Goal: Task Accomplishment & Management: Manage account settings

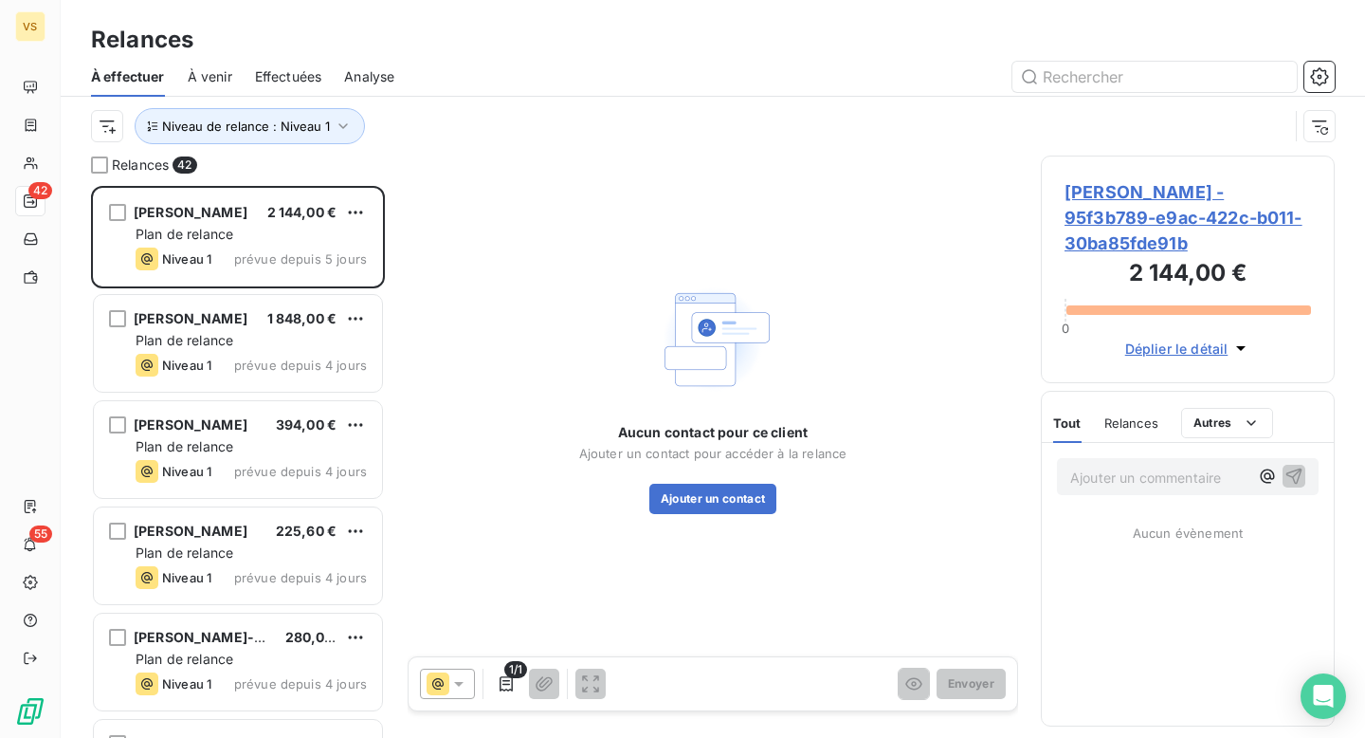
scroll to position [552, 294]
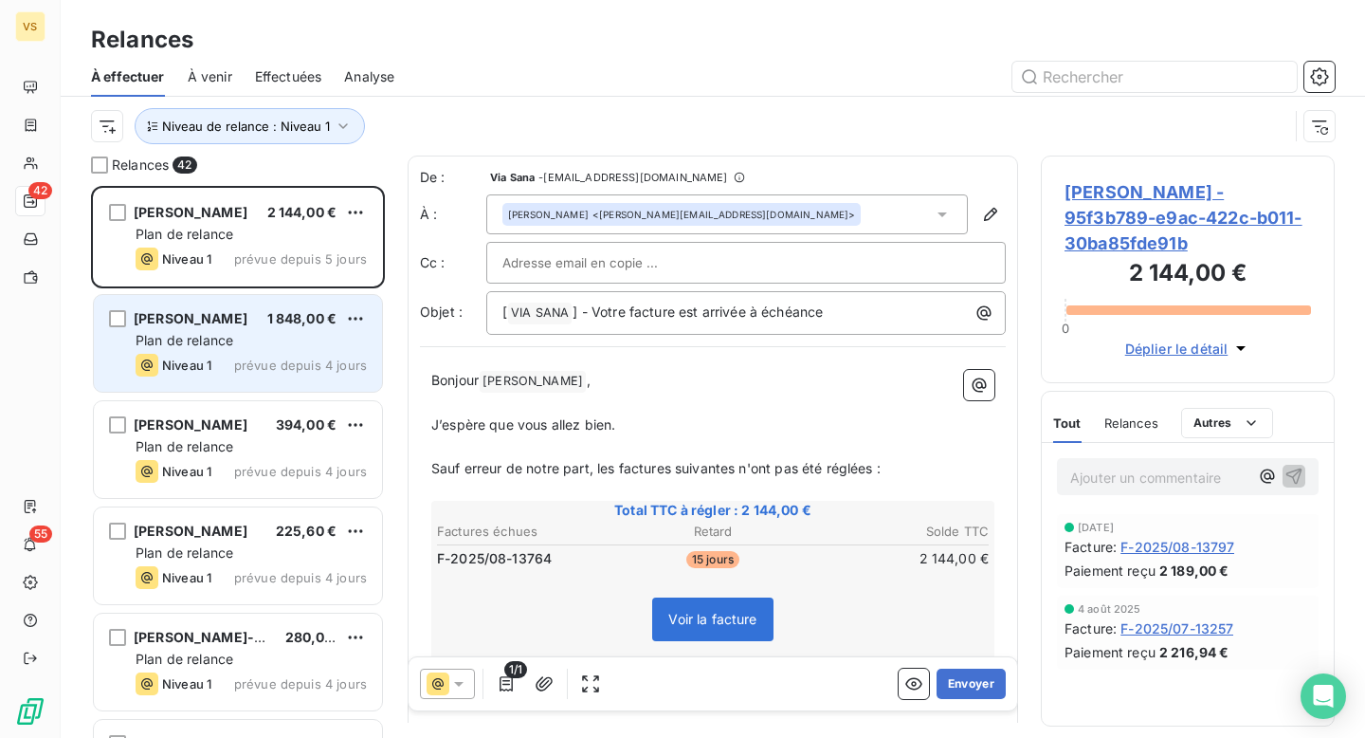
click at [237, 330] on div "Philippe Guillaume 1 848,00 € Plan de relance Niveau 1 prévue depuis 4 jours" at bounding box center [238, 343] width 288 height 97
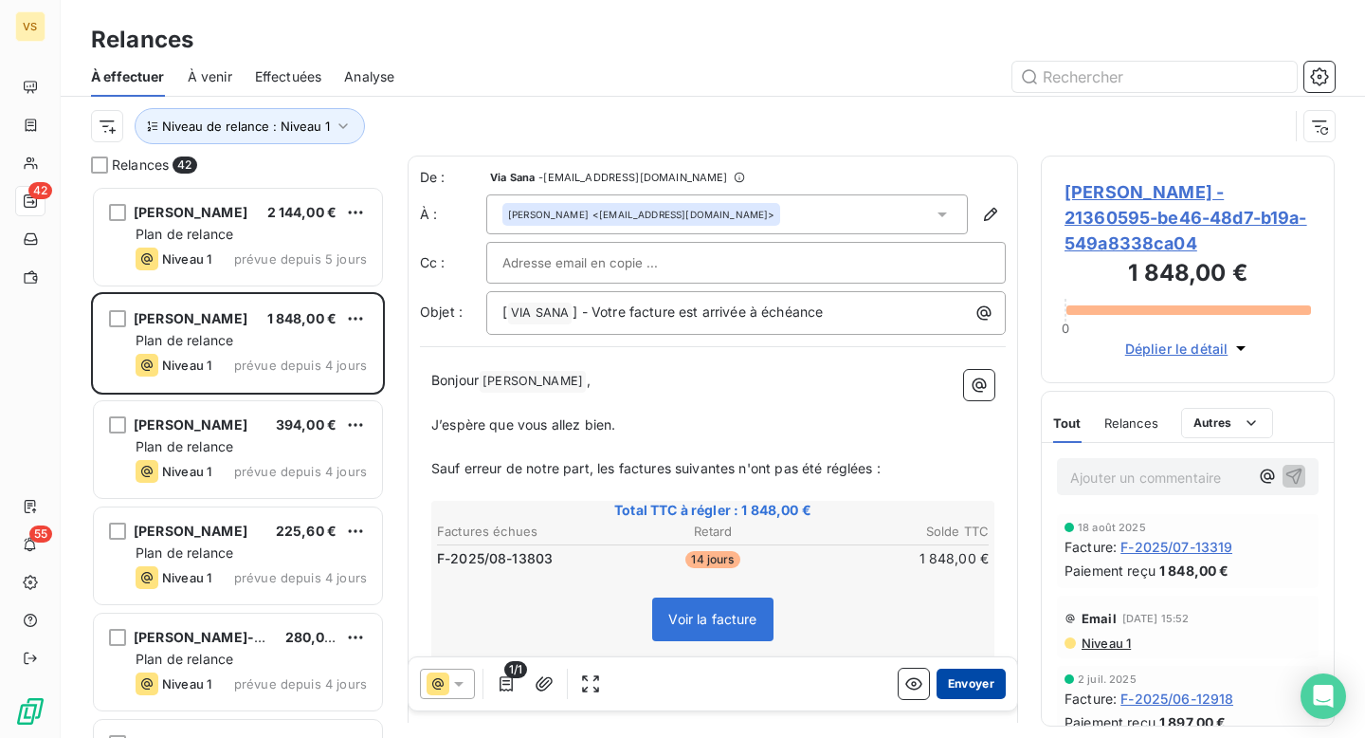
click at [985, 677] on button "Envoyer" at bounding box center [971, 683] width 69 height 30
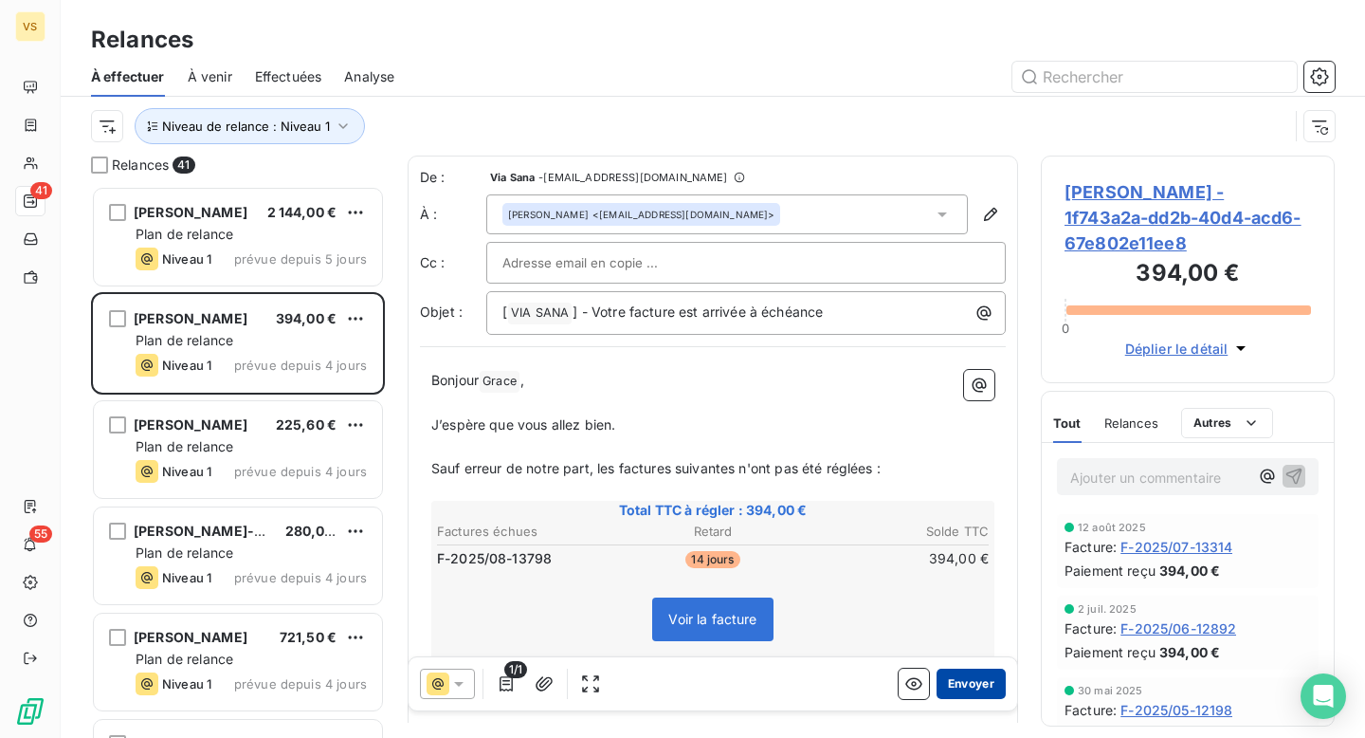
click at [959, 678] on button "Envoyer" at bounding box center [971, 683] width 69 height 30
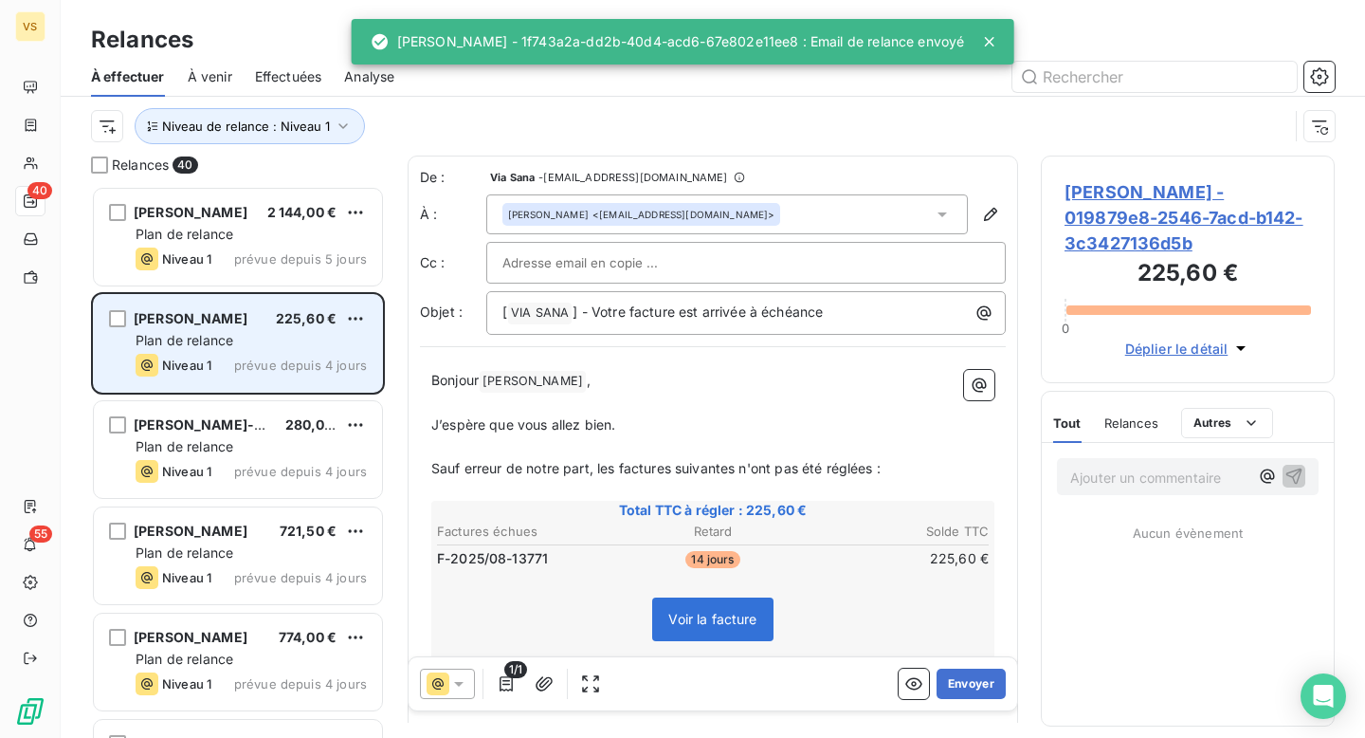
click at [245, 339] on div "Plan de relance" at bounding box center [251, 340] width 231 height 19
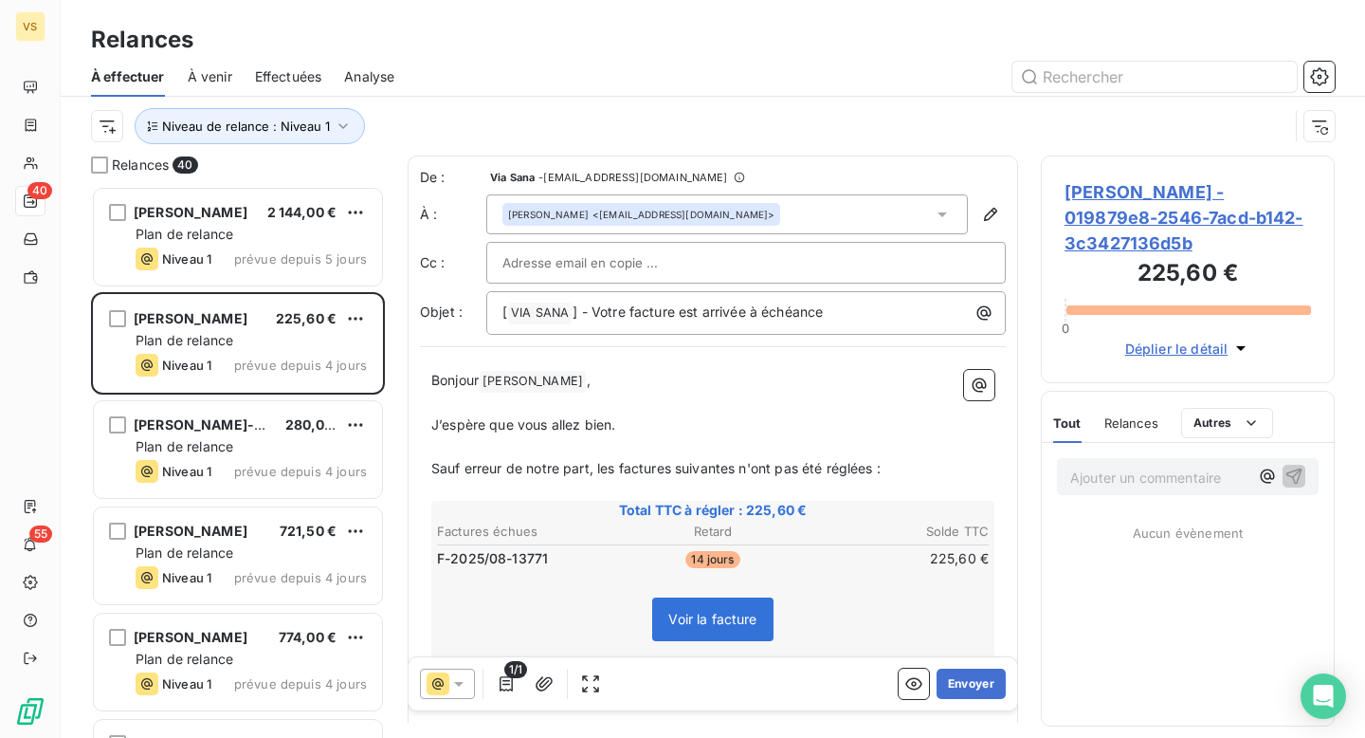
click at [1101, 228] on span "Nora Lancereau - 019879e8-2546-7acd-b142-3c3427136d5b" at bounding box center [1188, 217] width 246 height 77
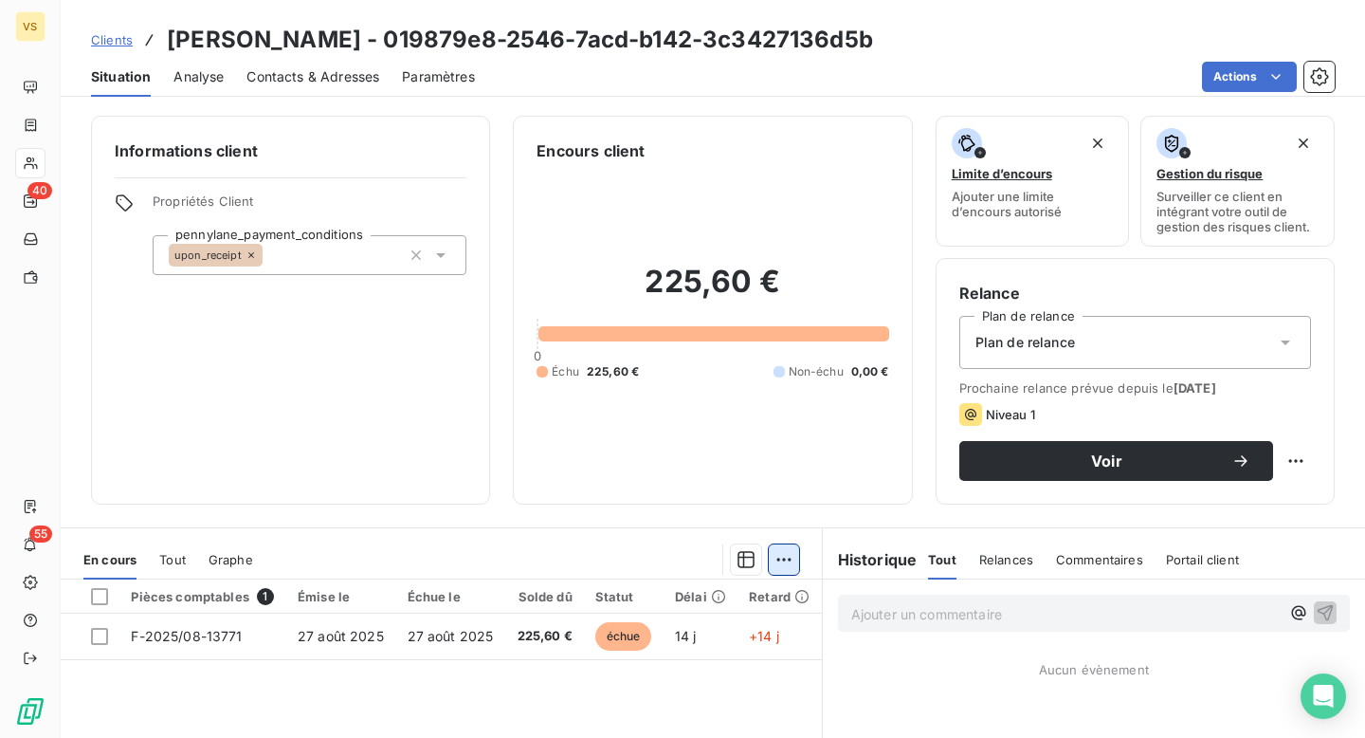
click at [791, 564] on html "VS 40 55 Clients Nora Lancereau - 019879e8-2546-7acd-b142-3c3427136d5b Situatio…" at bounding box center [682, 369] width 1365 height 738
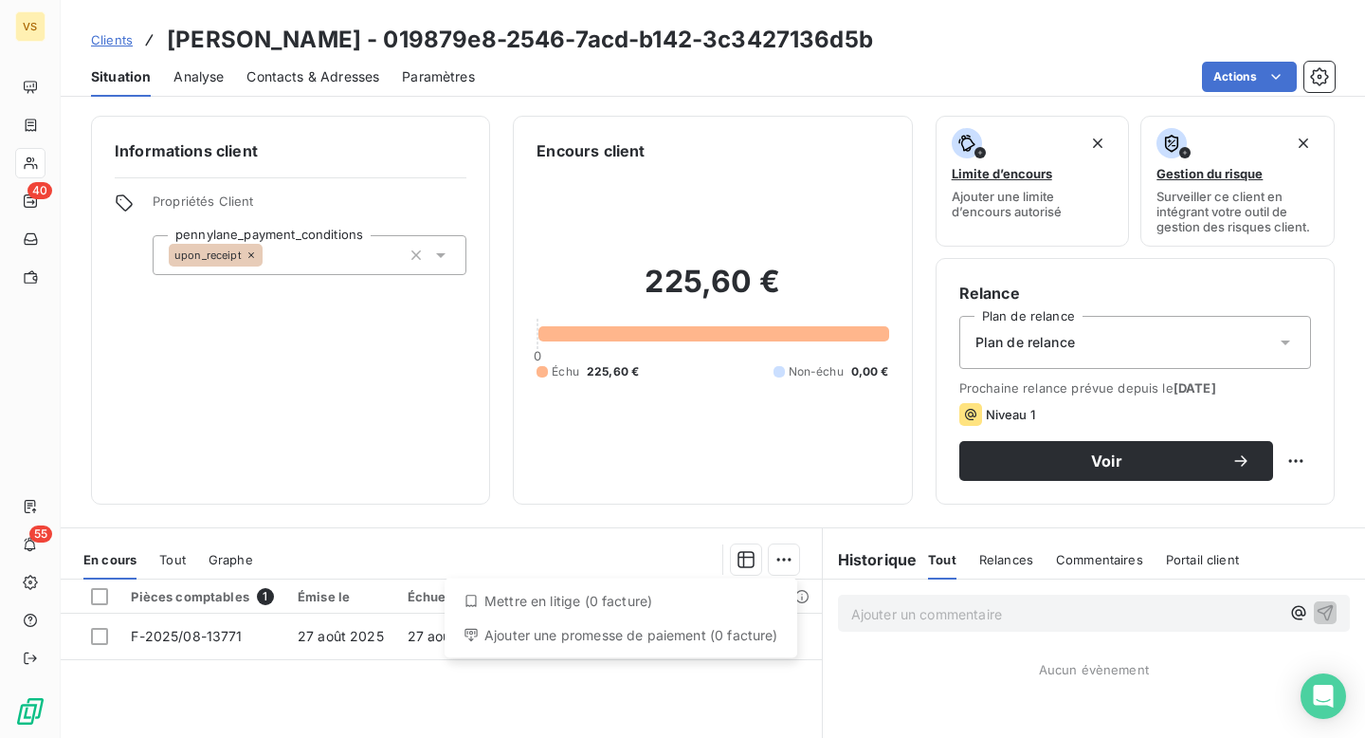
click at [606, 641] on div "Ajouter une promesse de paiement (0 facture)" at bounding box center [620, 635] width 337 height 30
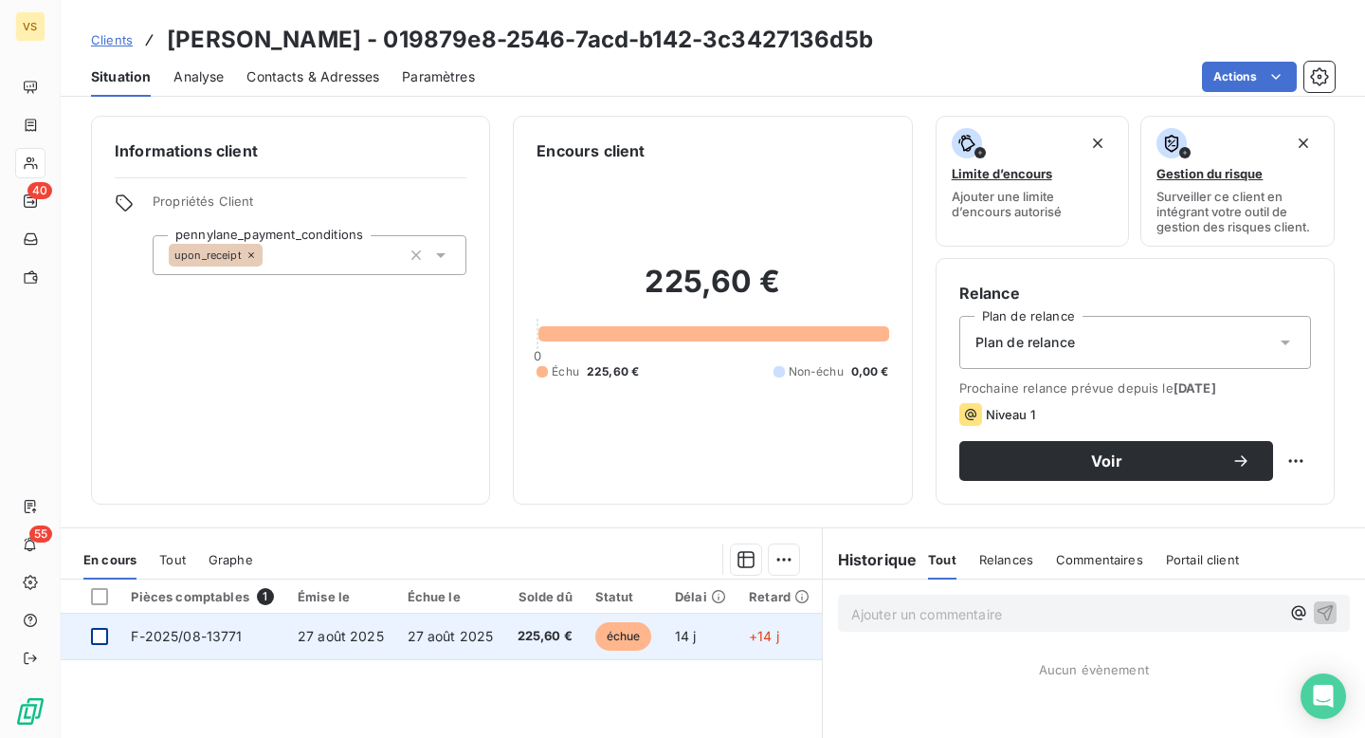
click at [98, 640] on div at bounding box center [99, 636] width 17 height 17
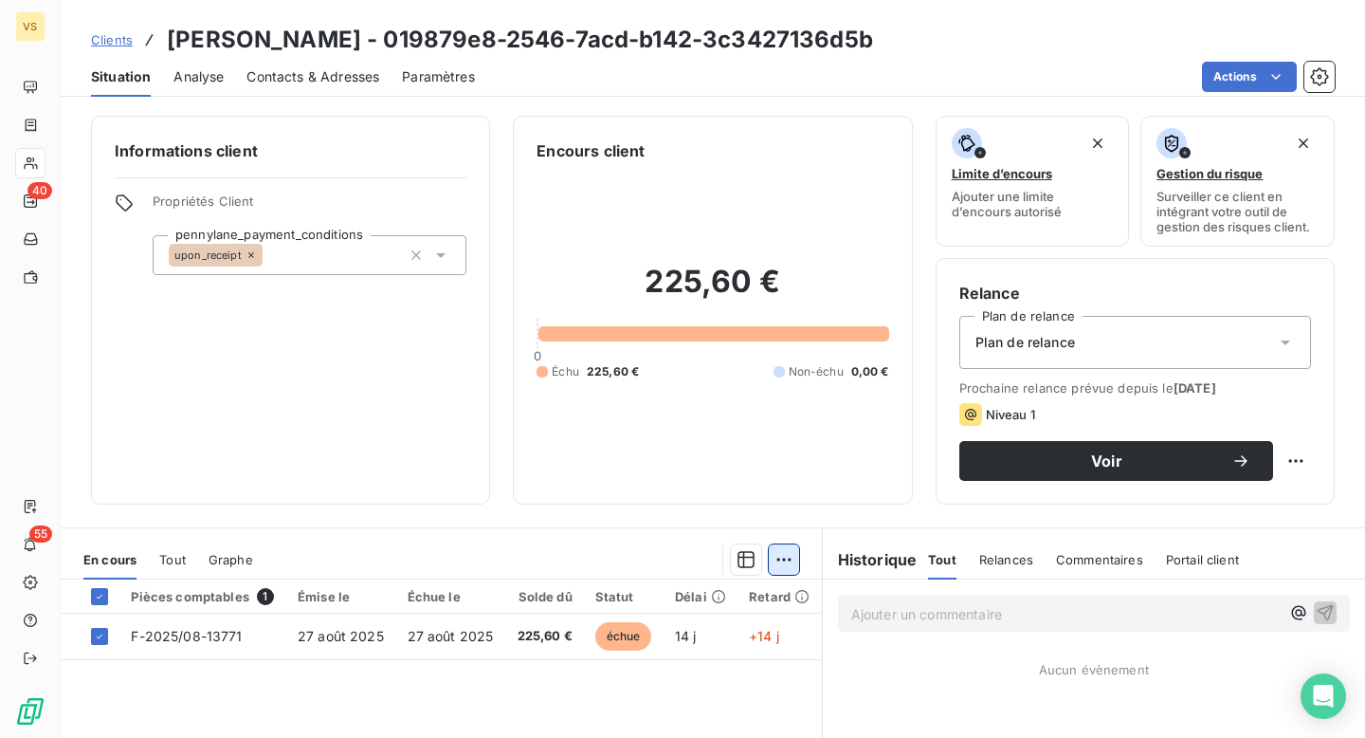
click at [796, 562] on html "VS 40 55 Clients Nora Lancereau - 019879e8-2546-7acd-b142-3c3427136d5b Situatio…" at bounding box center [682, 369] width 1365 height 738
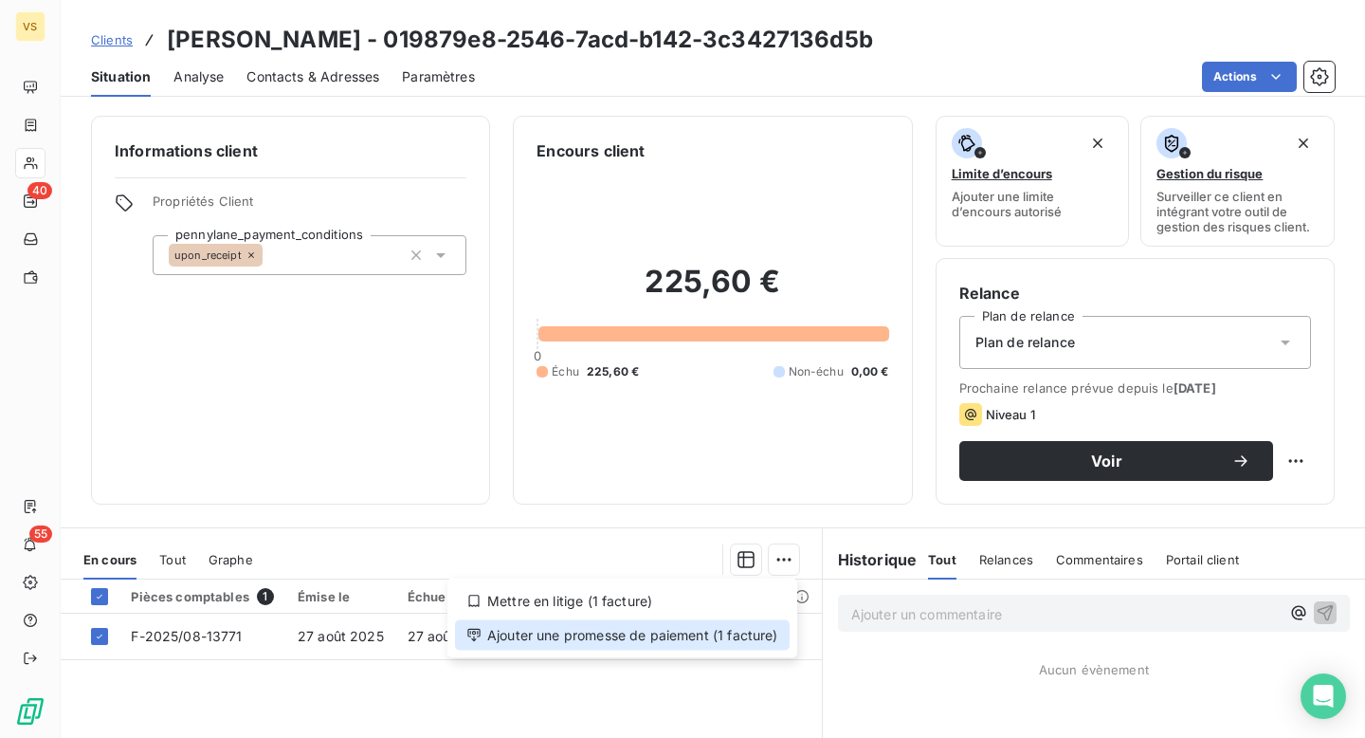
click at [671, 644] on div "Ajouter une promesse de paiement (1 facture)" at bounding box center [622, 635] width 335 height 30
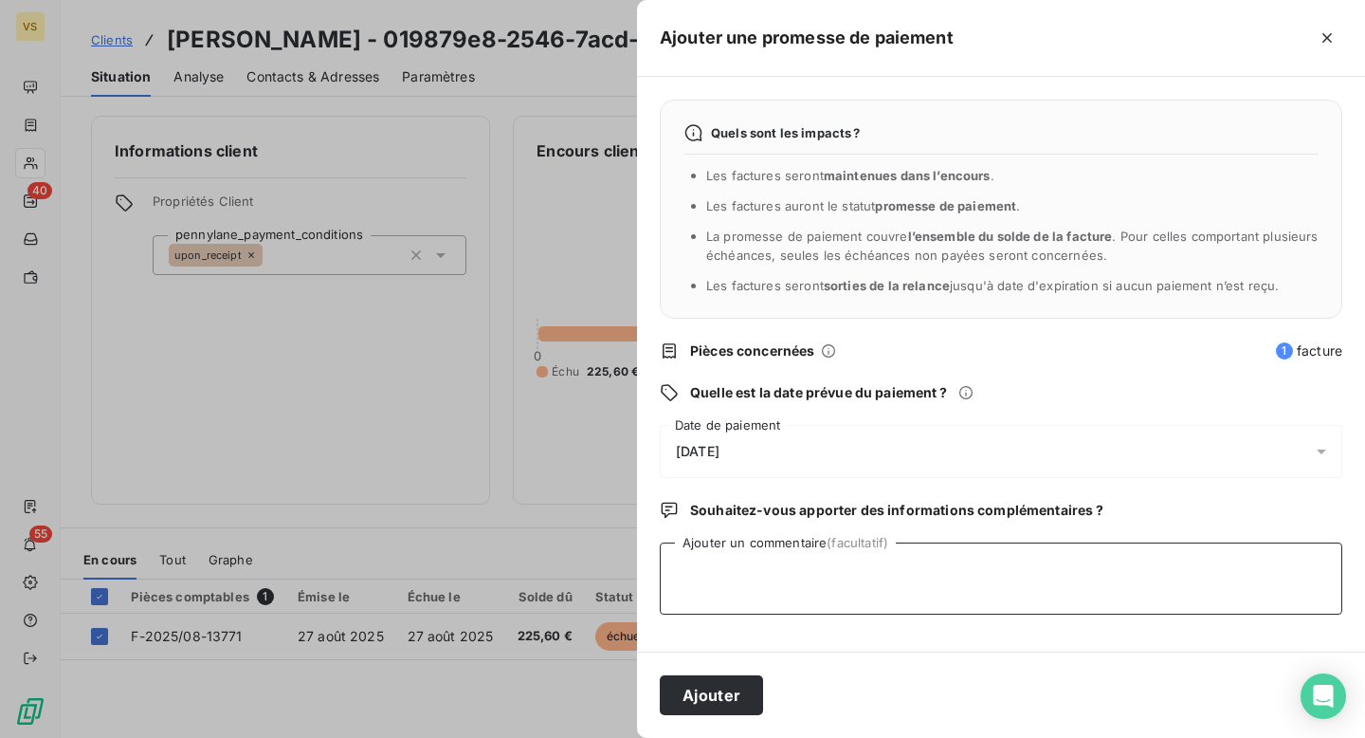
click at [760, 562] on textarea "Ajouter un commentaire (facultatif)" at bounding box center [1001, 578] width 683 height 72
type textarea "p"
type textarea "Paiement censé être reçu ce jour - Fily"
click at [803, 449] on div "11/09/2025" at bounding box center [1001, 451] width 683 height 53
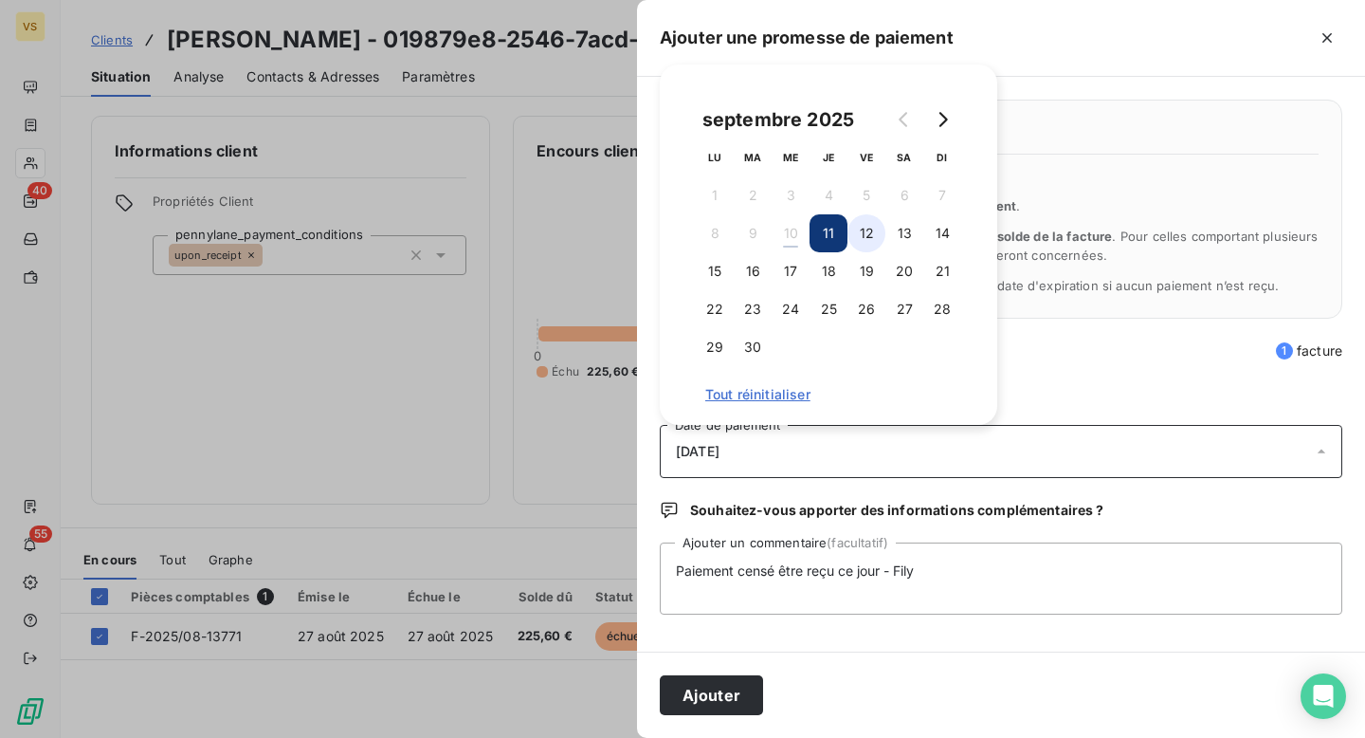
click at [867, 225] on button "12" at bounding box center [867, 233] width 38 height 38
click at [738, 710] on button "Ajouter" at bounding box center [711, 695] width 103 height 40
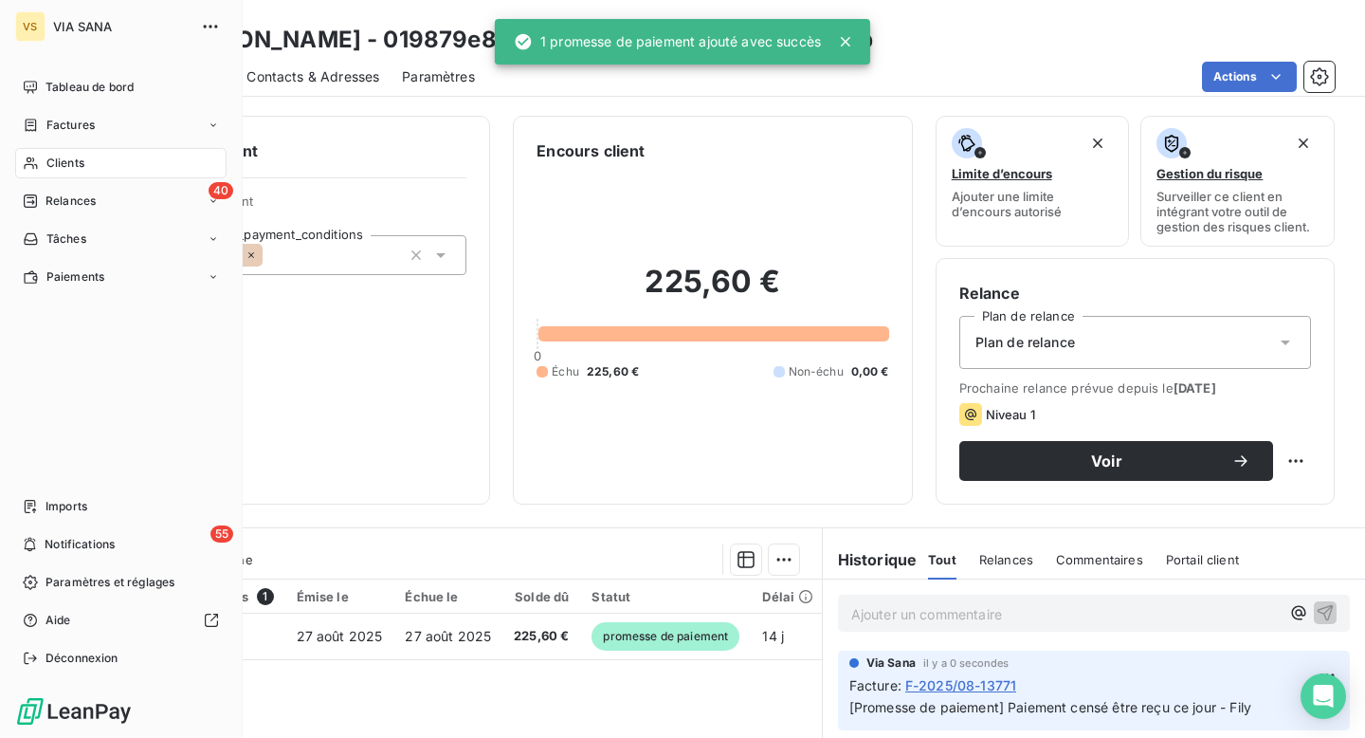
click at [86, 179] on nav "Tableau de bord Factures Clients 40 Relances Tâches Paiements" at bounding box center [120, 182] width 211 height 220
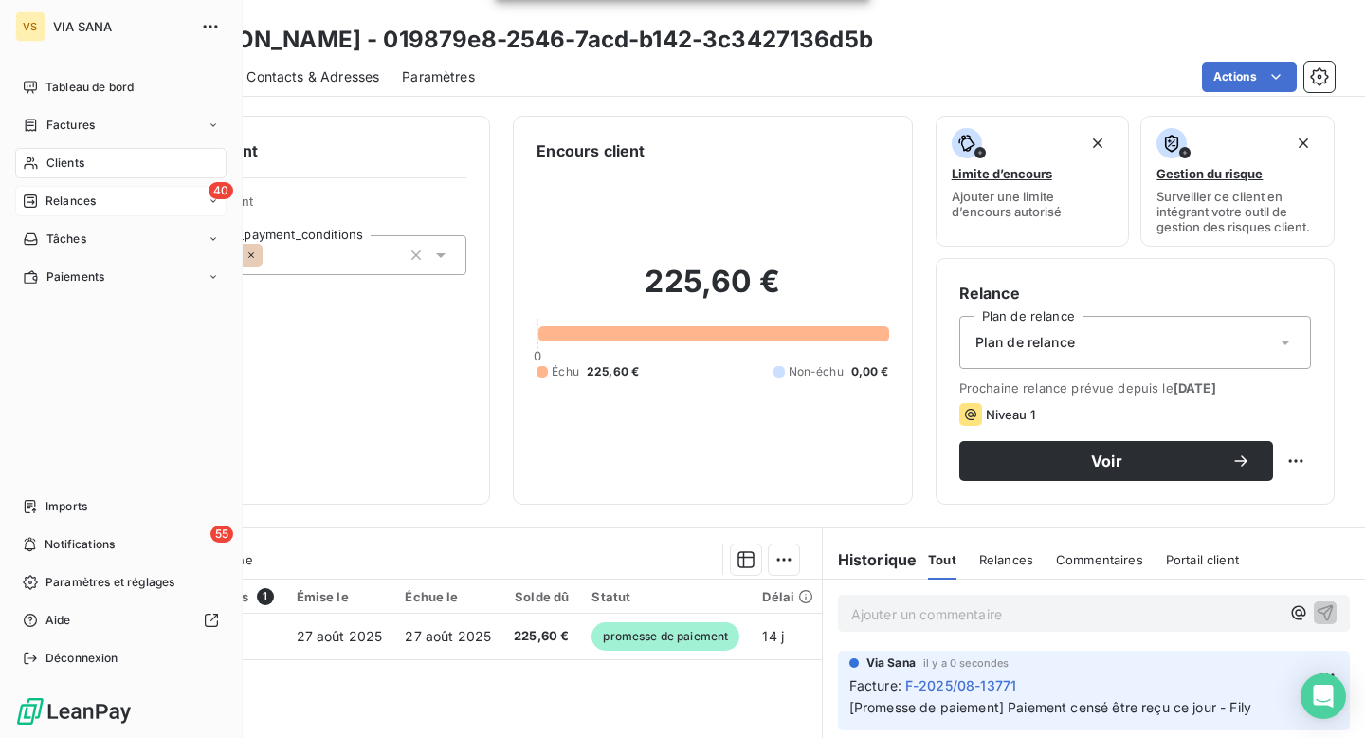
click at [86, 187] on div "40 Relances" at bounding box center [120, 201] width 211 height 30
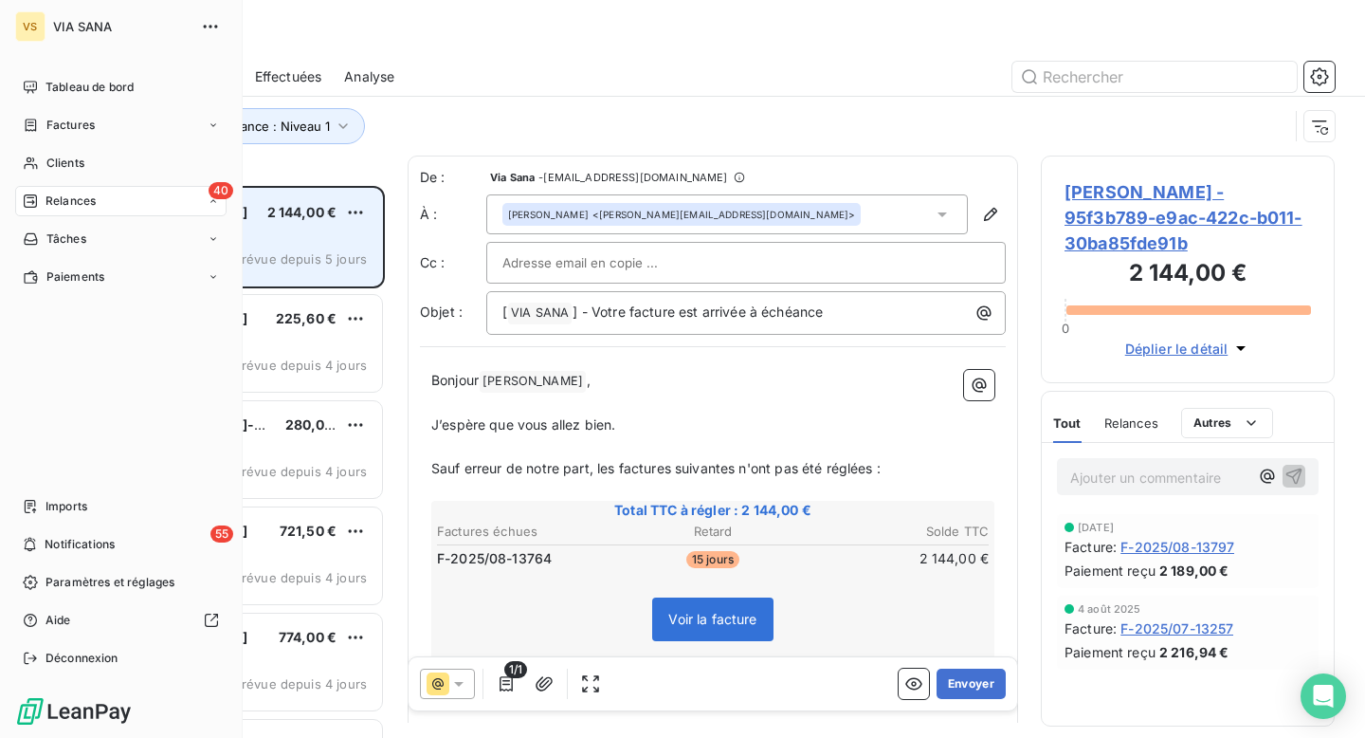
scroll to position [552, 294]
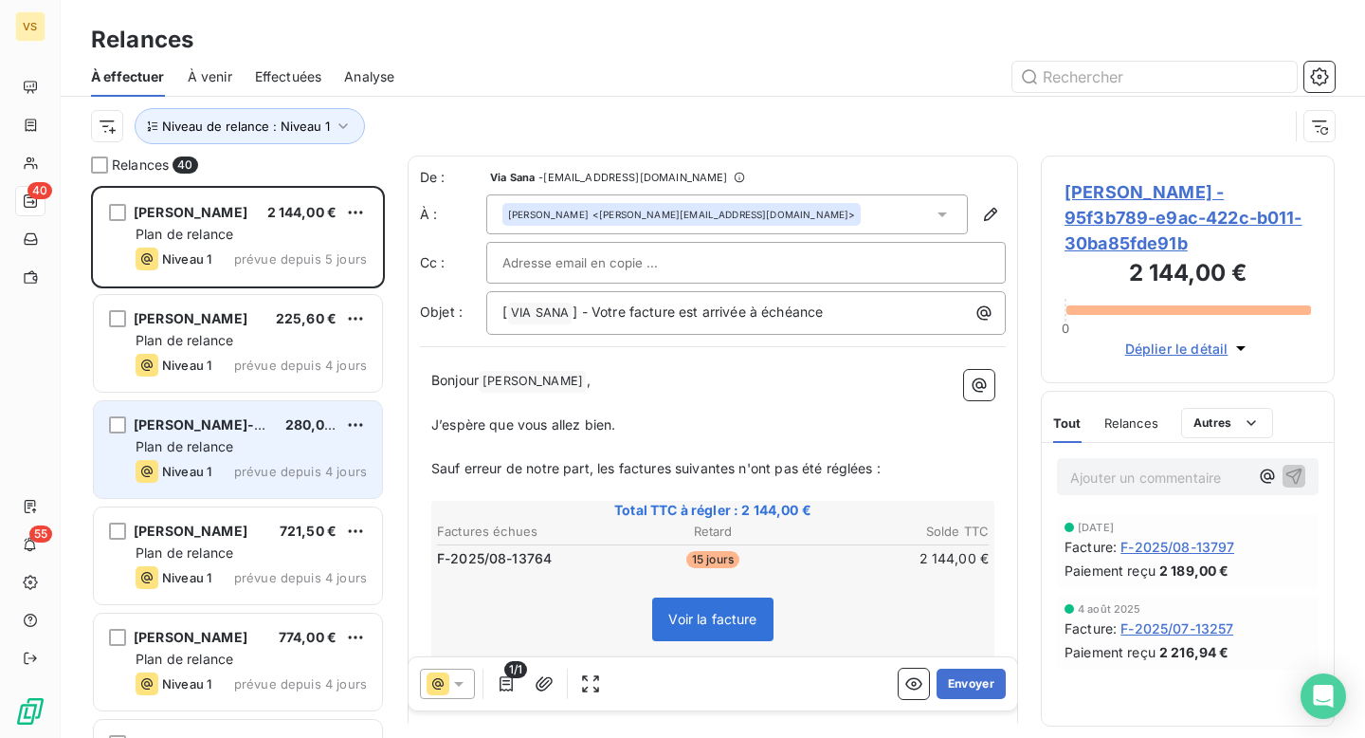
click at [184, 453] on span "Plan de relance" at bounding box center [185, 446] width 98 height 16
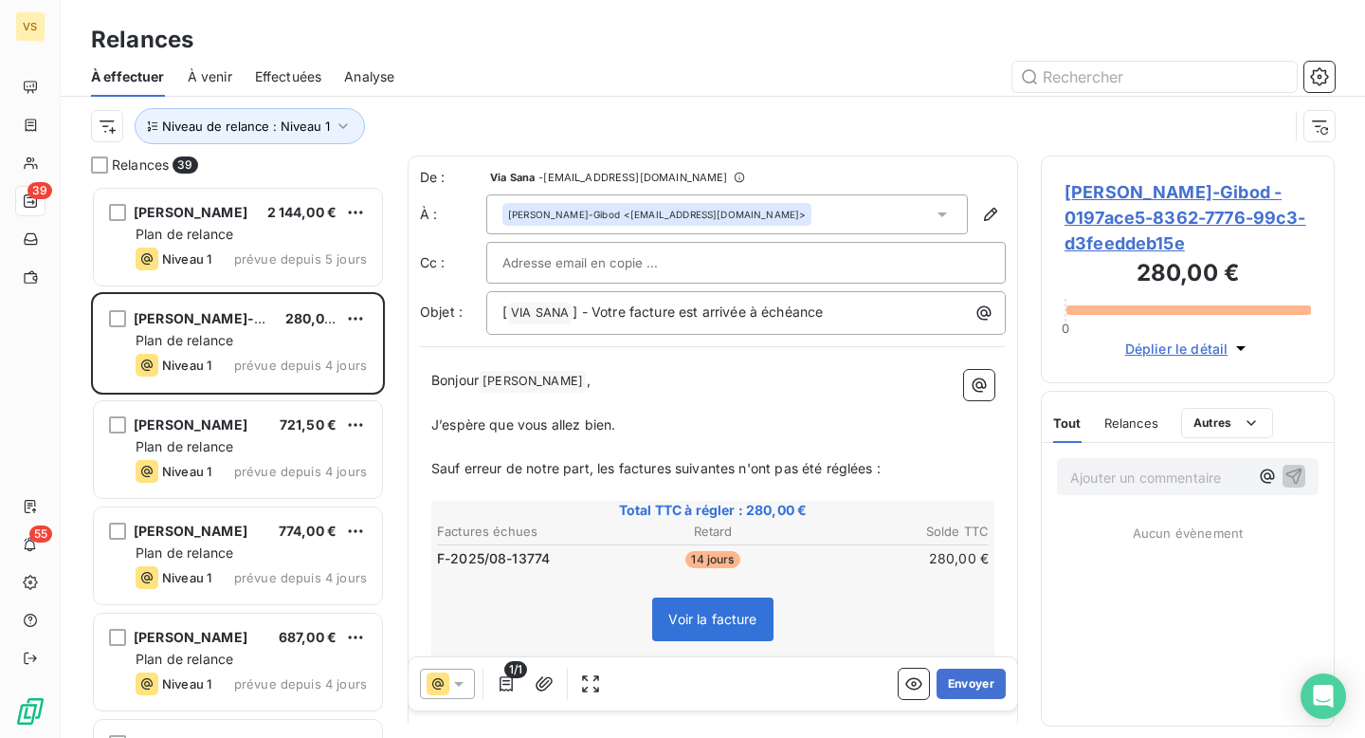
click at [1116, 240] on span "Aurélie Boccon-Gibod - 0197ace5-8362-7776-99c3-d3feeddeb15e" at bounding box center [1188, 217] width 246 height 77
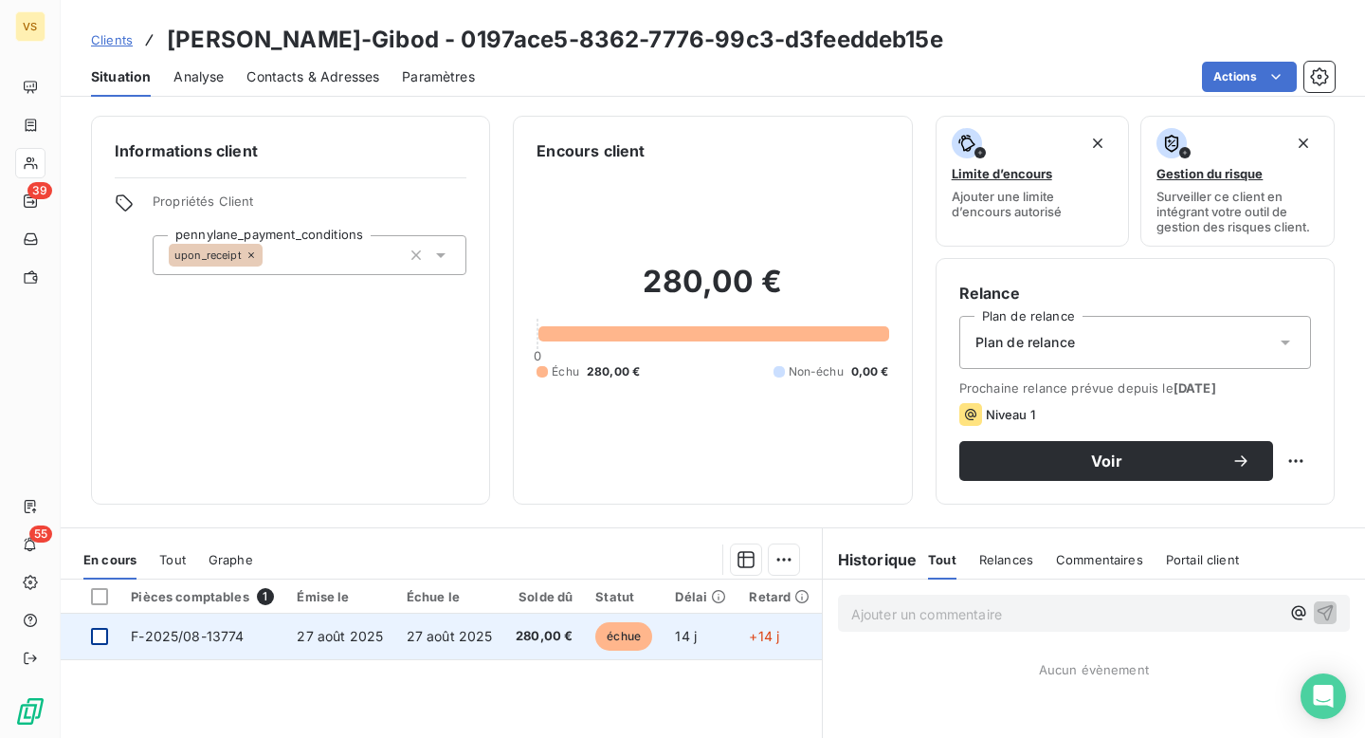
click at [101, 637] on div at bounding box center [99, 636] width 17 height 17
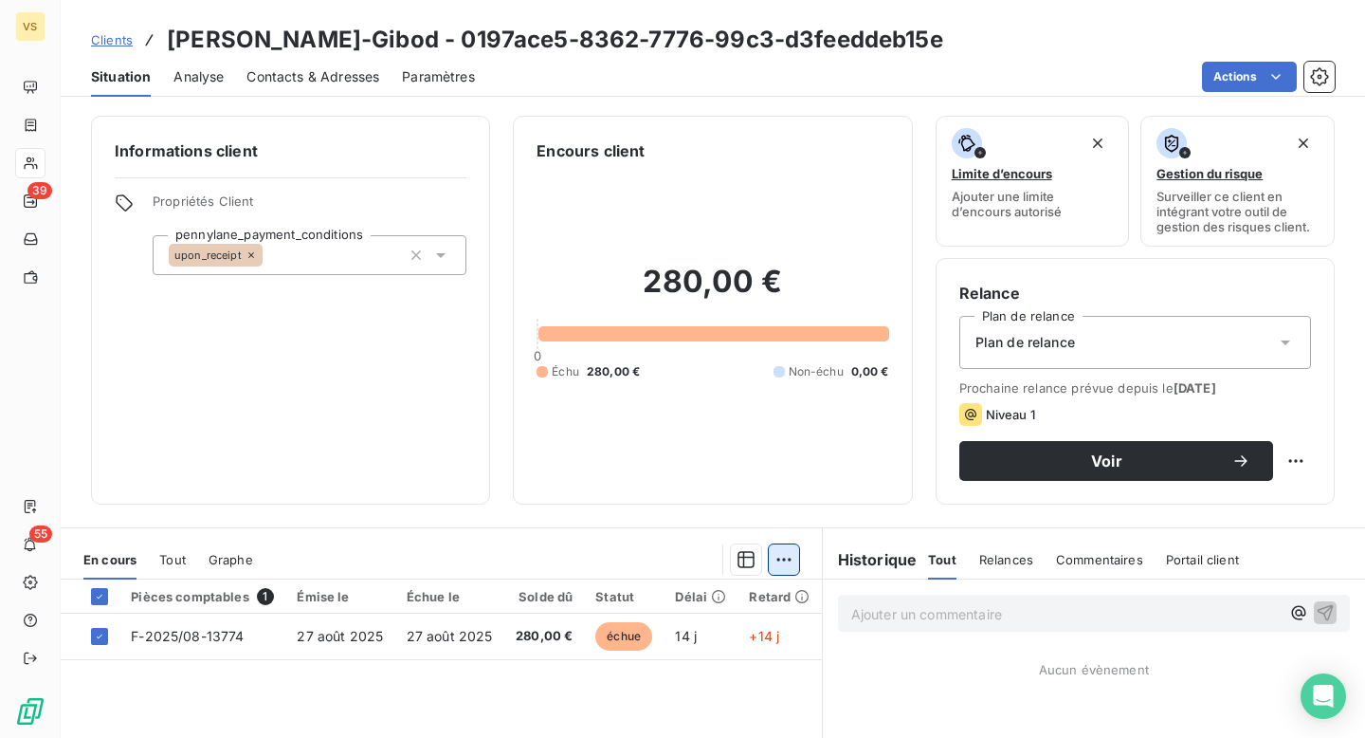
click at [787, 569] on html "VS 39 55 Clients Aurélie Boccon-Gibod - 0197ace5-8362-7776-99c3-d3feeddeb15e Si…" at bounding box center [682, 369] width 1365 height 738
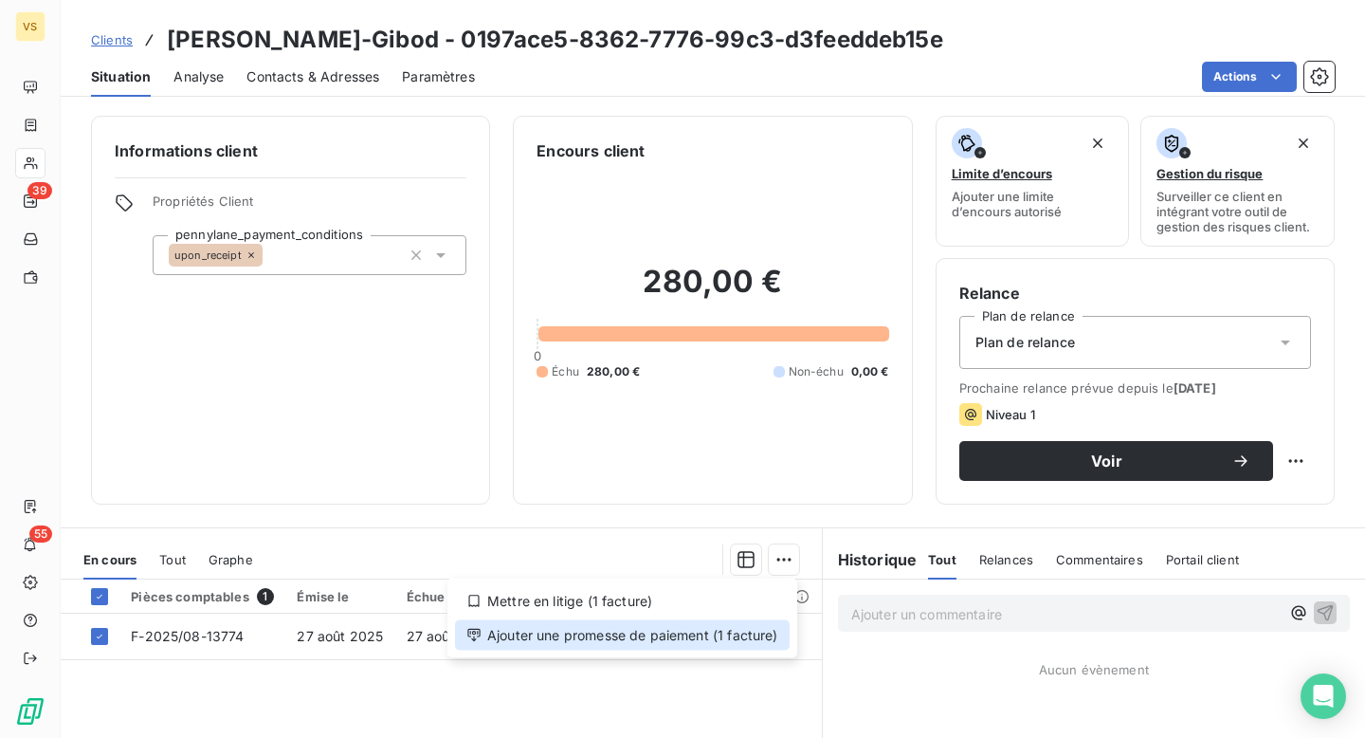
click at [686, 633] on div "Ajouter une promesse de paiement (1 facture)" at bounding box center [622, 635] width 335 height 30
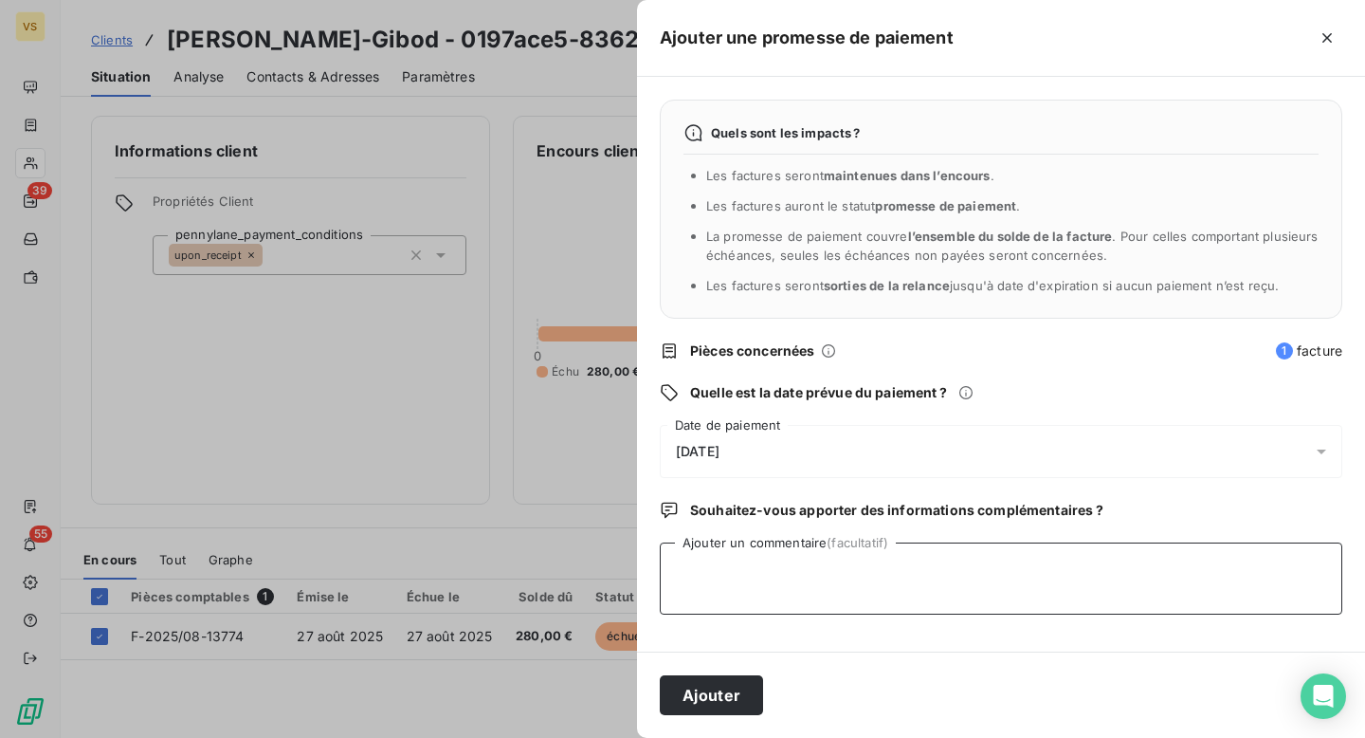
click at [764, 583] on textarea "Ajouter un commentaire (facultatif)" at bounding box center [1001, 578] width 683 height 72
type textarea "Paiement devrait être reçu ce jour - Fily"
click at [759, 457] on div "11/09/2025" at bounding box center [1001, 451] width 683 height 53
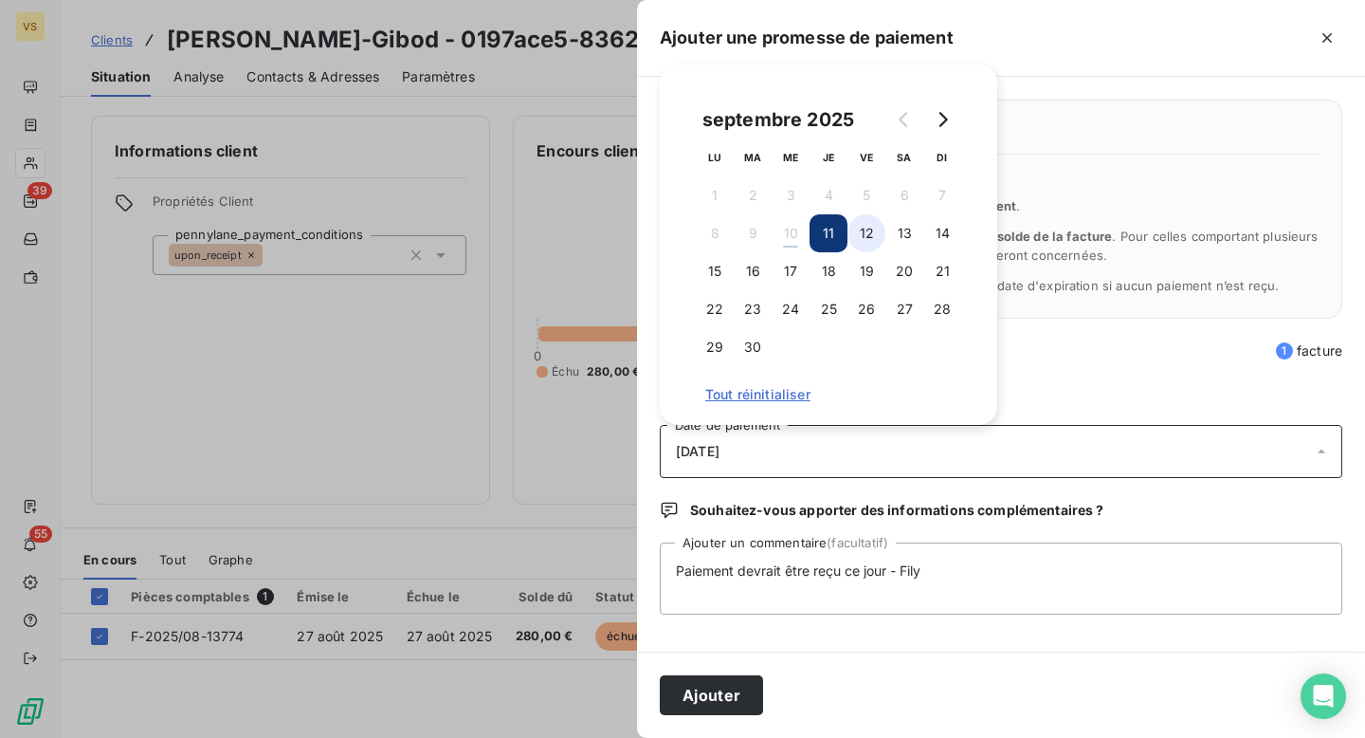
click at [852, 236] on button "12" at bounding box center [867, 233] width 38 height 38
click at [731, 691] on button "Ajouter" at bounding box center [711, 695] width 103 height 40
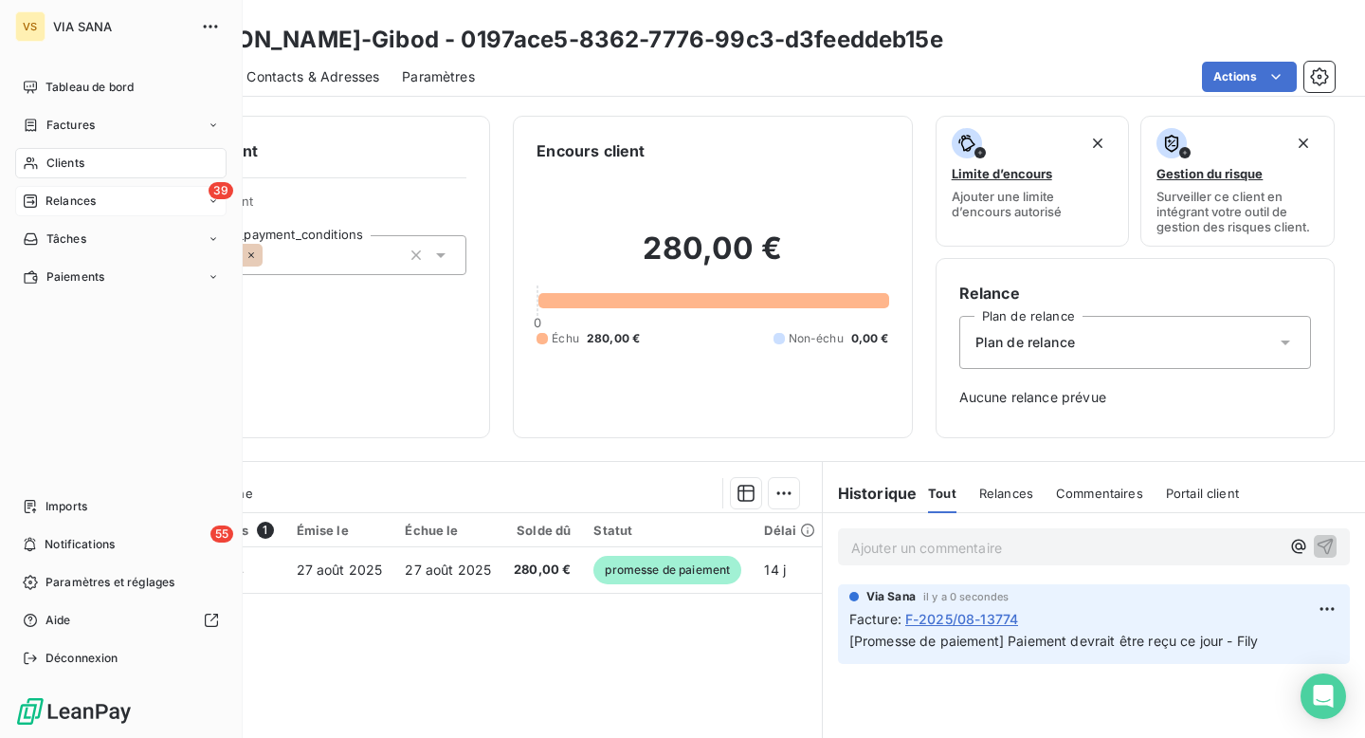
click at [106, 207] on div "39 Relances" at bounding box center [120, 201] width 211 height 30
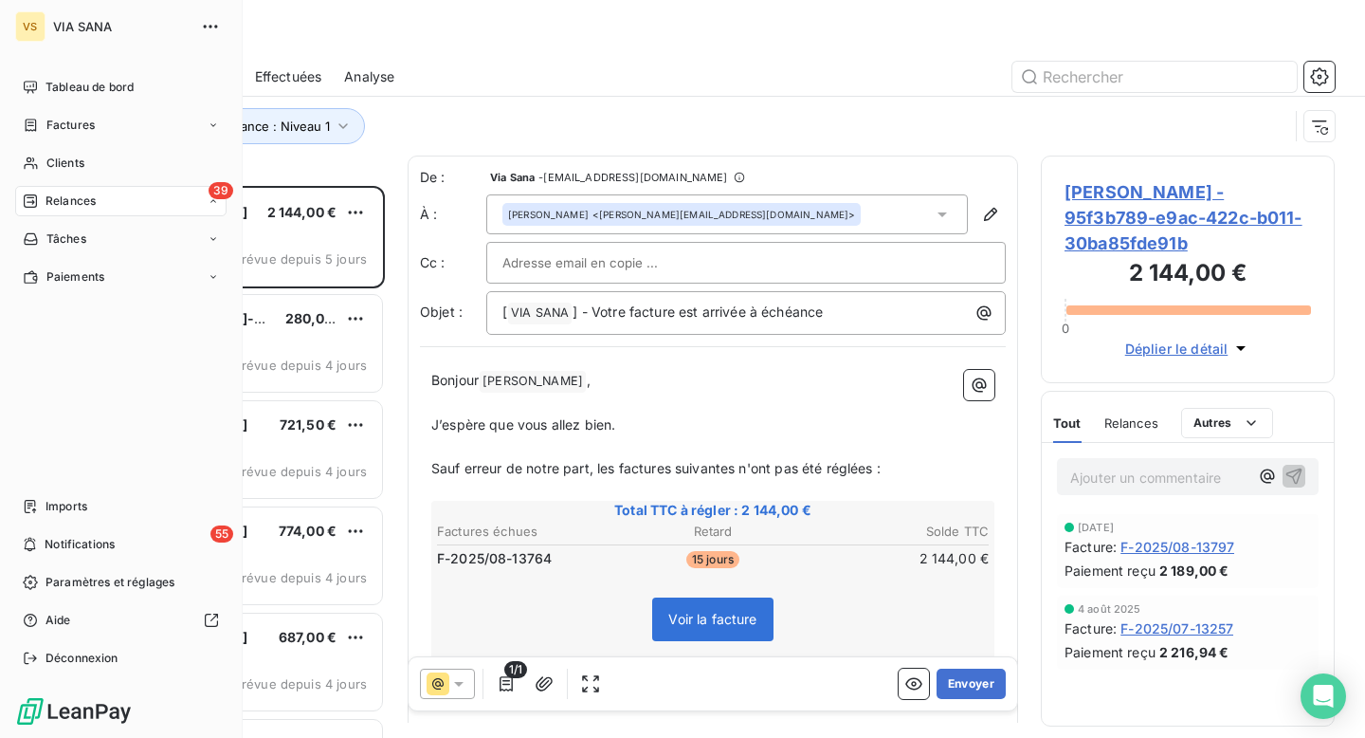
scroll to position [552, 294]
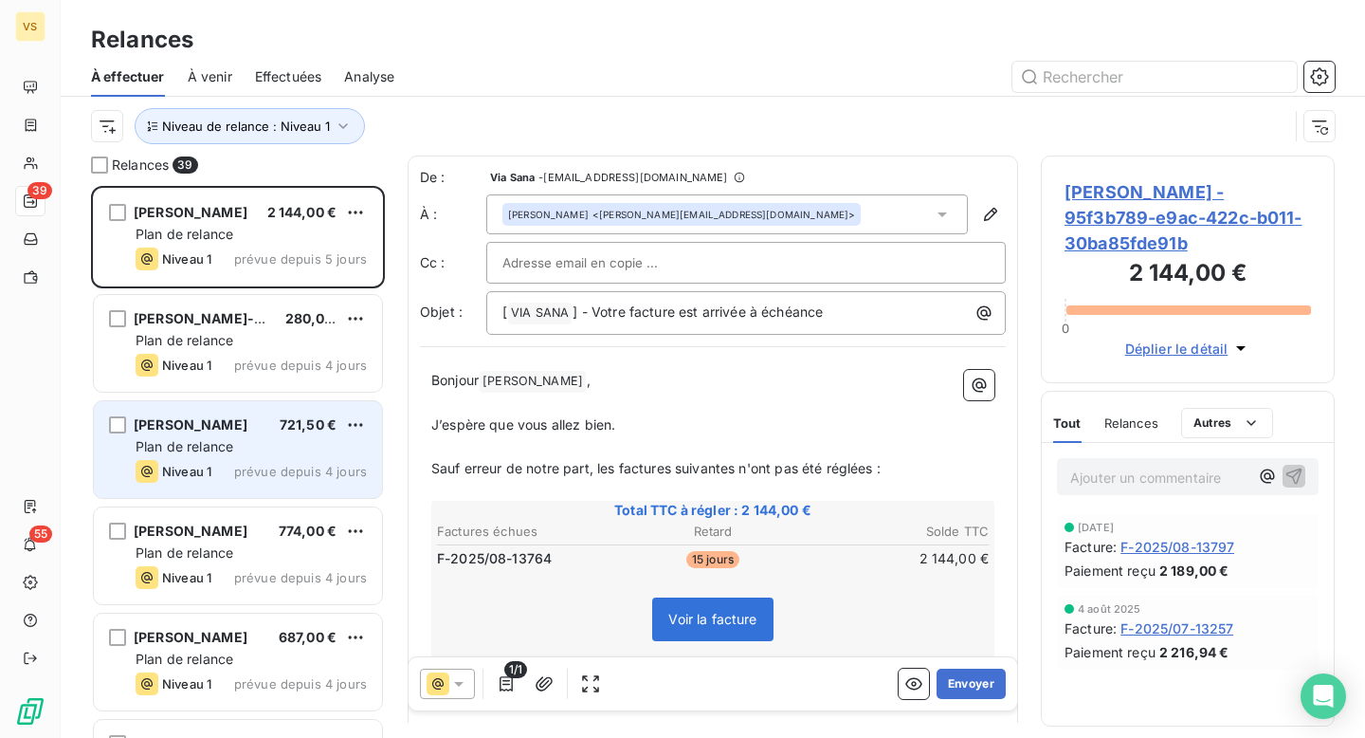
click at [267, 423] on div "Bahiya Amzil 721,50 €" at bounding box center [251, 424] width 231 height 17
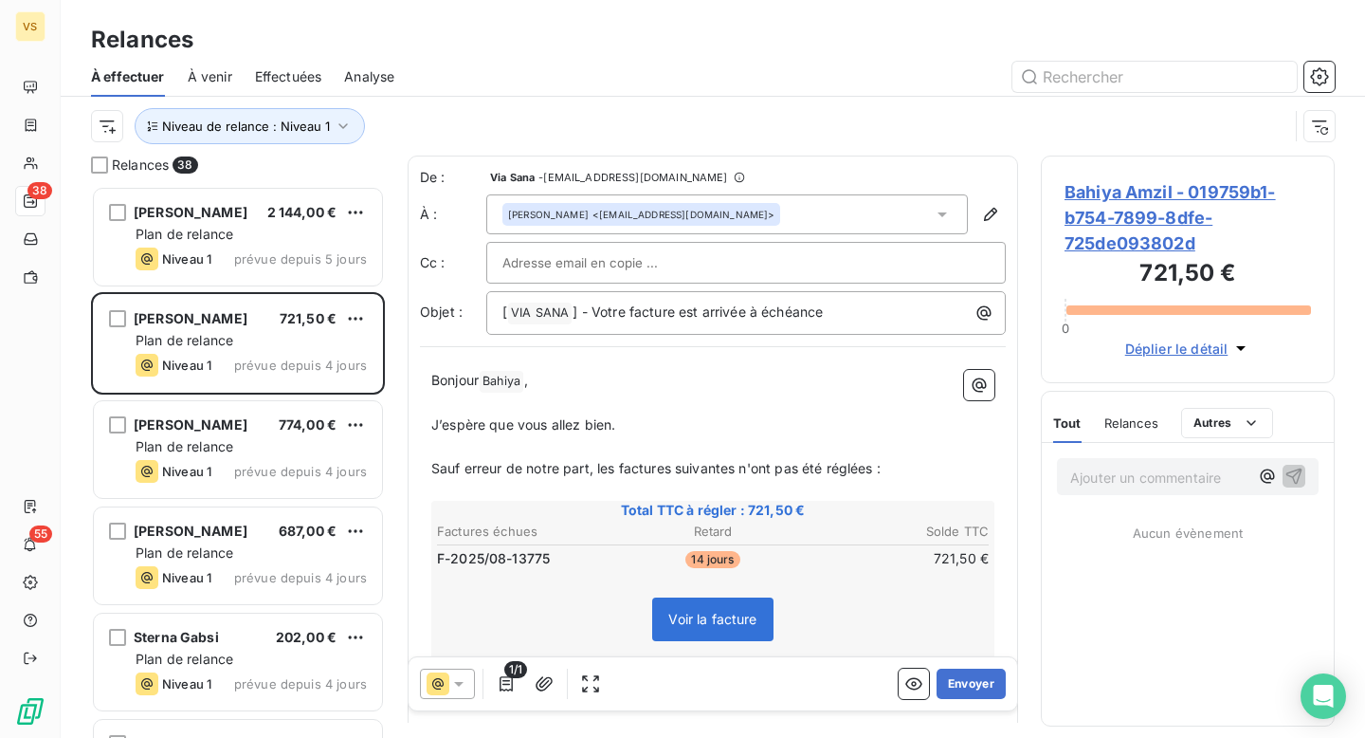
click at [1097, 217] on span "Bahiya Amzil - 019759b1-b754-7899-8dfe-725de093802d" at bounding box center [1188, 217] width 246 height 77
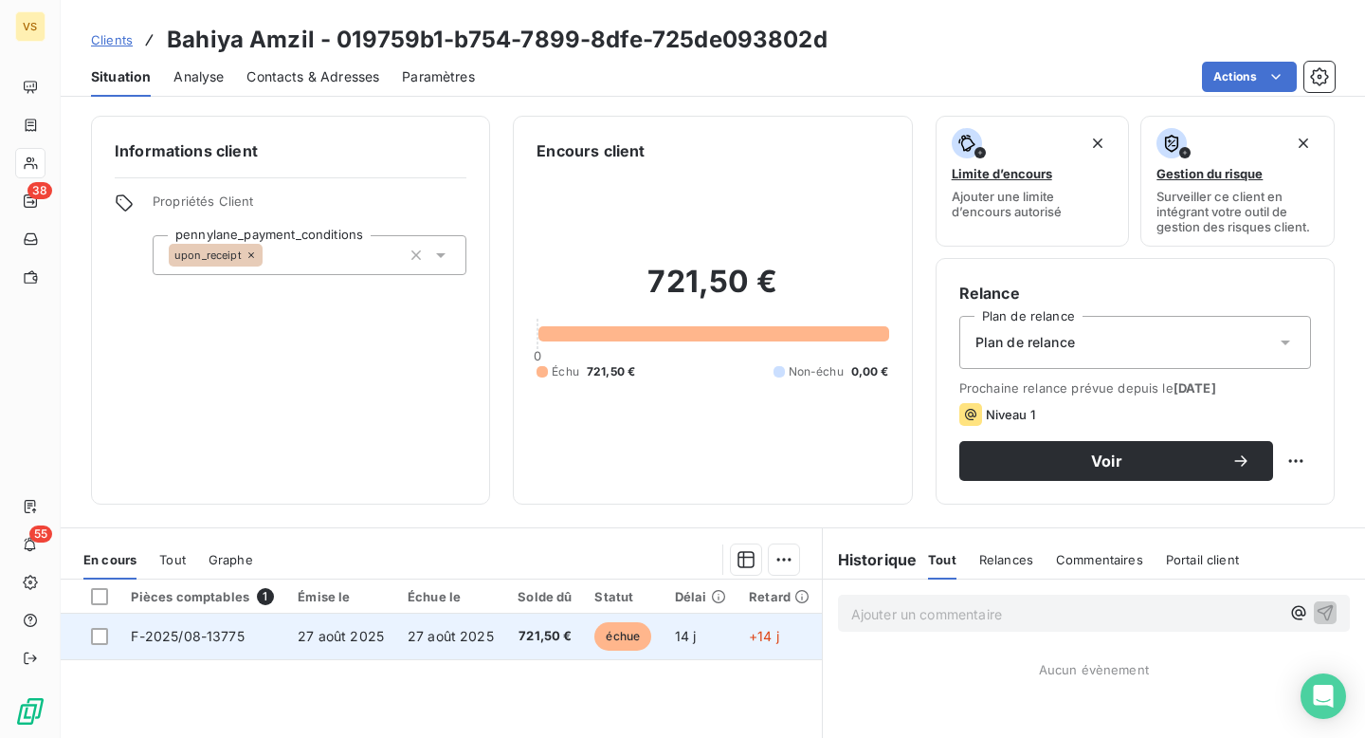
click at [114, 637] on td at bounding box center [90, 636] width 59 height 46
click at [98, 629] on div at bounding box center [99, 636] width 17 height 17
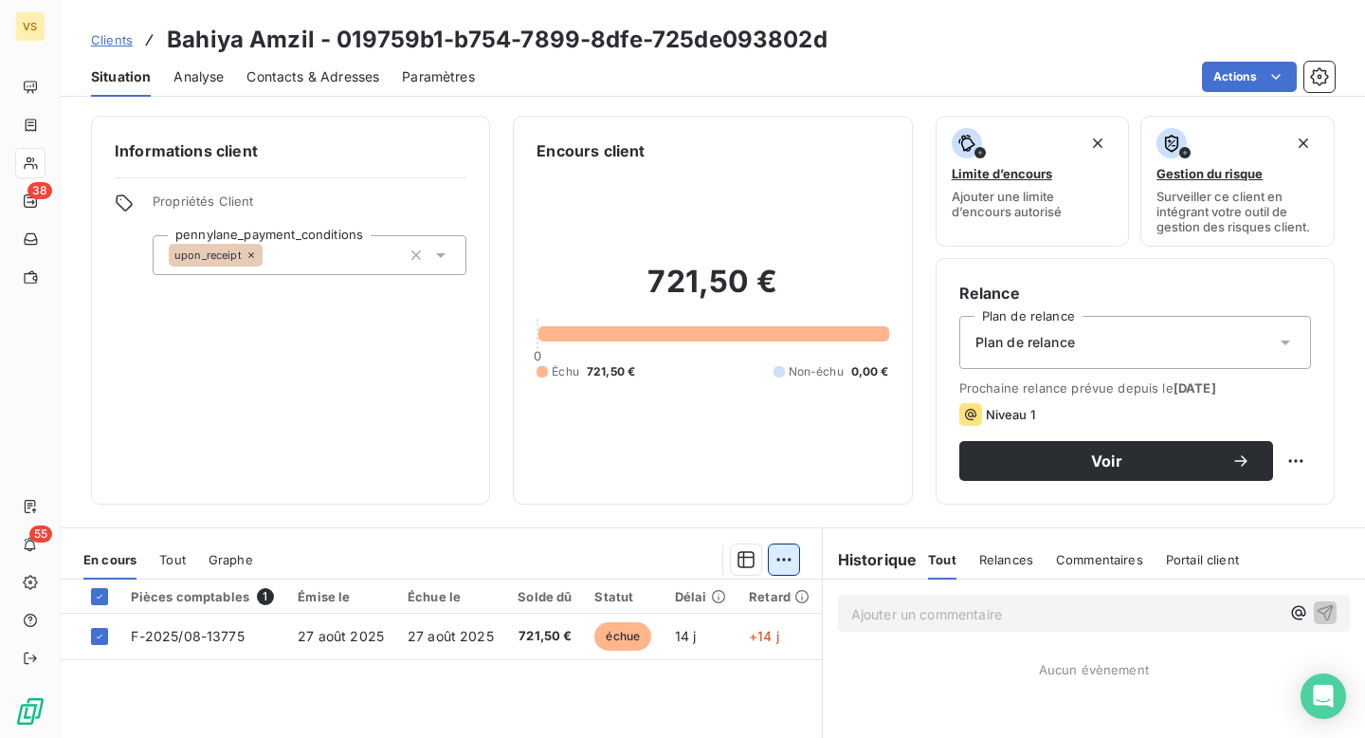
click at [782, 555] on html "VS 38 55 Clients Bahiya Amzil - 019759b1-b754-7899-8dfe-725de093802d Situation …" at bounding box center [682, 369] width 1365 height 738
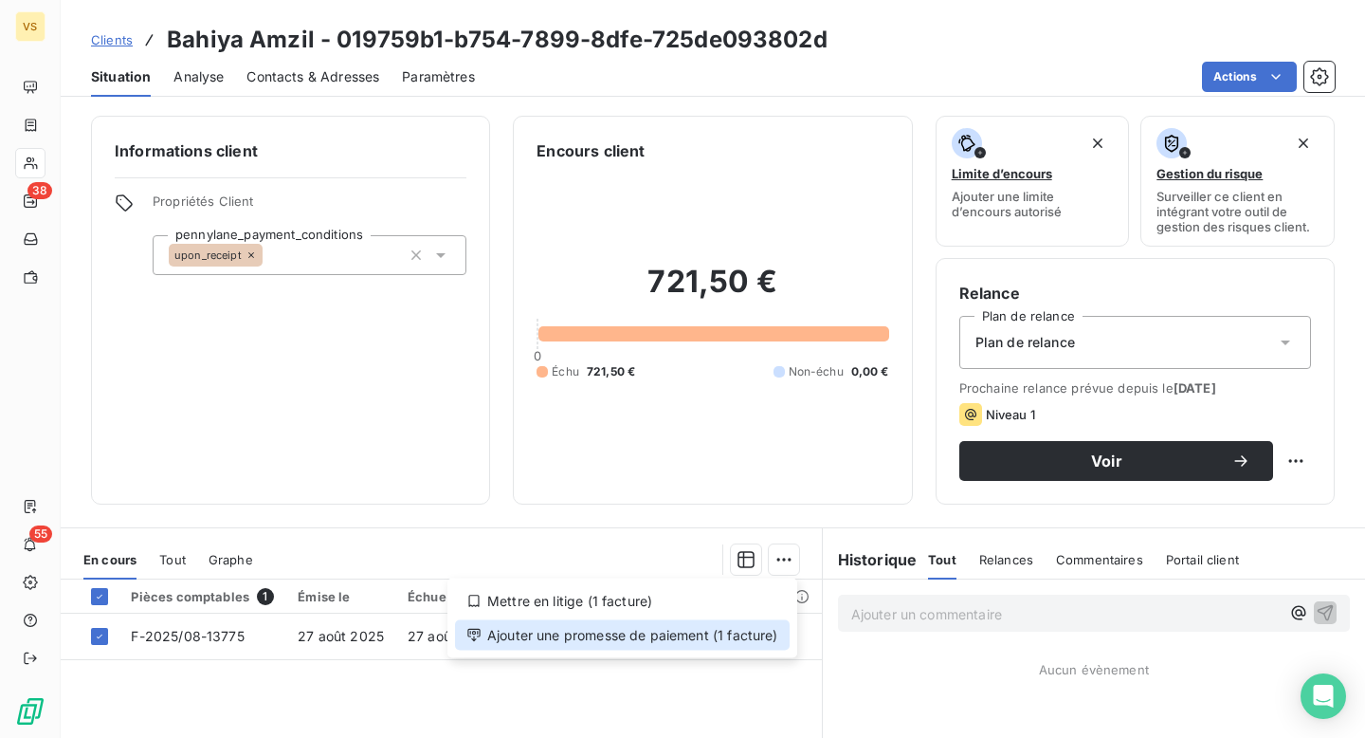
click at [671, 627] on div "Ajouter une promesse de paiement (1 facture)" at bounding box center [622, 635] width 335 height 30
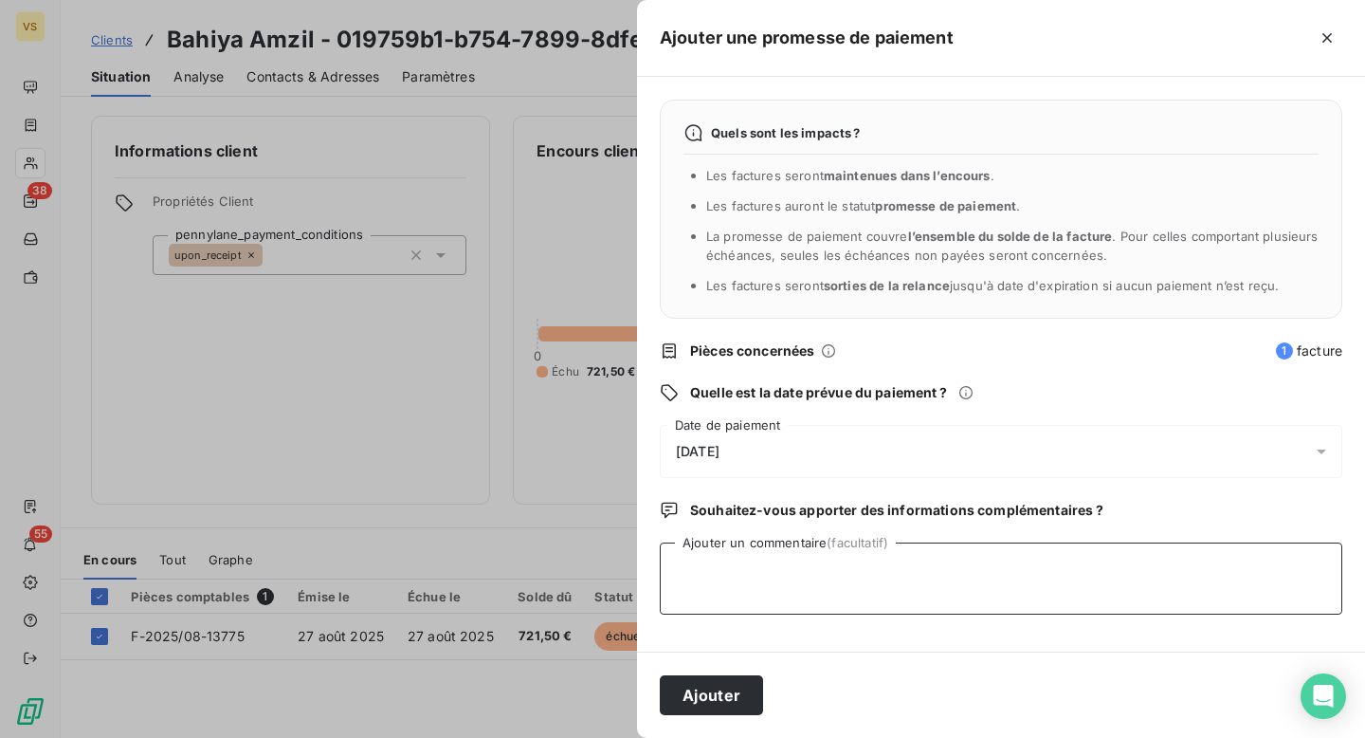
click at [790, 568] on textarea "Ajouter un commentaire (facultatif)" at bounding box center [1001, 578] width 683 height 72
type textarea "l"
type textarea "Le paiement devrait être reçu ce jour - Fily"
click at [1023, 507] on span "Souhaitez-vous apporter des informations complémentaires ?" at bounding box center [896, 510] width 413 height 19
click at [710, 454] on span "11/09/2025" at bounding box center [698, 451] width 44 height 15
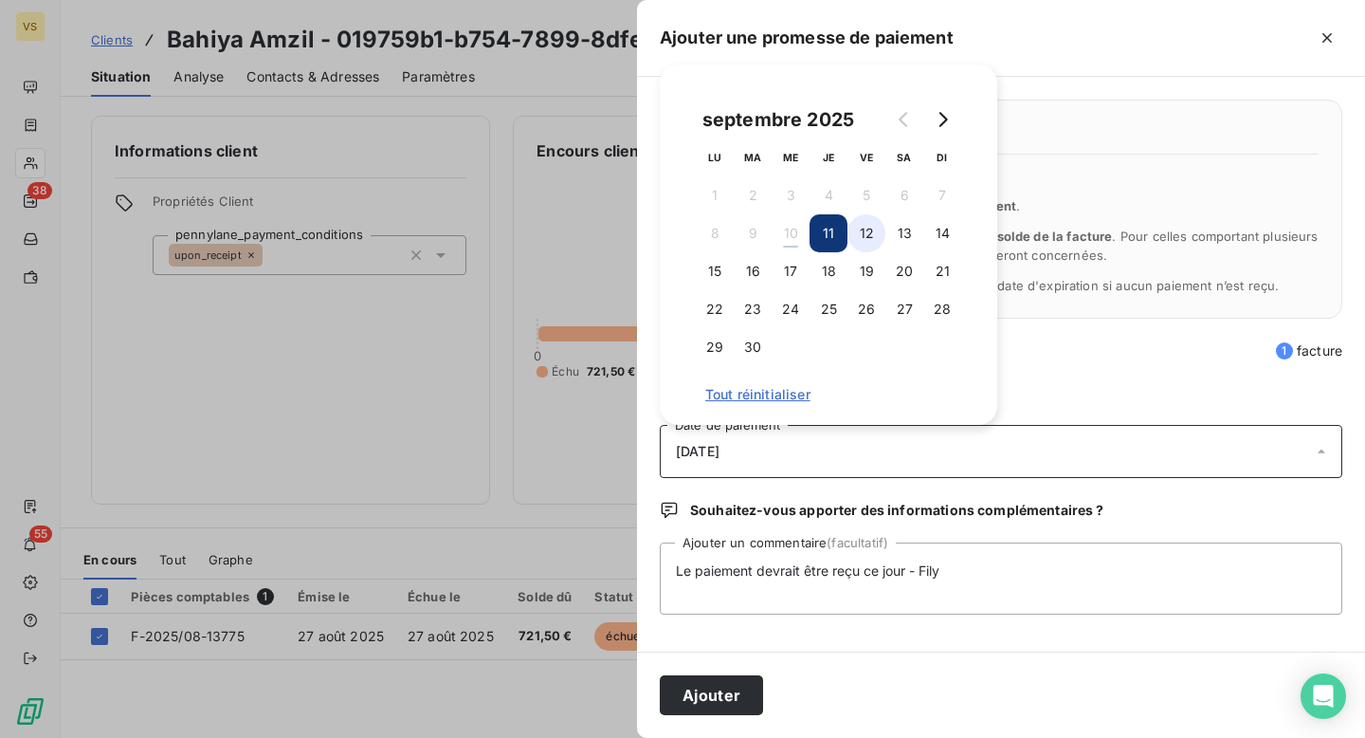
click at [871, 247] on button "12" at bounding box center [867, 233] width 38 height 38
click at [746, 707] on button "Ajouter" at bounding box center [711, 695] width 103 height 40
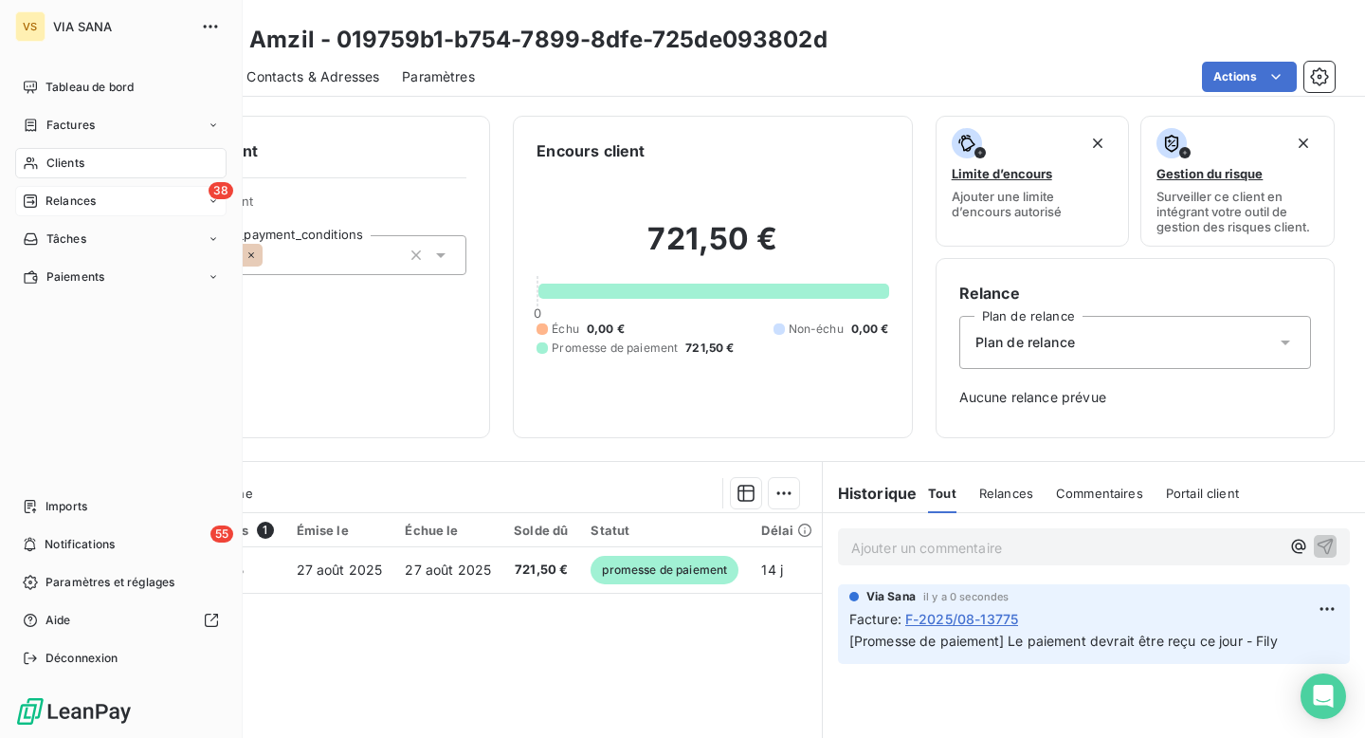
click at [71, 195] on span "Relances" at bounding box center [71, 200] width 50 height 17
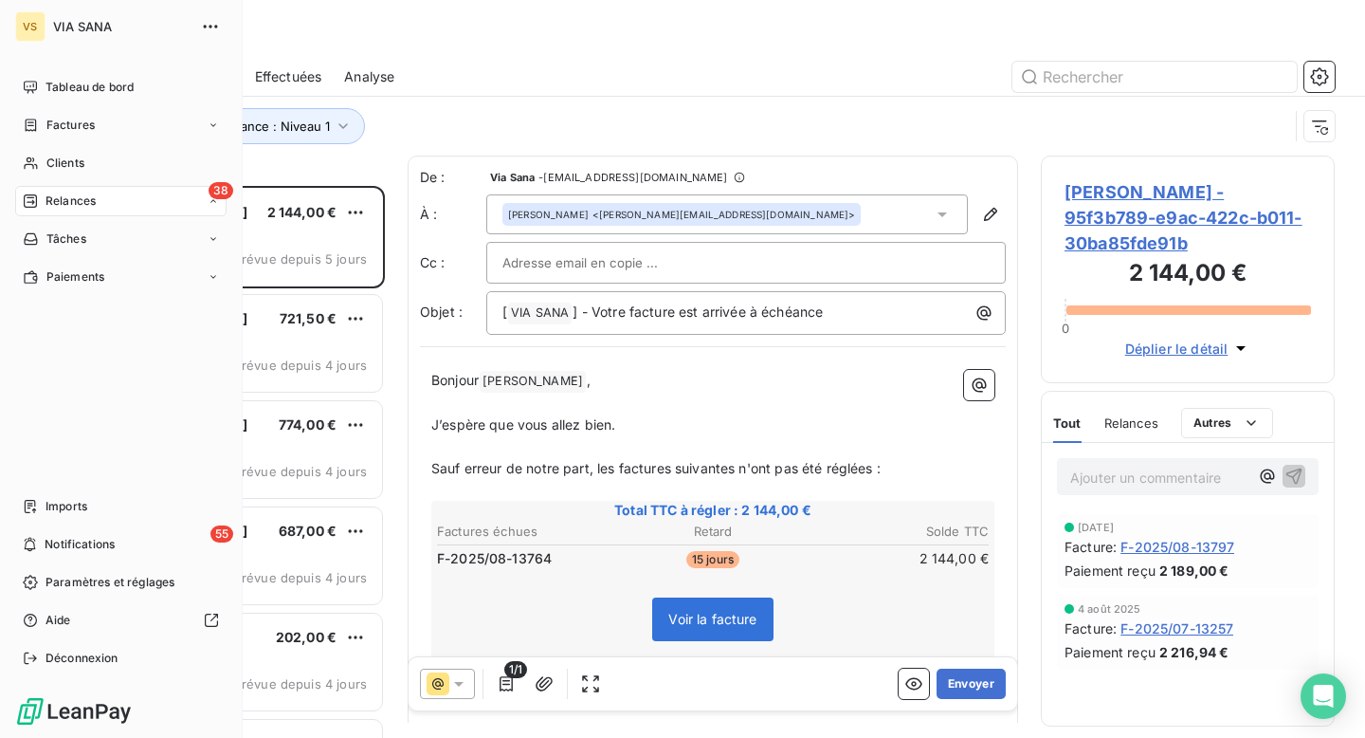
scroll to position [552, 294]
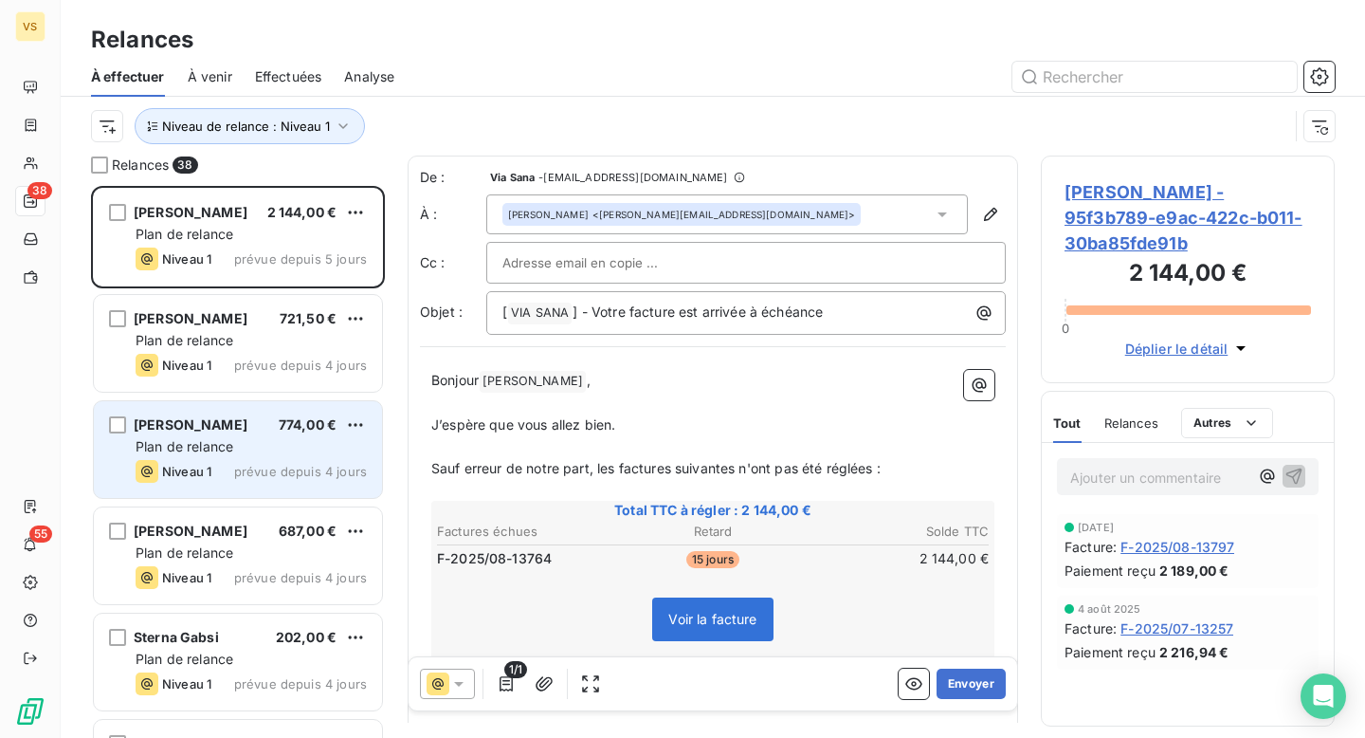
click at [208, 447] on span "Plan de relance" at bounding box center [185, 446] width 98 height 16
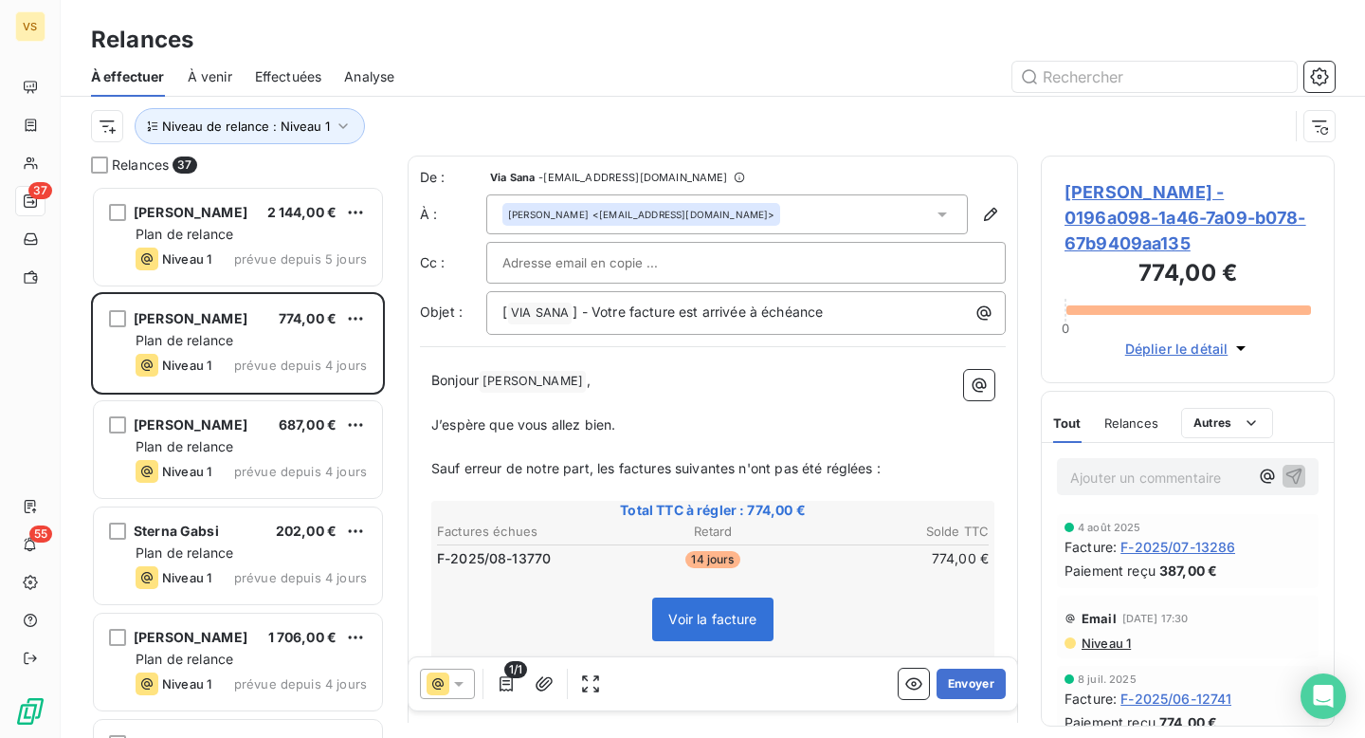
click at [1121, 246] on span "Matteo Ferrari - 0196a098-1a46-7a09-b078-67b9409aa135" at bounding box center [1188, 217] width 246 height 77
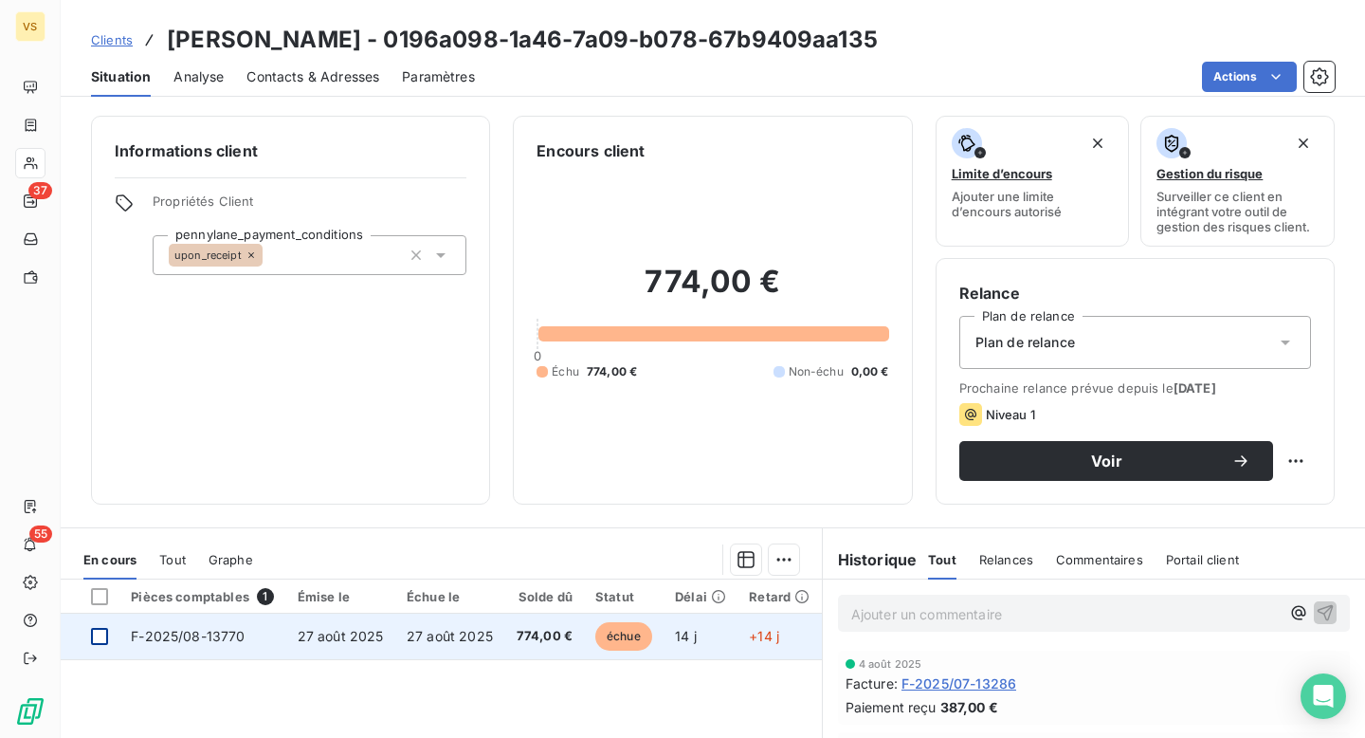
click at [96, 635] on div at bounding box center [99, 636] width 17 height 17
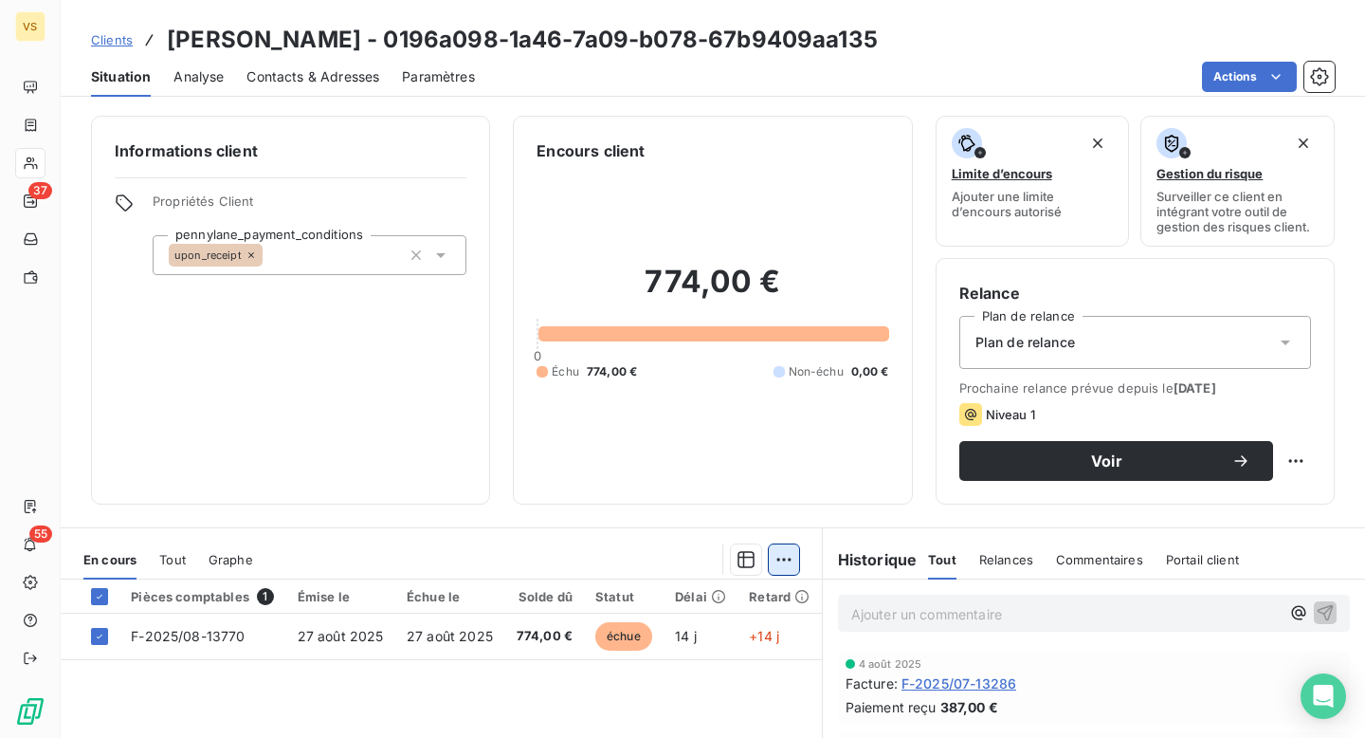
click at [794, 569] on html "VS 37 55 Clients Matteo Ferrari - 0196a098-1a46-7a09-b078-67b9409aa135 Situatio…" at bounding box center [682, 369] width 1365 height 738
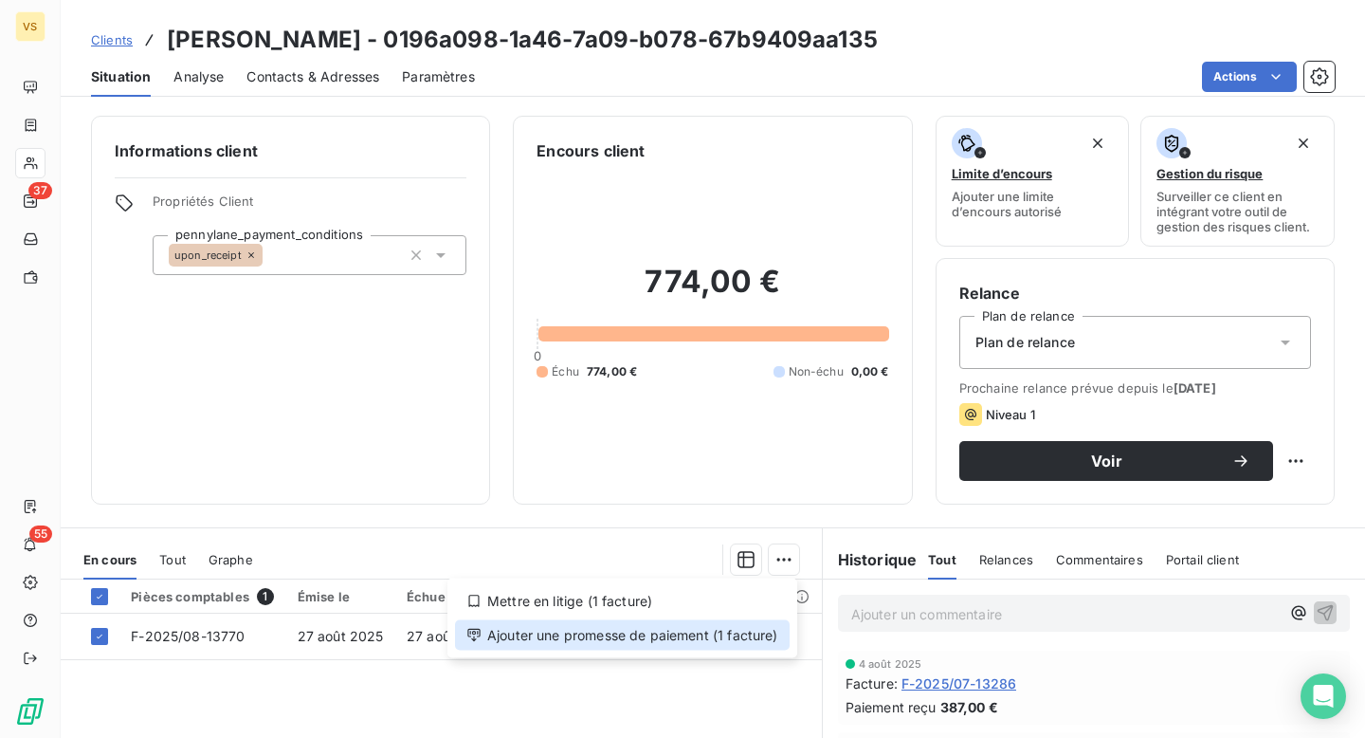
click at [720, 625] on div "Ajouter une promesse de paiement (1 facture)" at bounding box center [622, 635] width 335 height 30
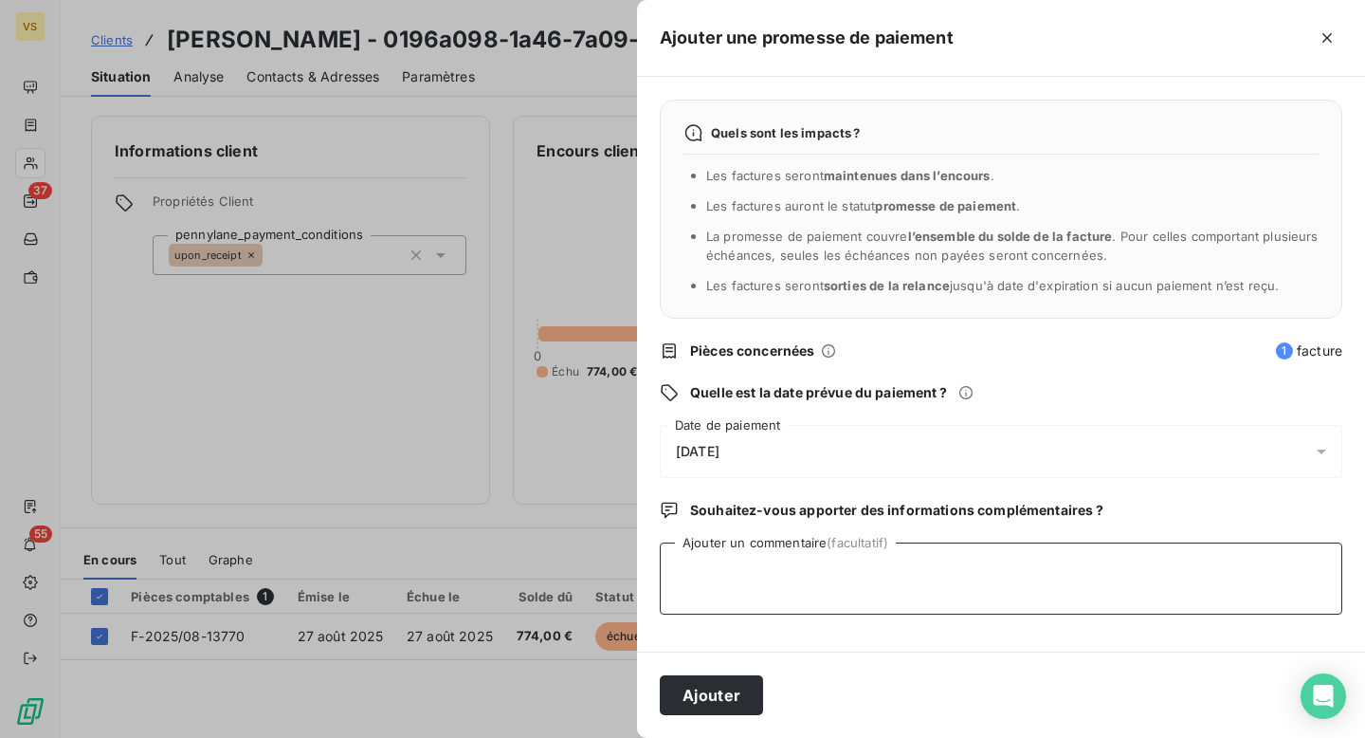
click at [751, 556] on textarea "Ajouter un commentaire (facultatif)" at bounding box center [1001, 578] width 683 height 72
paste textarea "Le paiement devrait être reçu ce jour - Fily"
type textarea "Le paiement devrait être reçu ce jour - Fily"
click at [717, 707] on button "Ajouter" at bounding box center [711, 695] width 103 height 40
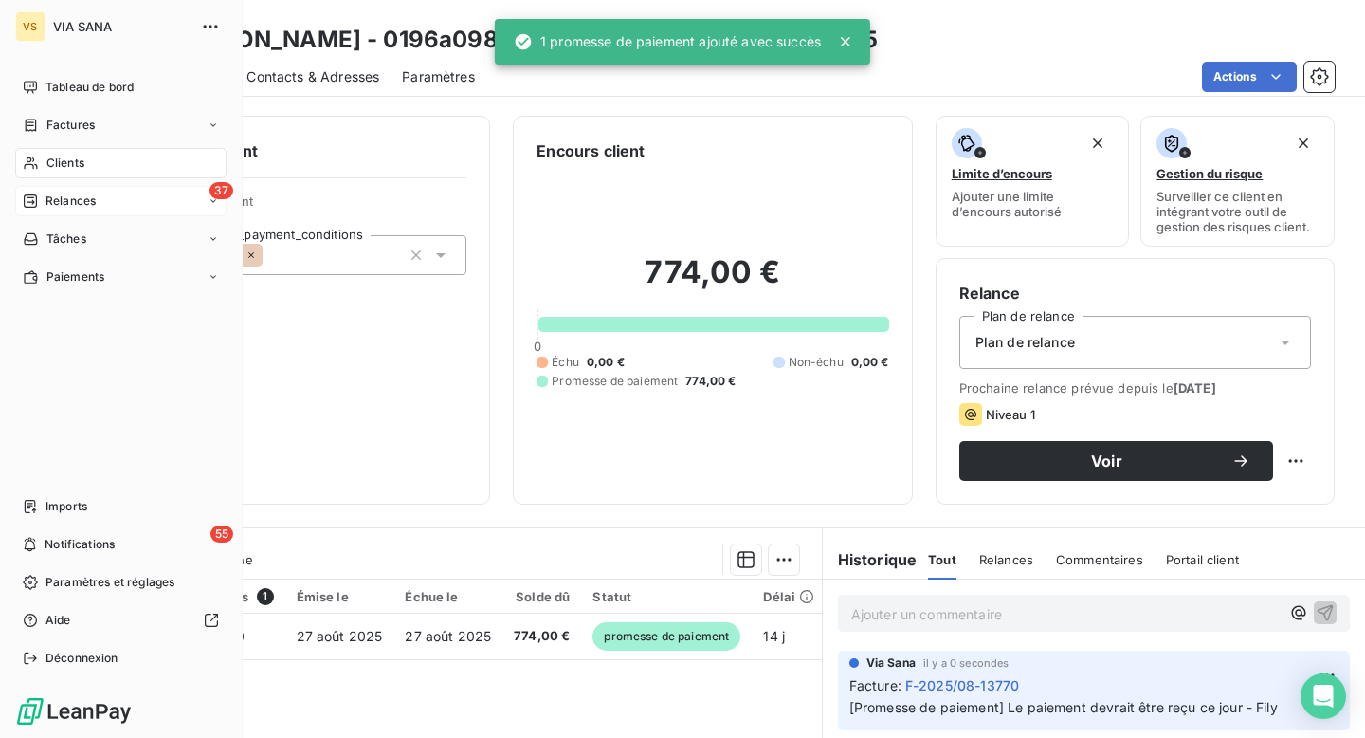
click at [125, 189] on div "37 Relances" at bounding box center [120, 201] width 211 height 30
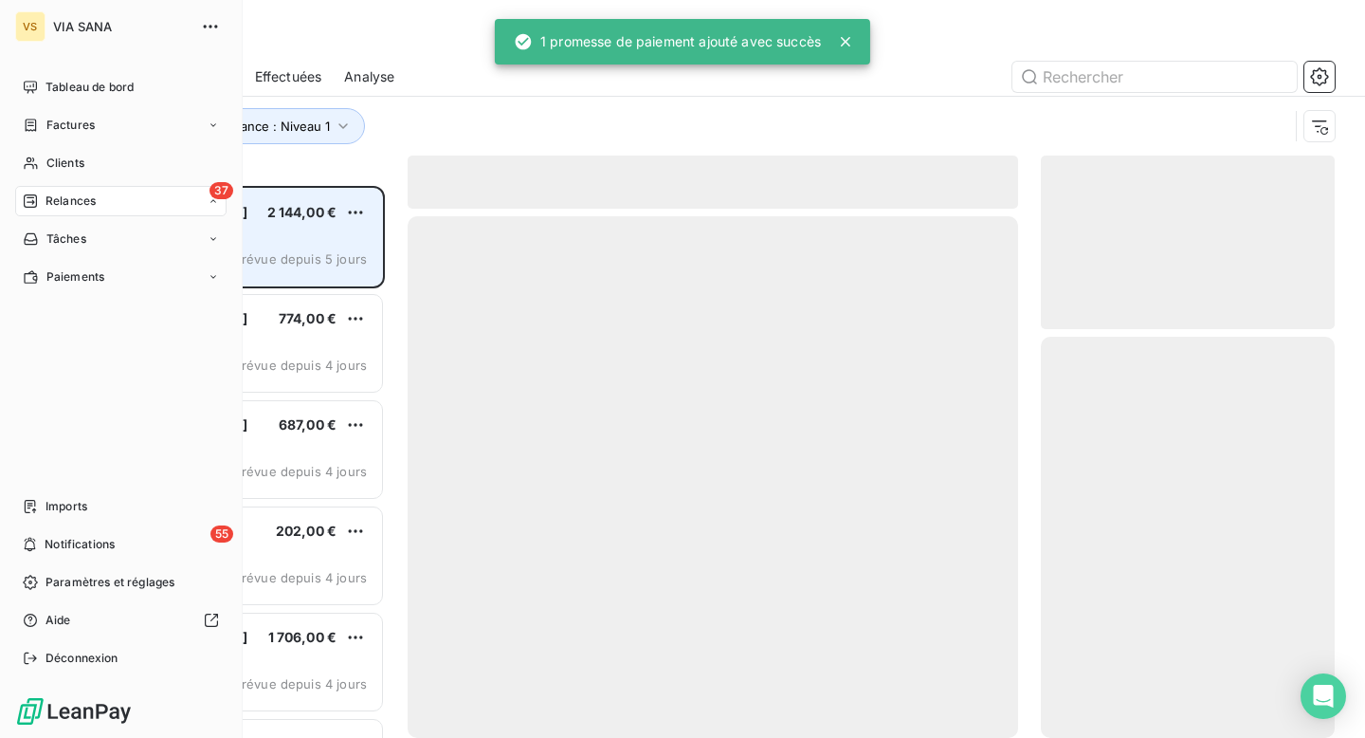
scroll to position [552, 294]
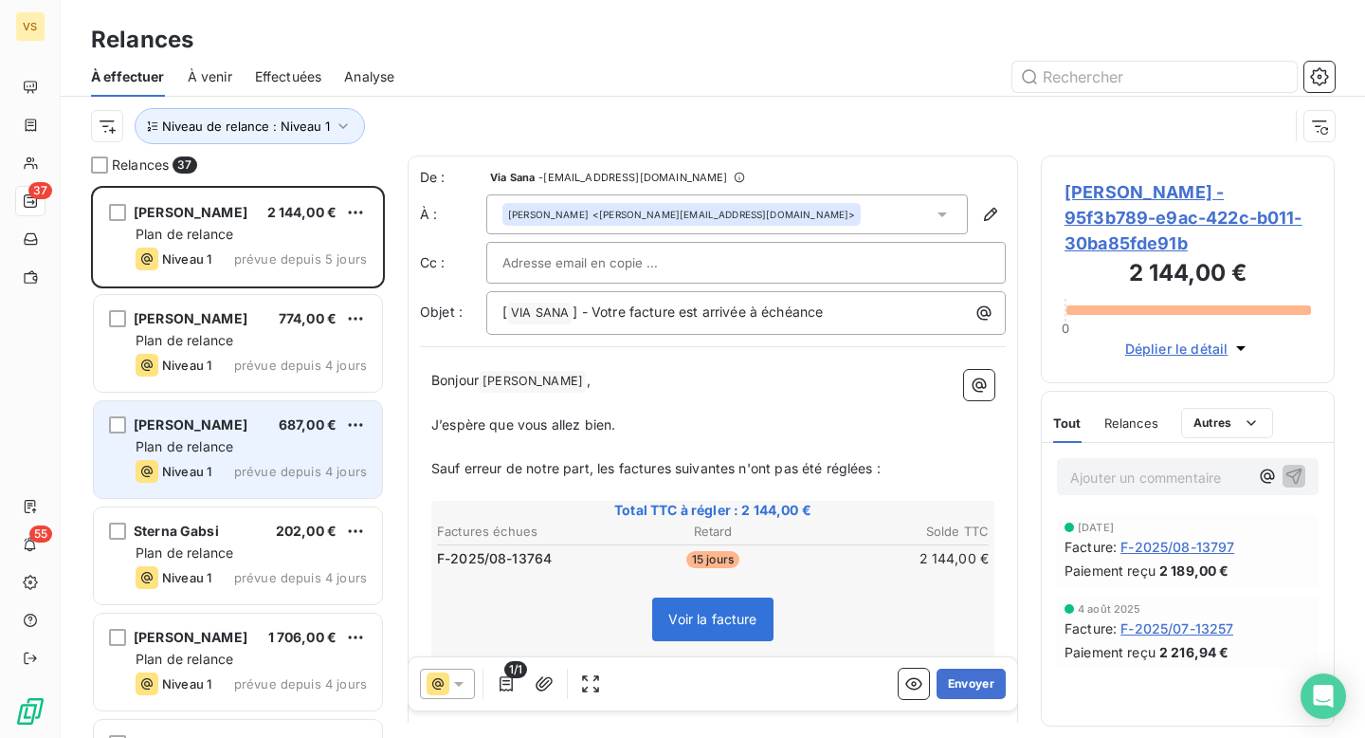
click at [258, 414] on div "SARA BAUER 687,00 € Plan de relance Niveau 1 prévue depuis 4 jours" at bounding box center [238, 449] width 288 height 97
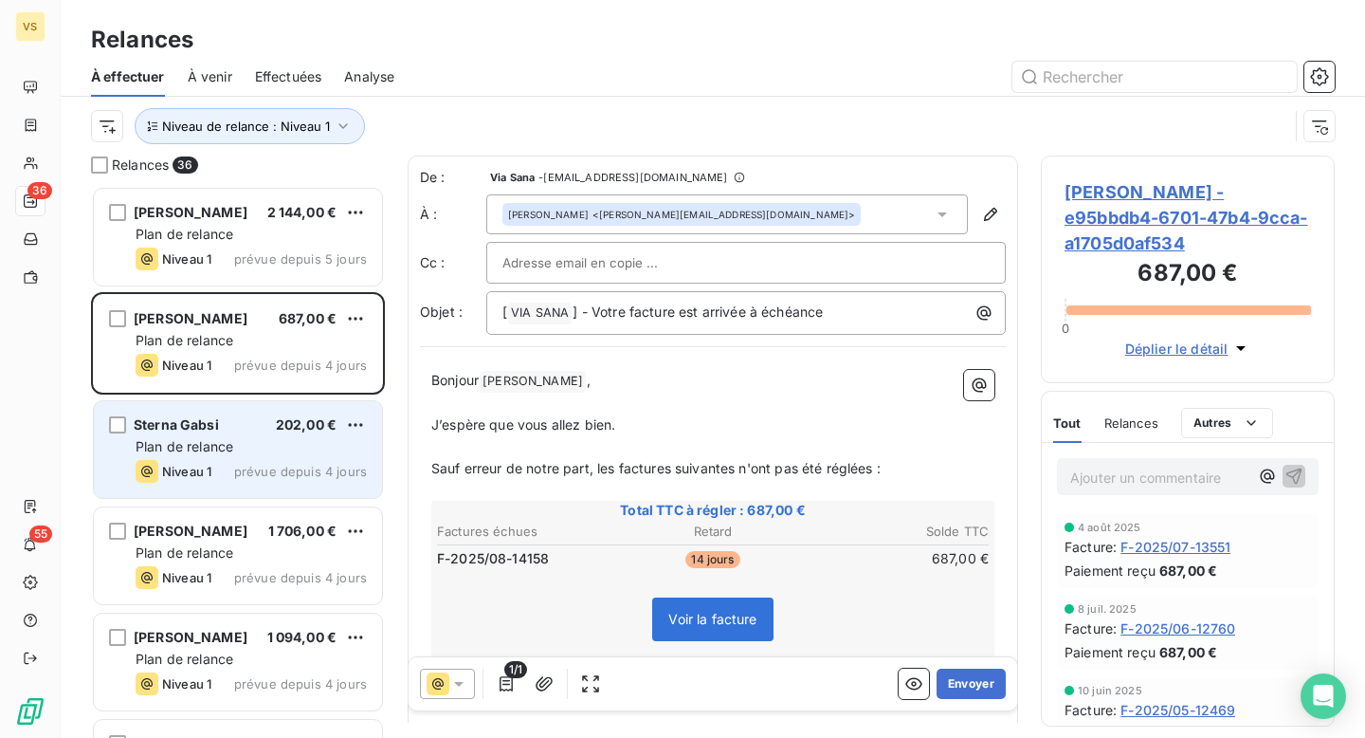
click at [210, 429] on span "Sterna Gabsi" at bounding box center [176, 424] width 85 height 16
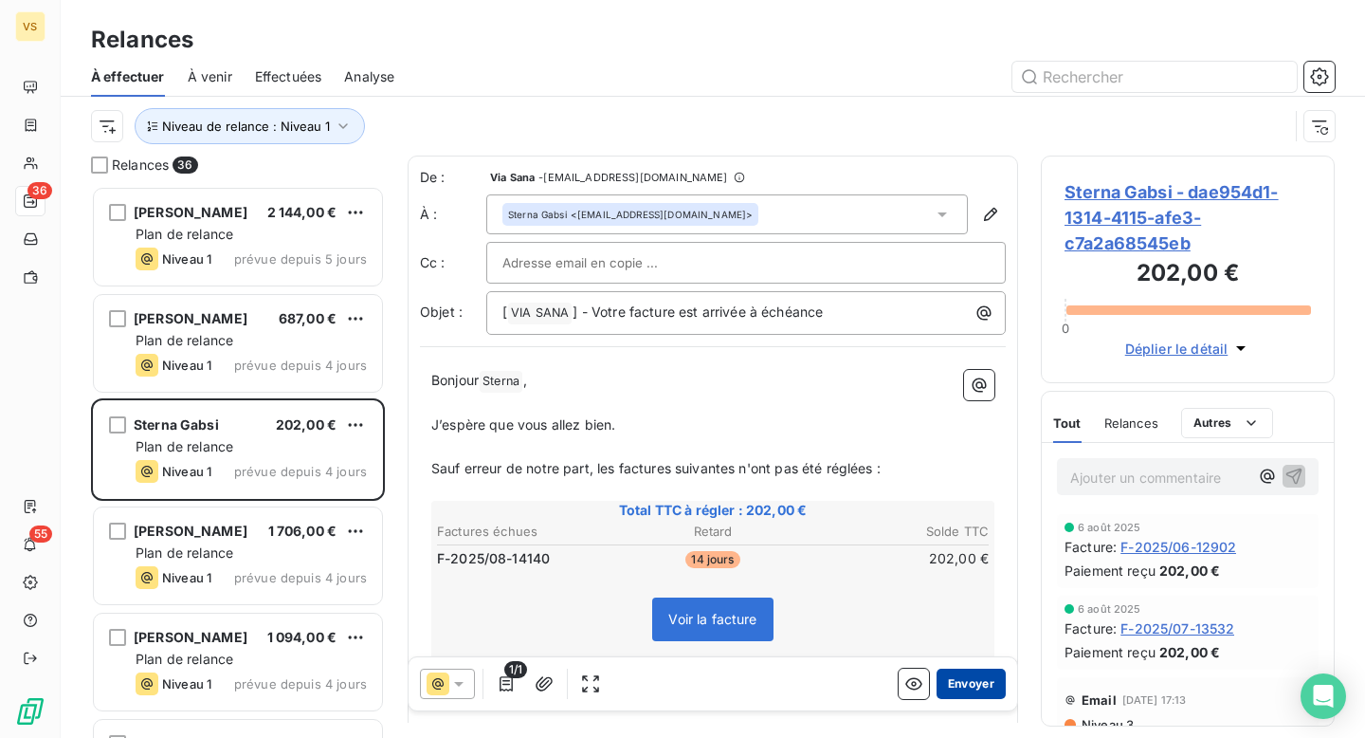
click at [970, 688] on button "Envoyer" at bounding box center [971, 683] width 69 height 30
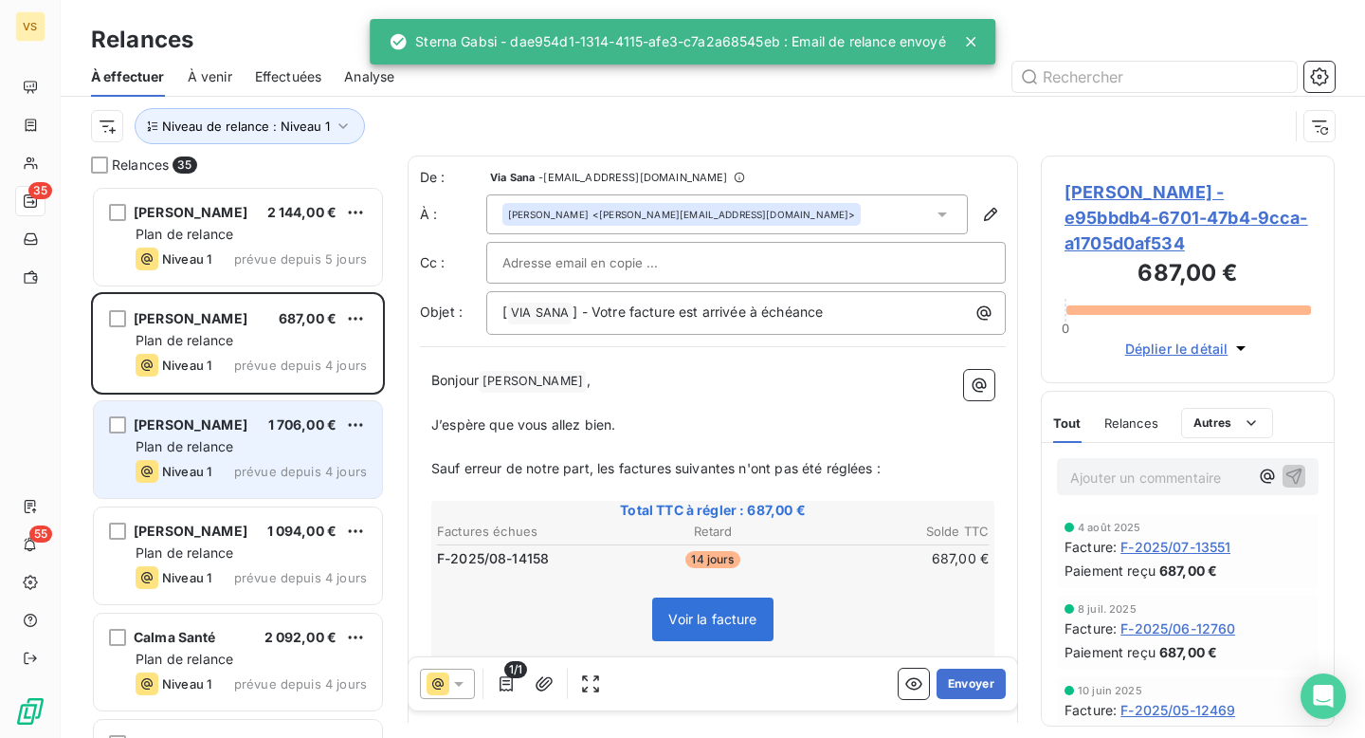
click at [239, 429] on div "Antonio Dorcas 1 706,00 €" at bounding box center [251, 424] width 231 height 17
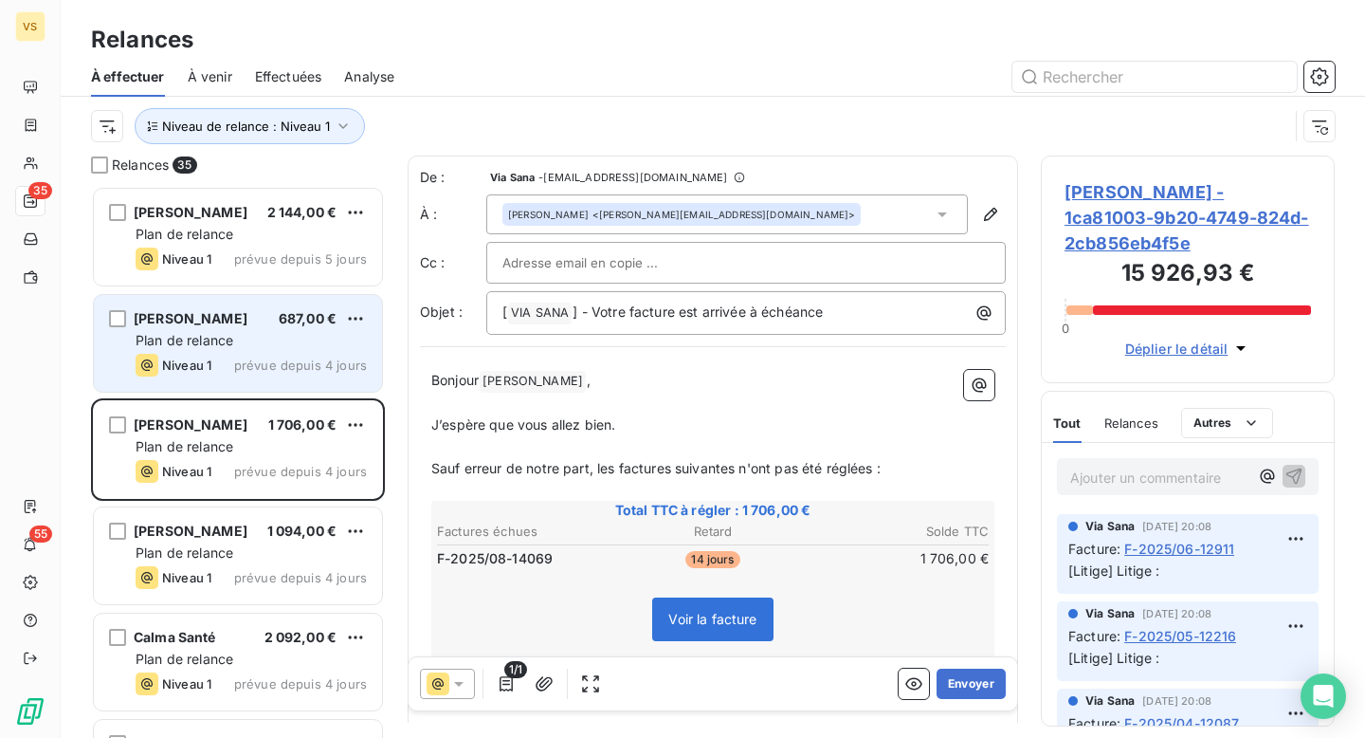
click at [301, 346] on div "Plan de relance" at bounding box center [251, 340] width 231 height 19
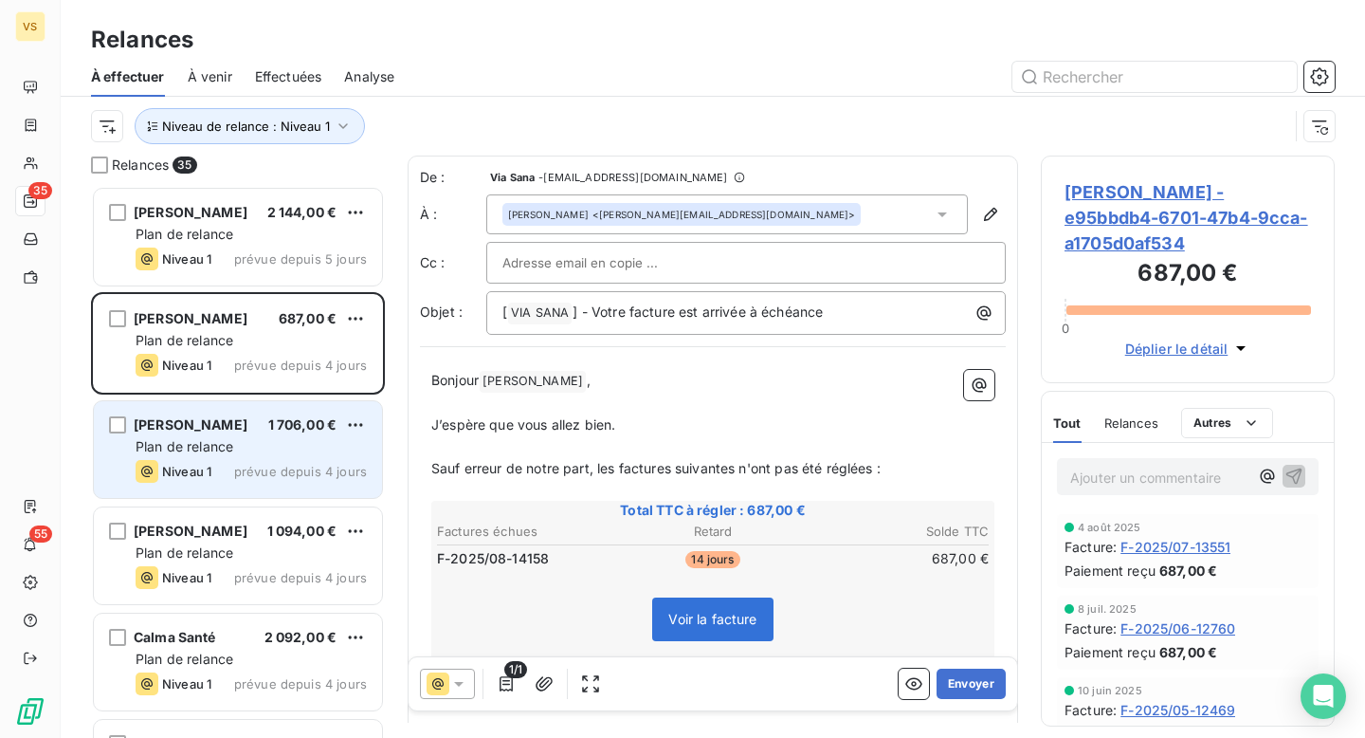
click at [250, 467] on span "prévue depuis 4 jours" at bounding box center [300, 471] width 133 height 15
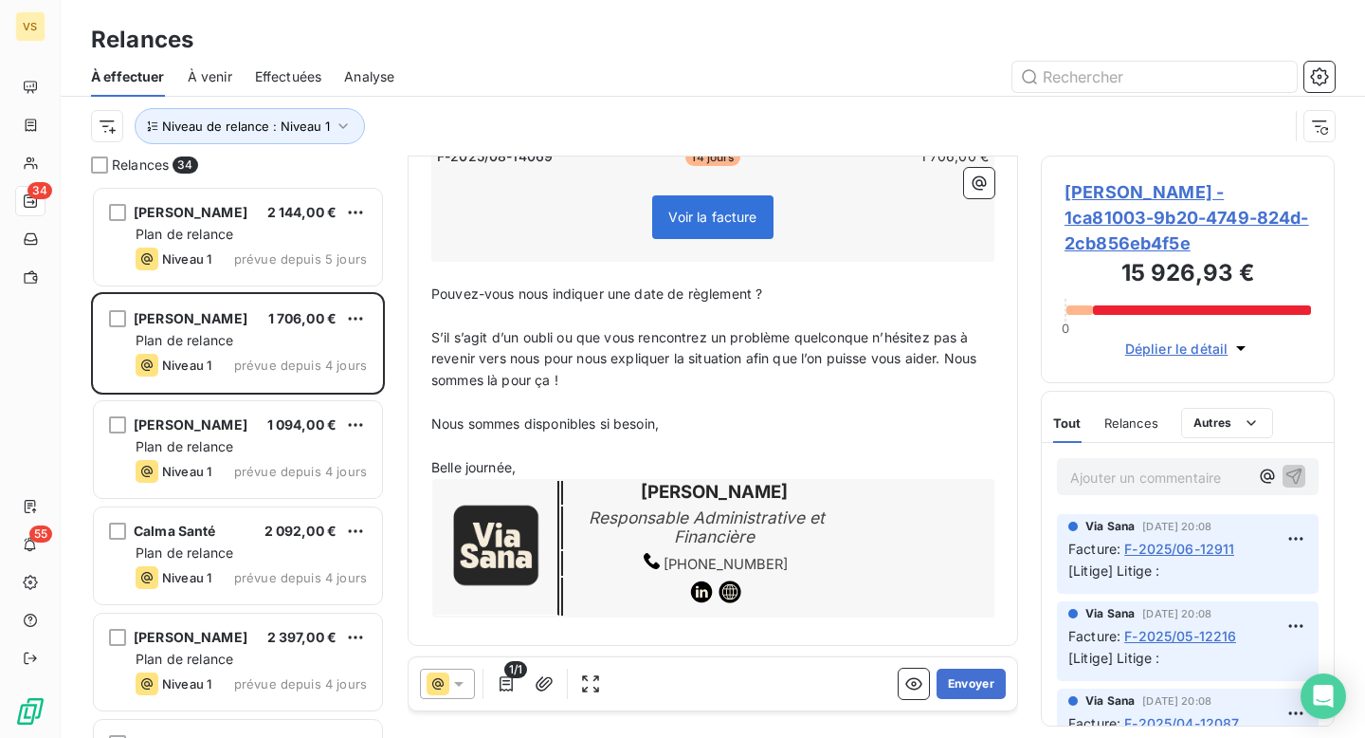
click at [1121, 235] on span "Antonio Dorcas - 1ca81003-9b20-4749-824d-2cb856eb4f5e" at bounding box center [1188, 217] width 246 height 77
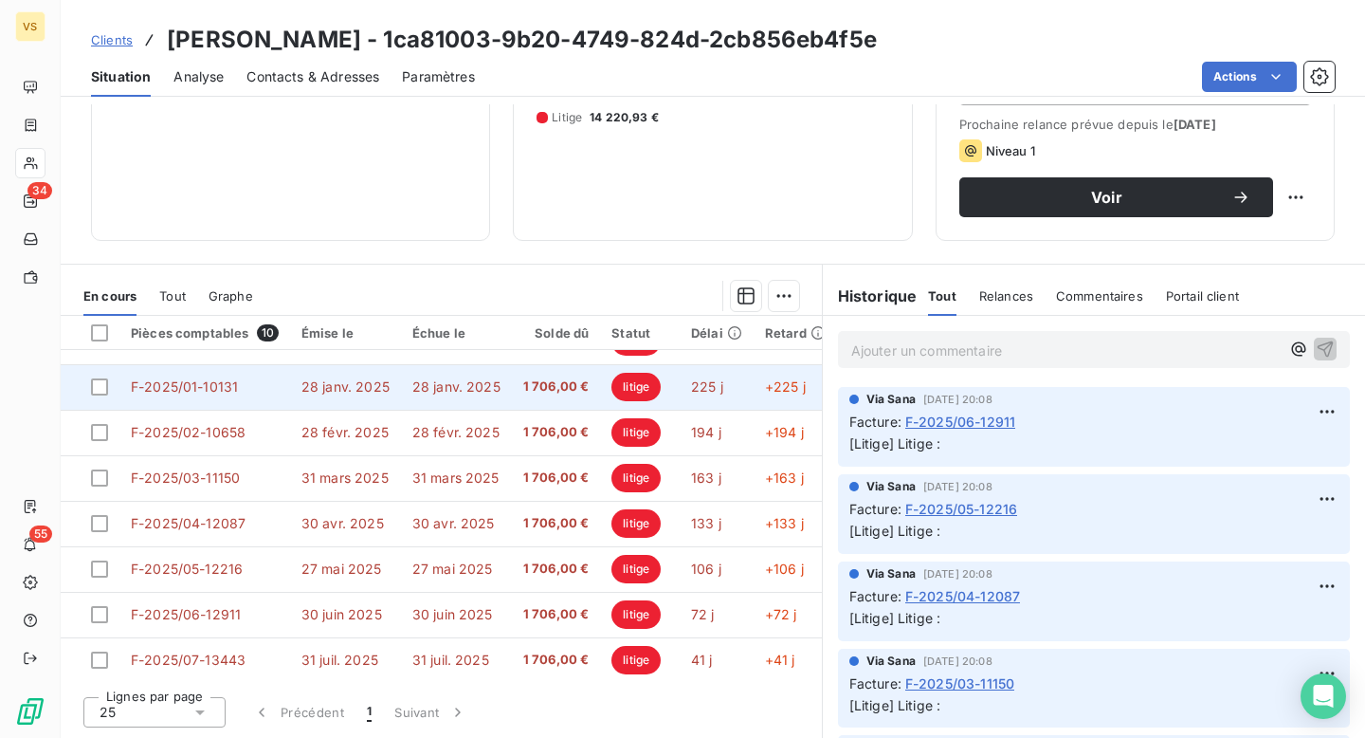
scroll to position [132, 0]
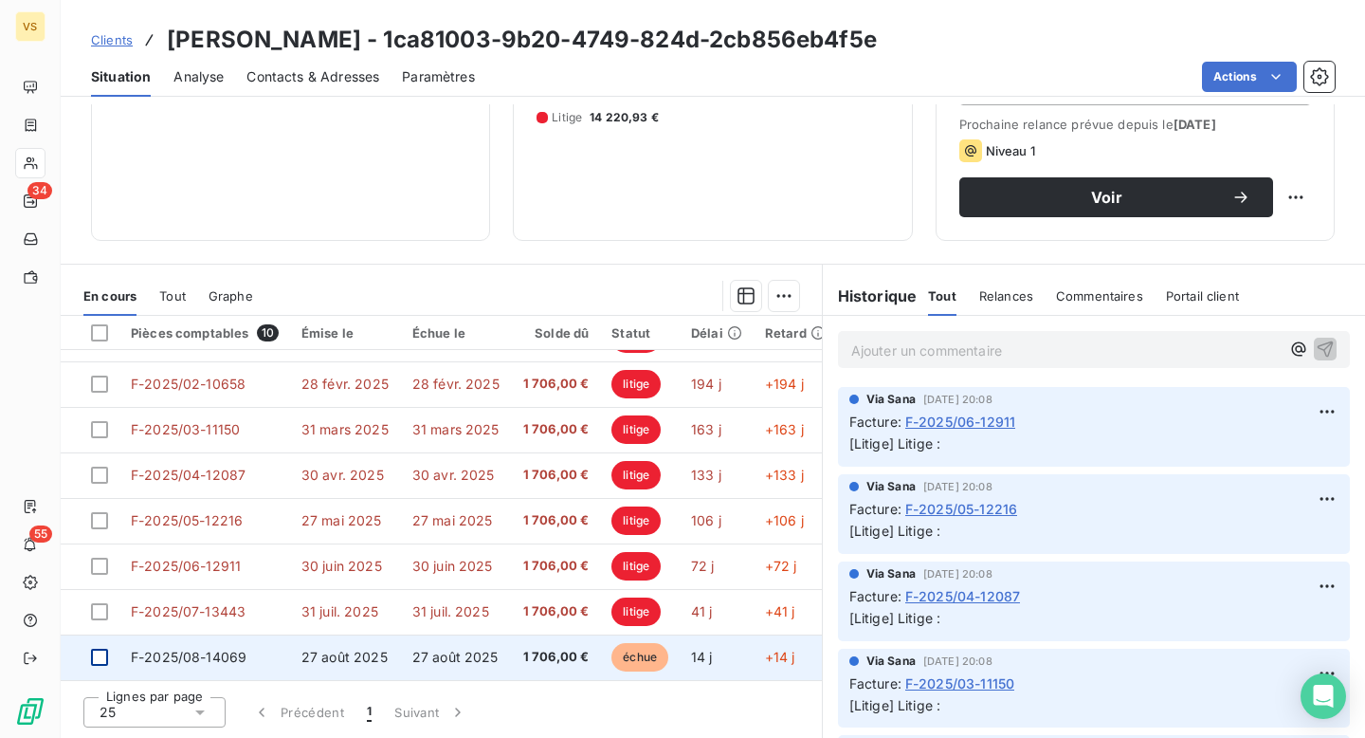
click at [102, 651] on div at bounding box center [99, 656] width 17 height 17
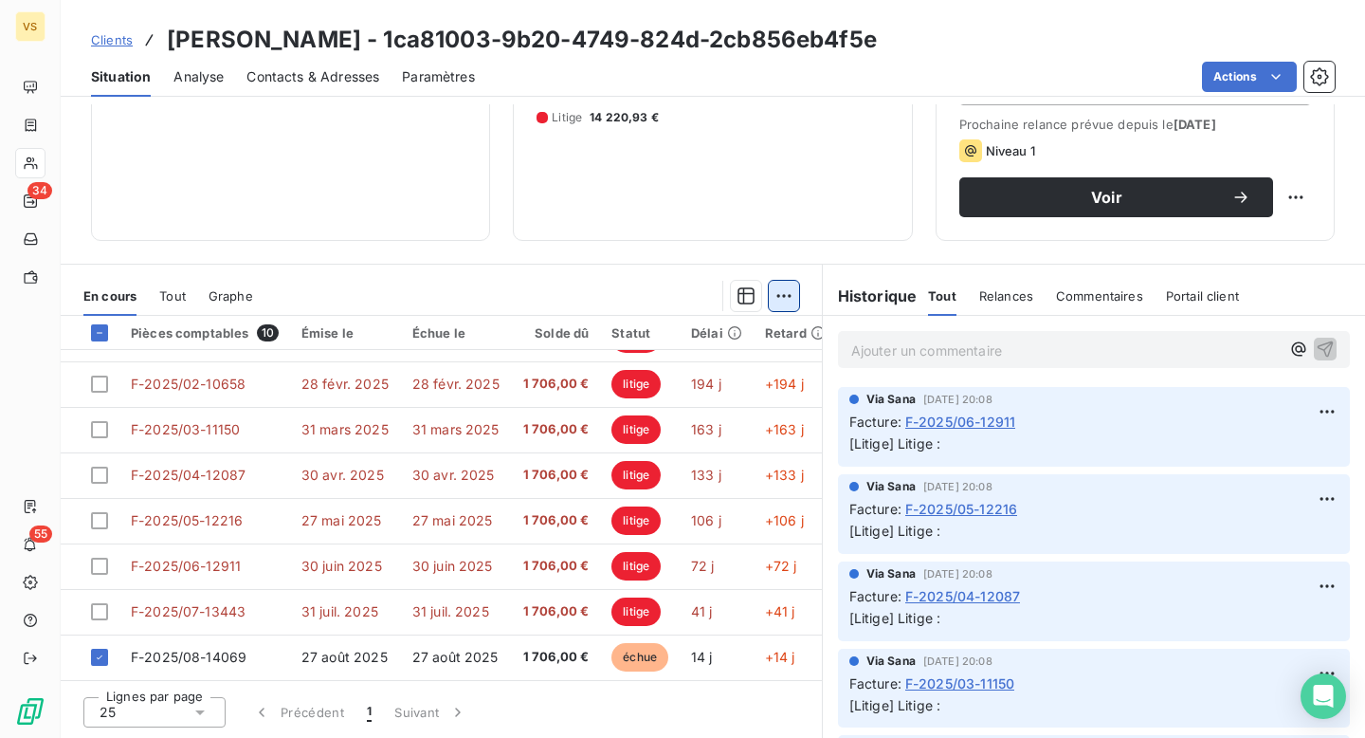
click at [786, 305] on html "VS 34 55 Clients Antonio Dorcas - 1ca81003-9b20-4749-824d-2cb856eb4f5e Situatio…" at bounding box center [682, 369] width 1365 height 738
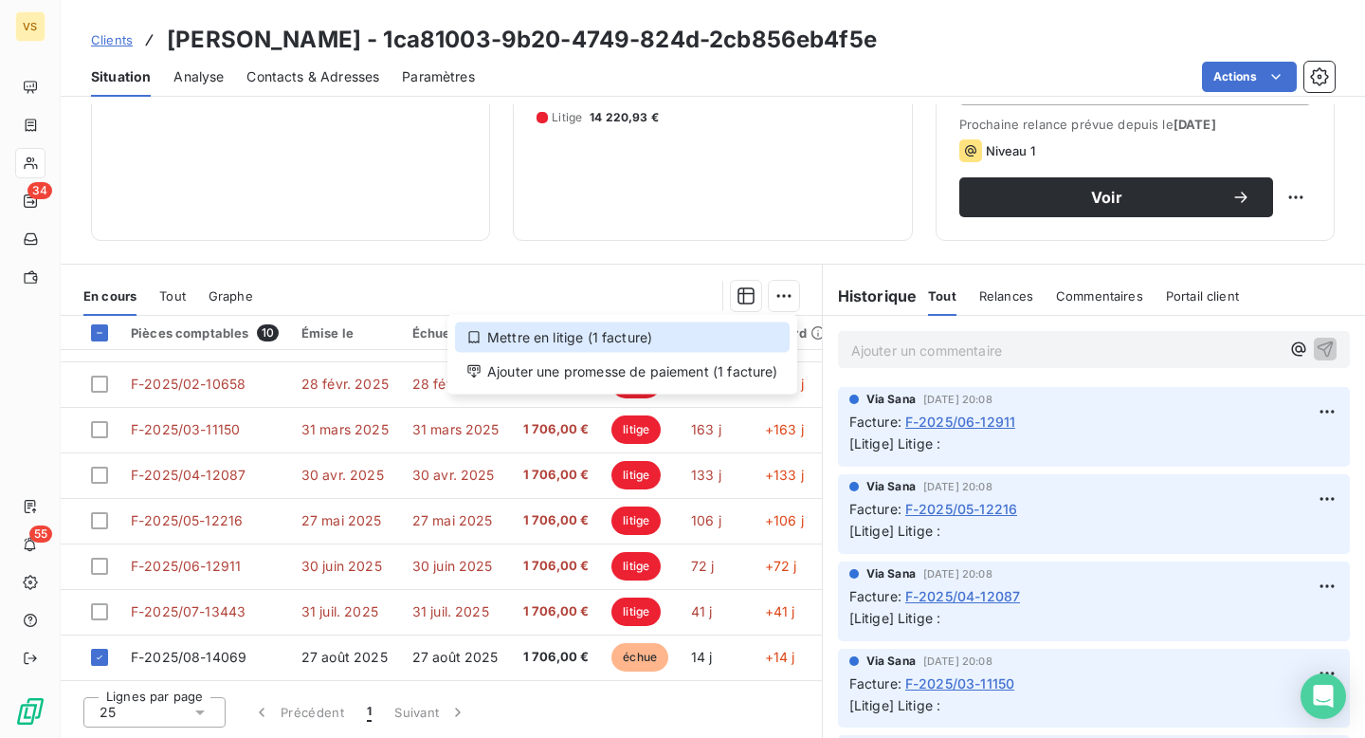
click at [722, 338] on div "Mettre en litige (1 facture)" at bounding box center [622, 337] width 335 height 30
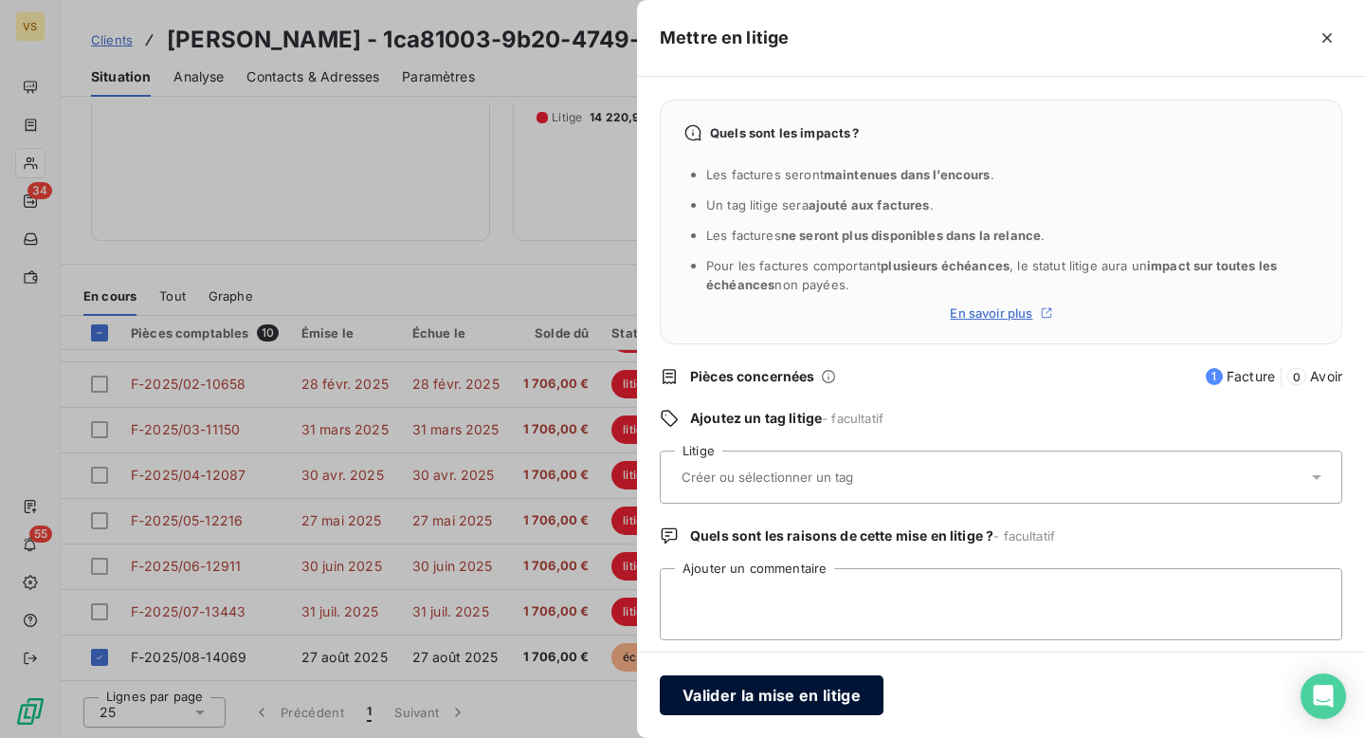
click at [813, 695] on button "Valider la mise en litige" at bounding box center [772, 695] width 224 height 40
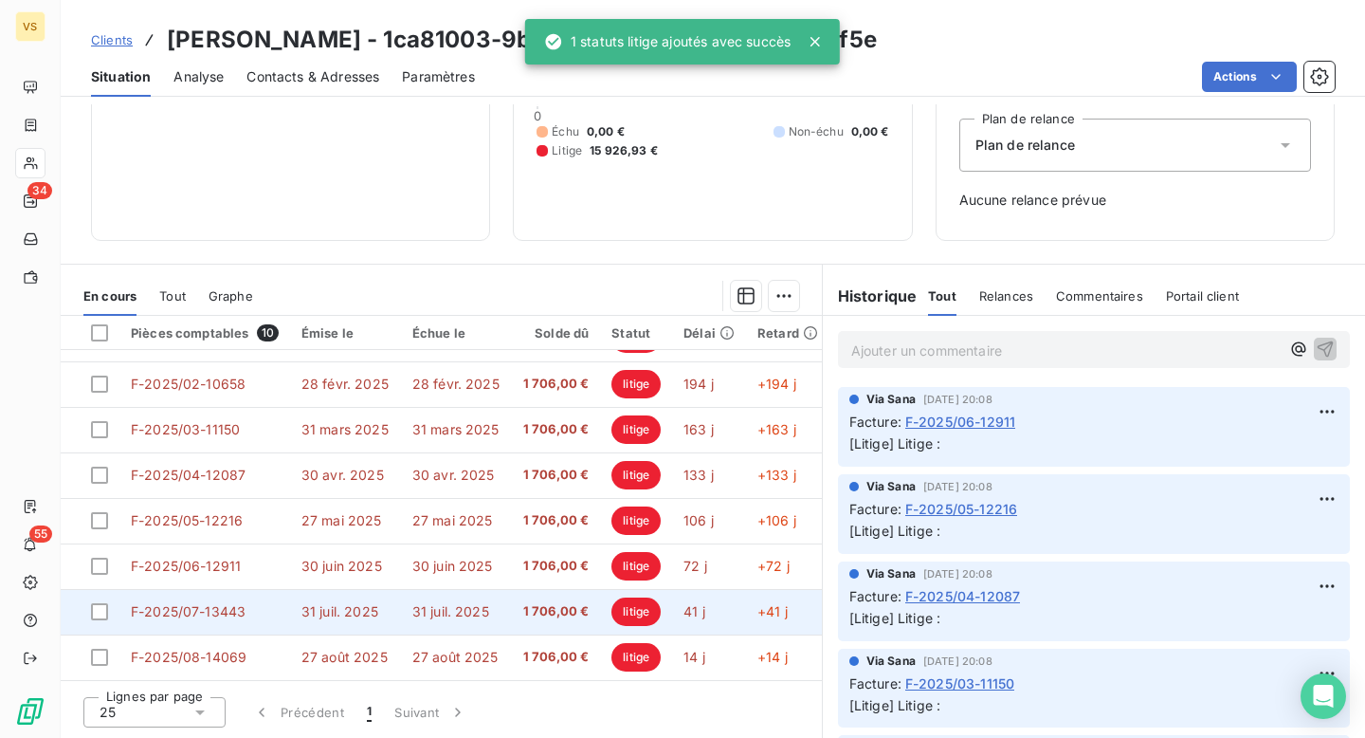
scroll to position [197, 0]
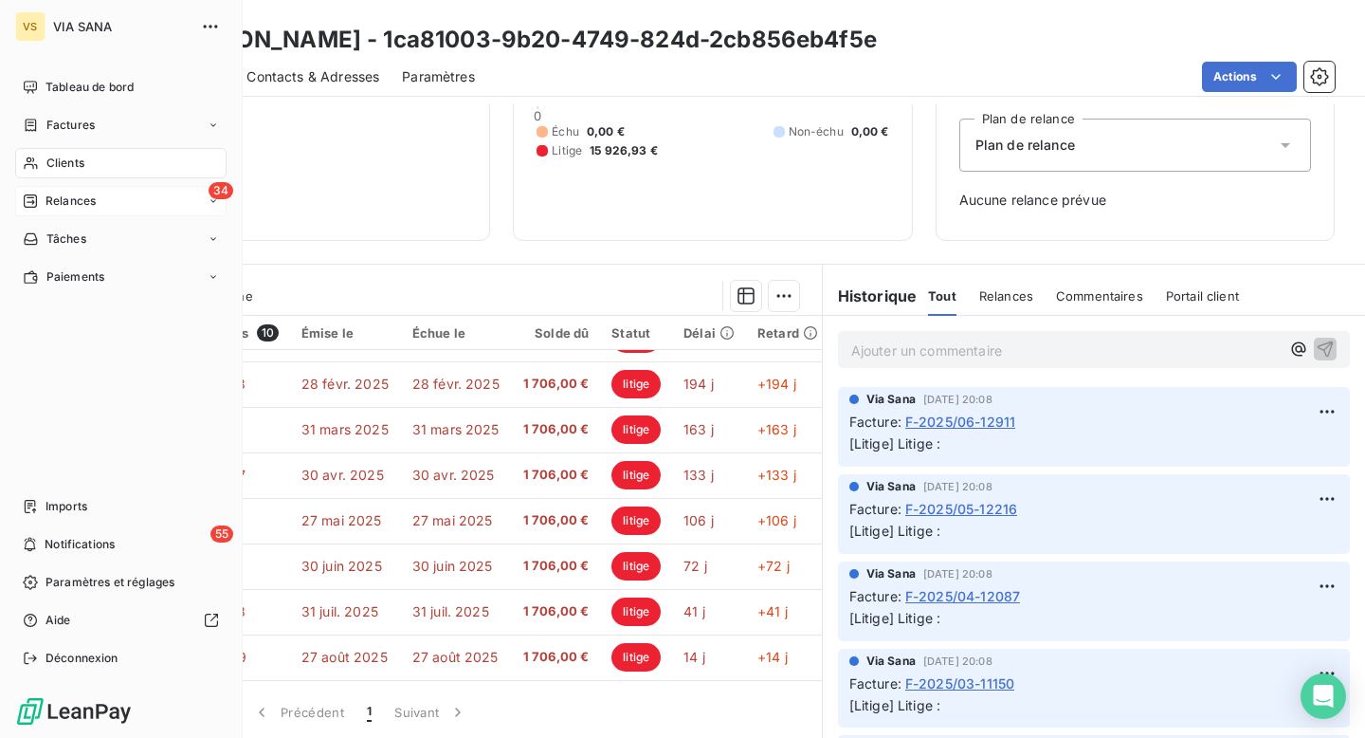
click at [93, 193] on span "Relances" at bounding box center [71, 200] width 50 height 17
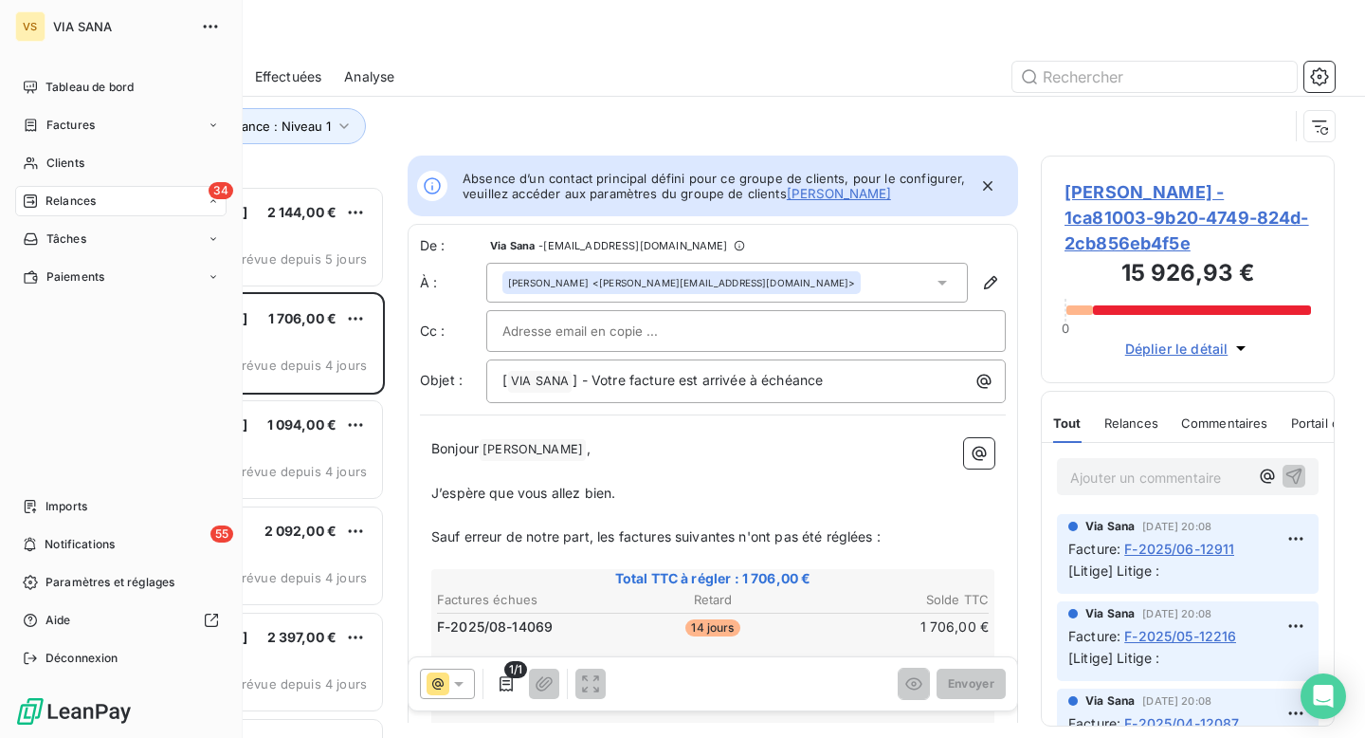
scroll to position [1, 1]
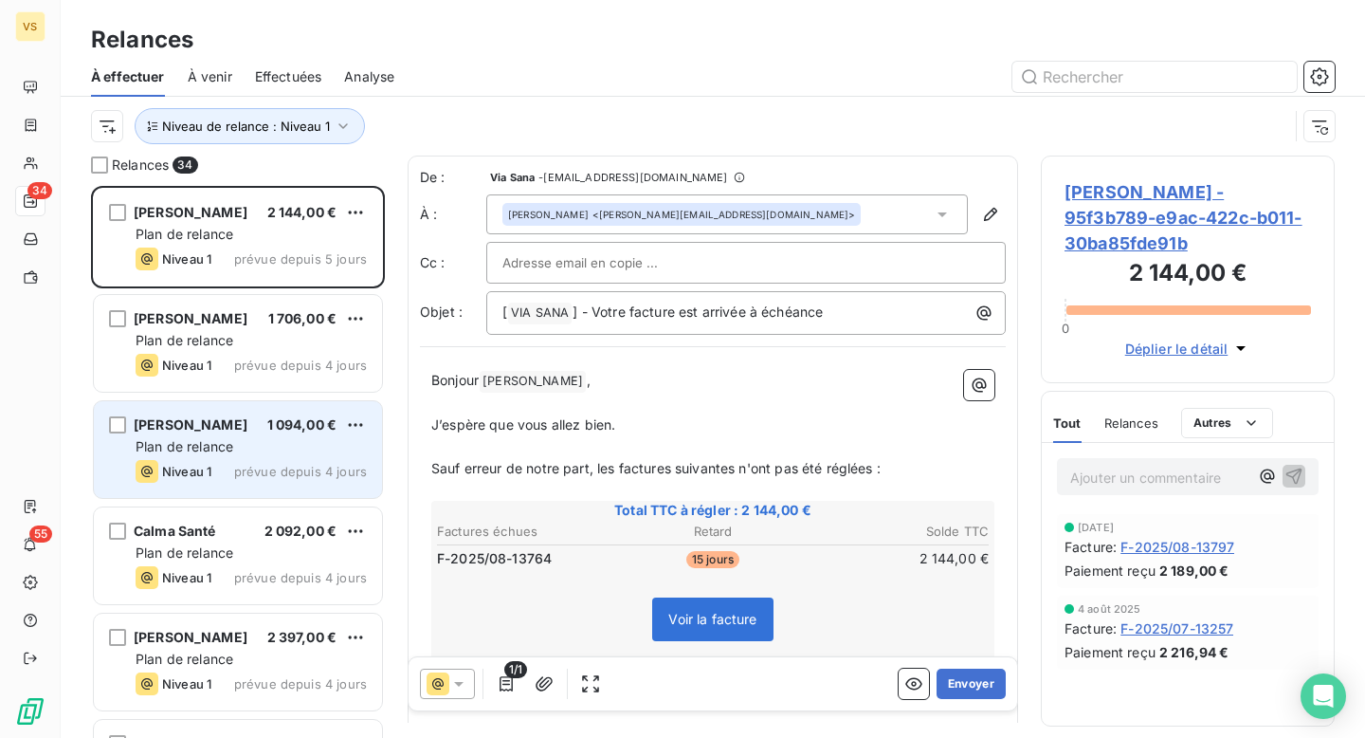
click at [264, 462] on div "Niveau 1 prévue depuis 4 jours" at bounding box center [251, 471] width 231 height 23
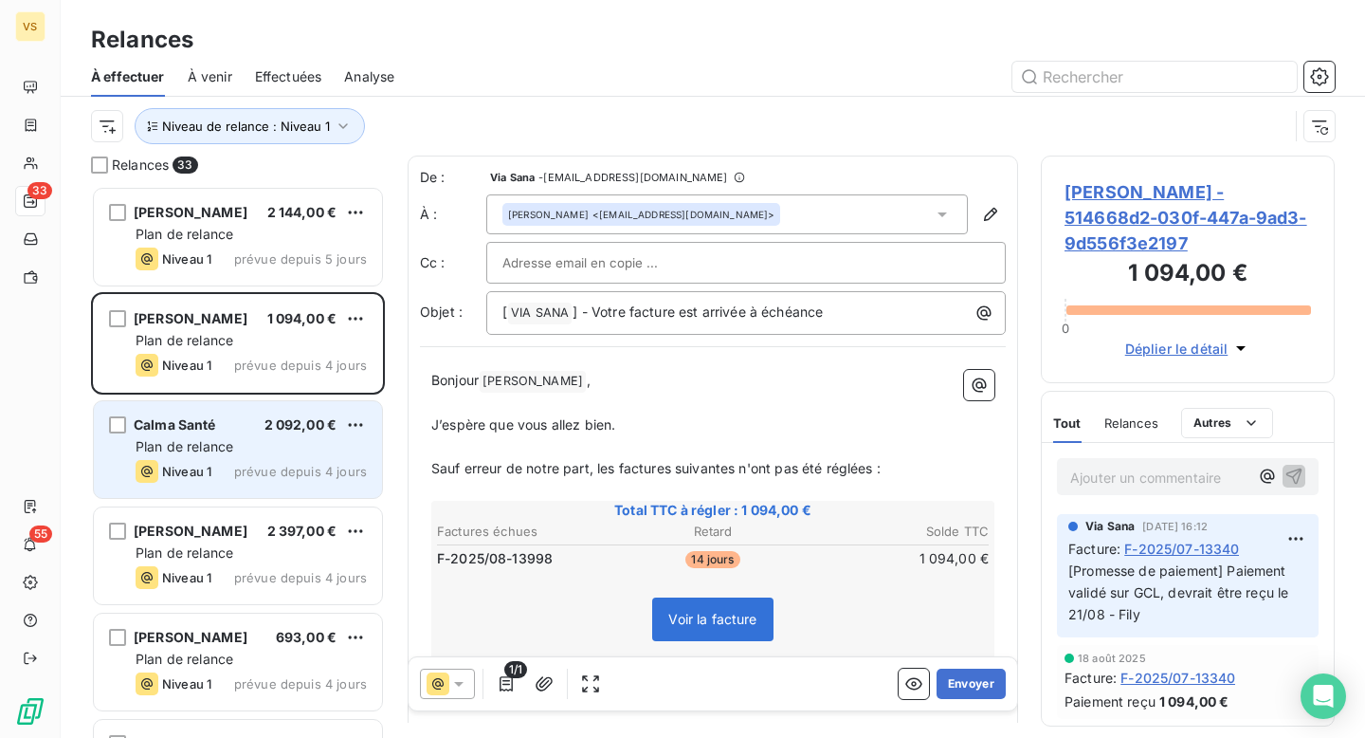
click at [235, 473] on div "Niveau 1 prévue depuis 4 jours" at bounding box center [251, 471] width 231 height 23
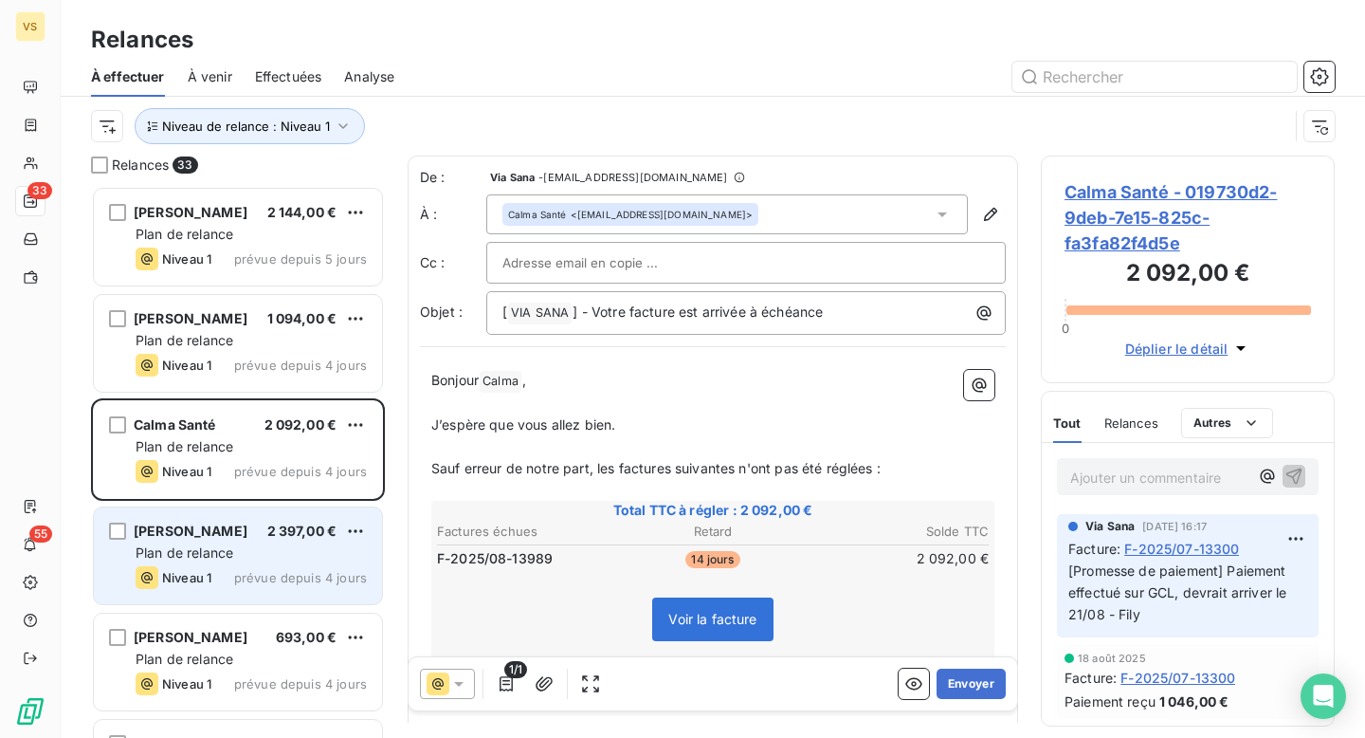
click at [283, 545] on div "Plan de relance" at bounding box center [251, 552] width 231 height 19
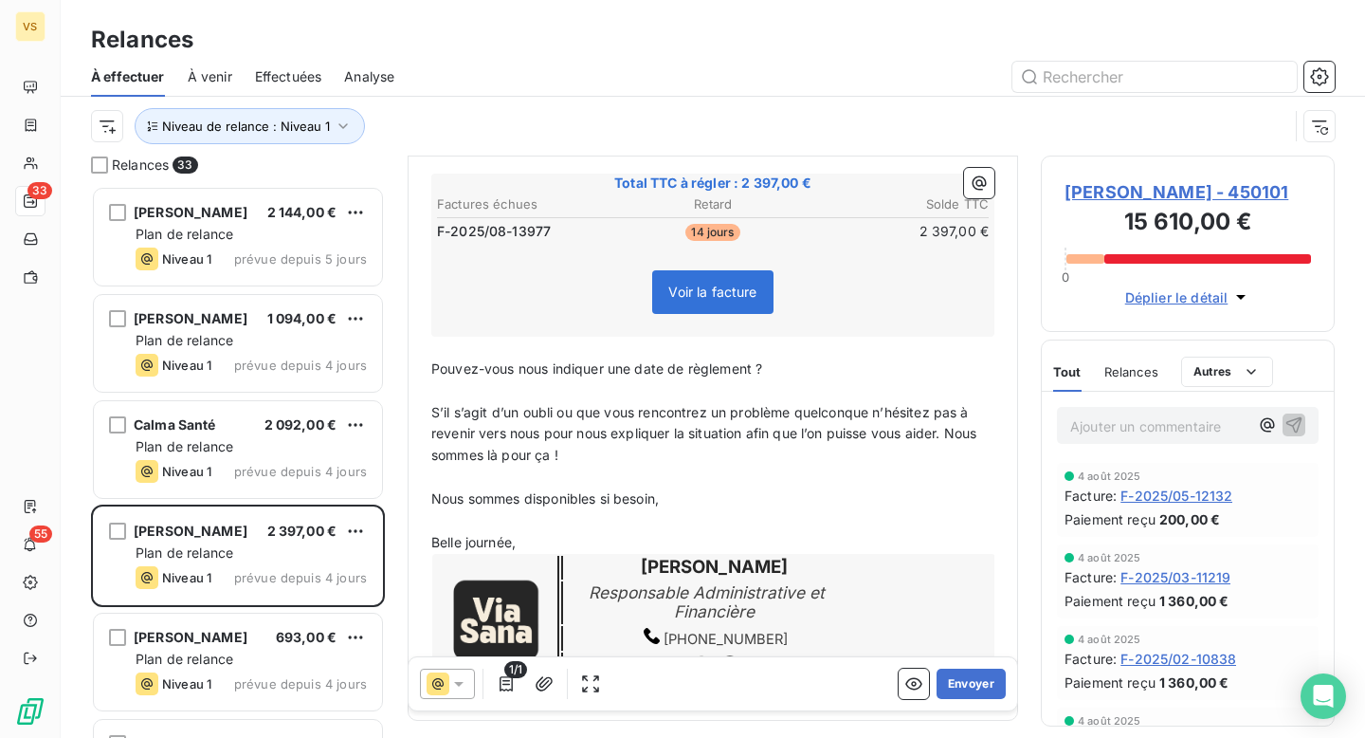
scroll to position [335, 0]
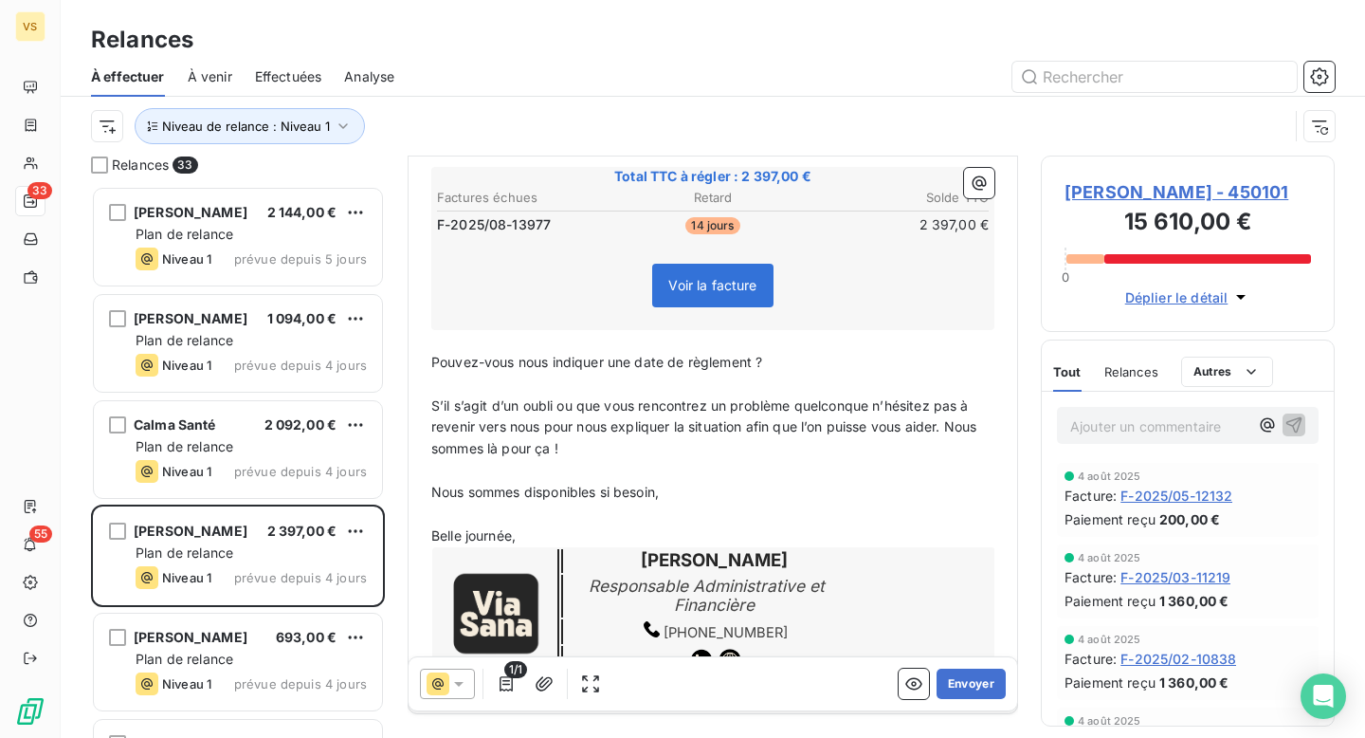
click at [1119, 177] on div "Ariel Cohen - 450101 15 610,00 € 0 Déplier le détail" at bounding box center [1188, 243] width 294 height 176
click at [1115, 187] on span "Ariel Cohen - 450101" at bounding box center [1188, 192] width 246 height 26
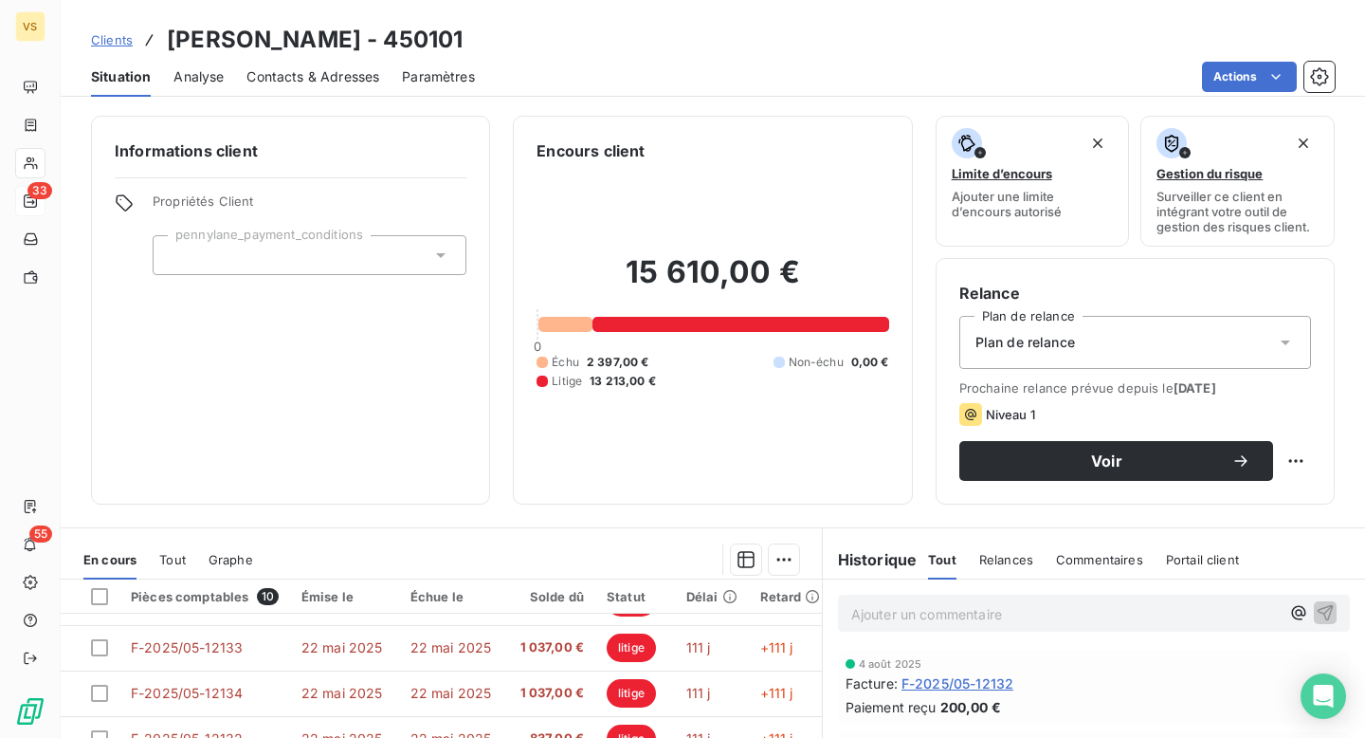
scroll to position [264, 0]
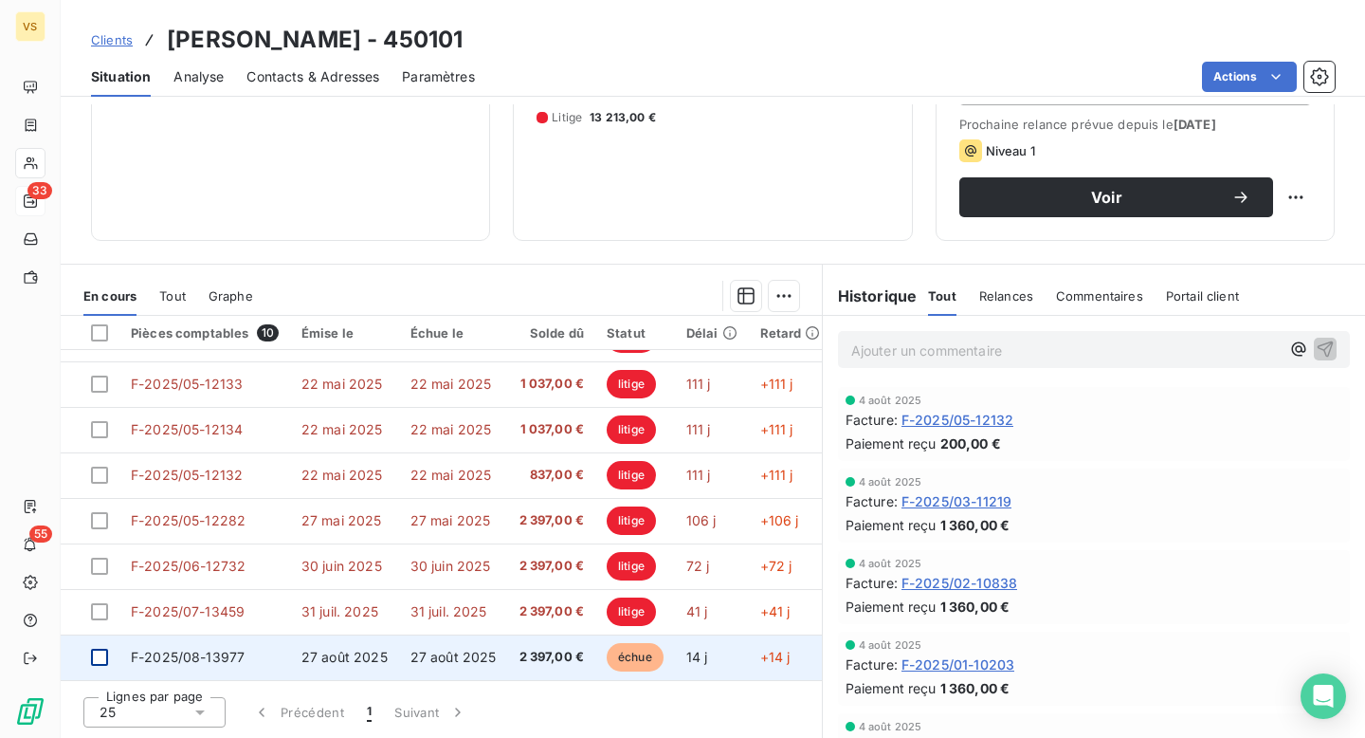
click at [93, 648] on div at bounding box center [99, 656] width 17 height 17
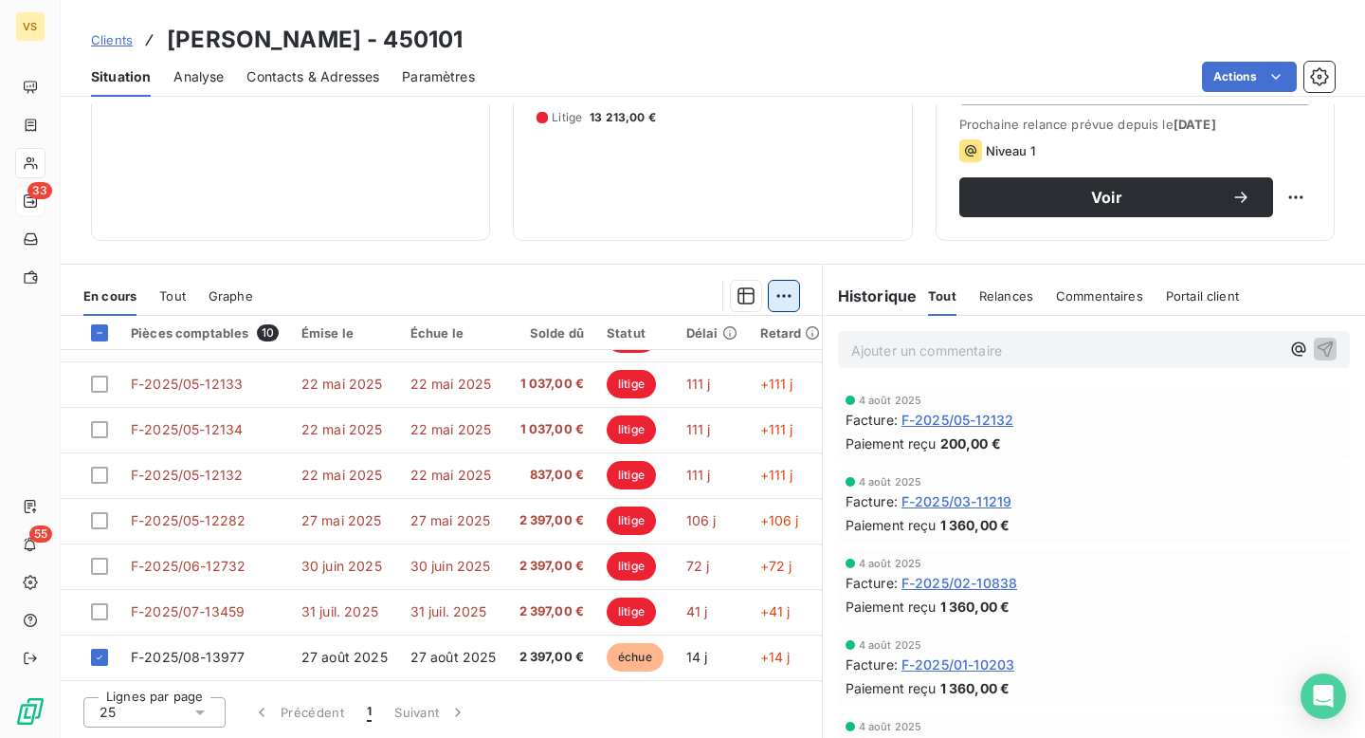
click at [781, 287] on html "VS 33 55 Clients Ariel Cohen - 450101 Situation Analyse Contacts & Adresses Par…" at bounding box center [682, 369] width 1365 height 738
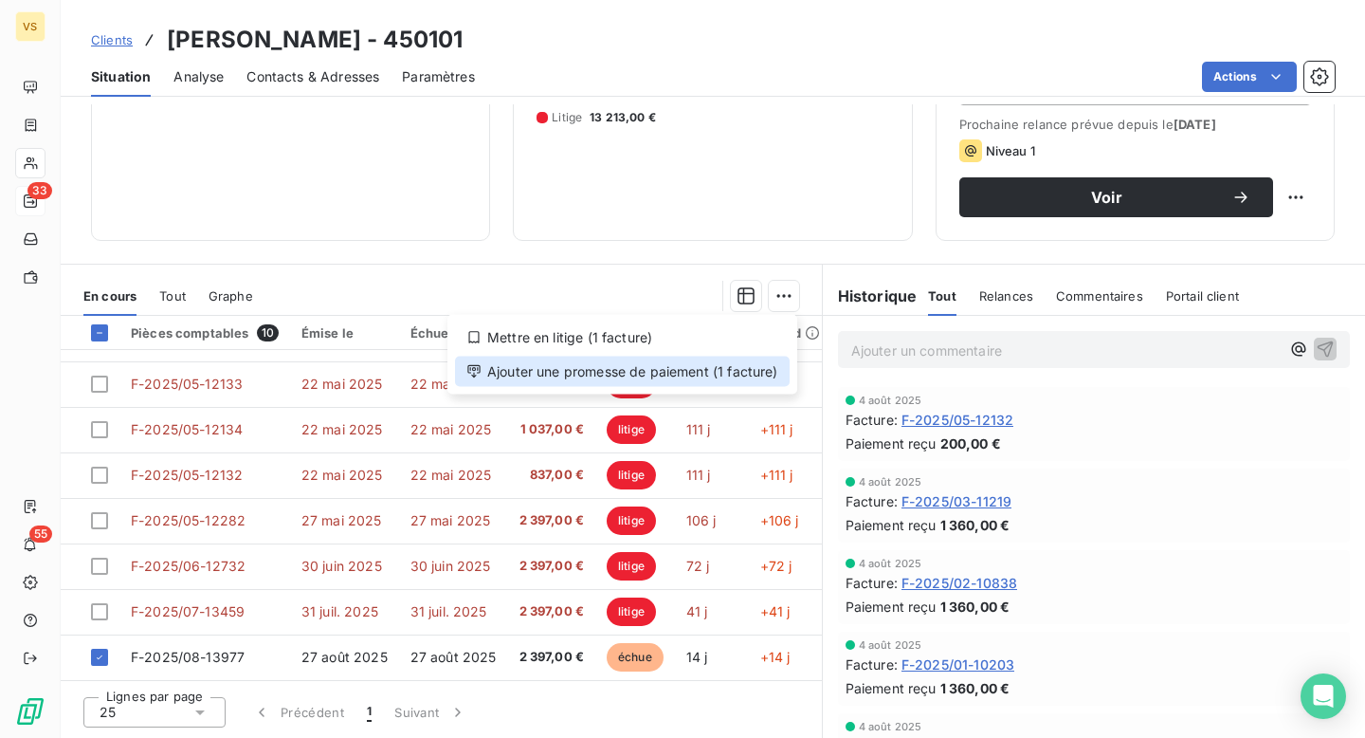
click at [716, 368] on div "Ajouter une promesse de paiement (1 facture)" at bounding box center [622, 371] width 335 height 30
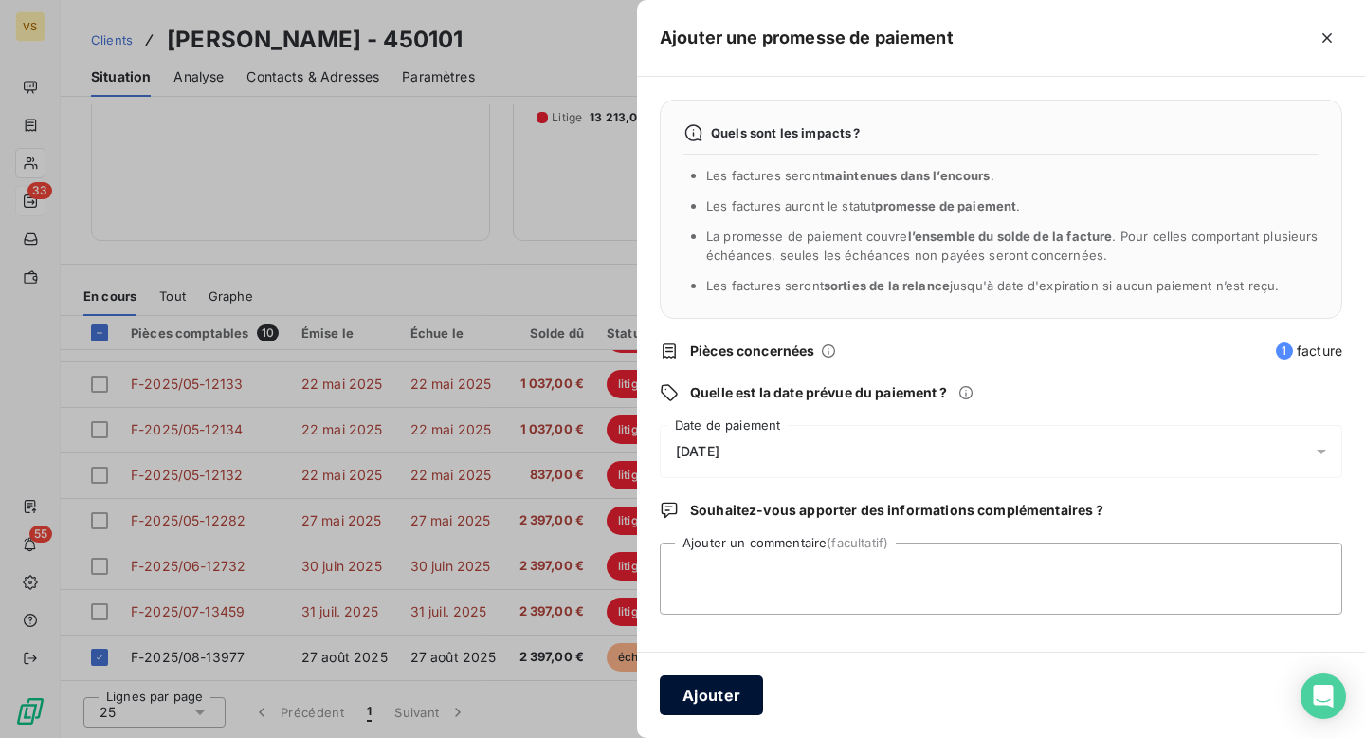
click at [717, 679] on button "Ajouter" at bounding box center [711, 695] width 103 height 40
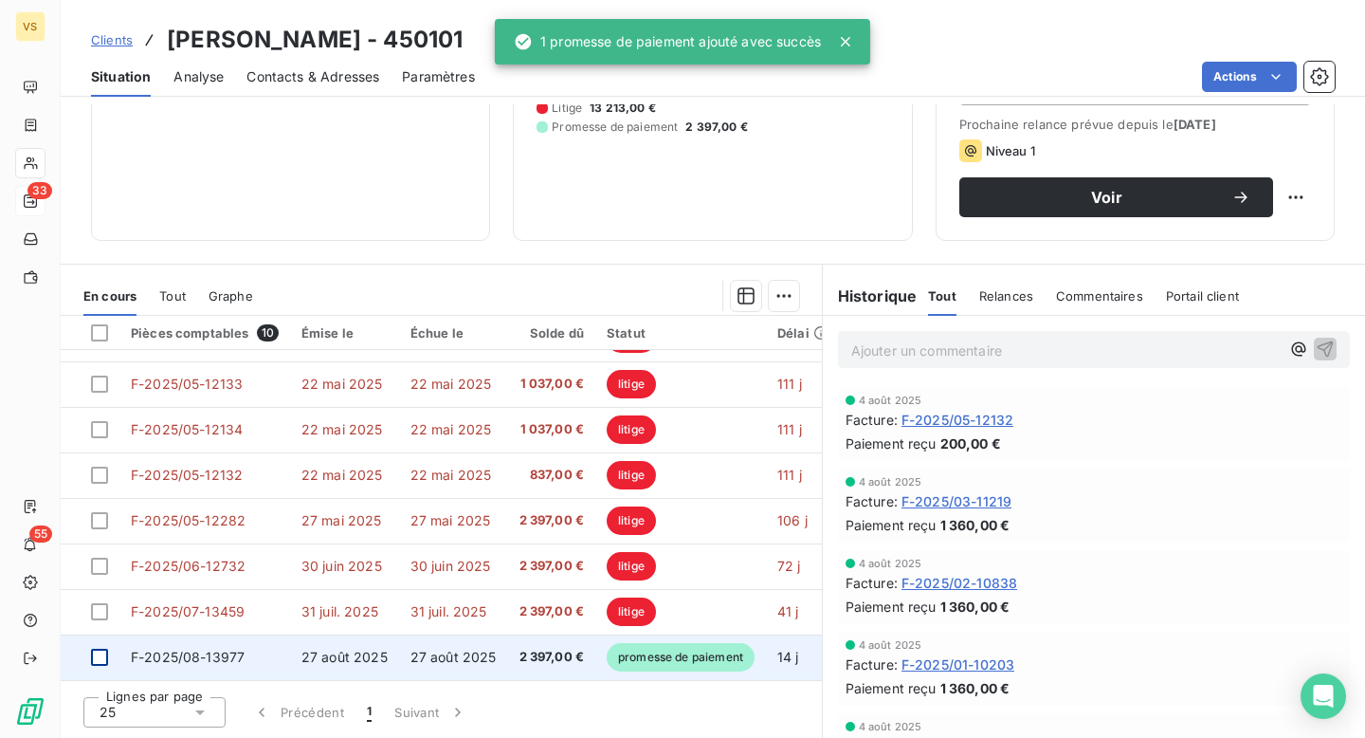
click at [100, 652] on div at bounding box center [99, 656] width 17 height 17
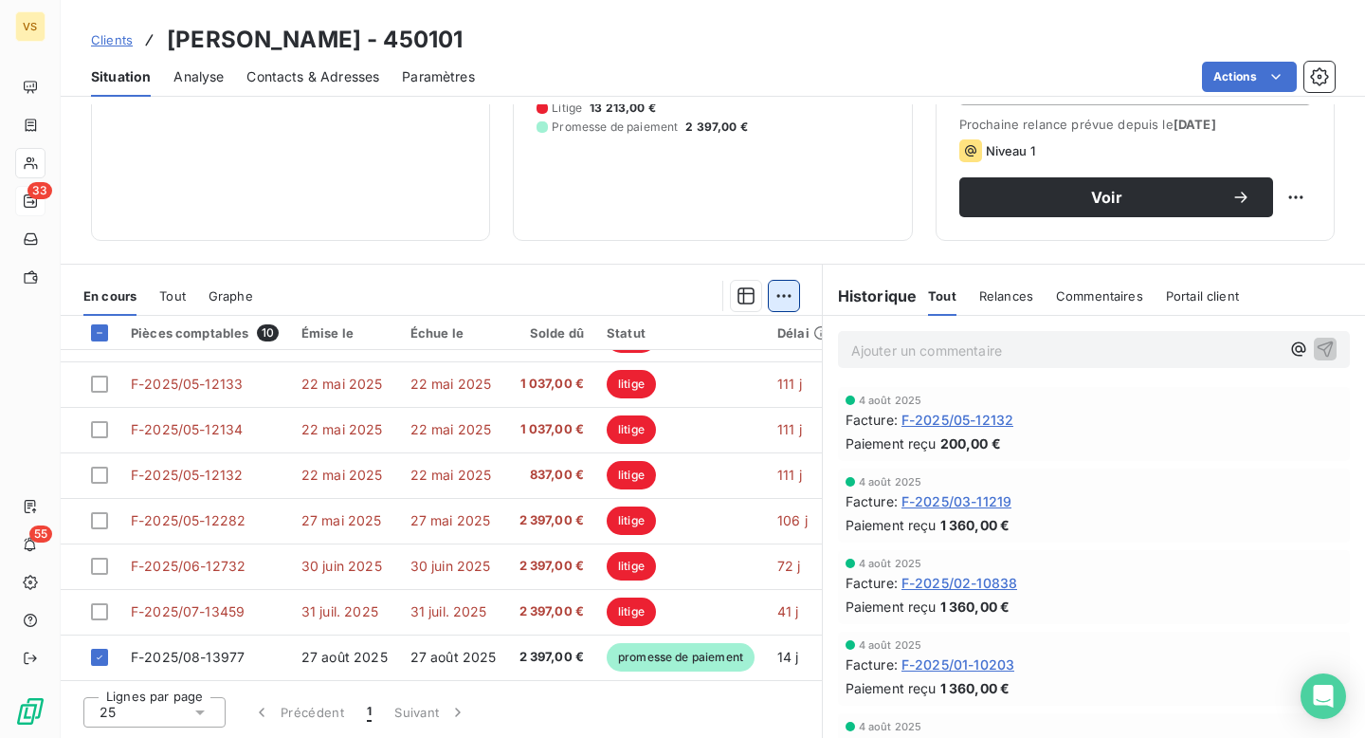
click at [791, 287] on html "VS 33 55 Clients Ariel Cohen - 450101 Situation Analyse Contacts & Adresses Par…" at bounding box center [682, 369] width 1365 height 738
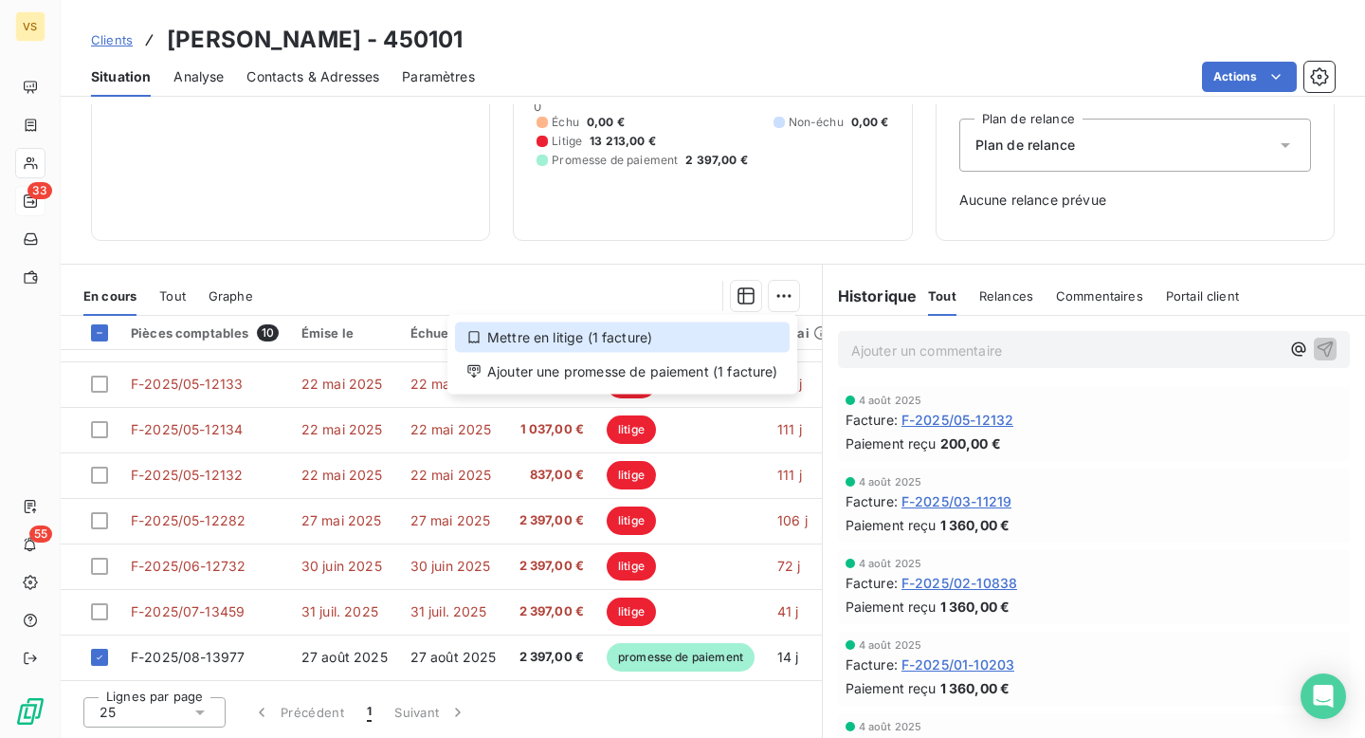
click at [697, 339] on div "Mettre en litige (1 facture)" at bounding box center [622, 337] width 335 height 30
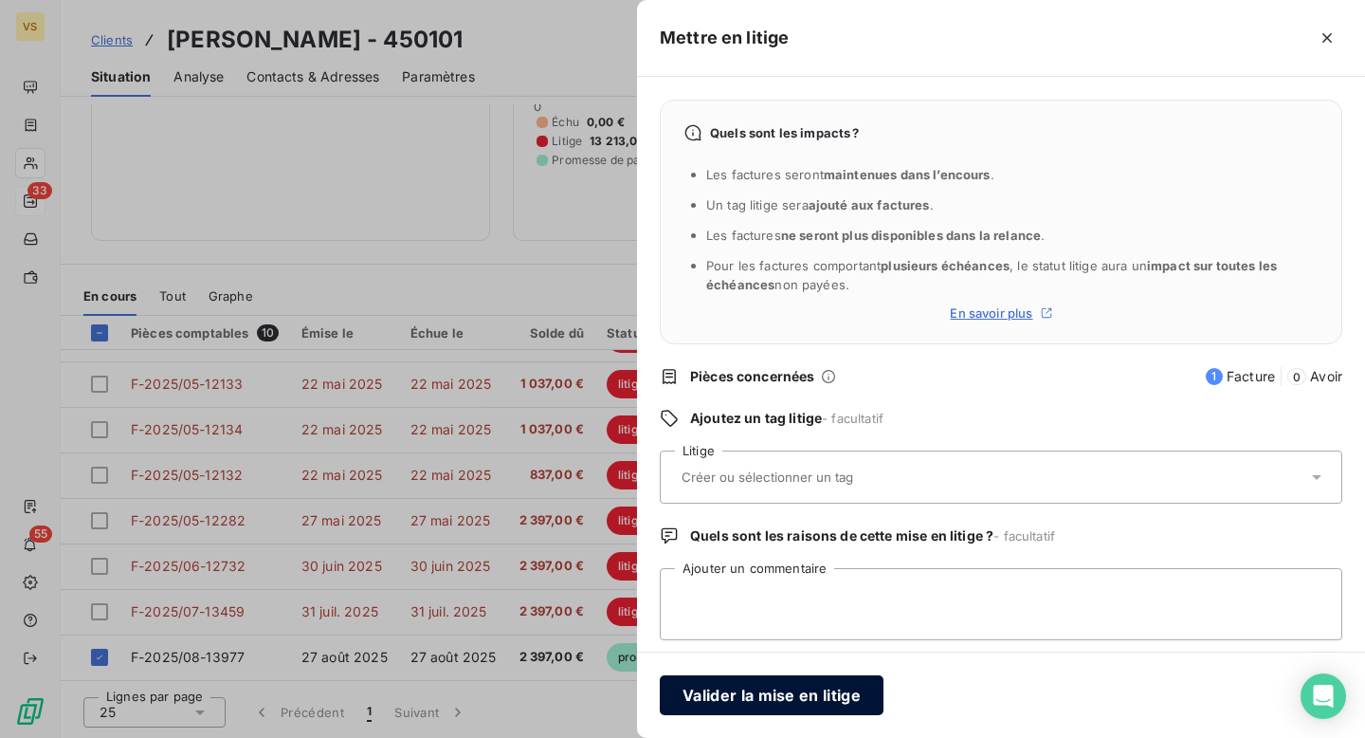
click at [759, 698] on button "Valider la mise en litige" at bounding box center [772, 695] width 224 height 40
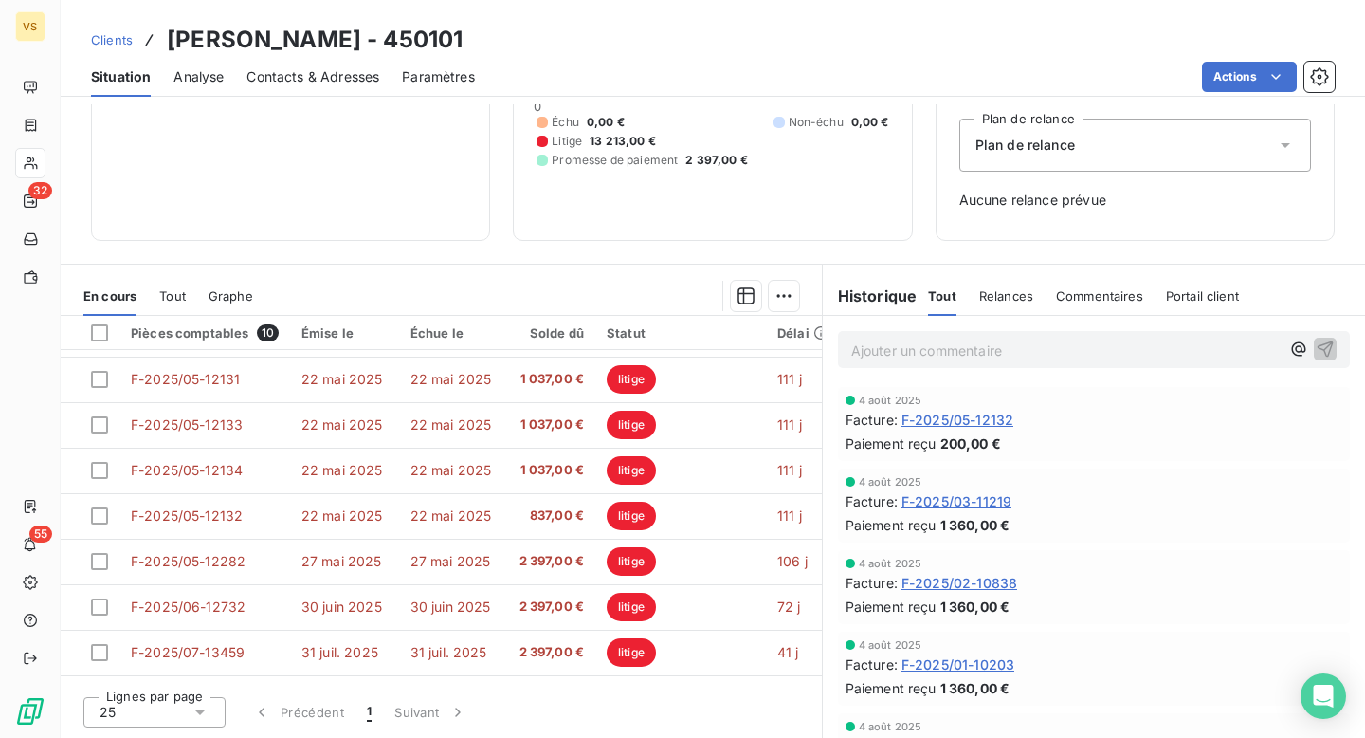
scroll to position [132, 0]
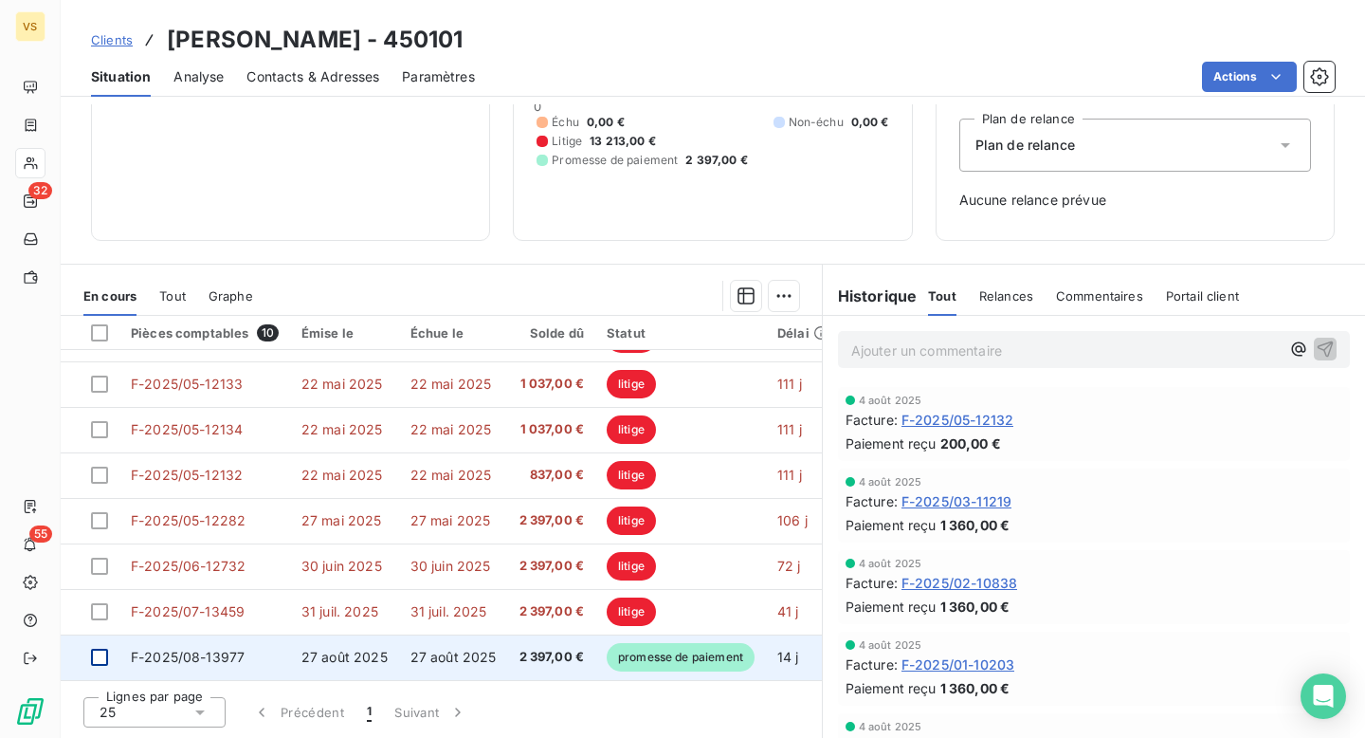
click at [92, 648] on div at bounding box center [99, 656] width 17 height 17
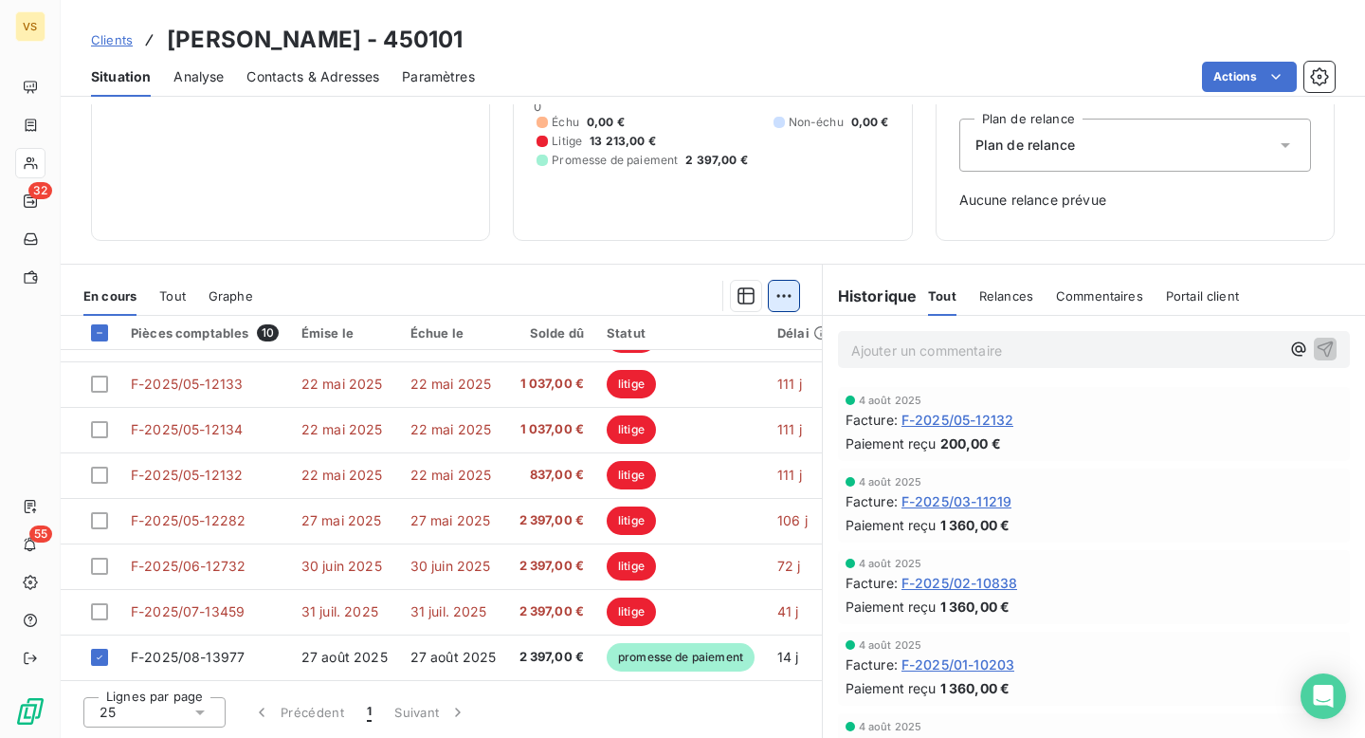
click at [775, 298] on html "VS 32 55 Clients Ariel Cohen - 450101 Situation Analyse Contacts & Adresses Par…" at bounding box center [682, 369] width 1365 height 738
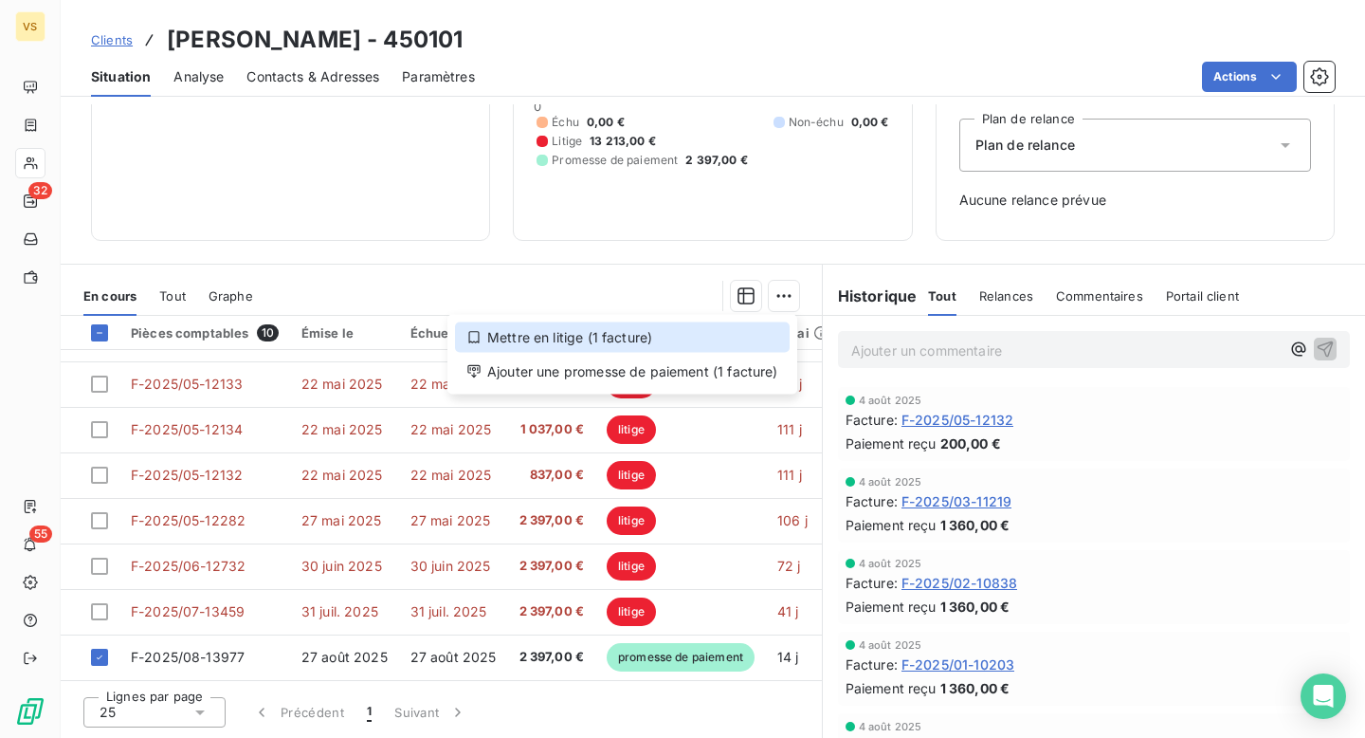
click at [654, 337] on div "Mettre en litige (1 facture)" at bounding box center [622, 337] width 335 height 30
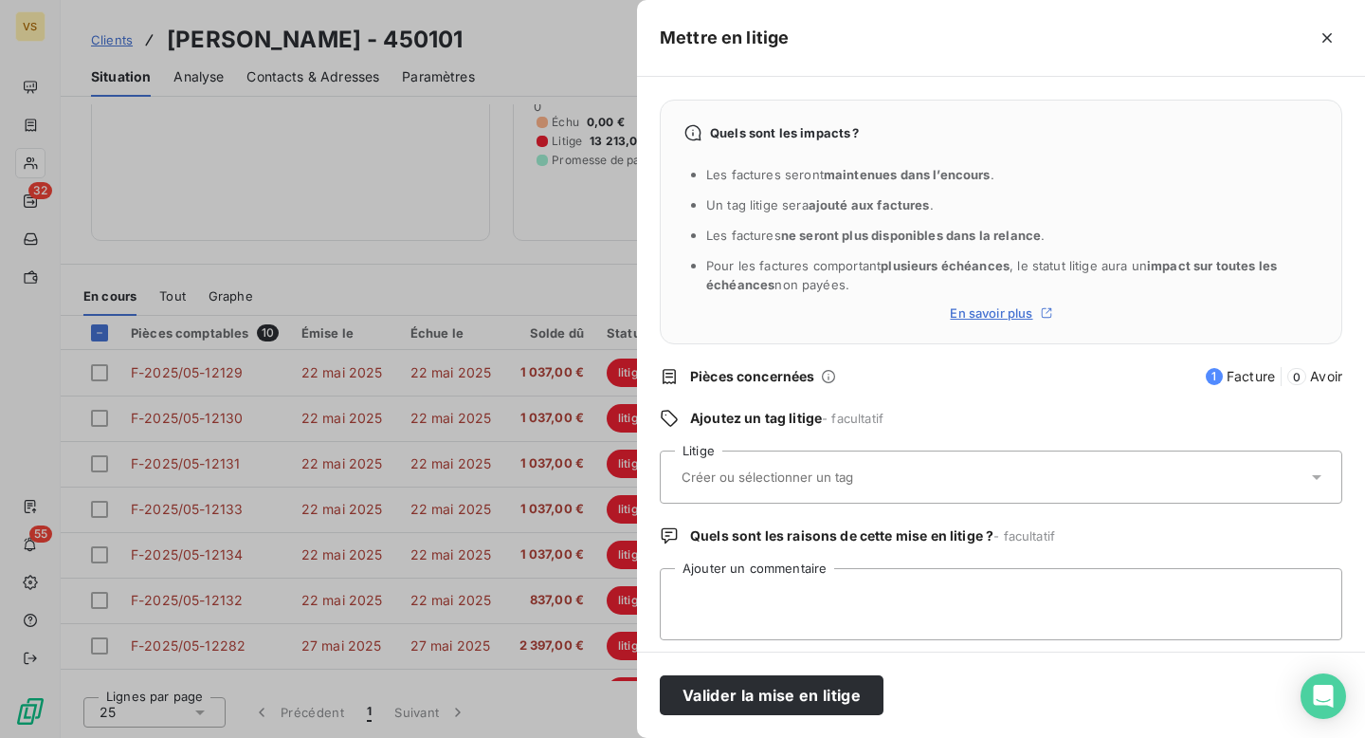
scroll to position [11, 0]
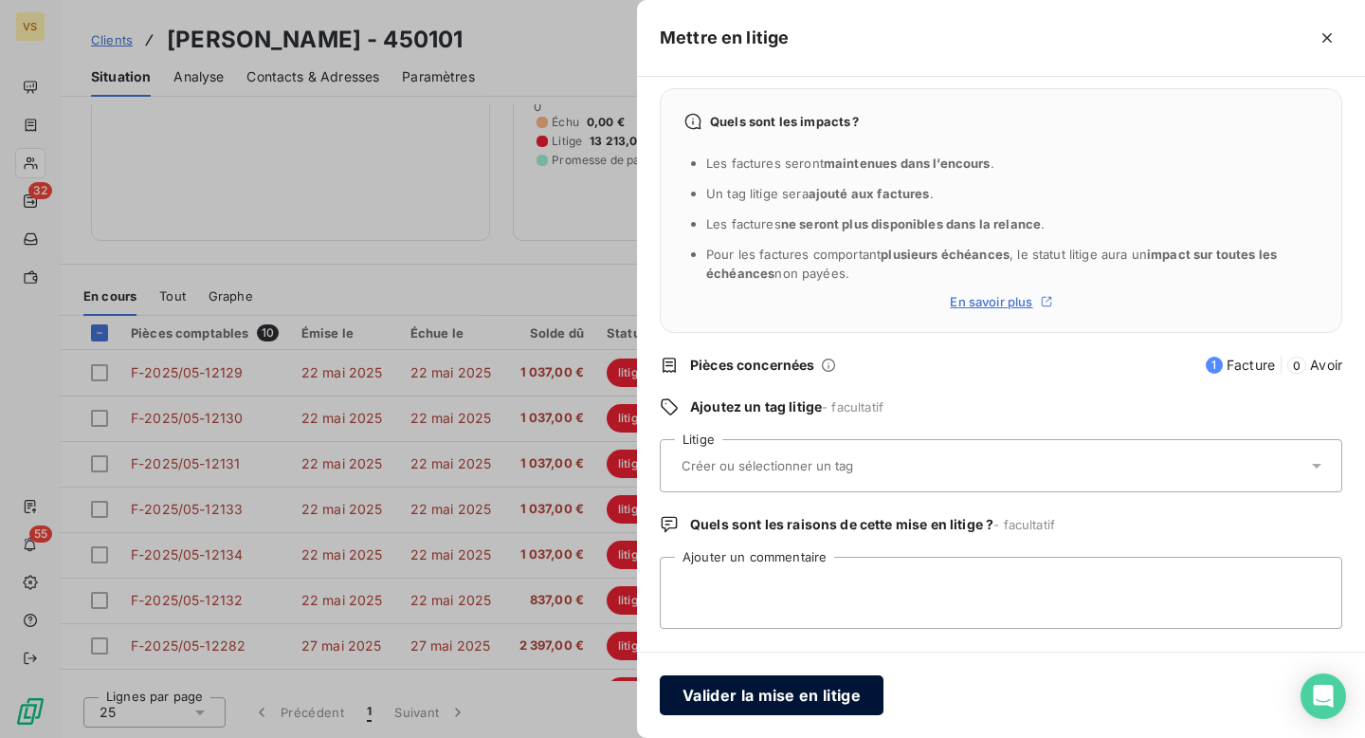
click at [774, 694] on button "Valider la mise en litige" at bounding box center [772, 695] width 224 height 40
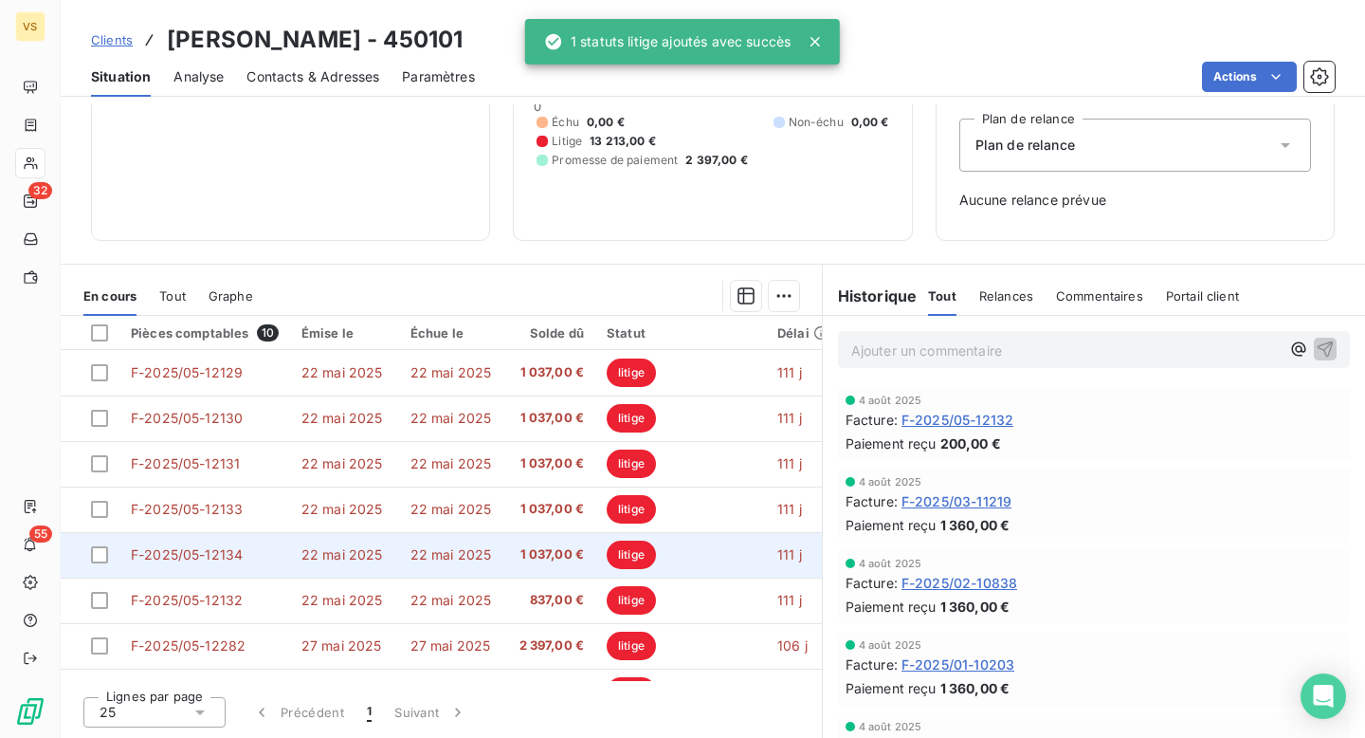
scroll to position [132, 0]
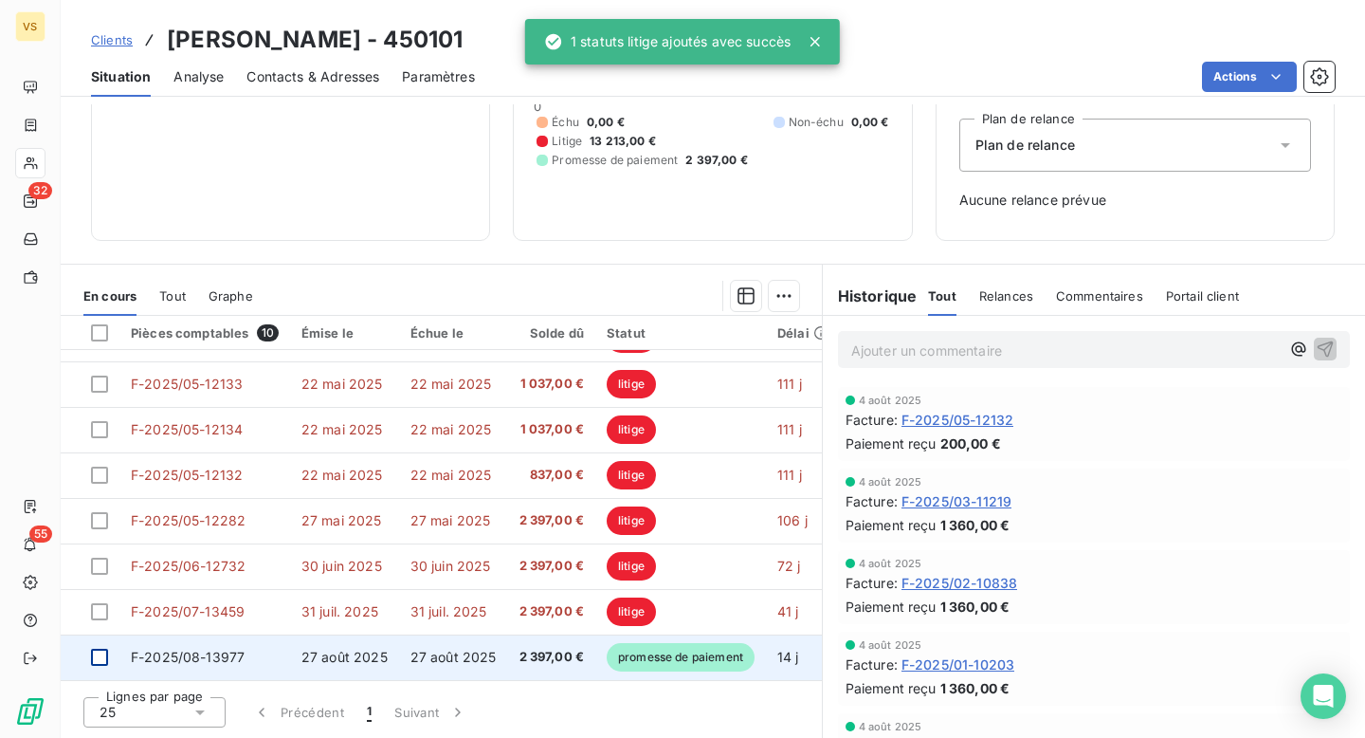
click at [100, 648] on div at bounding box center [99, 656] width 17 height 17
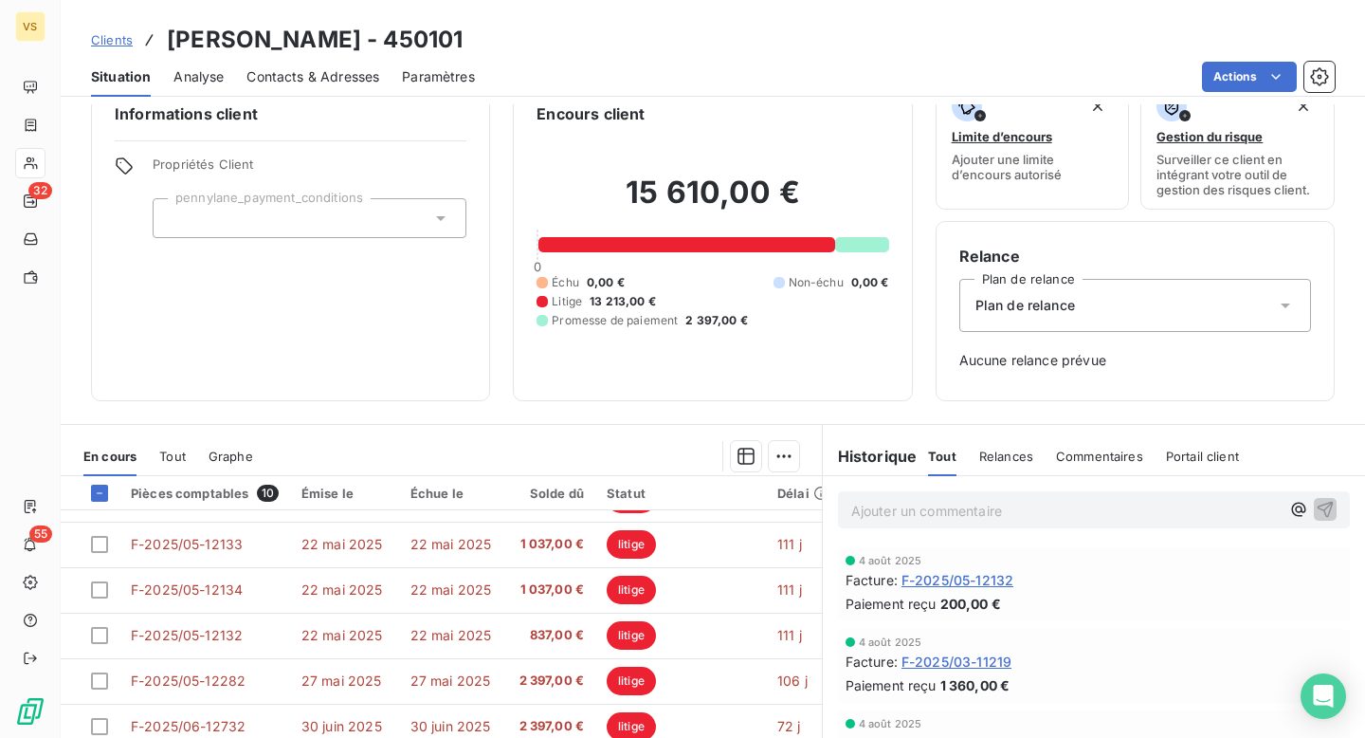
scroll to position [38, 0]
click at [781, 447] on html "VS 32 55 Clients Ariel Cohen - 450101 Situation Analyse Contacts & Adresses Par…" at bounding box center [682, 369] width 1365 height 738
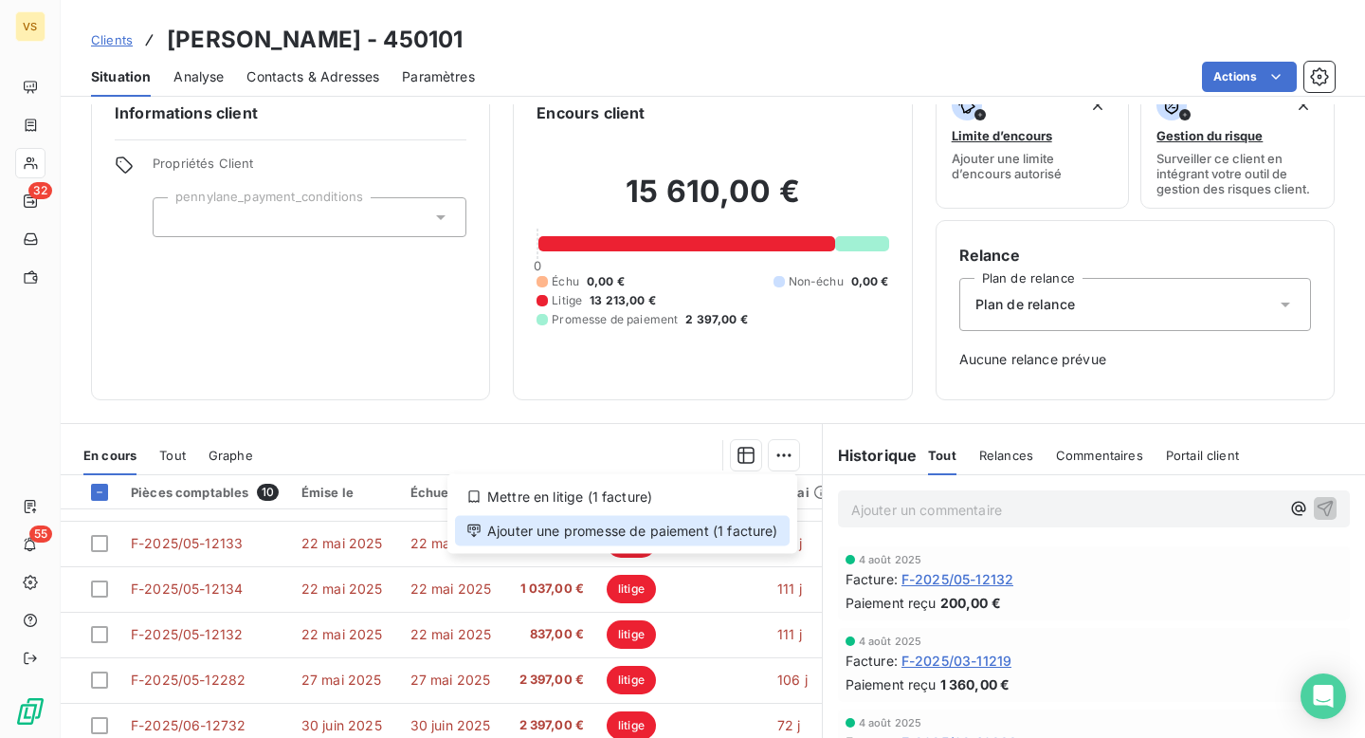
click at [750, 534] on div "Ajouter une promesse de paiement (1 facture)" at bounding box center [622, 531] width 335 height 30
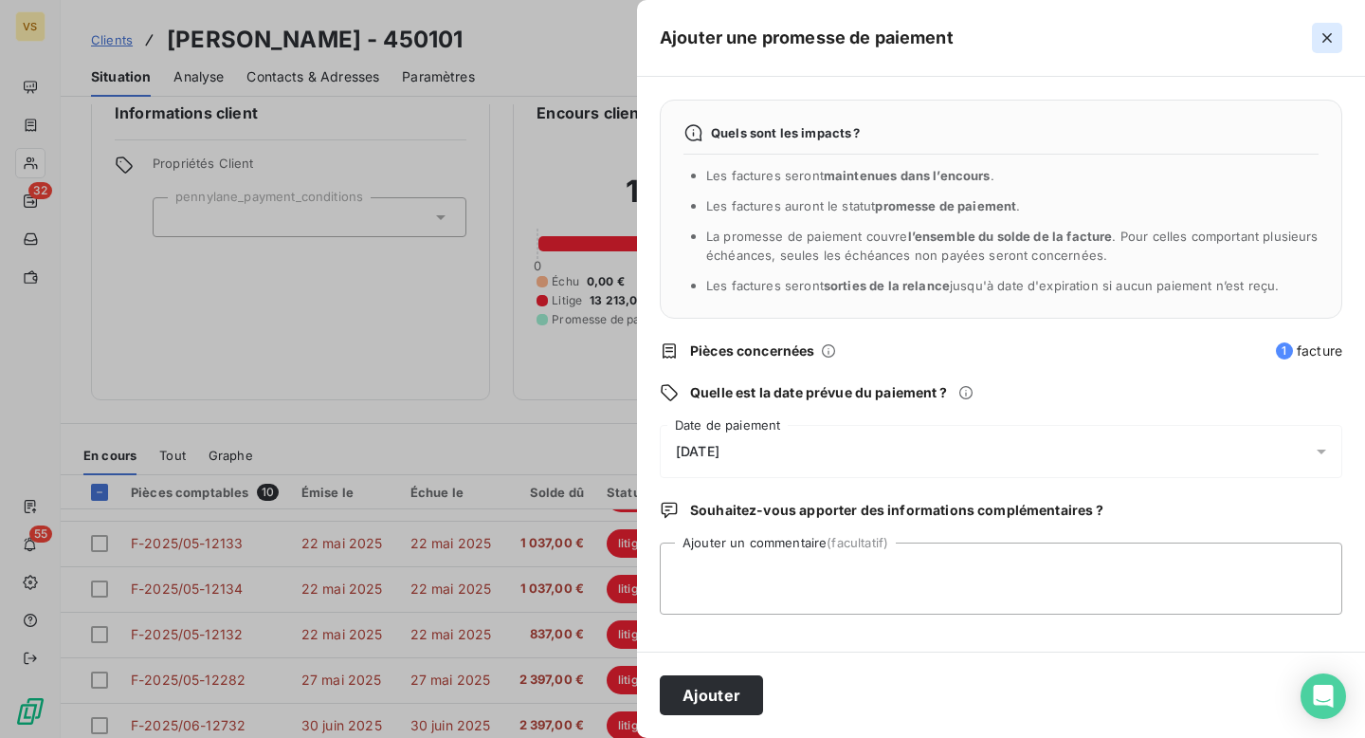
click at [1331, 48] on button "button" at bounding box center [1327, 38] width 30 height 30
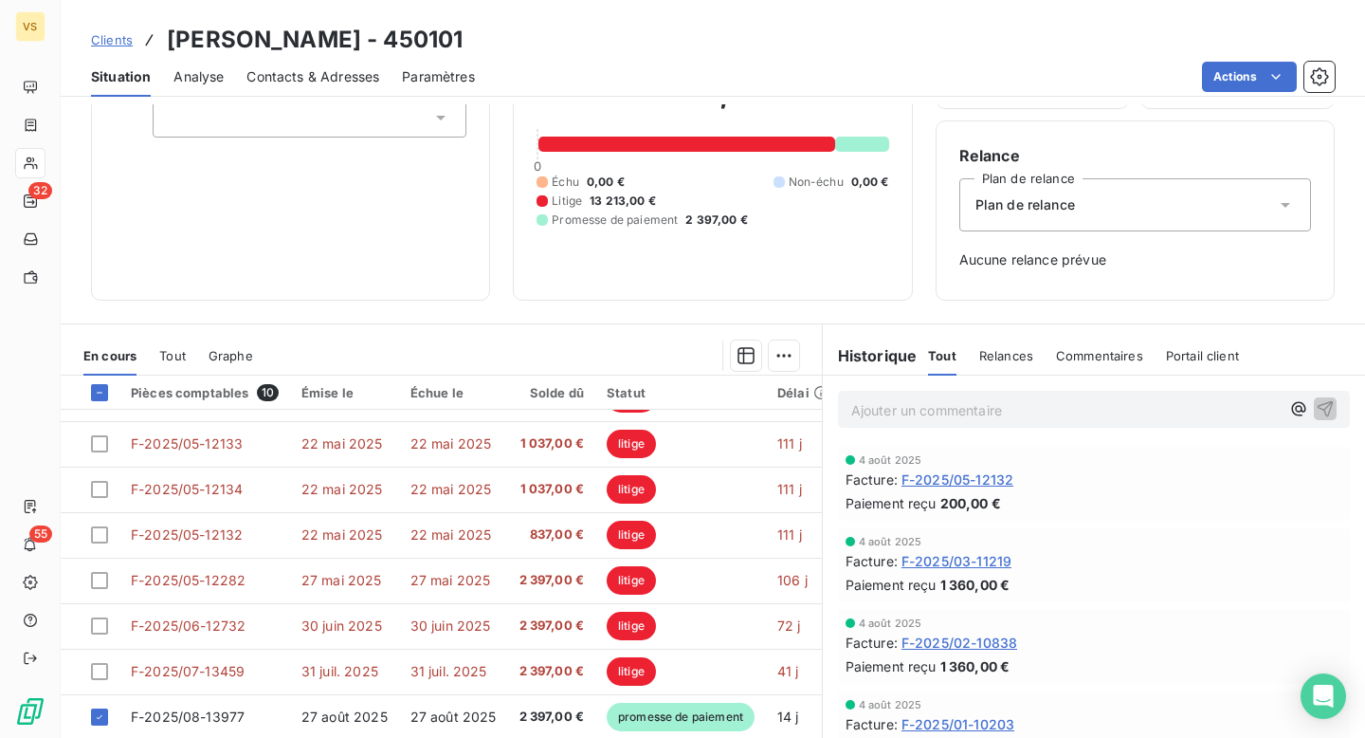
scroll to position [197, 0]
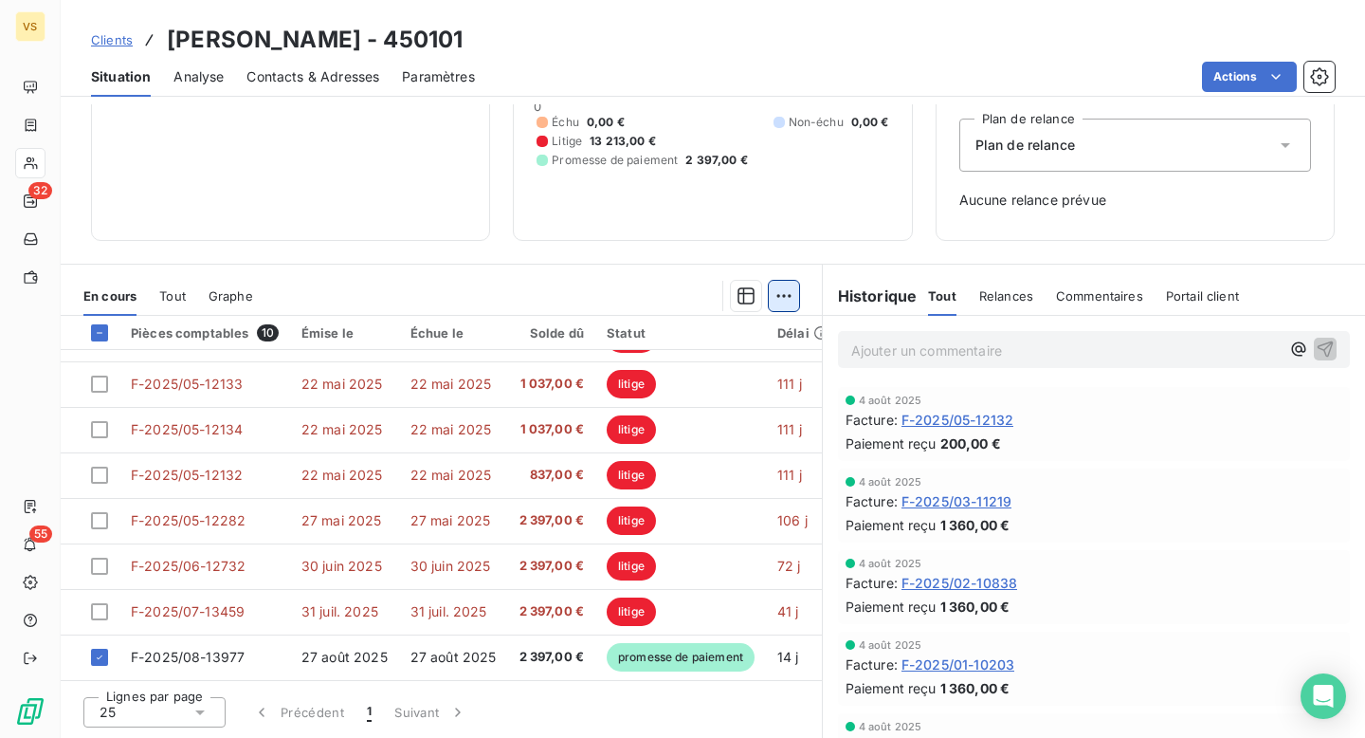
click at [796, 294] on html "VS 32 55 Clients Ariel Cohen - 450101 Situation Analyse Contacts & Adresses Par…" at bounding box center [682, 369] width 1365 height 738
click at [998, 305] on html "VS 32 55 Clients Ariel Cohen - 450101 Situation Analyse Contacts & Adresses Par…" at bounding box center [682, 369] width 1365 height 738
click at [998, 303] on div "Relances" at bounding box center [1006, 296] width 54 height 40
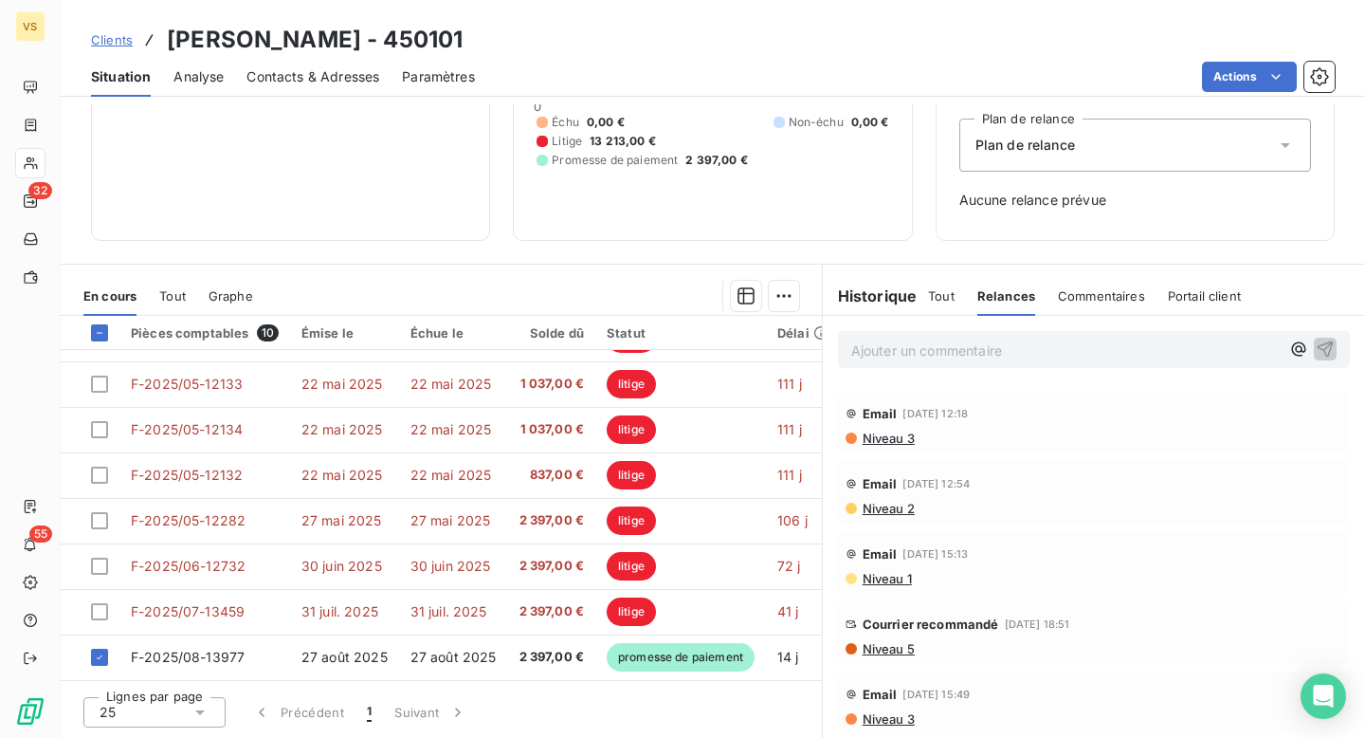
scroll to position [0, 0]
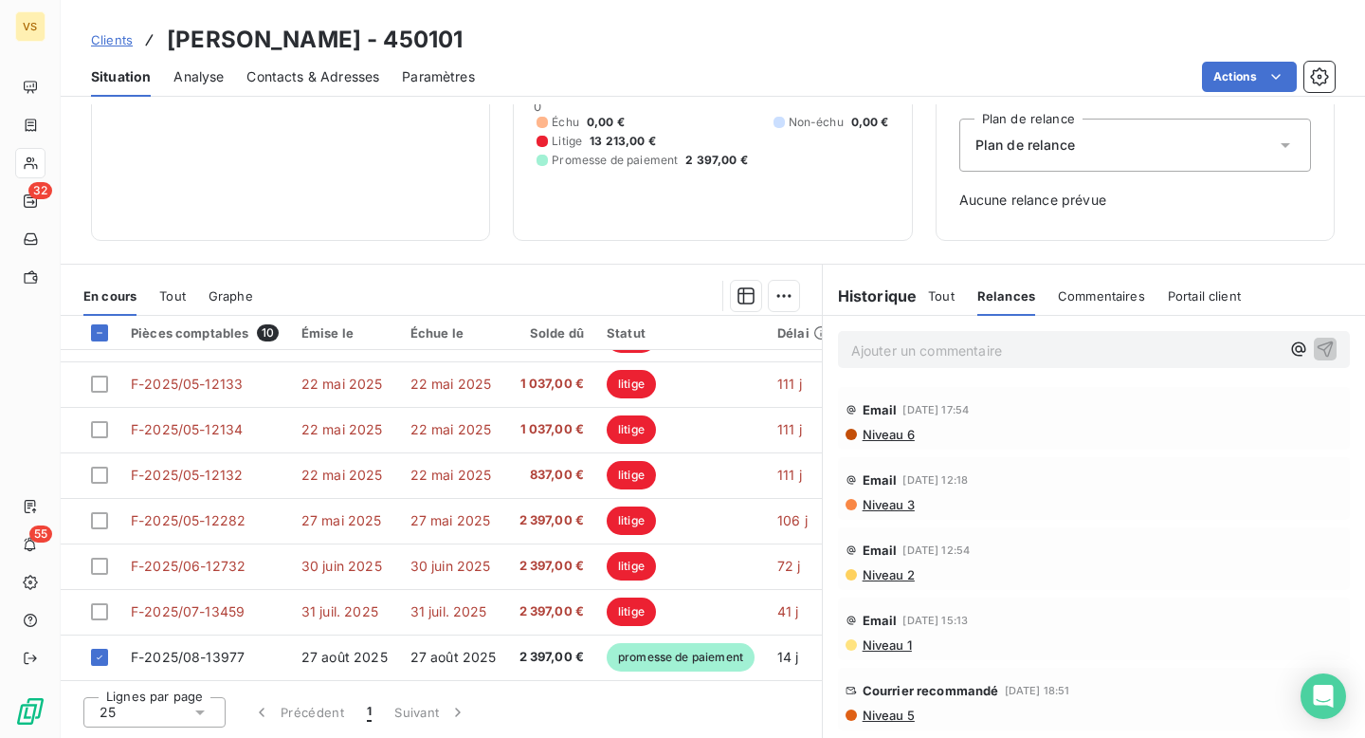
click at [1104, 301] on span "Commentaires" at bounding box center [1101, 295] width 87 height 15
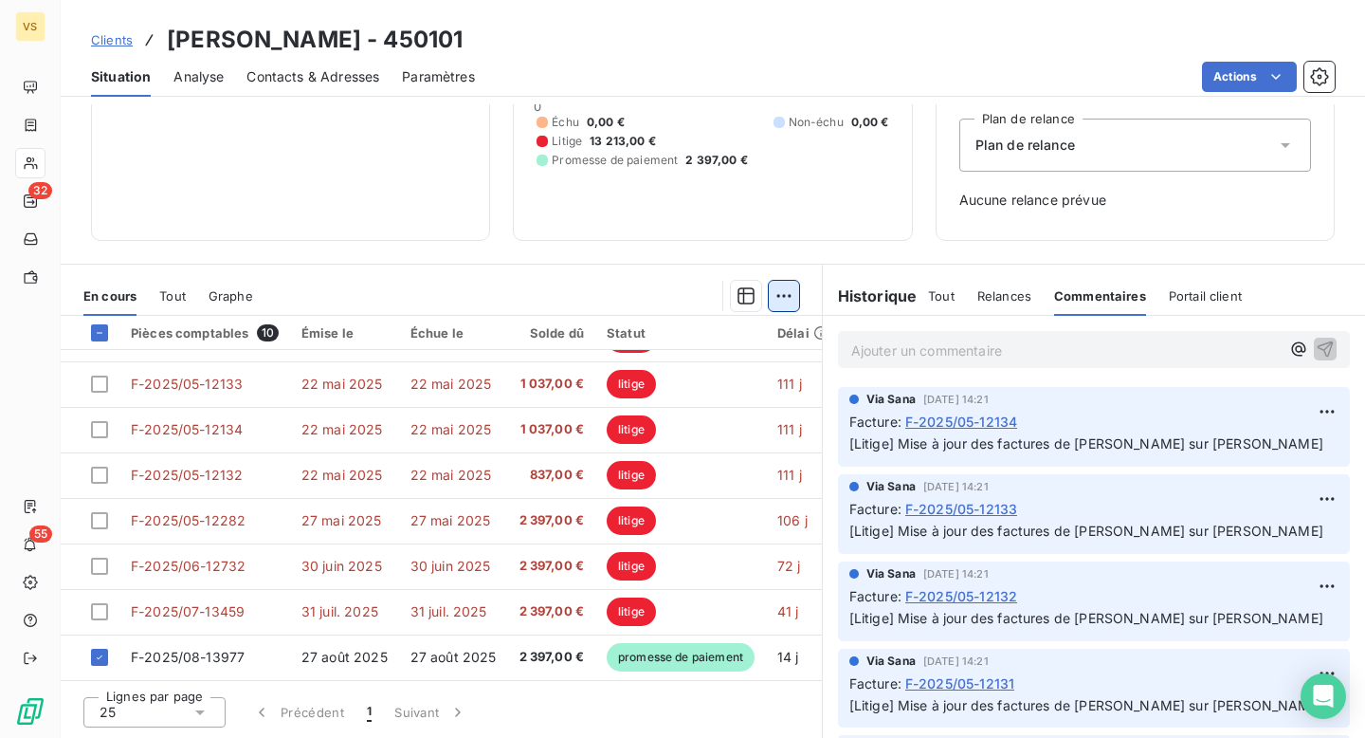
click at [789, 291] on html "VS 32 55 Clients Ariel Cohen - 450101 Situation Analyse Contacts & Adresses Par…" at bounding box center [682, 369] width 1365 height 738
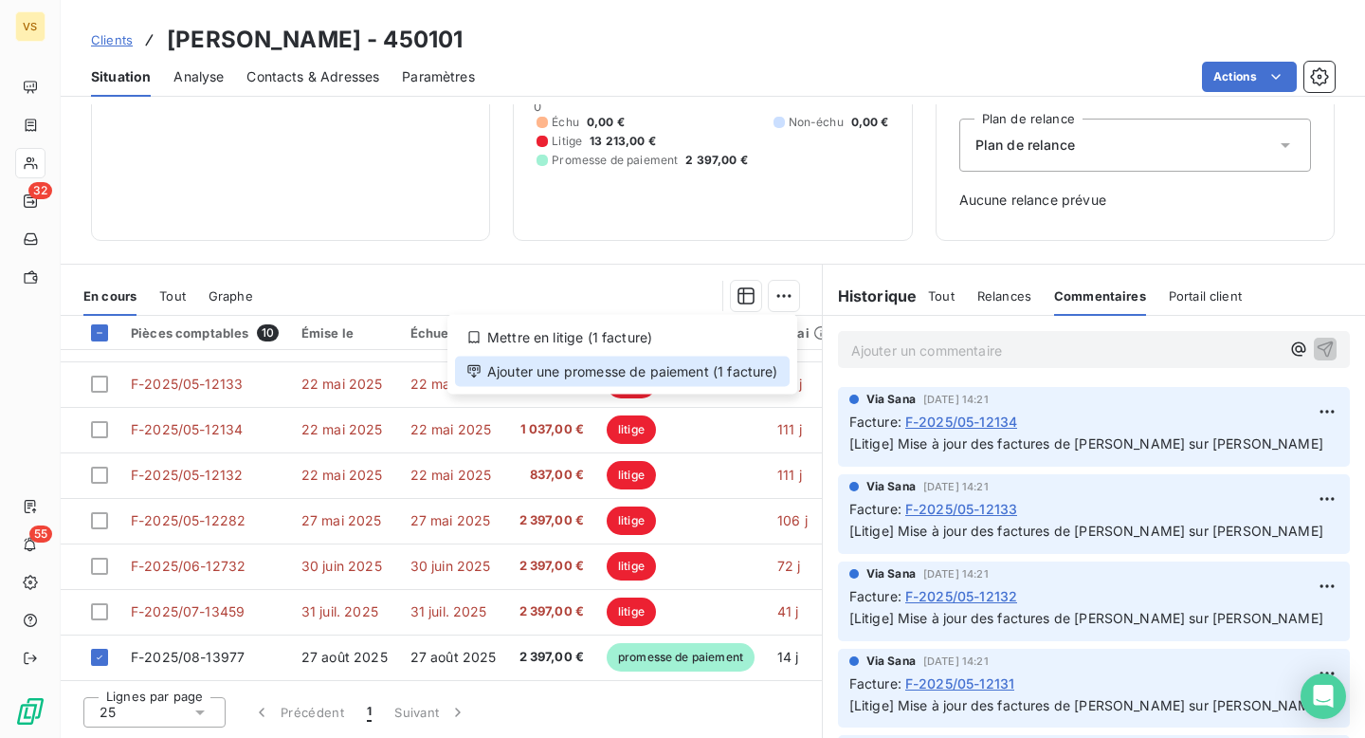
click at [731, 376] on div "Ajouter une promesse de paiement (1 facture)" at bounding box center [622, 371] width 335 height 30
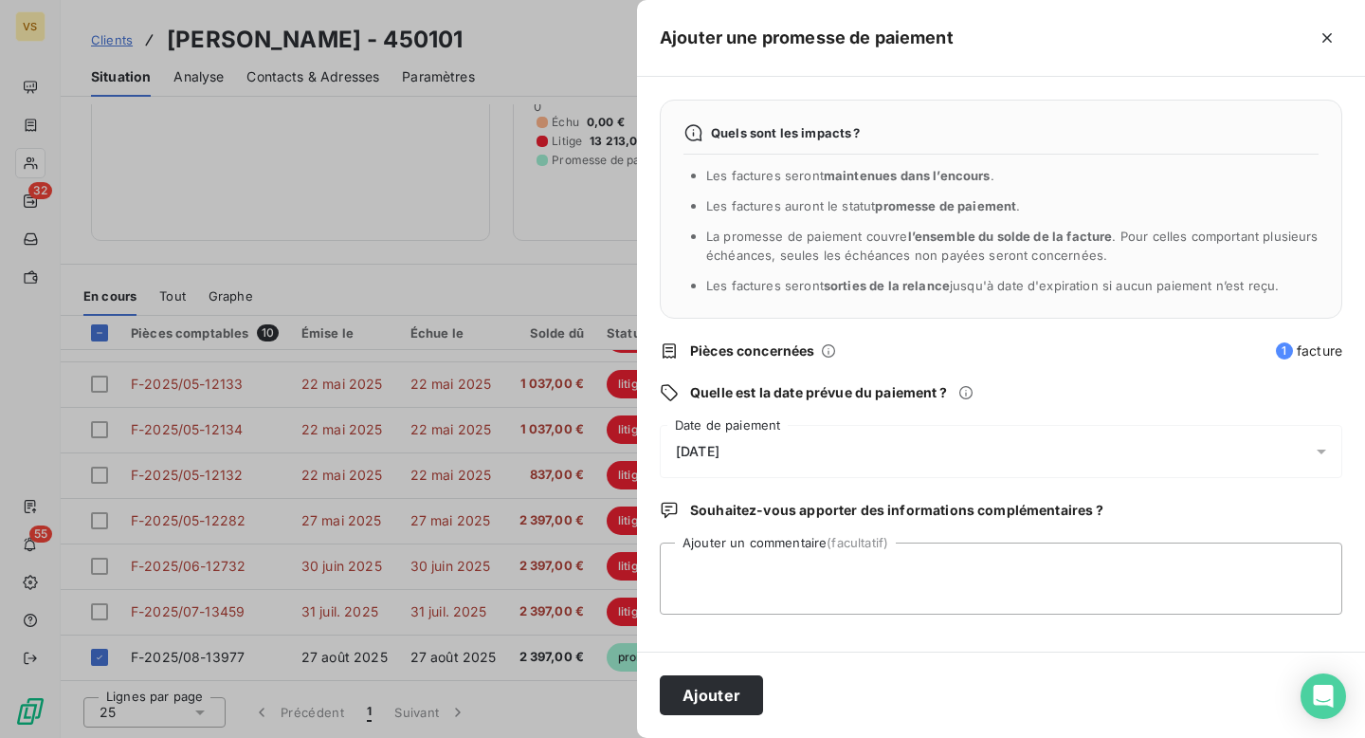
click at [617, 290] on div at bounding box center [682, 369] width 1365 height 738
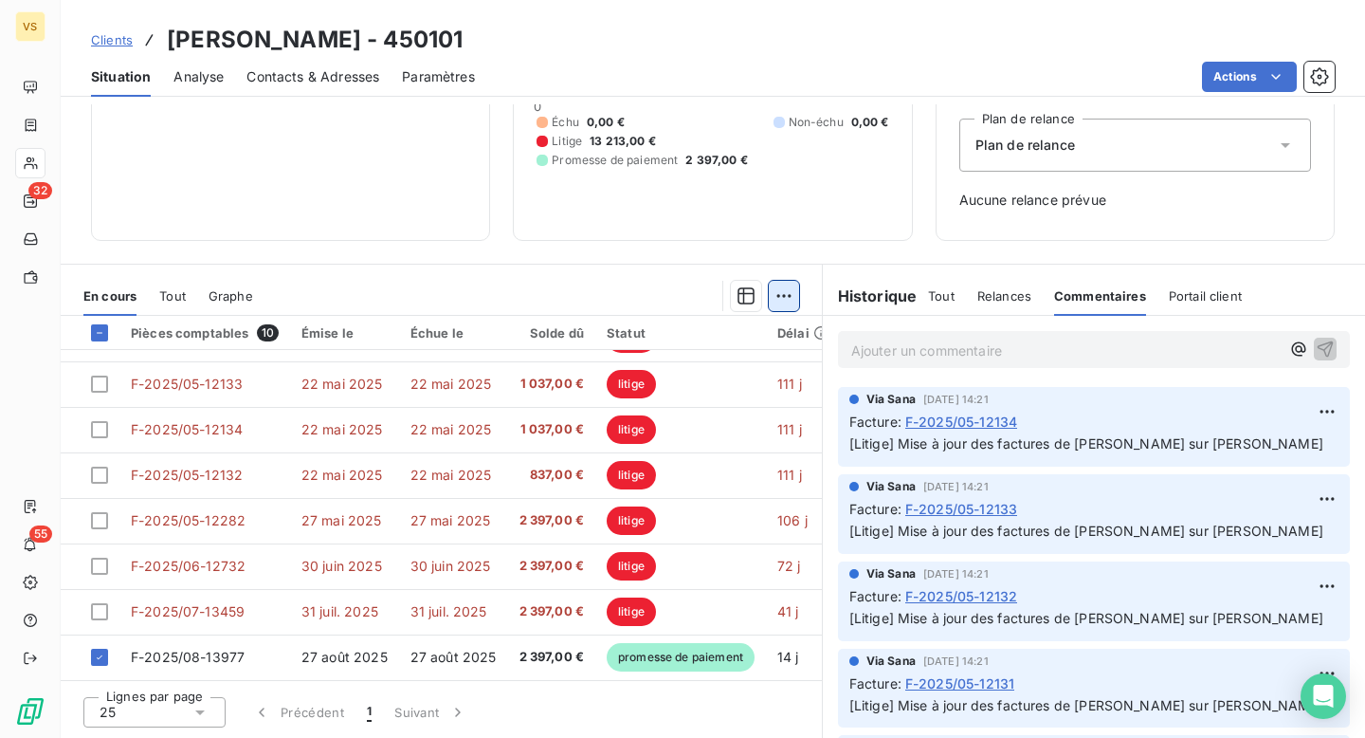
click at [775, 286] on html "VS 32 55 Clients Ariel Cohen - 450101 Situation Analyse Contacts & Adresses Par…" at bounding box center [682, 369] width 1365 height 738
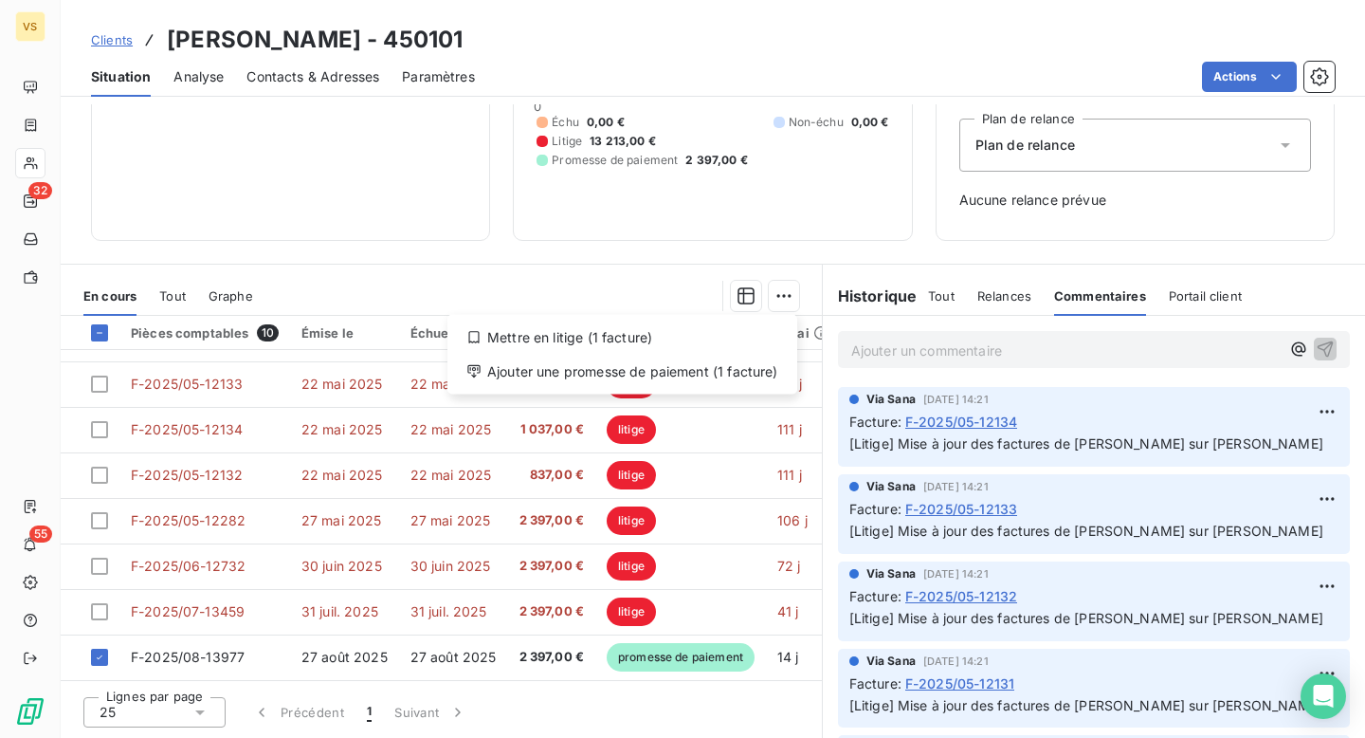
click at [674, 268] on html "VS 32 55 Clients Ariel Cohen - 450101 Situation Analyse Contacts & Adresses Par…" at bounding box center [682, 369] width 1365 height 738
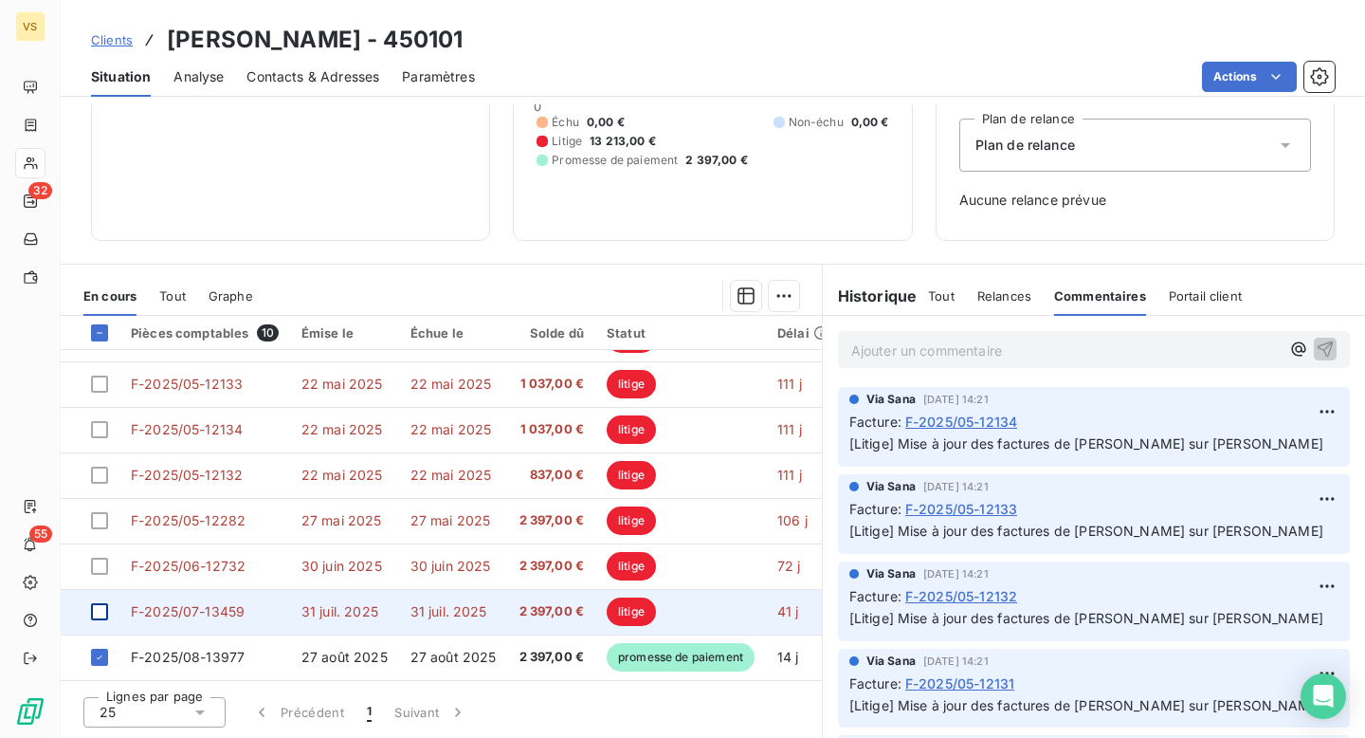
click at [101, 603] on div at bounding box center [99, 611] width 17 height 17
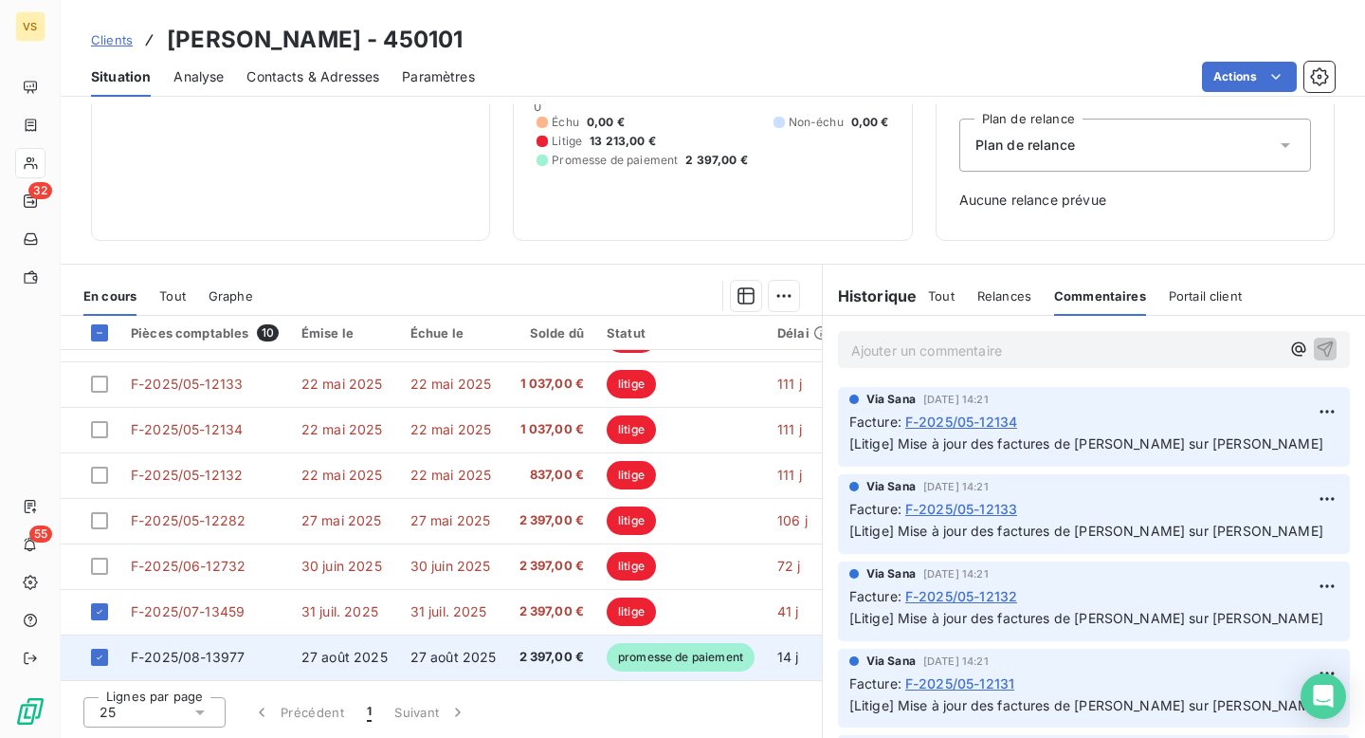
click at [99, 634] on td at bounding box center [90, 657] width 59 height 46
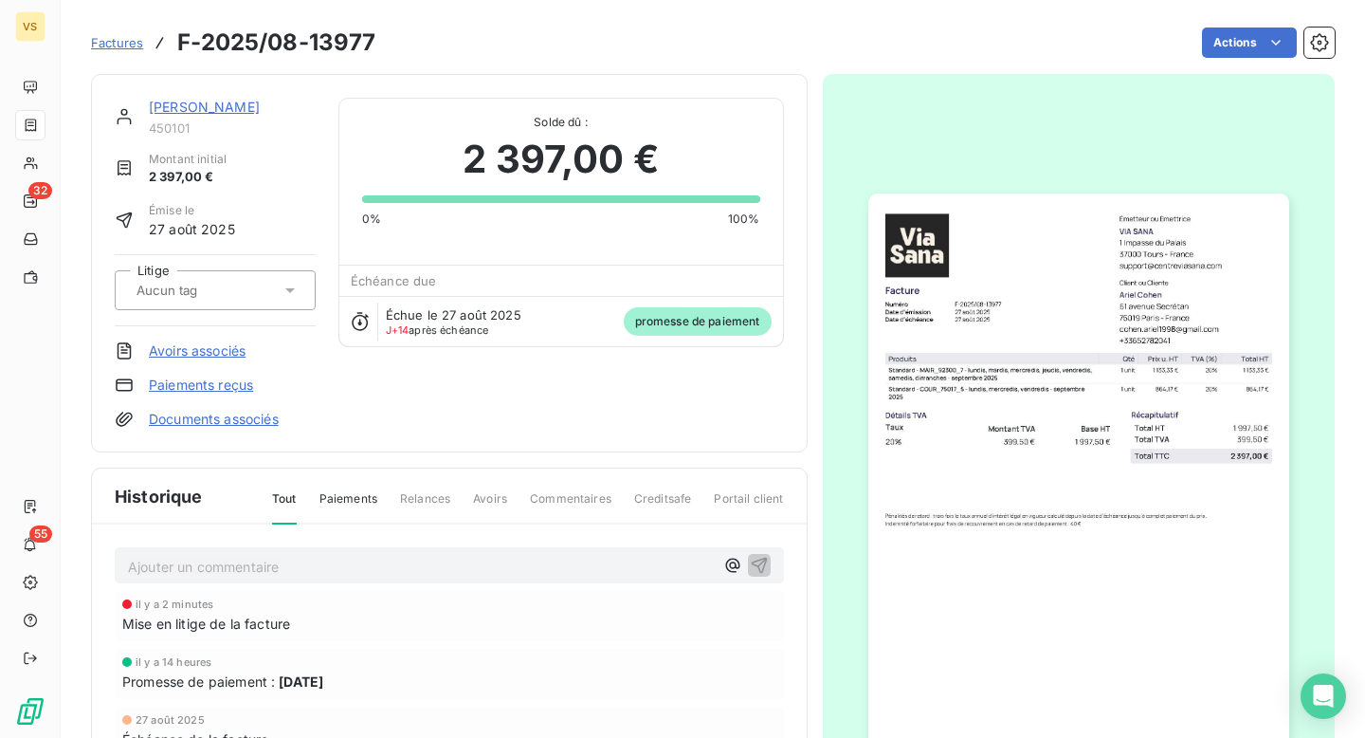
click at [420, 327] on span "J+14 après échéance" at bounding box center [437, 329] width 103 height 11
click at [379, 318] on div "Échue le 27 août 2025 J+14 après échéance promesse de paiement" at bounding box center [561, 321] width 444 height 50
click at [364, 318] on icon at bounding box center [360, 321] width 19 height 19
click at [378, 294] on div "Échéance due" at bounding box center [561, 280] width 444 height 30
click at [378, 286] on span "Échéance due" at bounding box center [394, 280] width 86 height 15
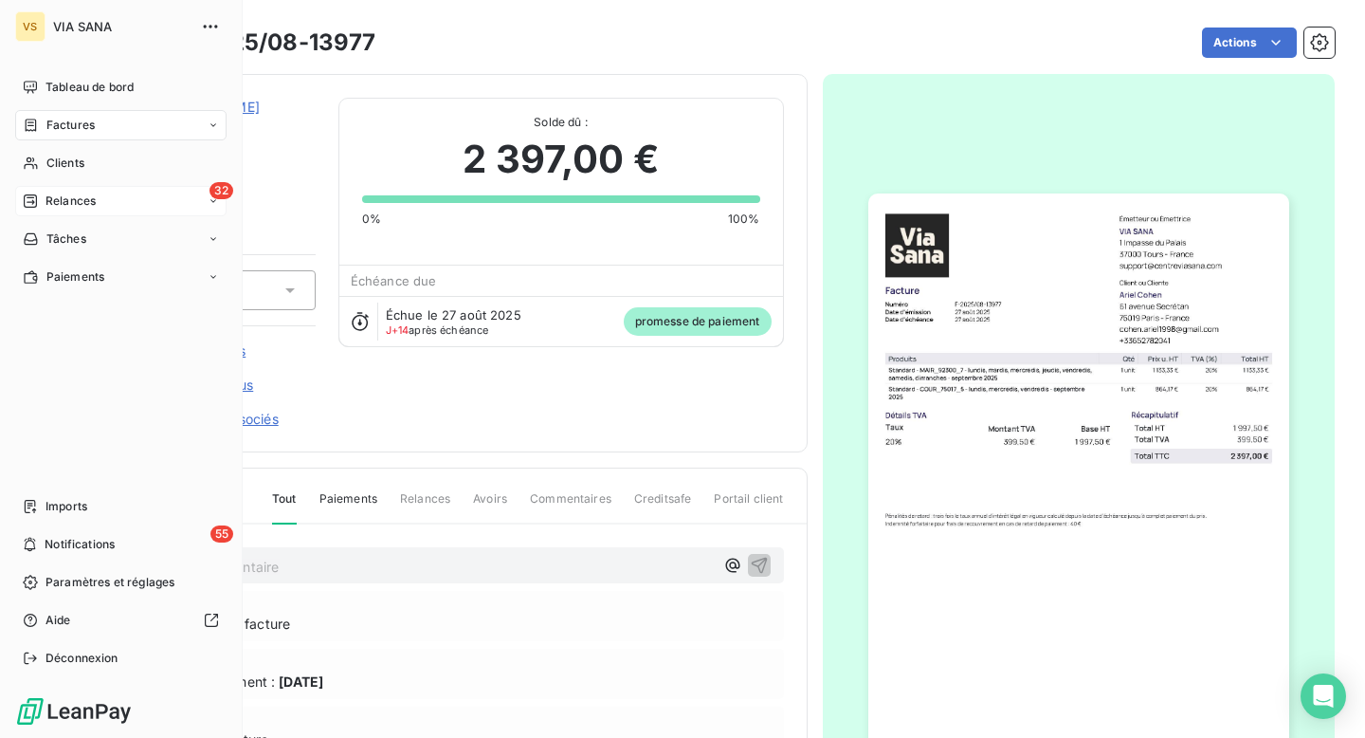
click at [78, 198] on span "Relances" at bounding box center [71, 200] width 50 height 17
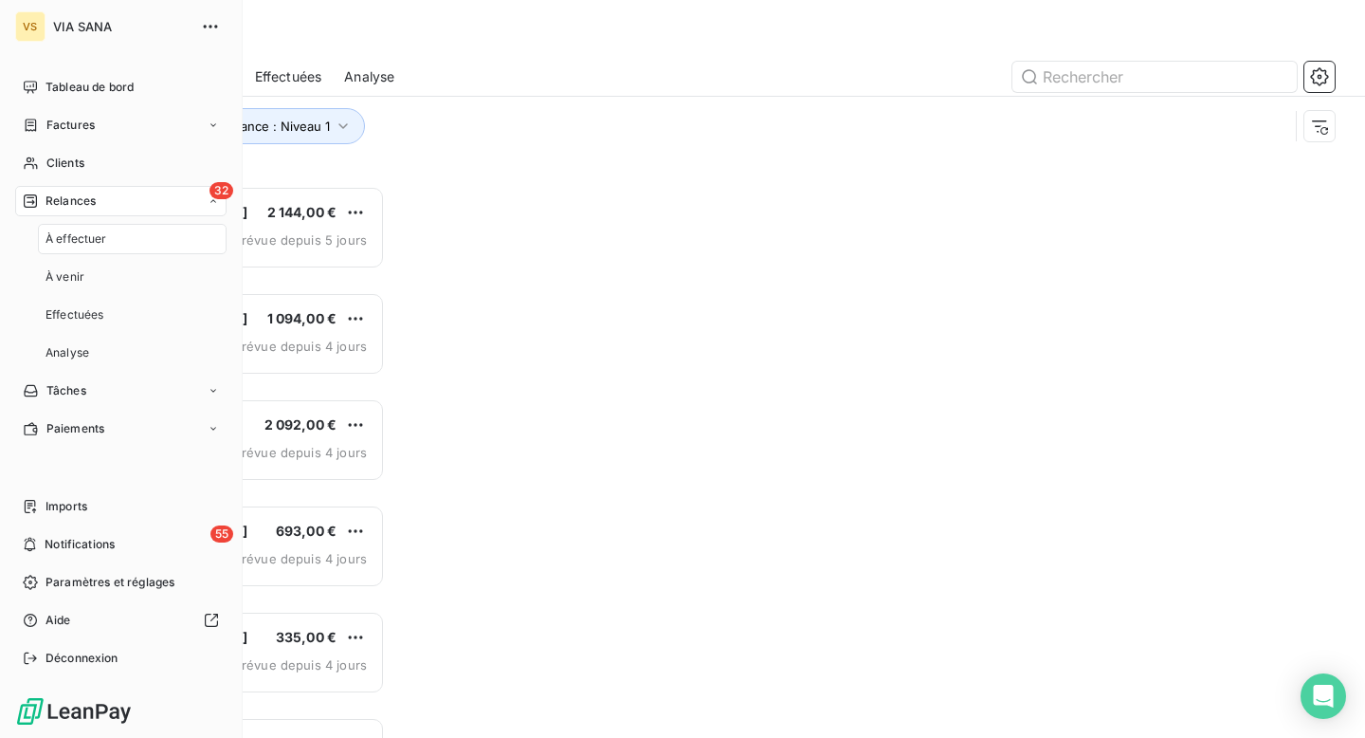
scroll to position [552, 294]
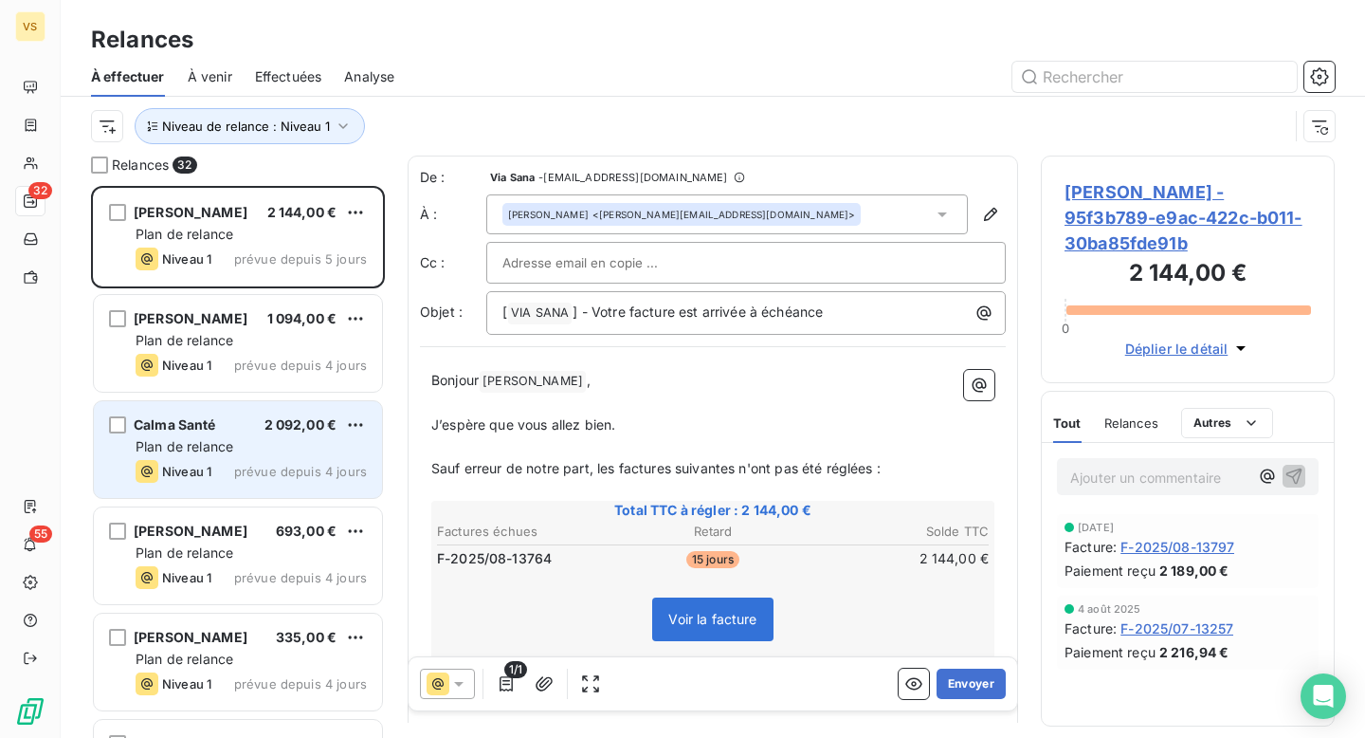
click at [286, 461] on div "Niveau 1 prévue depuis 4 jours" at bounding box center [251, 471] width 231 height 23
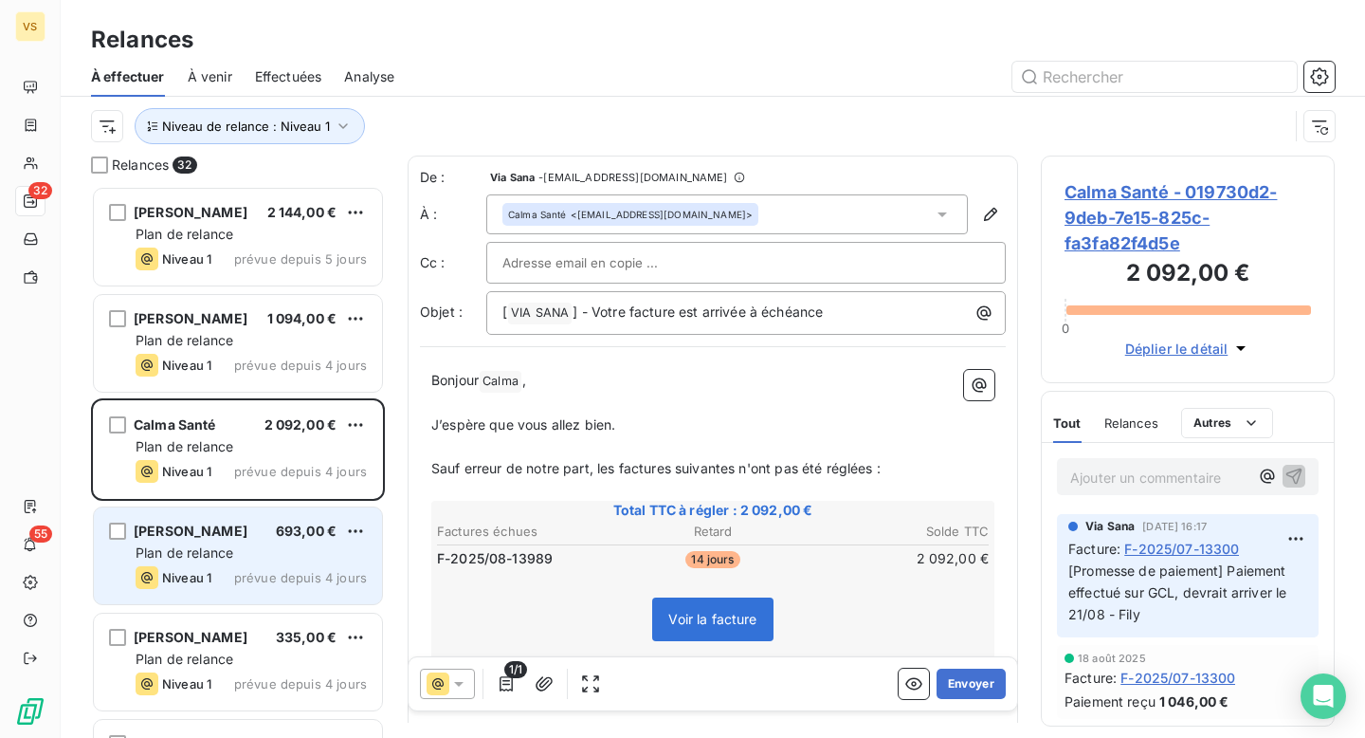
click at [280, 538] on span "693,00 €" at bounding box center [306, 530] width 61 height 16
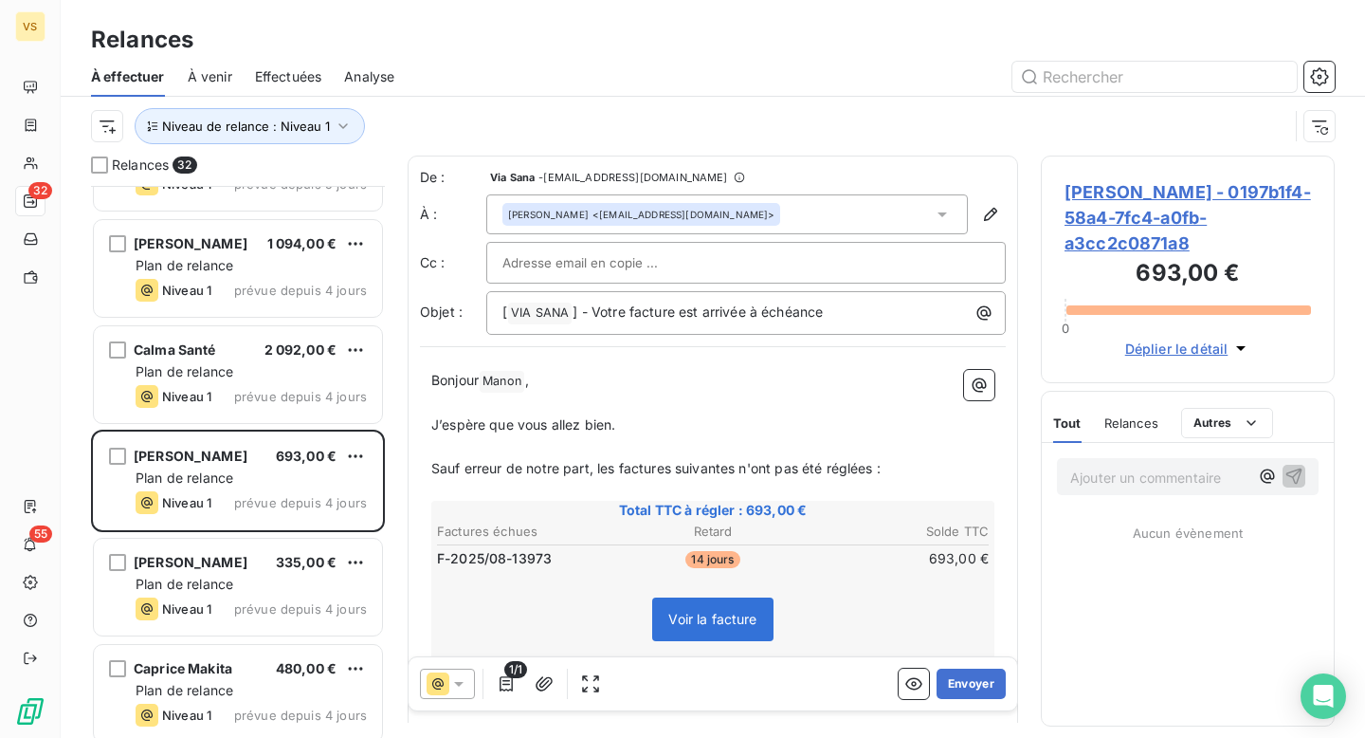
scroll to position [86, 0]
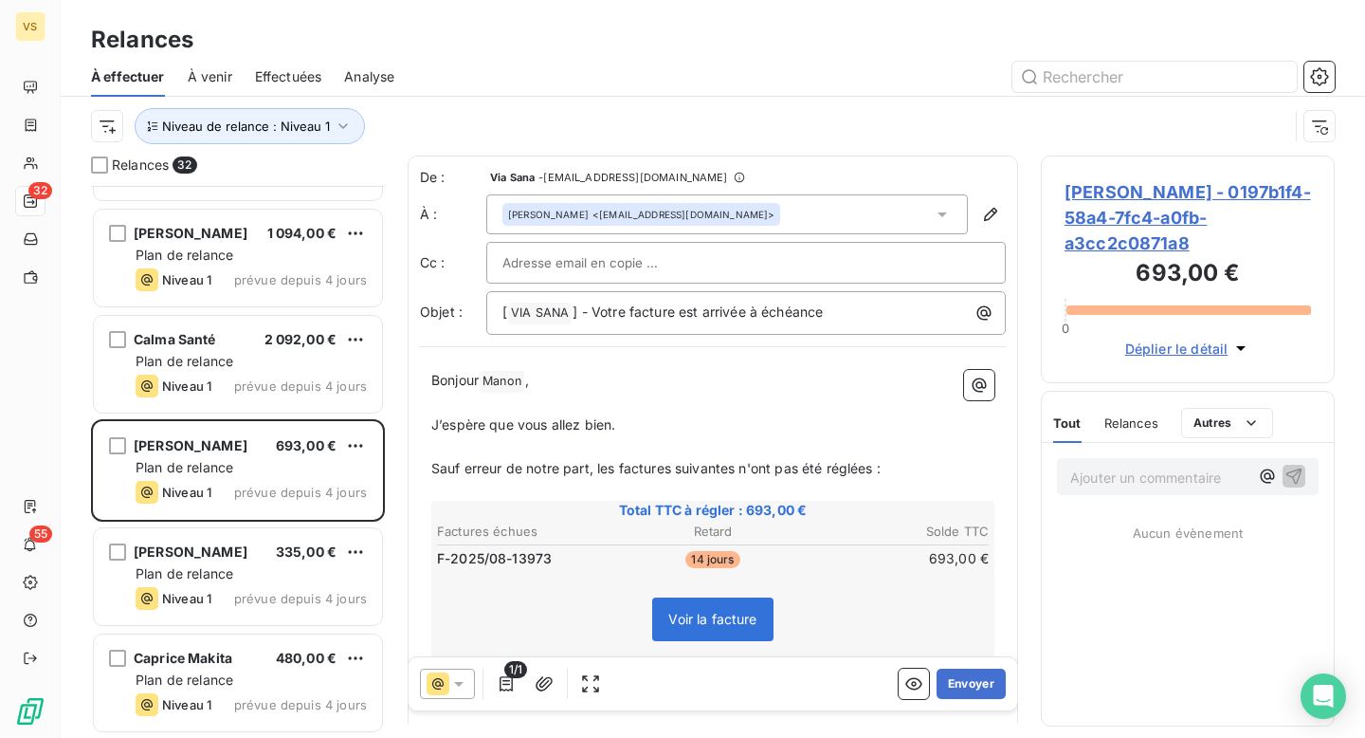
click at [223, 559] on div "[PERSON_NAME]" at bounding box center [191, 551] width 114 height 19
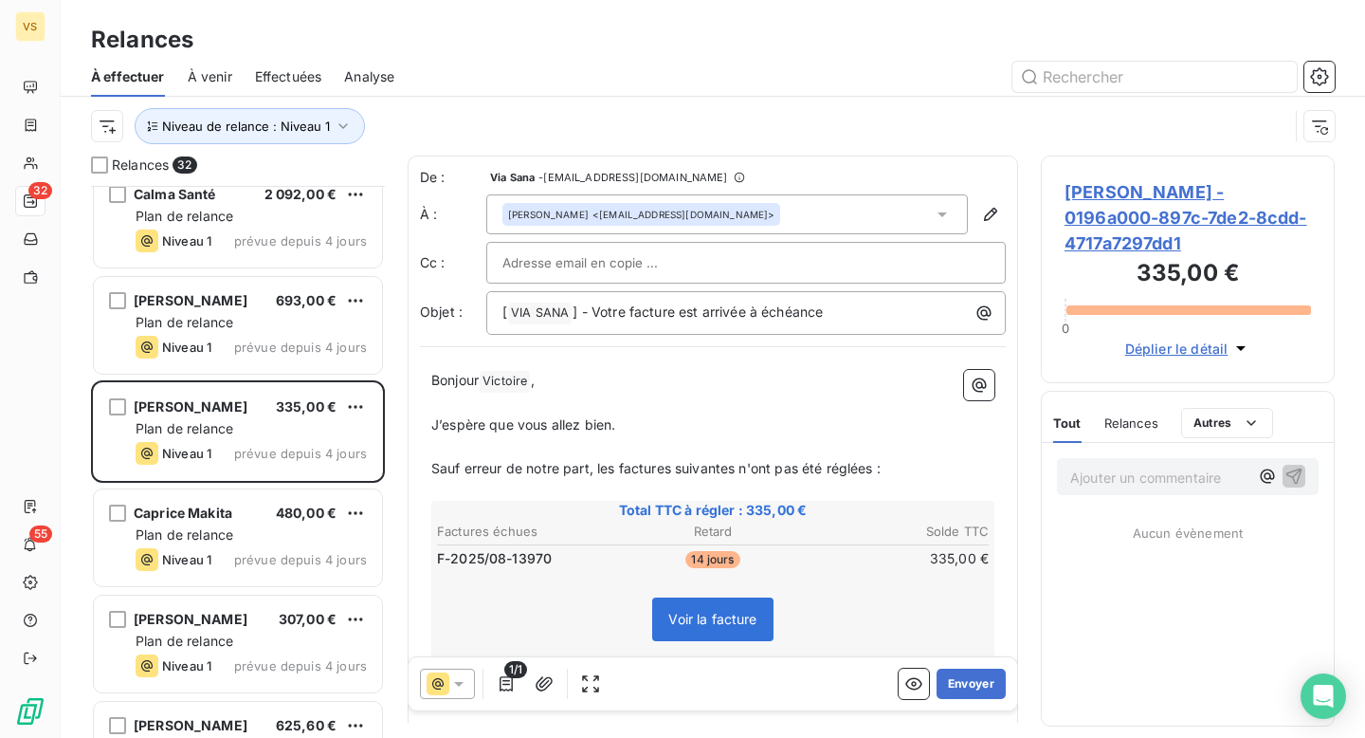
scroll to position [293, 0]
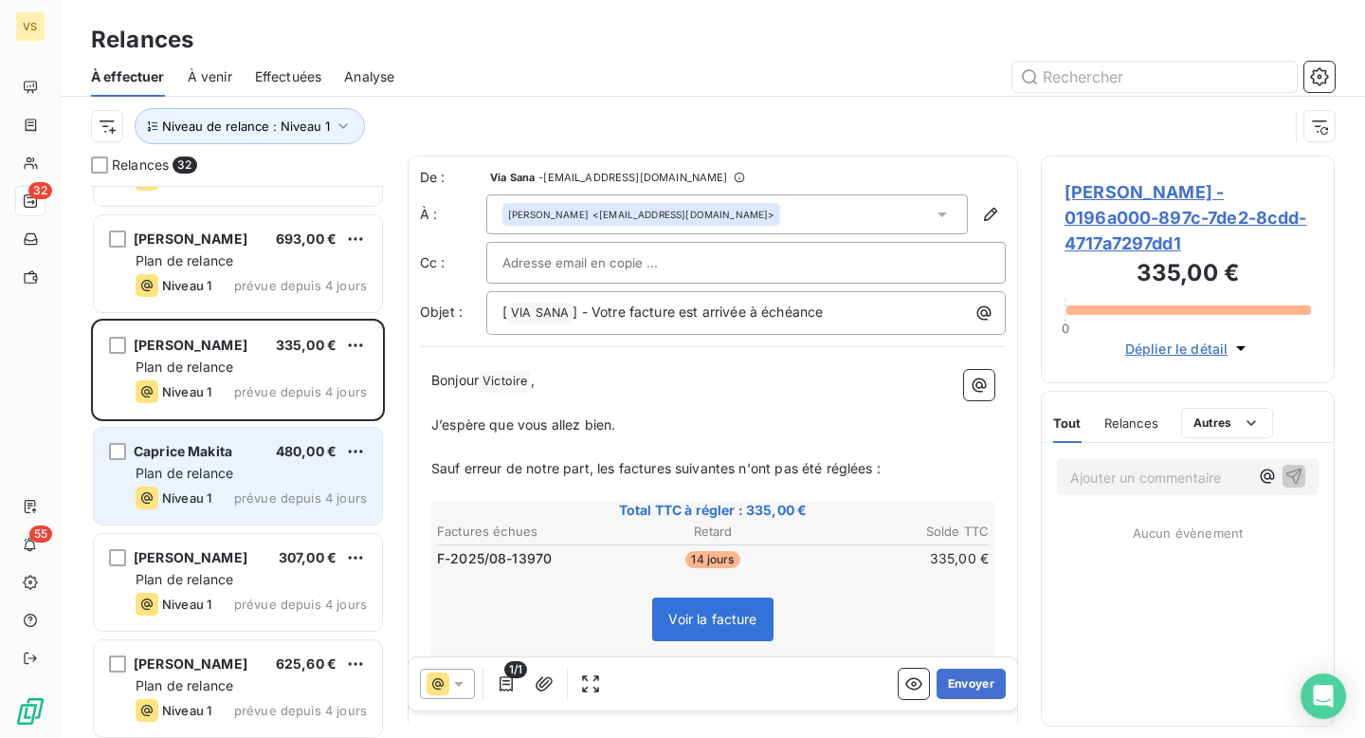
click at [233, 482] on div "Plan de relance" at bounding box center [251, 473] width 231 height 19
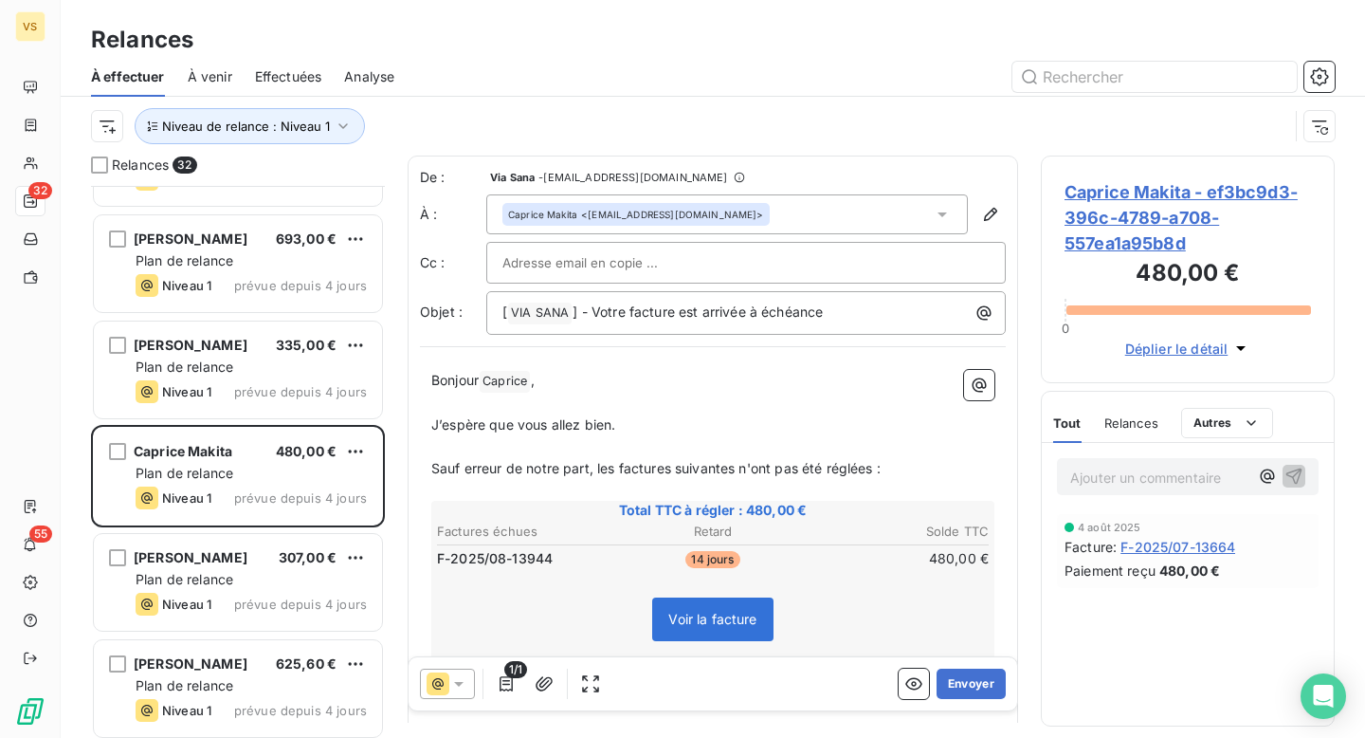
click at [1144, 217] on span "Caprice Makita - ef3bc9d3-396c-4789-a708-557ea1a95b8d" at bounding box center [1188, 217] width 246 height 77
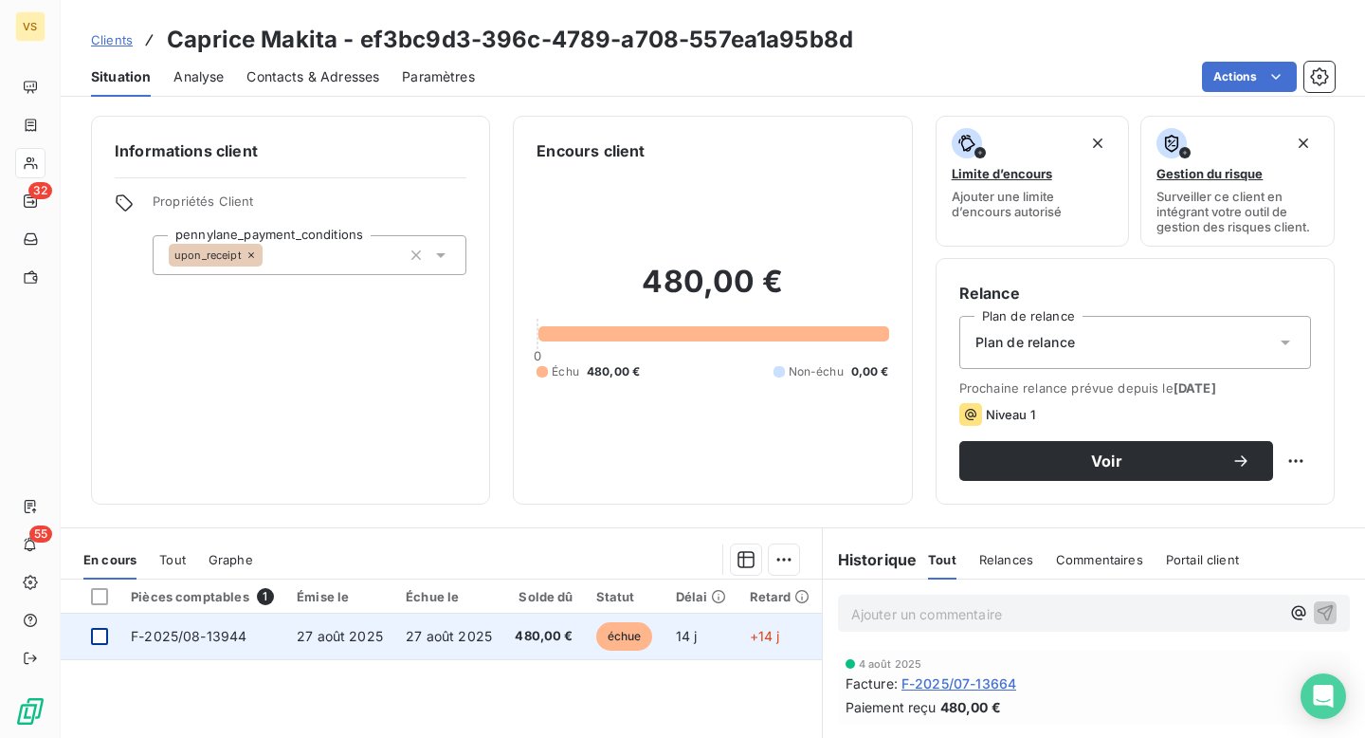
click at [103, 635] on div at bounding box center [99, 636] width 17 height 17
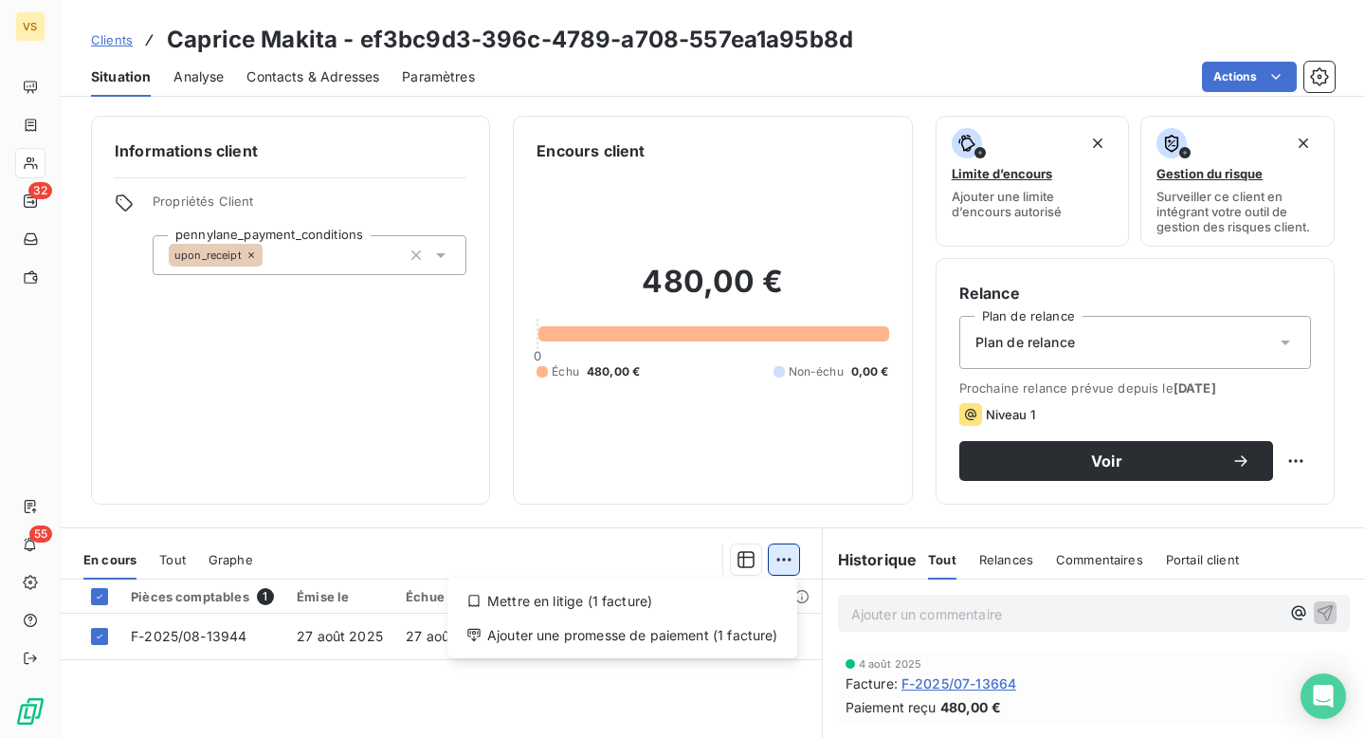
click at [790, 546] on html "VS 32 55 Clients Caprice Makita - ef3bc9d3-396c-4789-a708-557ea1a95b8d Situatio…" at bounding box center [682, 369] width 1365 height 738
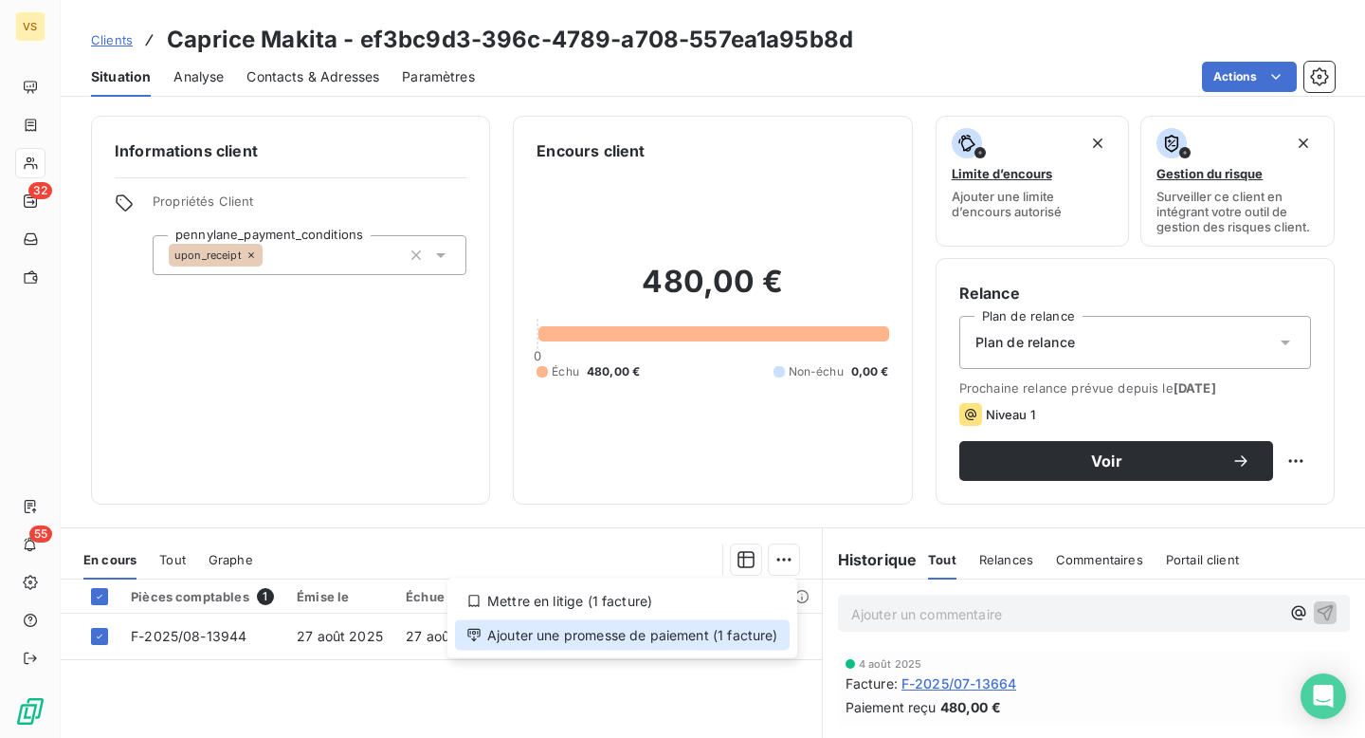
click at [667, 647] on div "Ajouter une promesse de paiement (1 facture)" at bounding box center [622, 635] width 335 height 30
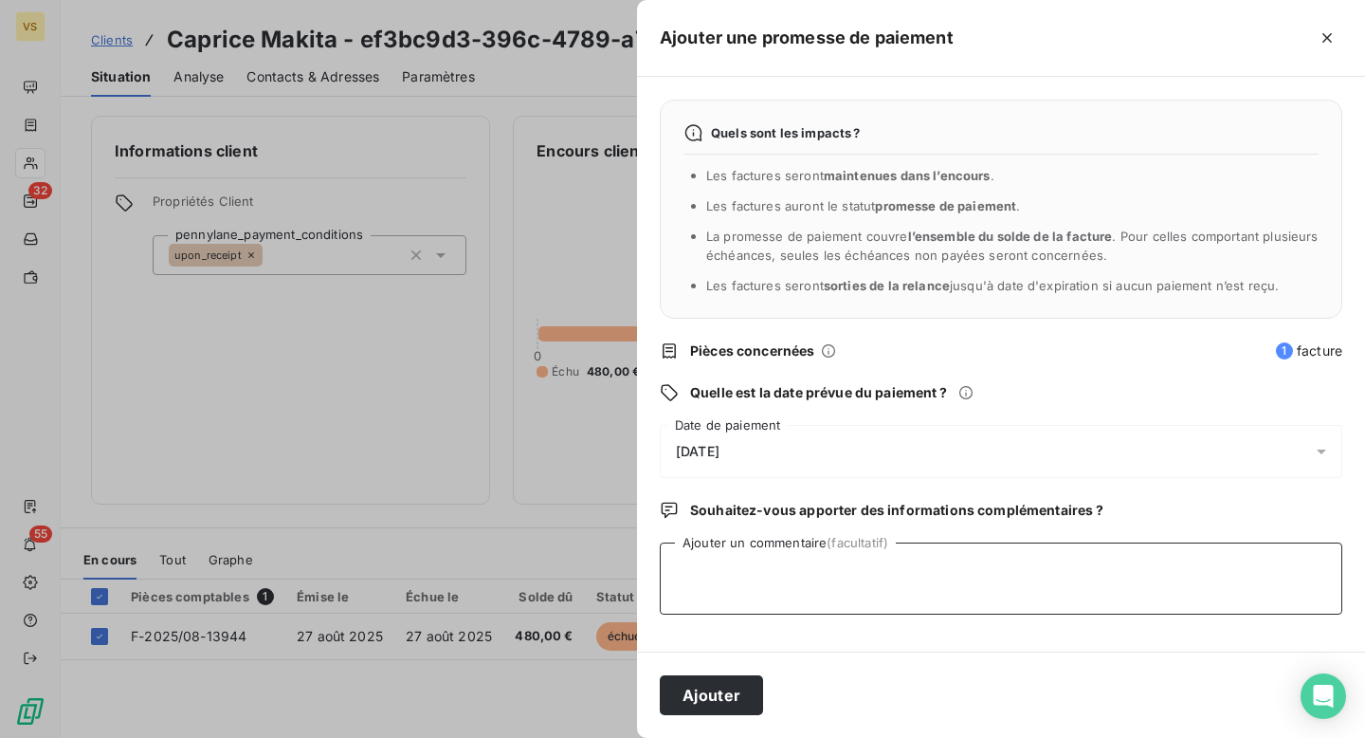
click at [829, 556] on textarea "Ajouter un commentaire (facultatif)" at bounding box center [1001, 578] width 683 height 72
paste textarea "Le paiement devrait être reçu ce jour - Fily"
drag, startPoint x: 860, startPoint y: 568, endPoint x: 905, endPoint y: 576, distance: 46.3
click at [905, 576] on textarea "Le paiement devrait être reçu ce jour - Fily" at bounding box center [1001, 578] width 683 height 72
type textarea "Le paiement devrait être reçu le 12/09 - Fily"
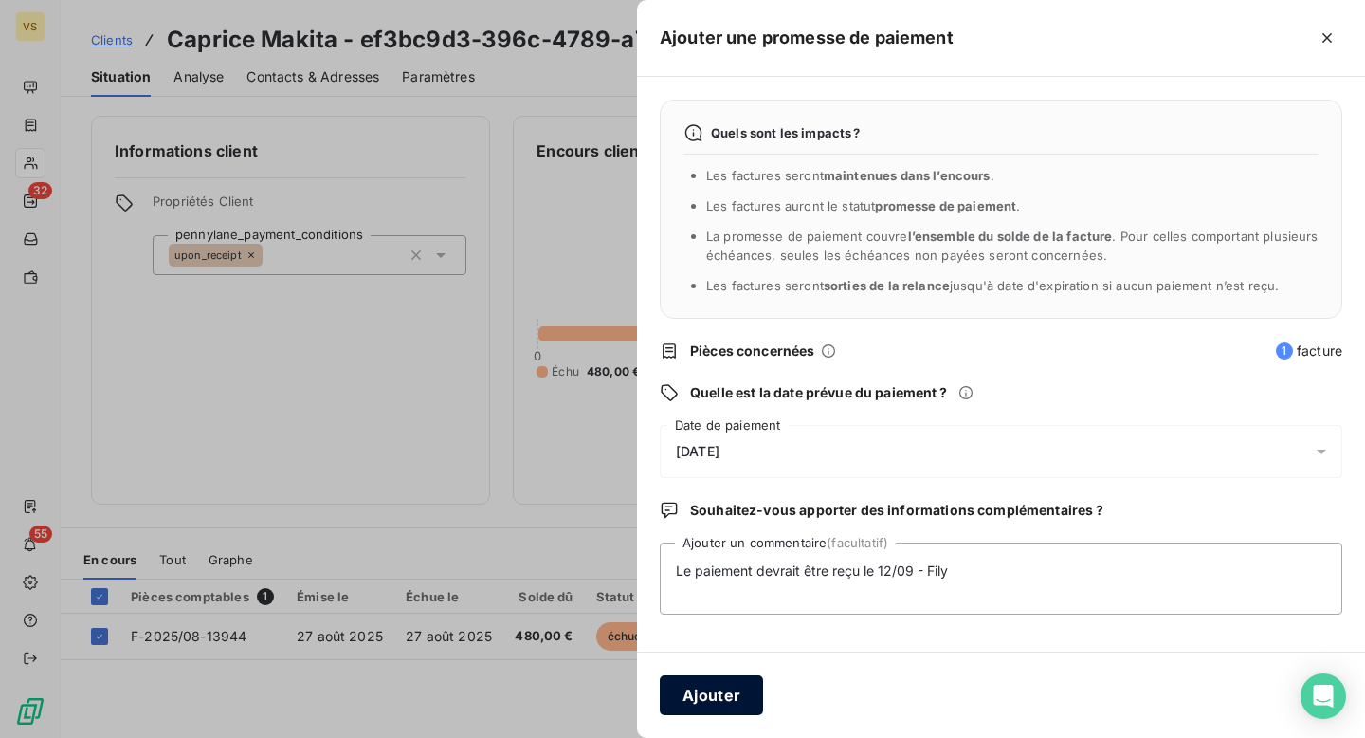
click at [726, 698] on button "Ajouter" at bounding box center [711, 695] width 103 height 40
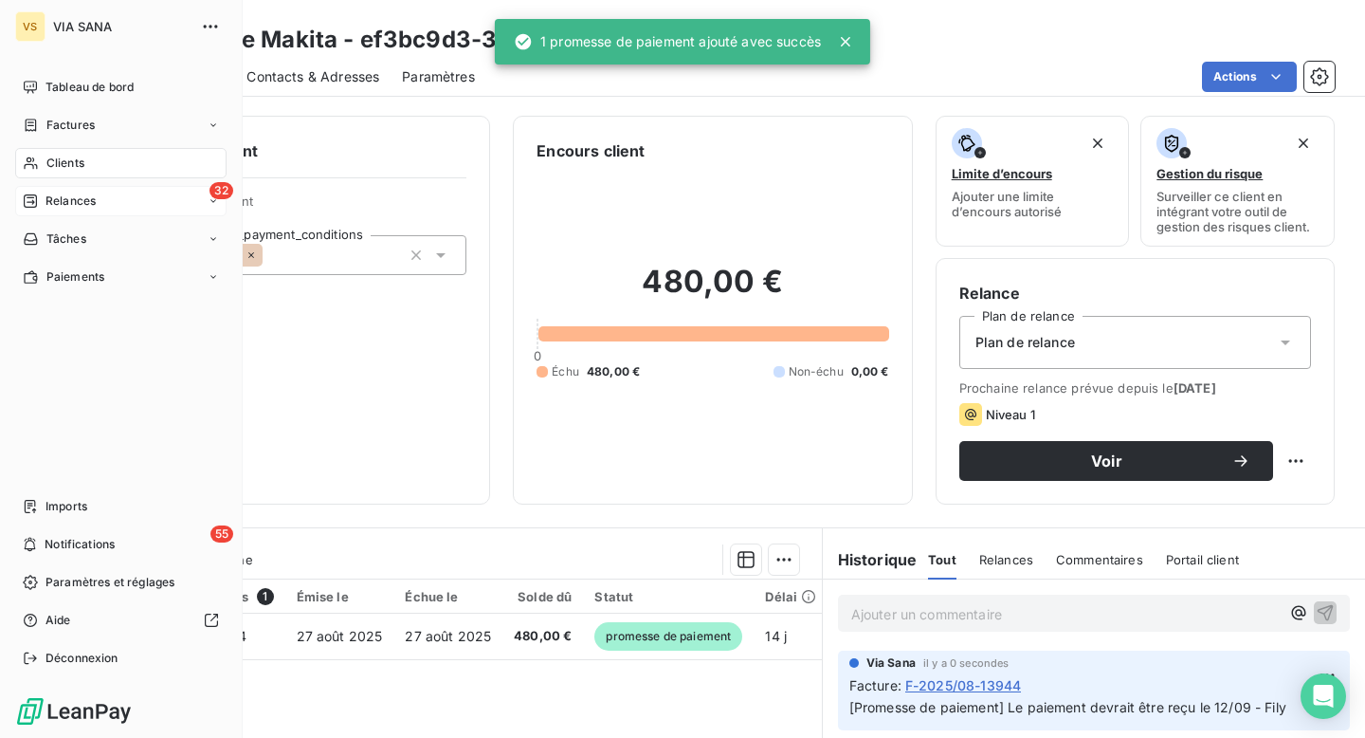
click at [107, 195] on div "32 Relances" at bounding box center [120, 201] width 211 height 30
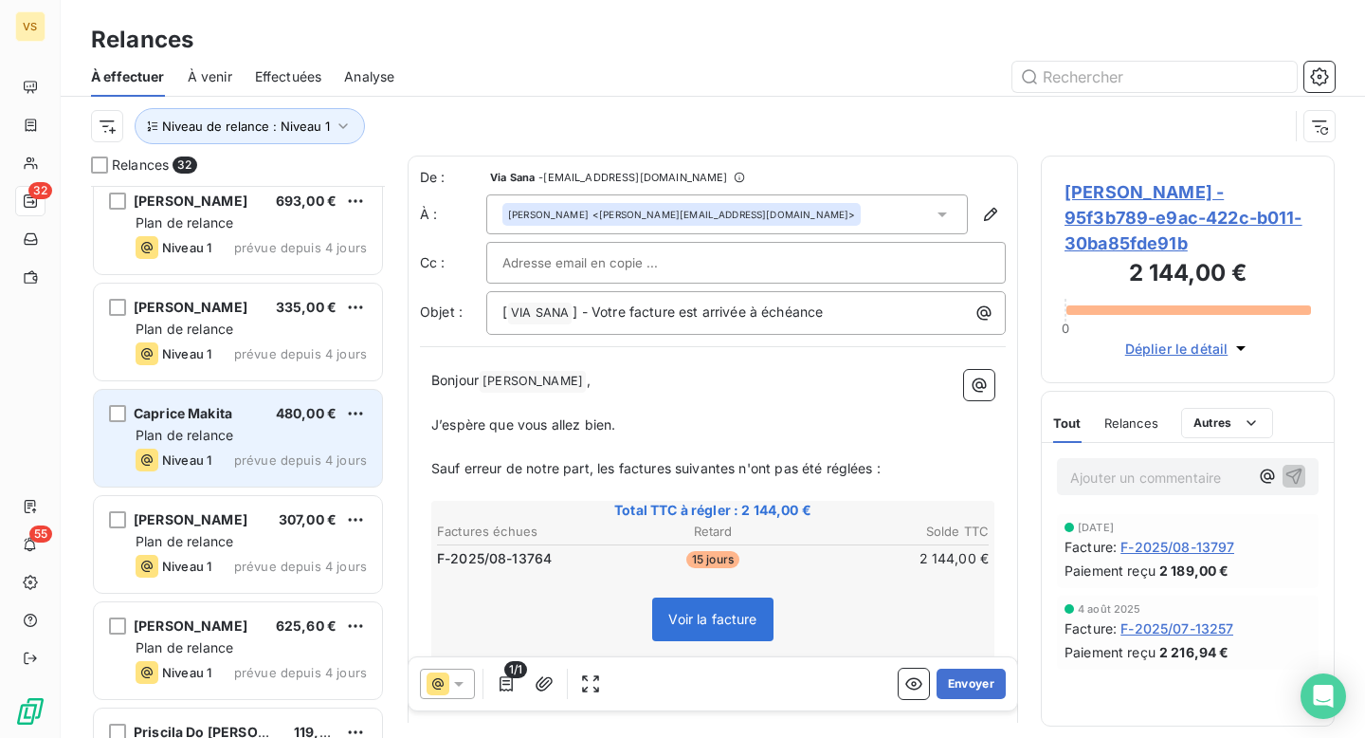
scroll to position [381, 0]
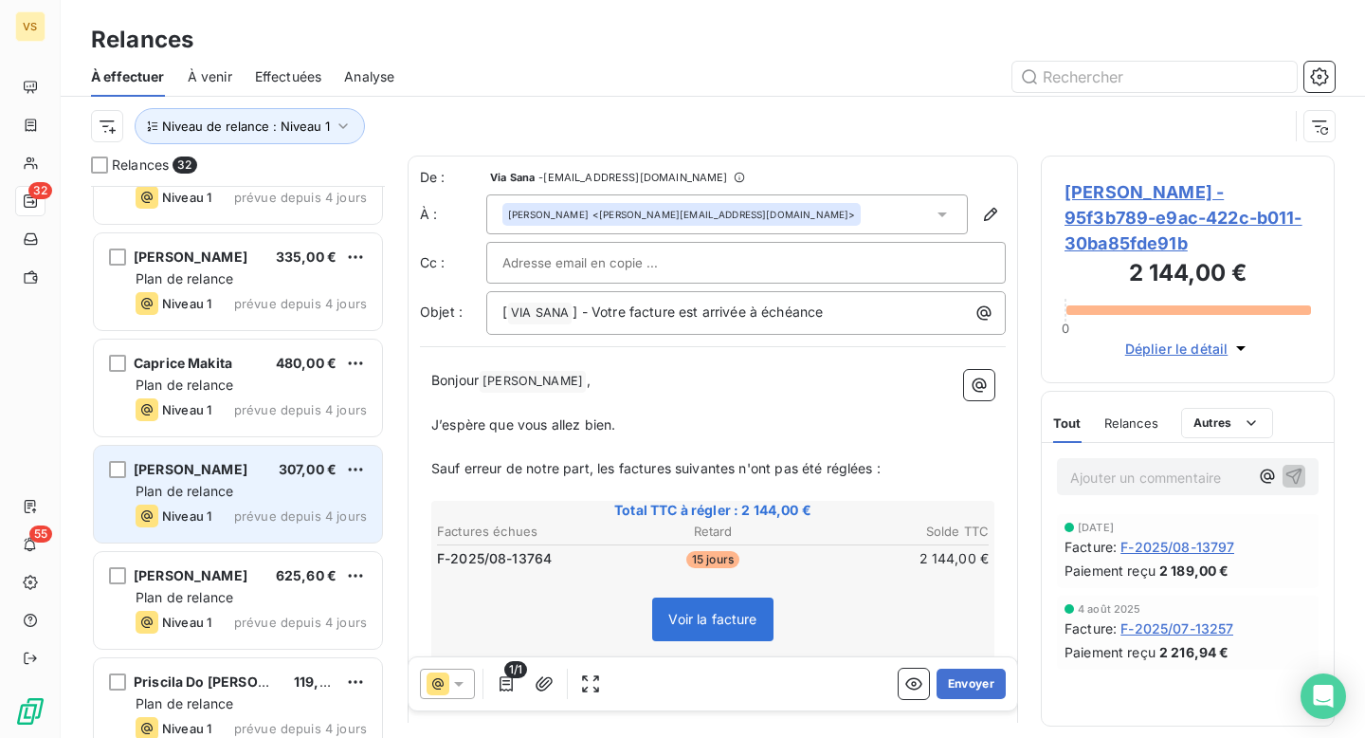
click at [231, 485] on span "Plan de relance" at bounding box center [185, 491] width 98 height 16
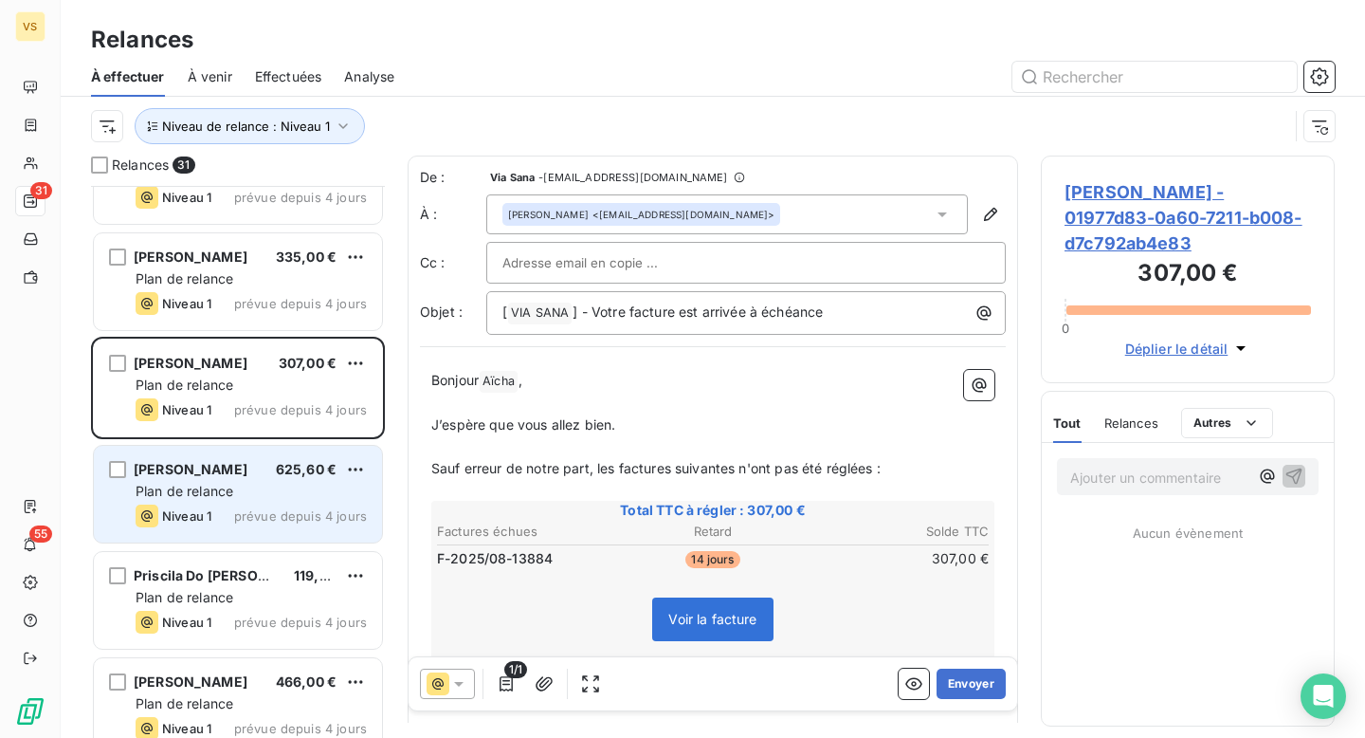
click at [256, 492] on div "Plan de relance" at bounding box center [251, 491] width 231 height 19
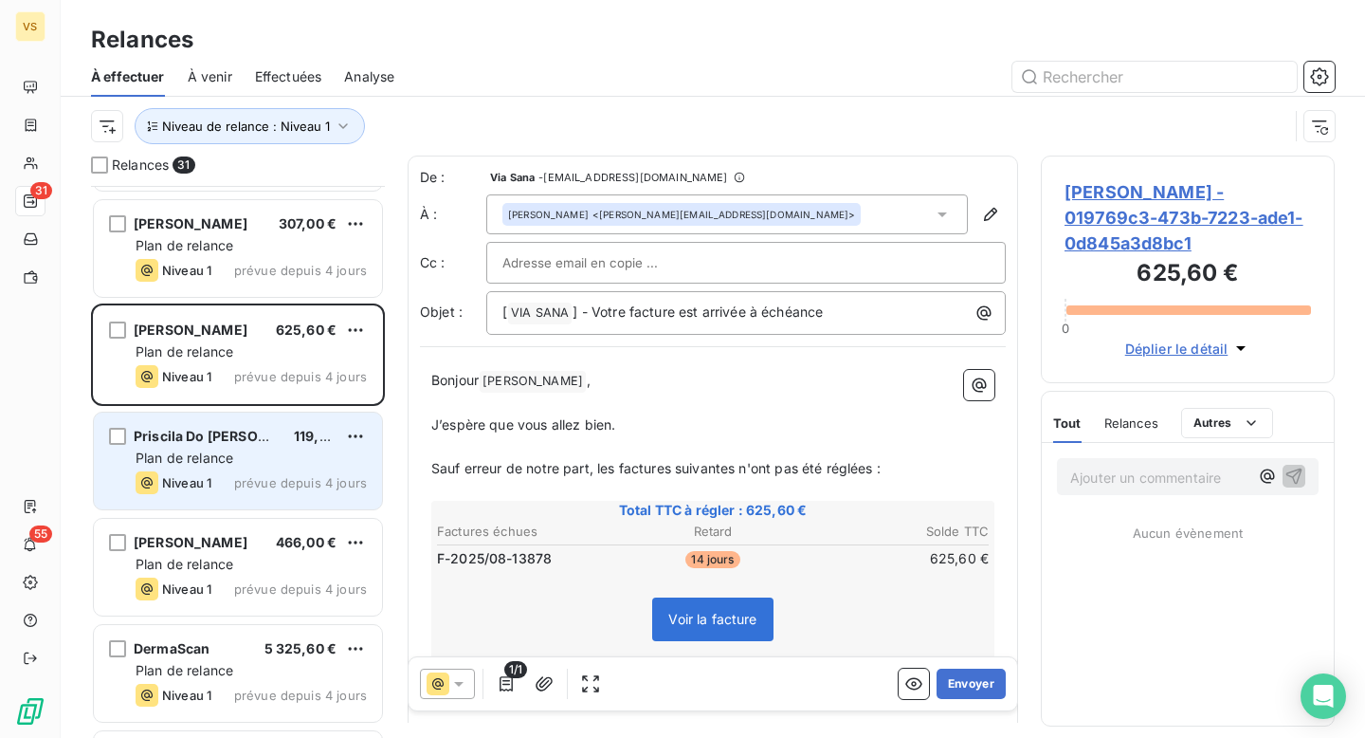
scroll to position [523, 0]
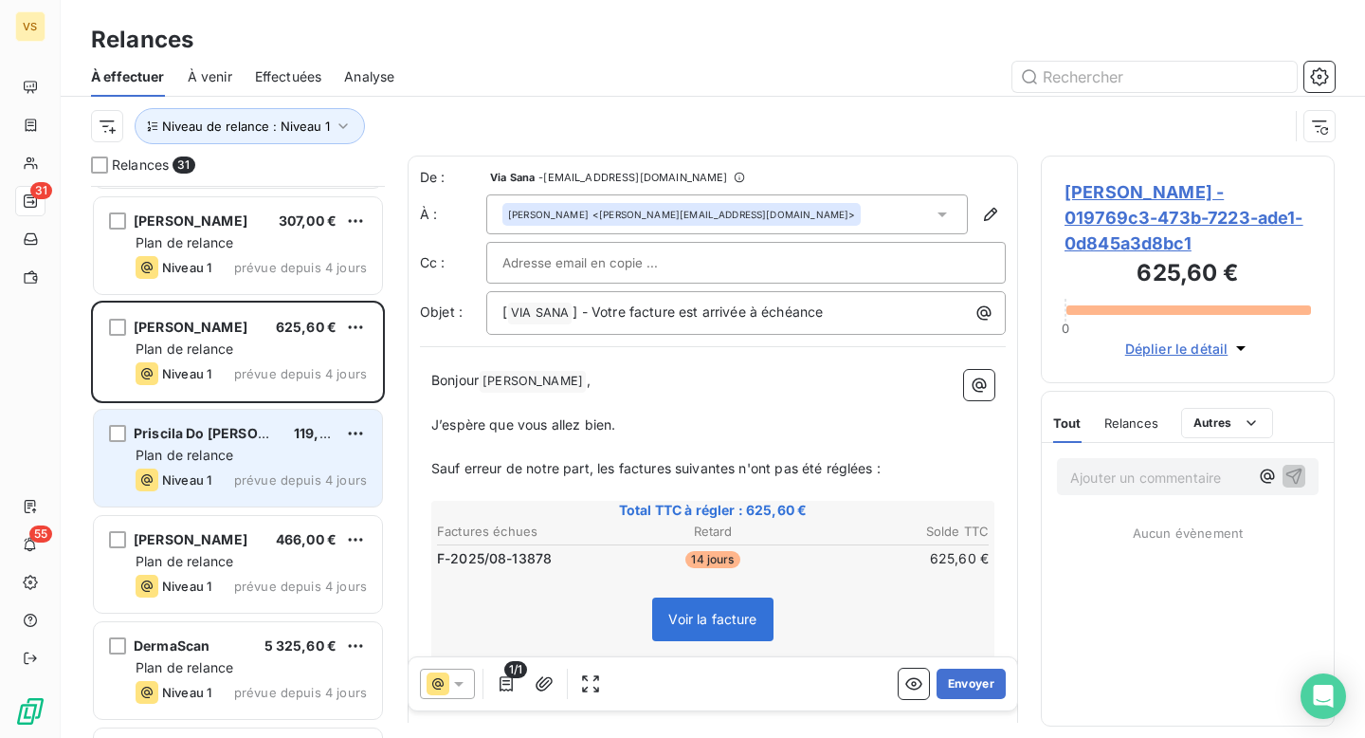
click at [290, 483] on span "prévue depuis 4 jours" at bounding box center [300, 479] width 133 height 15
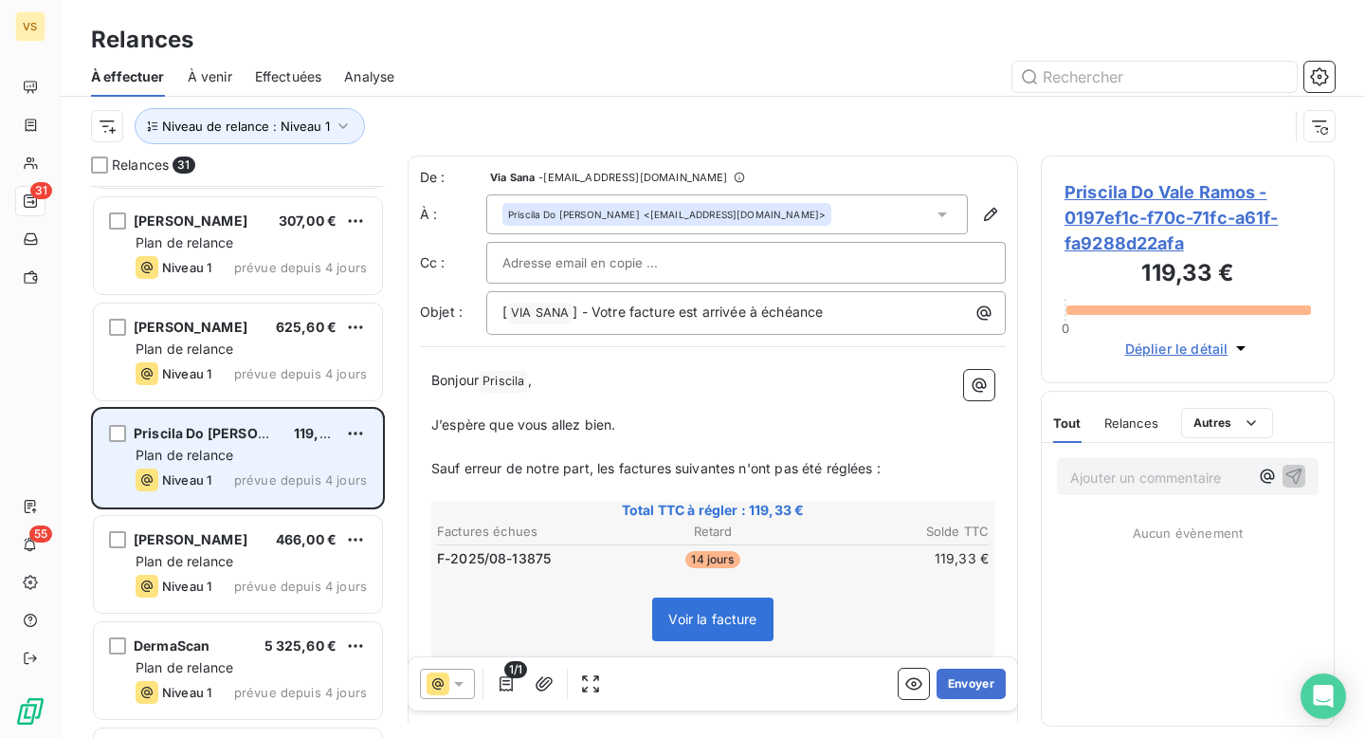
scroll to position [556, 0]
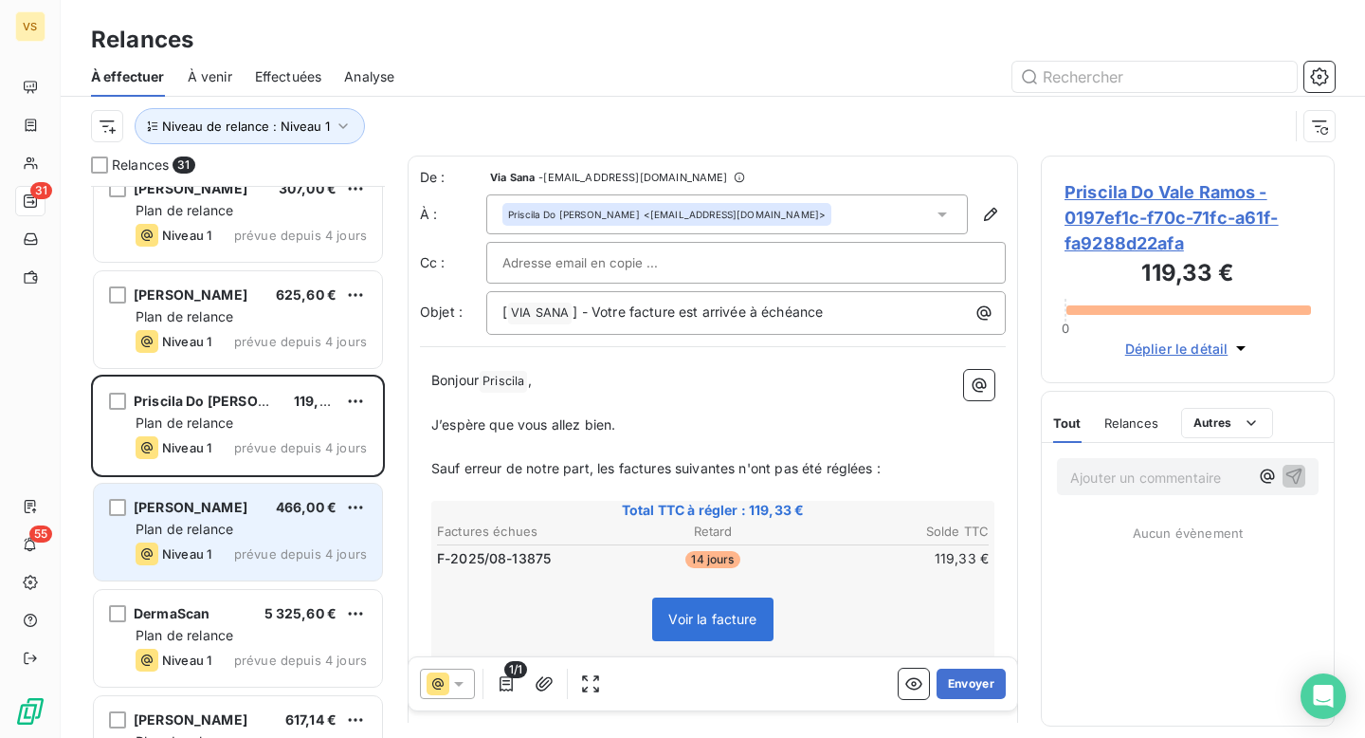
click at [242, 556] on span "prévue depuis 4 jours" at bounding box center [300, 553] width 133 height 15
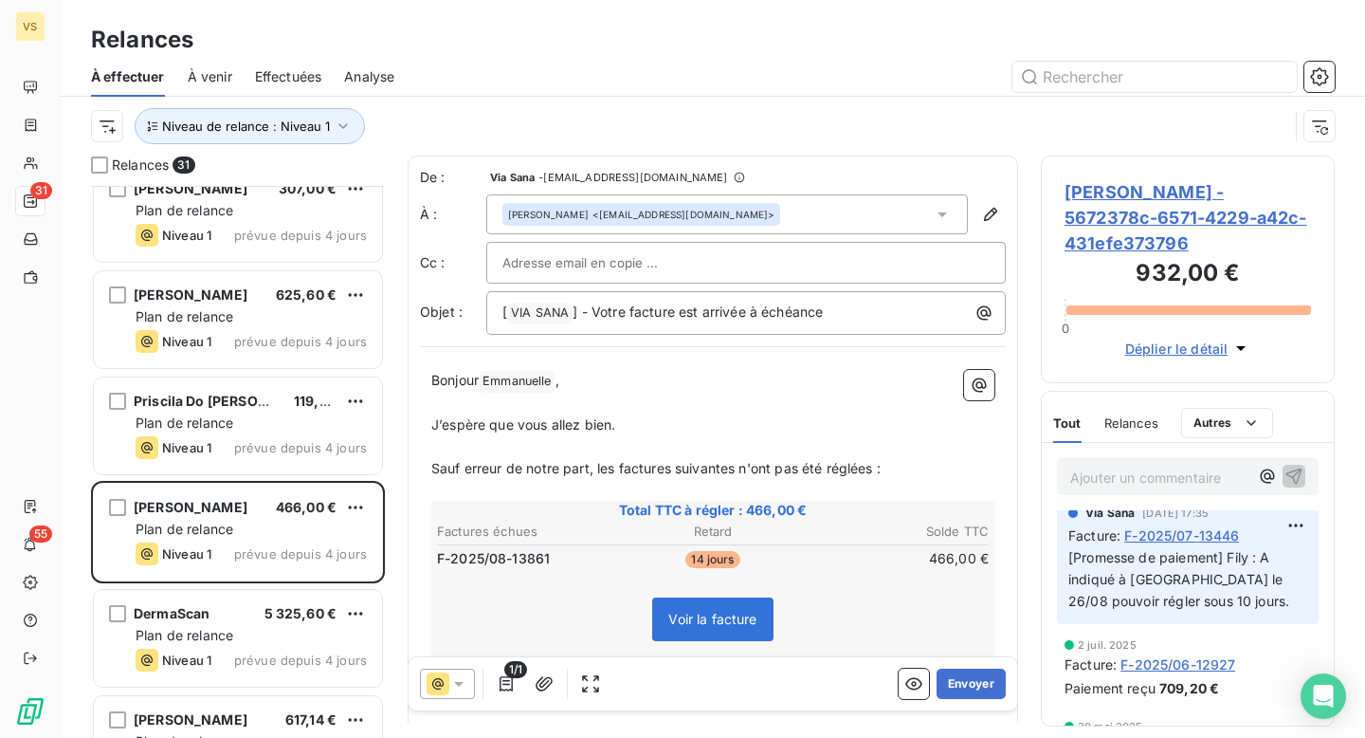
scroll to position [17, 0]
click at [1084, 242] on span "Emmanuelle Fitoussi - 5672378c-6571-4229-a42c-431efe373796" at bounding box center [1188, 217] width 246 height 77
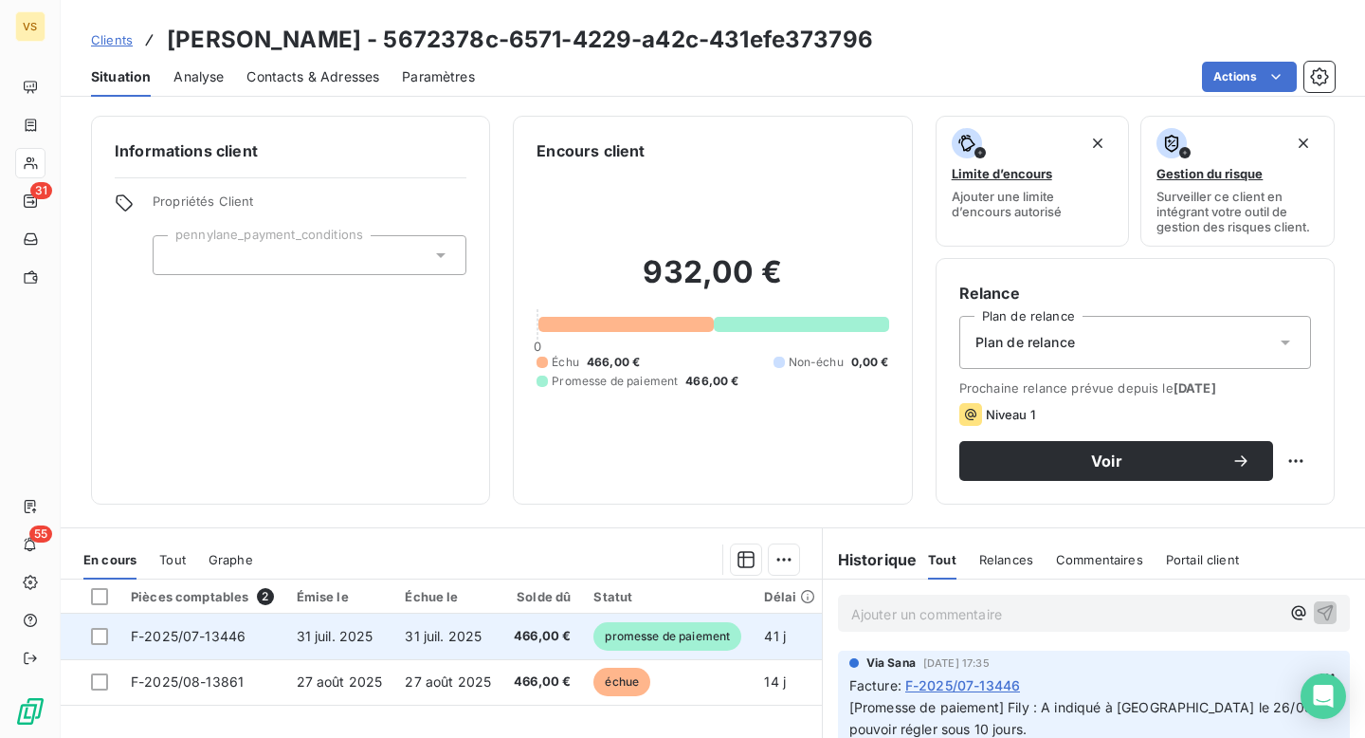
click at [730, 630] on span "promesse de paiement" at bounding box center [667, 636] width 148 height 28
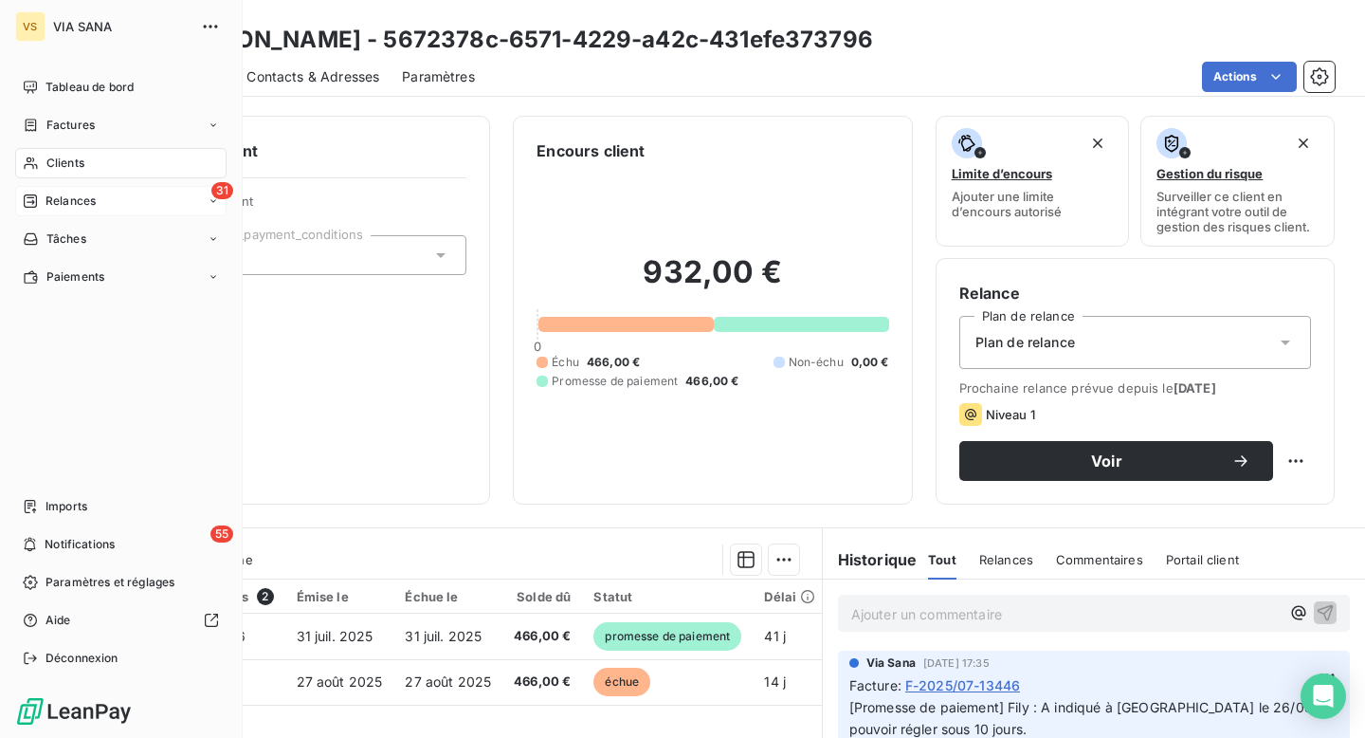
click at [93, 196] on span "Relances" at bounding box center [71, 200] width 50 height 17
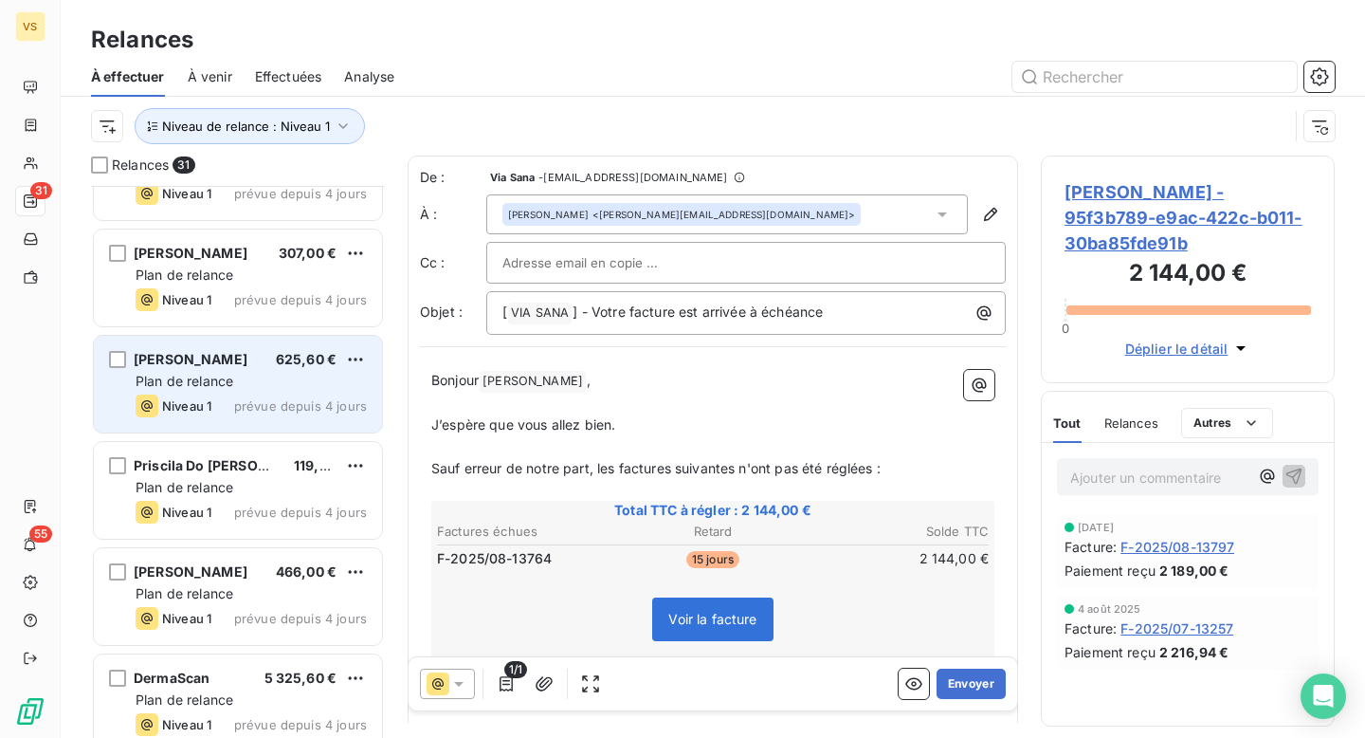
scroll to position [511, 0]
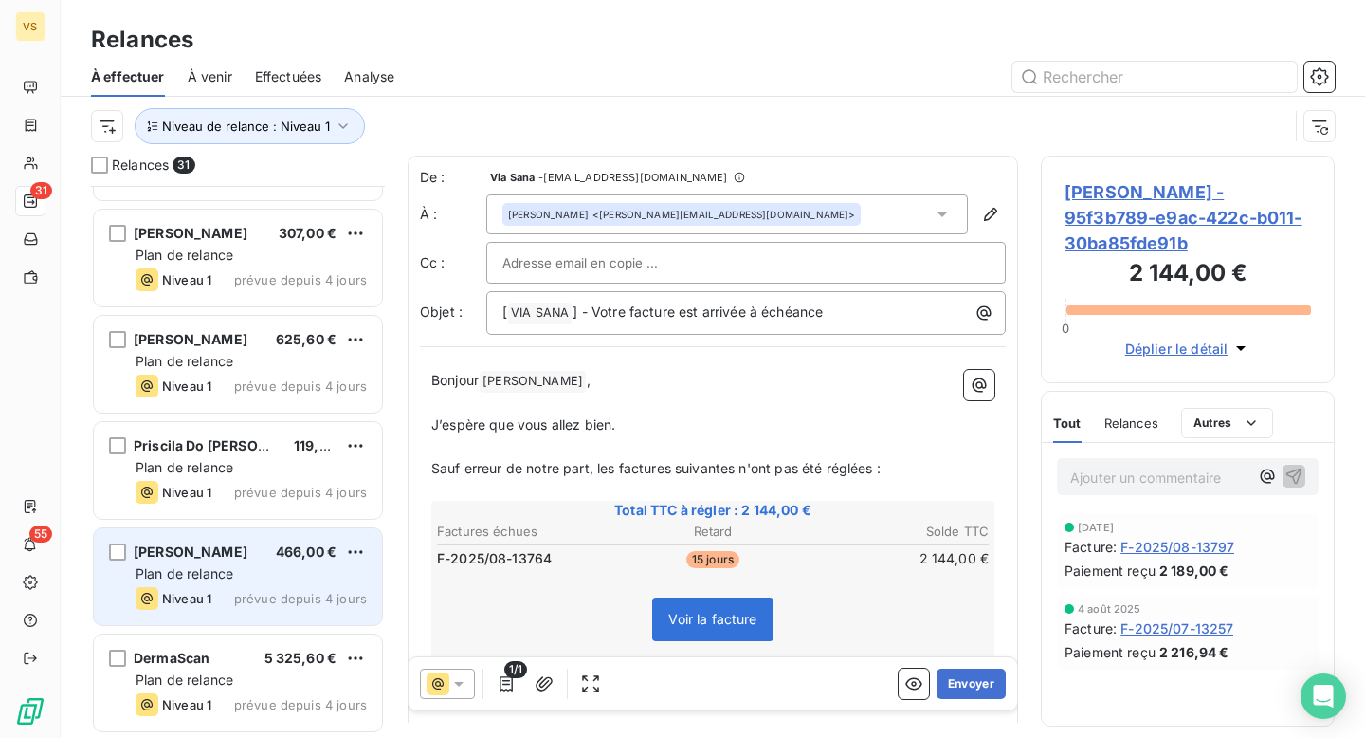
click at [275, 555] on div "Emmanuelle Fitoussi 466,00 €" at bounding box center [251, 551] width 231 height 17
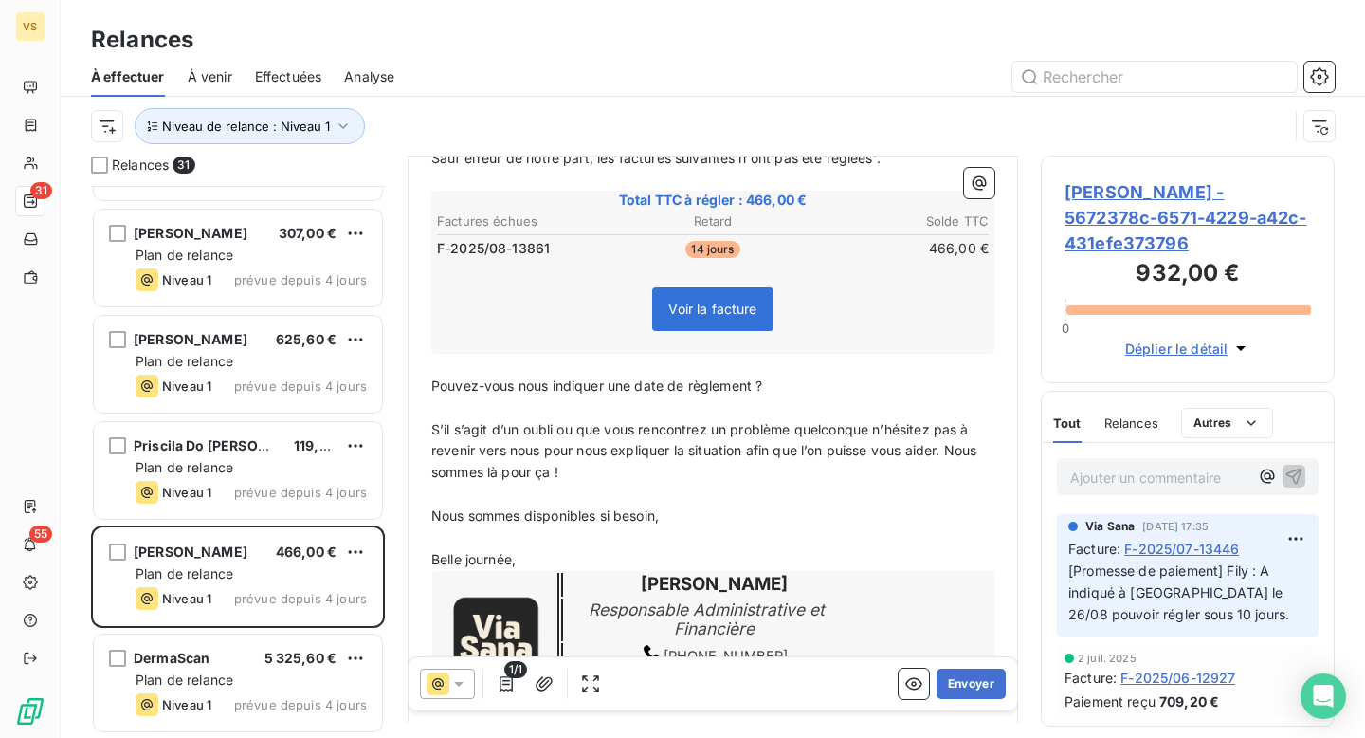
scroll to position [304, 0]
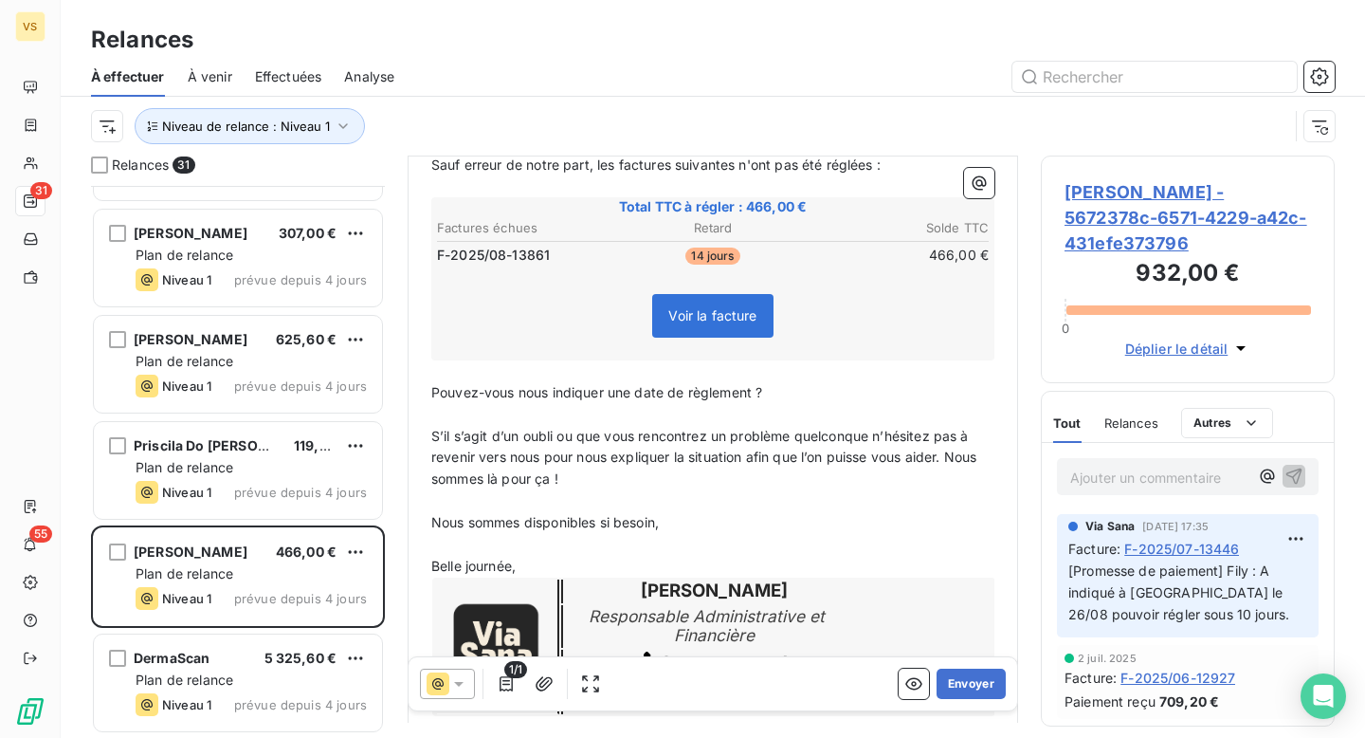
click at [454, 684] on icon at bounding box center [458, 683] width 19 height 19
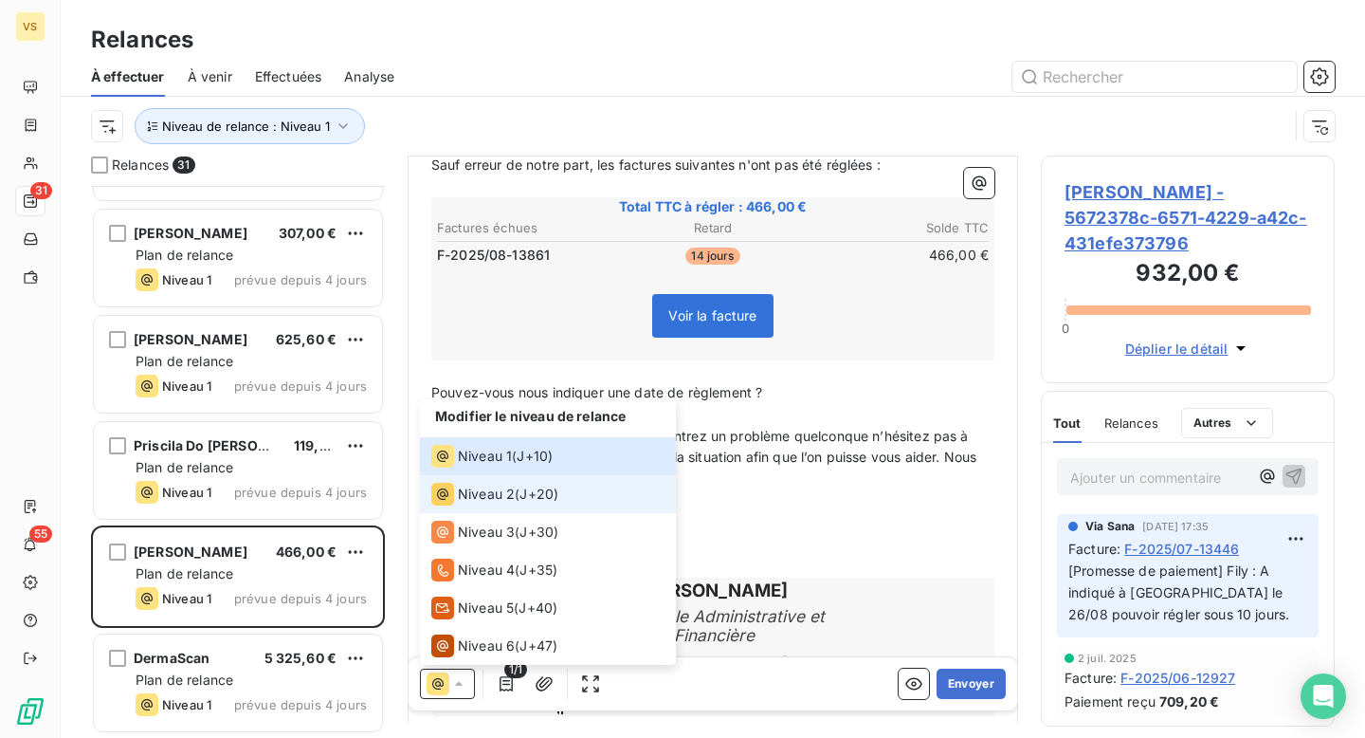
click at [520, 499] on div "Niveau 2 ( J+20 )" at bounding box center [494, 494] width 127 height 23
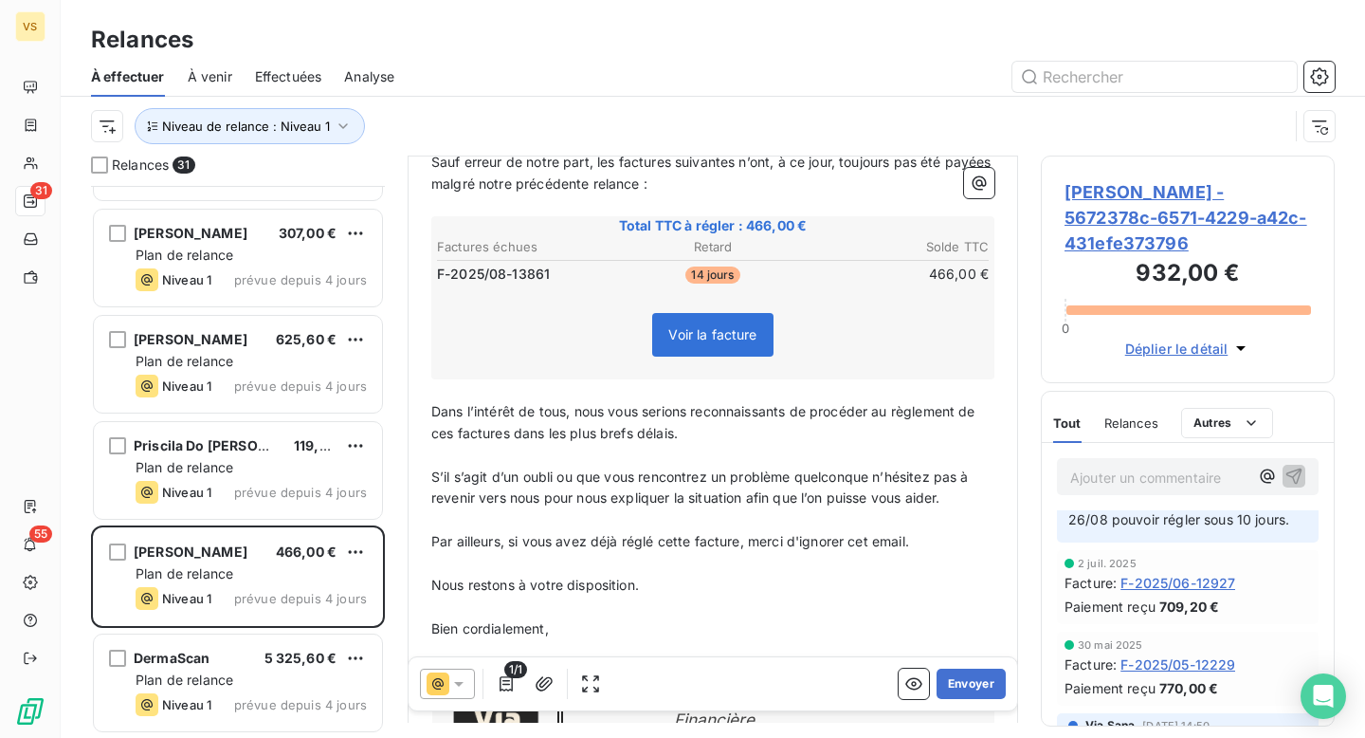
scroll to position [0, 0]
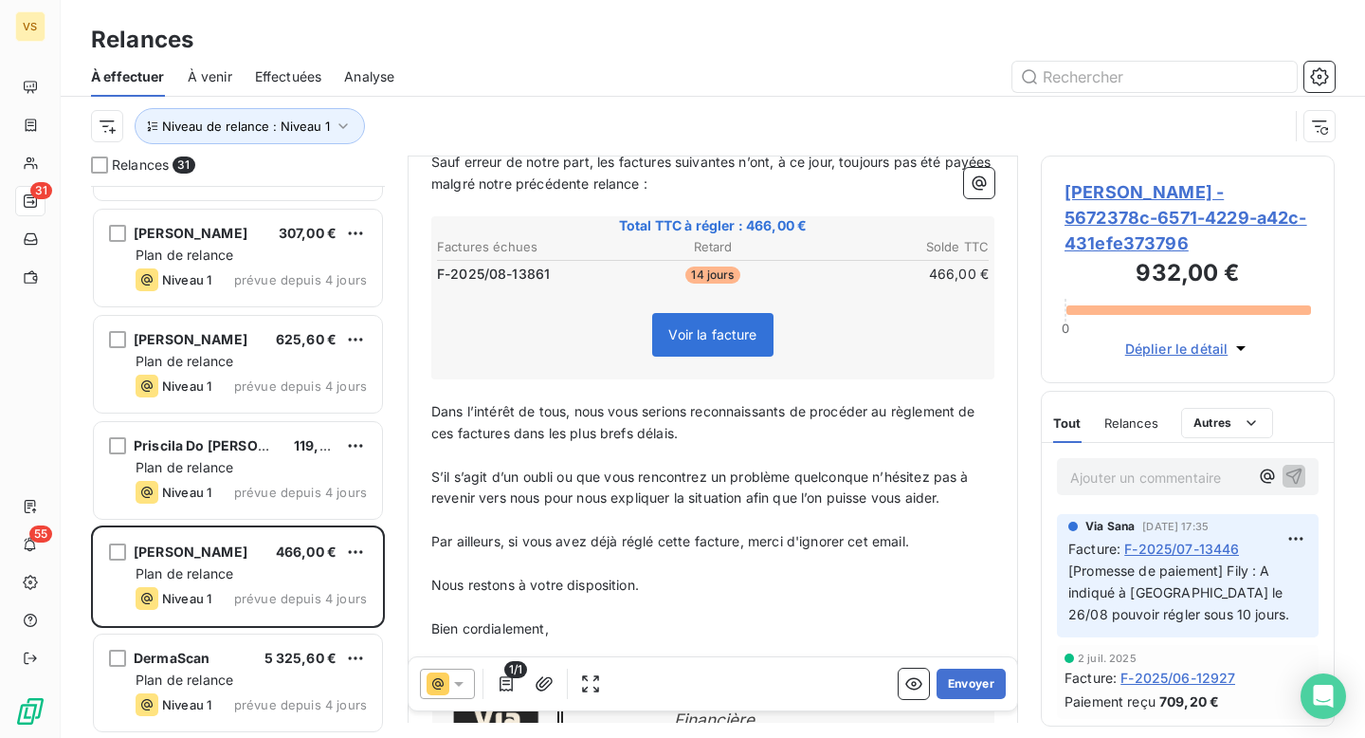
click at [453, 674] on icon at bounding box center [458, 683] width 19 height 19
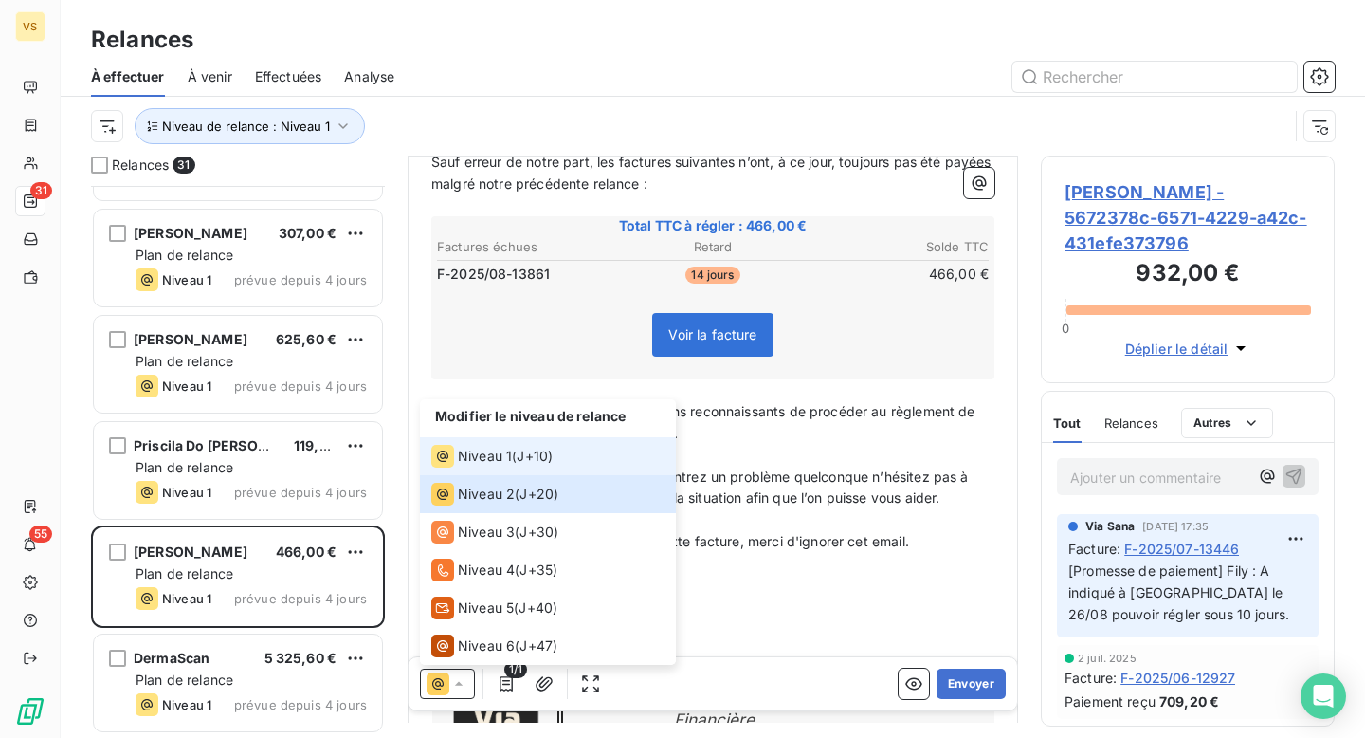
click at [498, 452] on span "Niveau 1" at bounding box center [485, 456] width 54 height 19
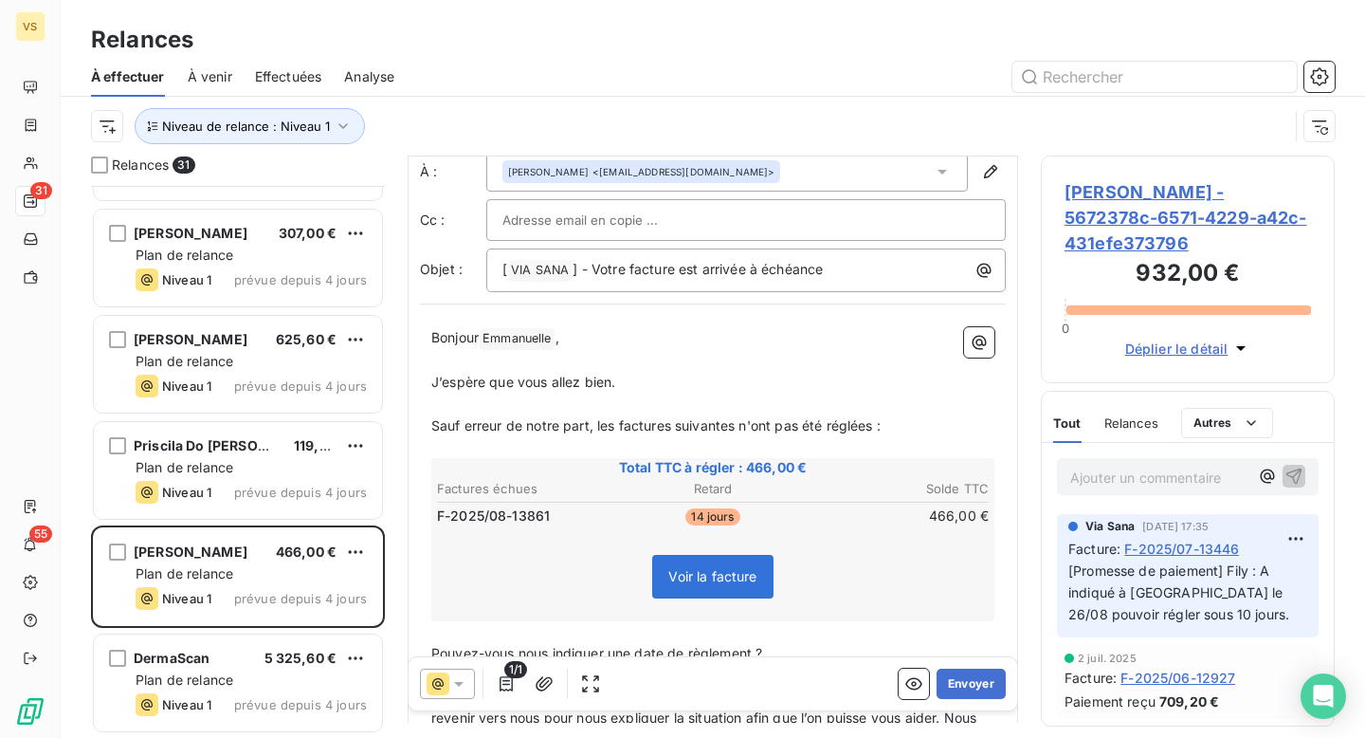
scroll to position [49, 0]
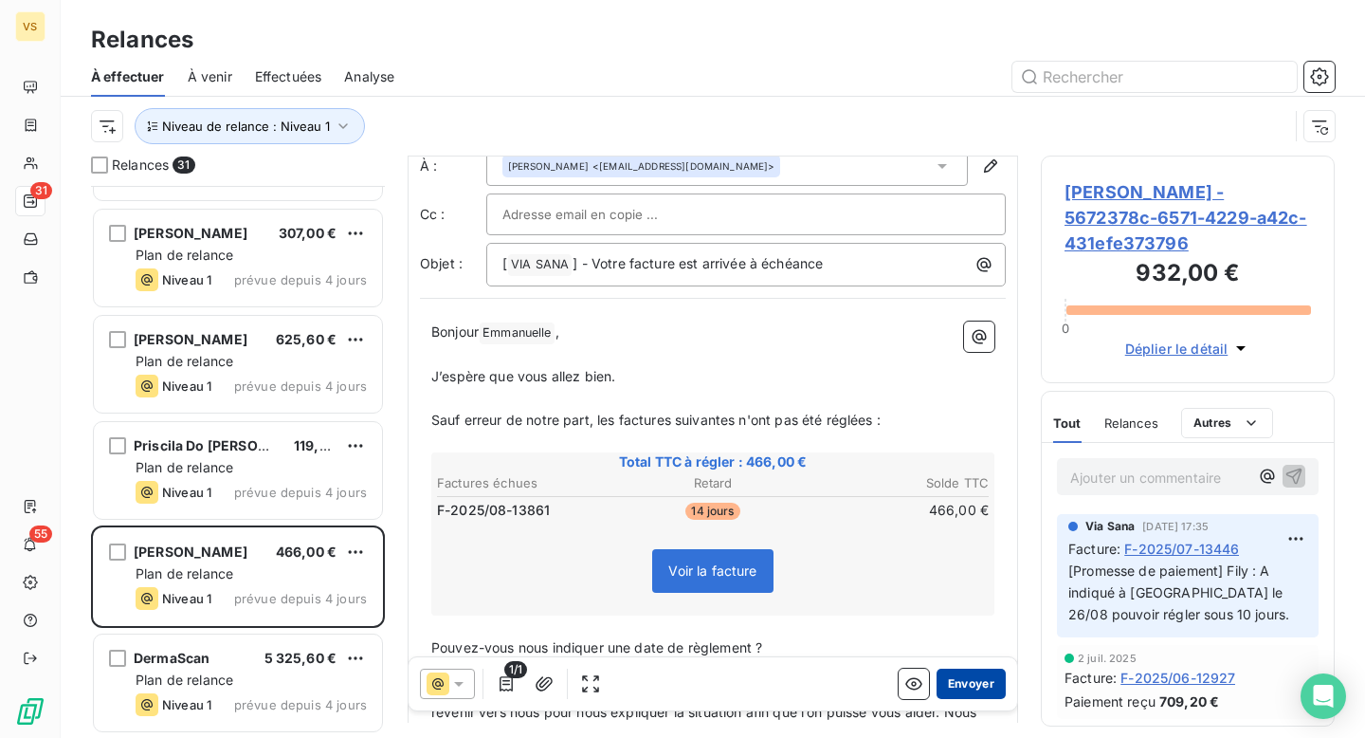
click at [986, 684] on button "Envoyer" at bounding box center [971, 683] width 69 height 30
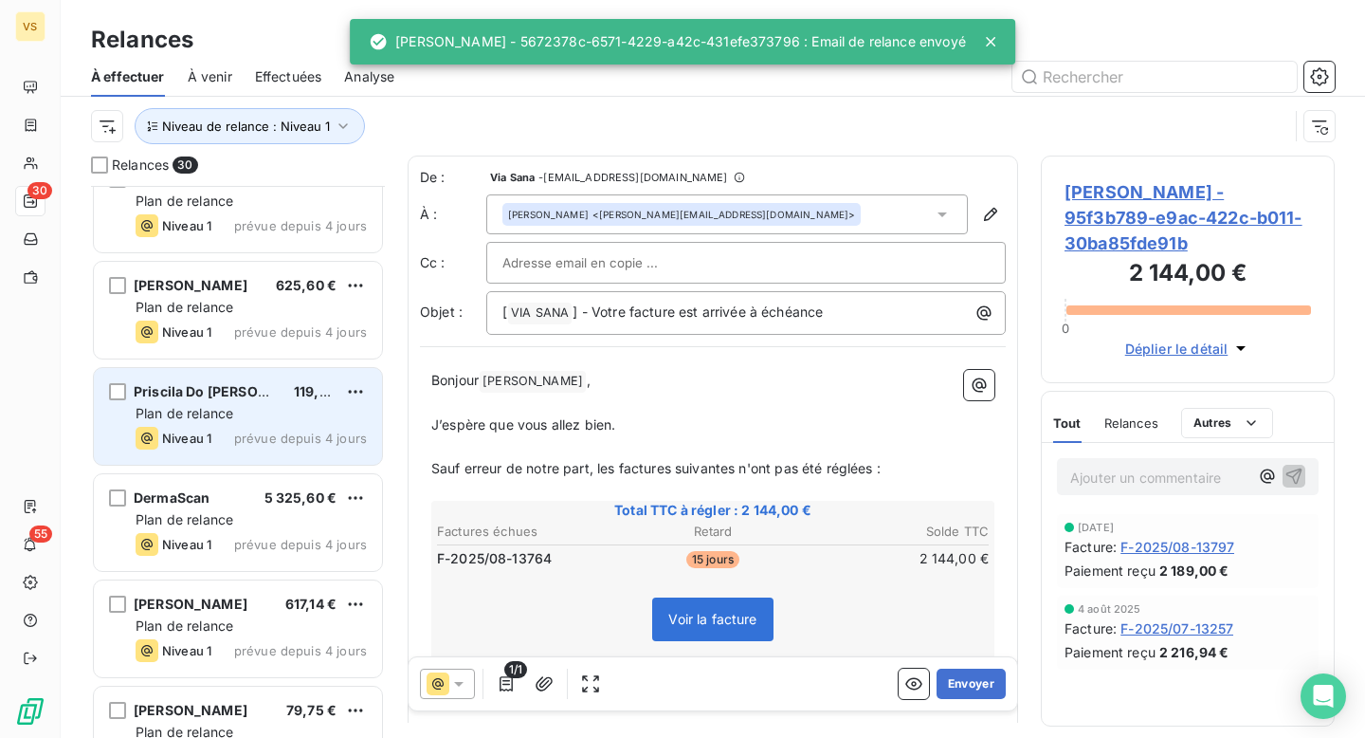
scroll to position [576, 0]
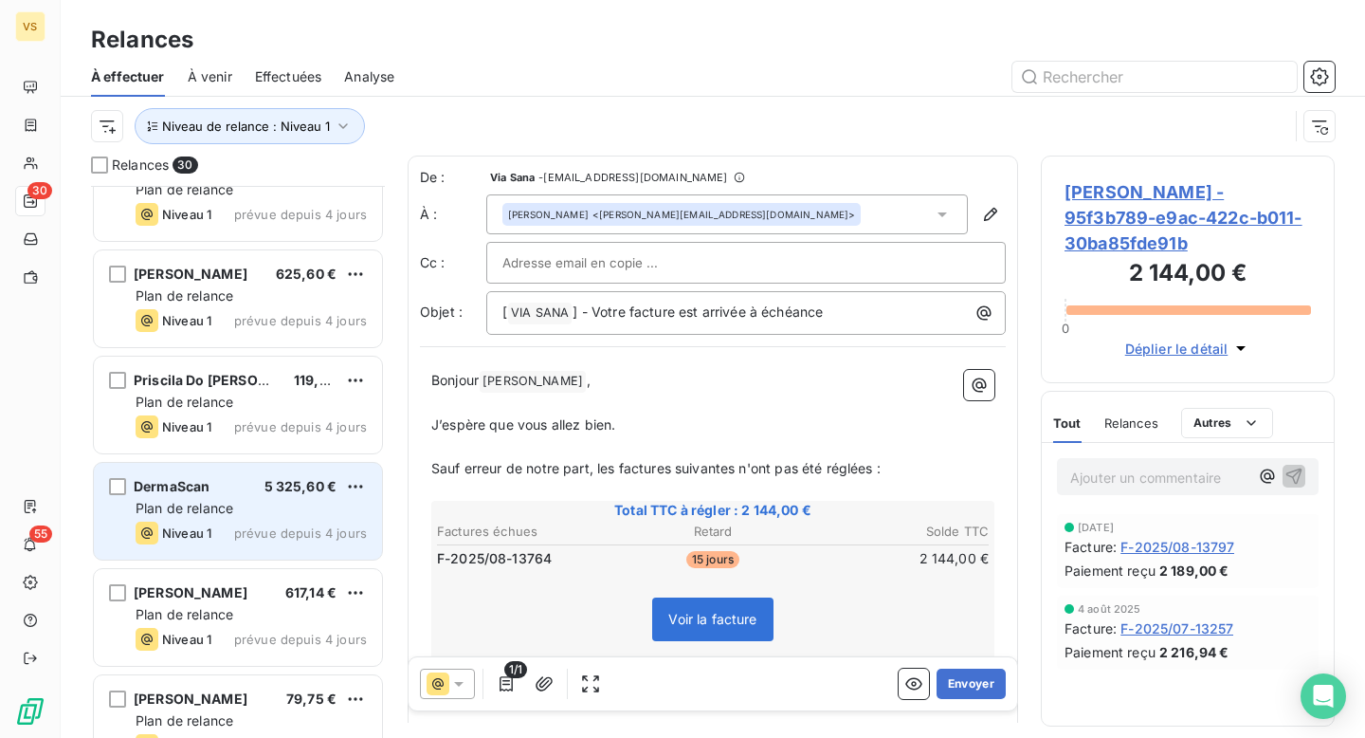
click at [249, 480] on div "DermaScan 5 325,60 €" at bounding box center [251, 486] width 231 height 17
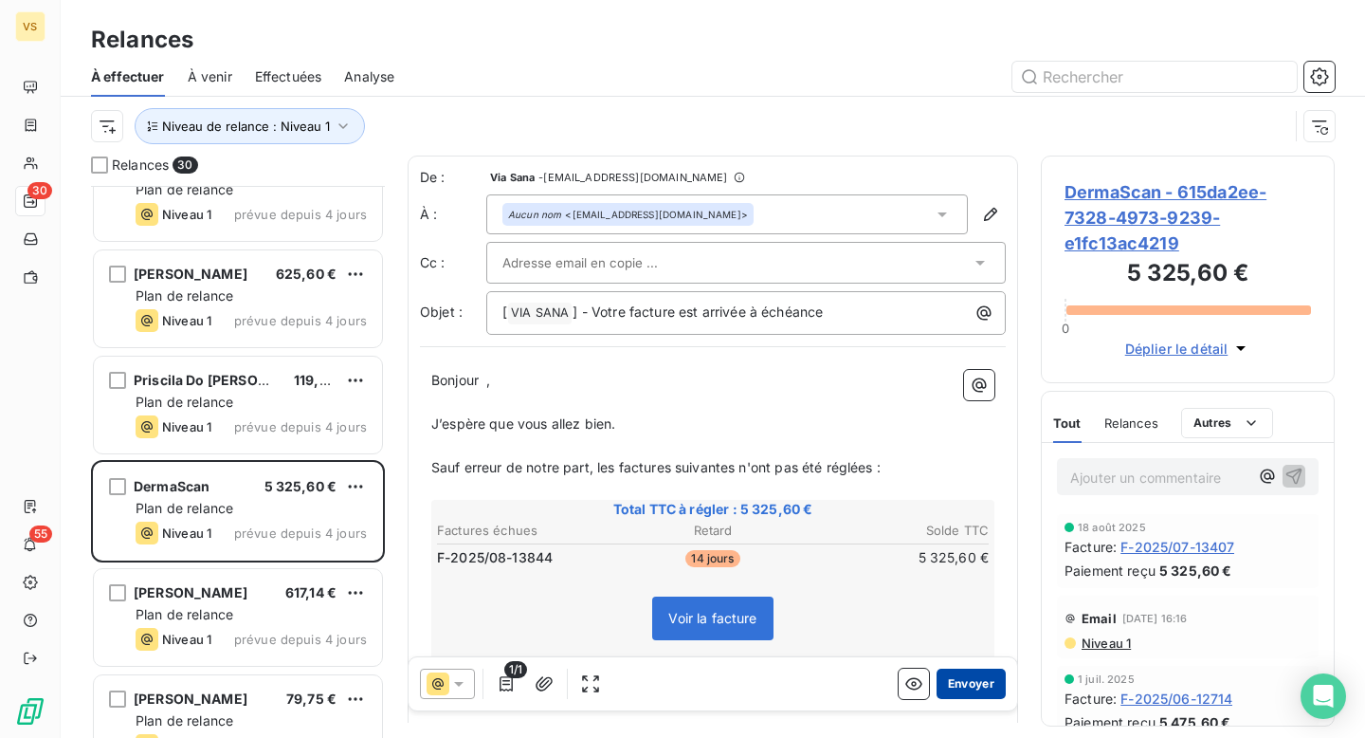
click at [974, 681] on button "Envoyer" at bounding box center [971, 683] width 69 height 30
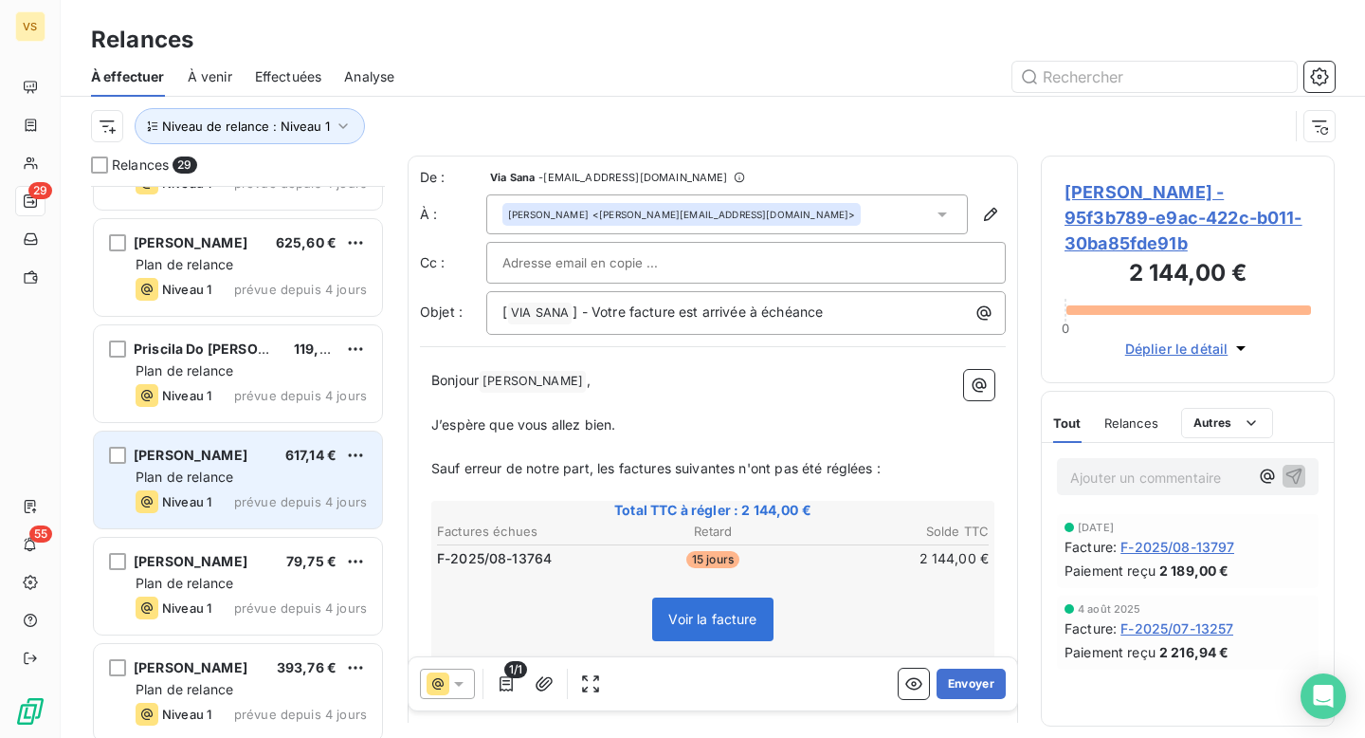
scroll to position [618, 0]
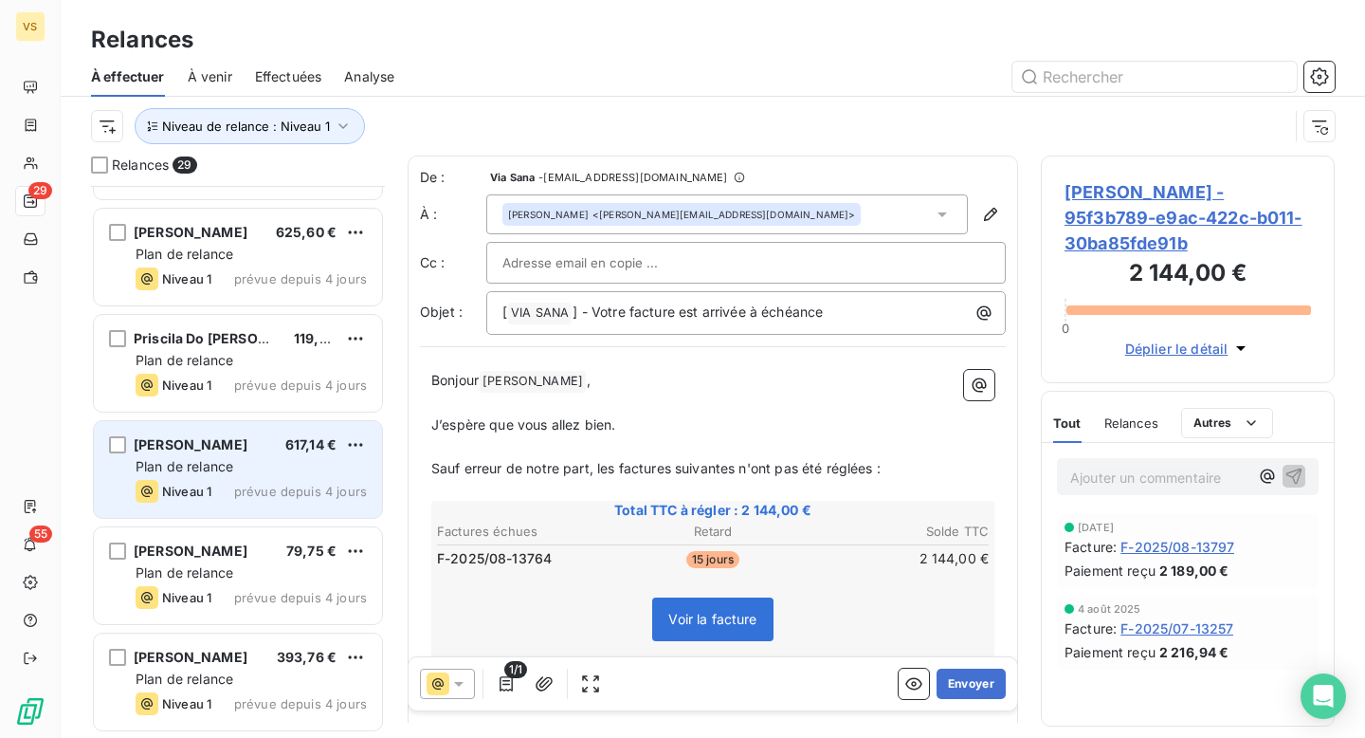
click at [288, 461] on div "Plan de relance" at bounding box center [251, 466] width 231 height 19
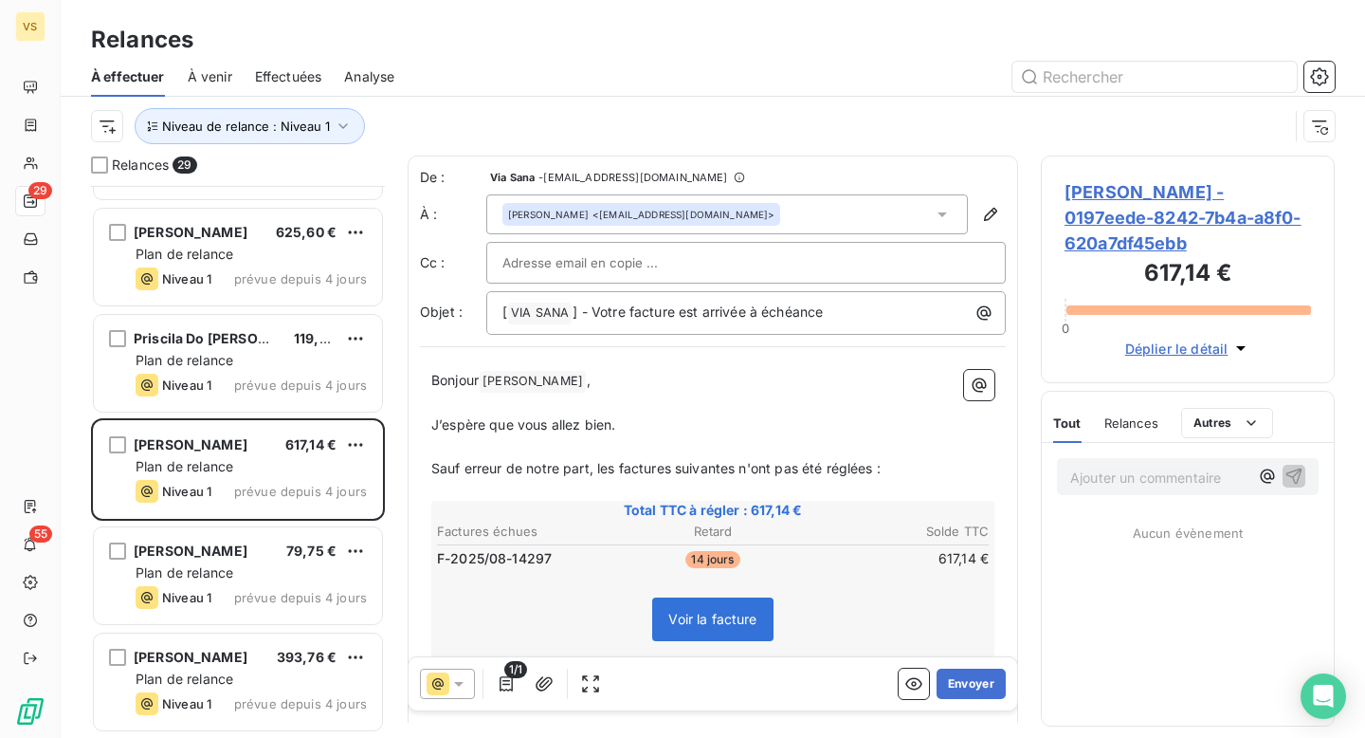
click at [1227, 27] on div "Relances" at bounding box center [713, 40] width 1304 height 34
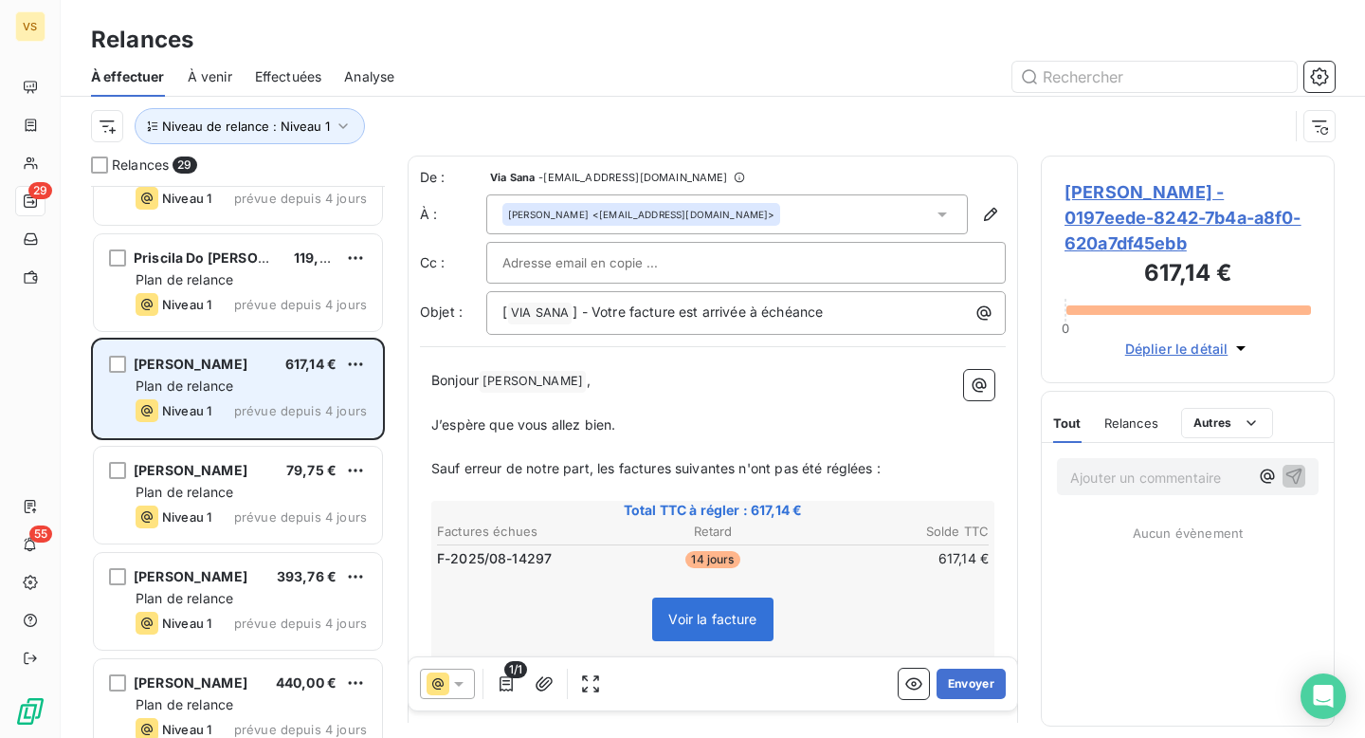
scroll to position [702, 0]
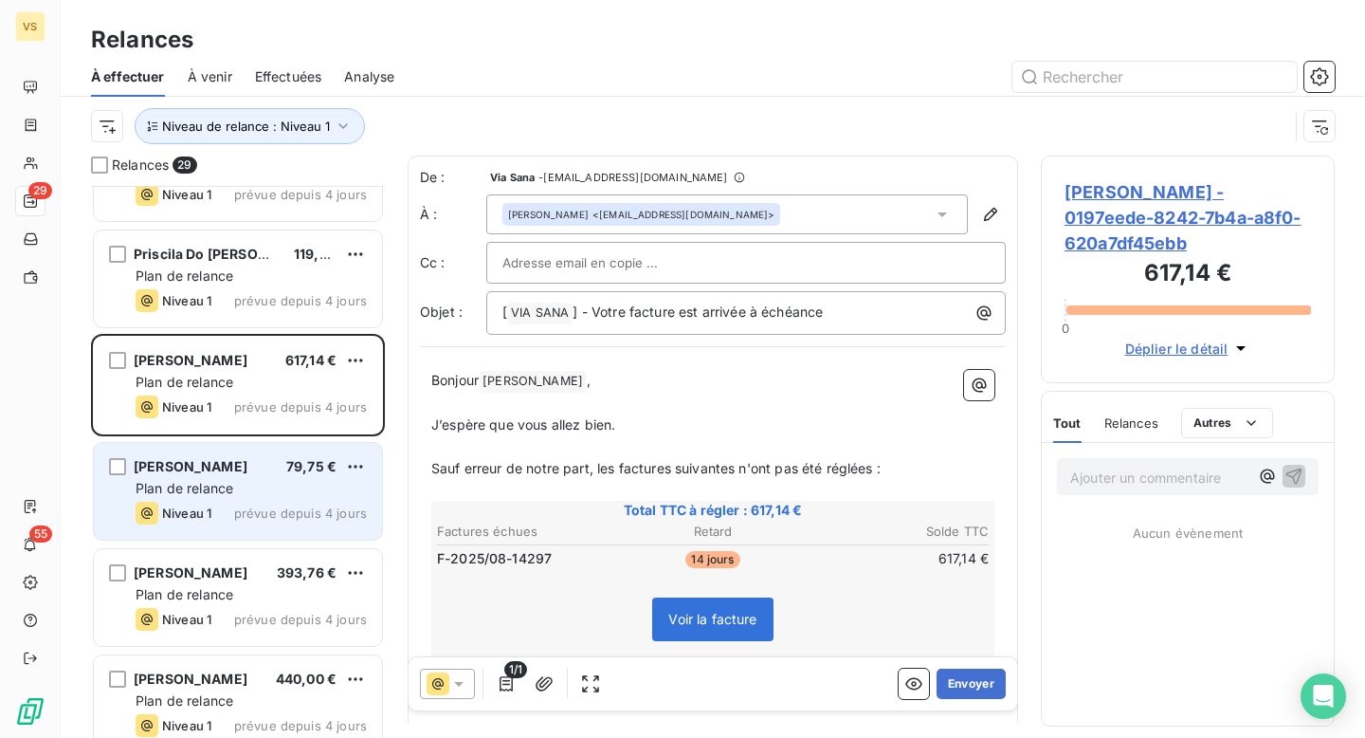
click at [264, 476] on div "Ilona Gennepy 79,75 € Plan de relance Niveau 1 prévue depuis 4 jours" at bounding box center [238, 491] width 288 height 97
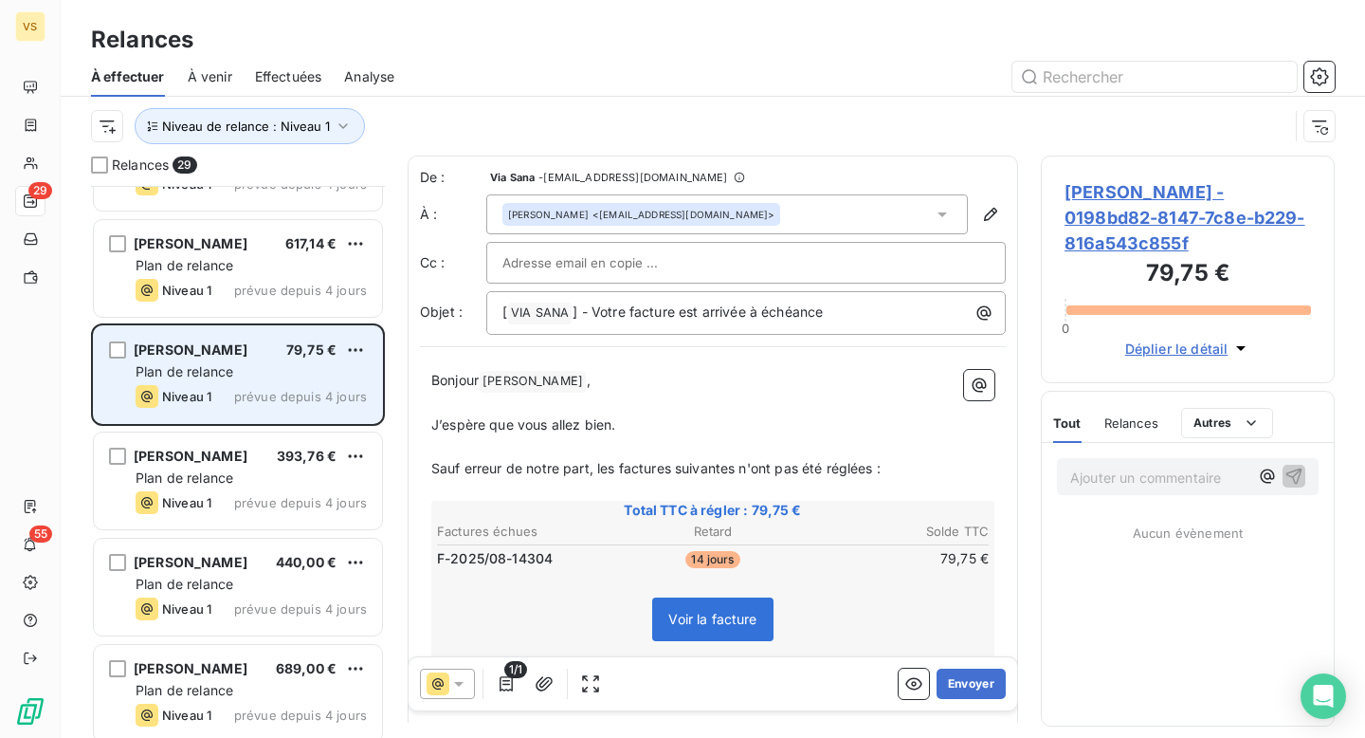
scroll to position [823, 0]
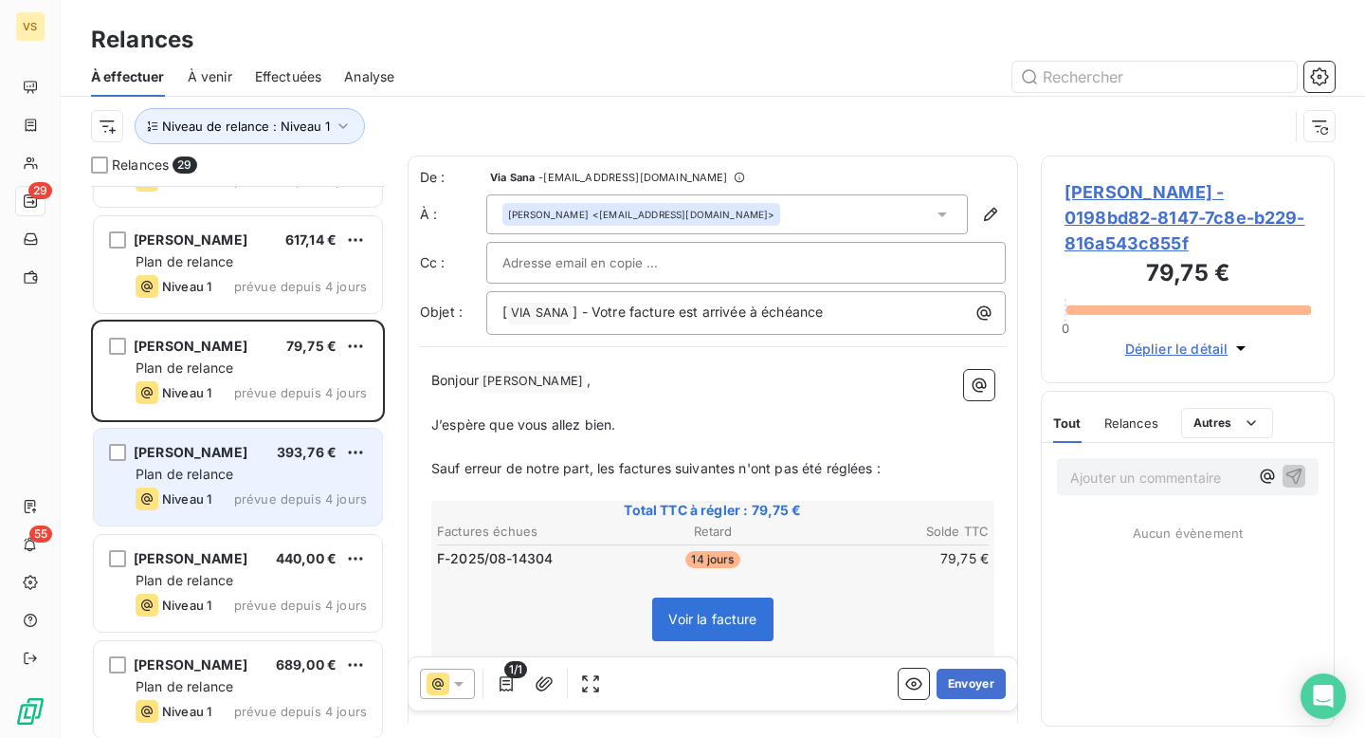
click at [235, 465] on div "Plan de relance" at bounding box center [251, 474] width 231 height 19
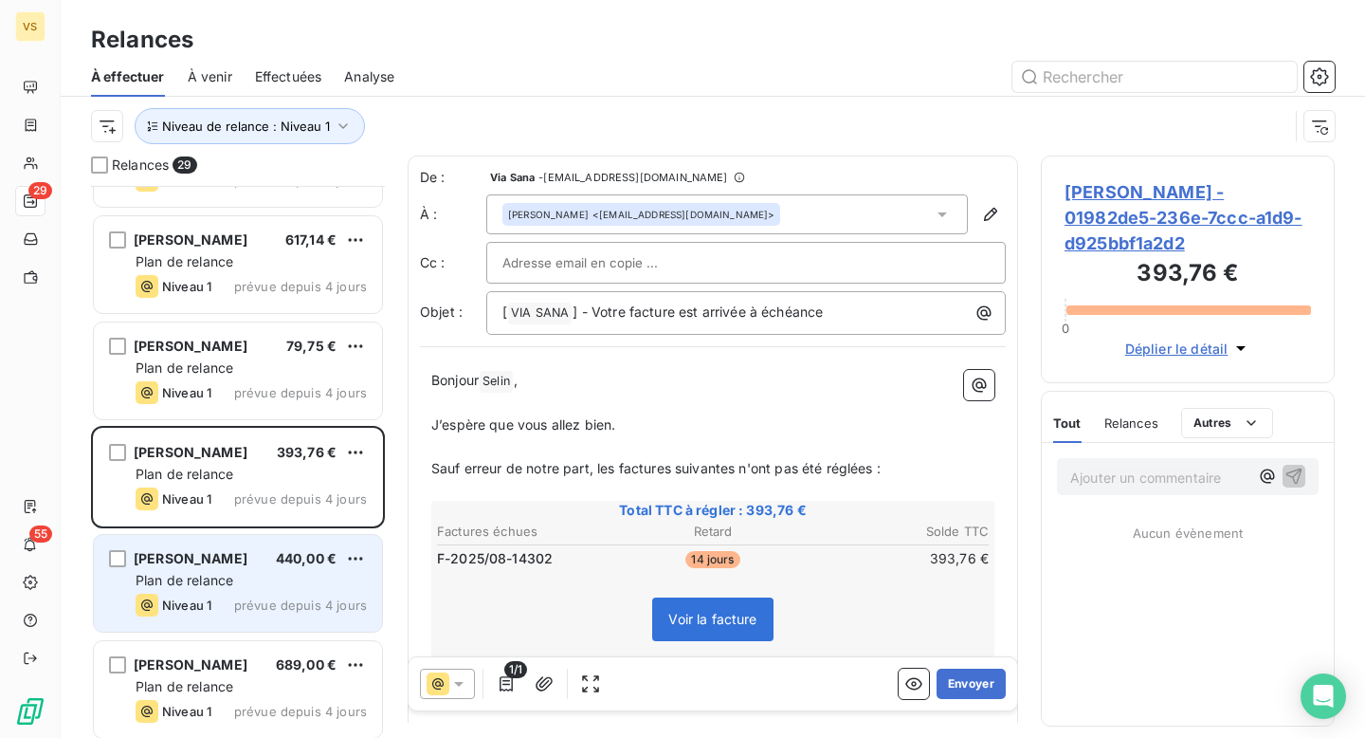
click at [234, 591] on div "Fabien Claude-Storz 440,00 € Plan de relance Niveau 1 prévue depuis 4 jours" at bounding box center [238, 583] width 288 height 97
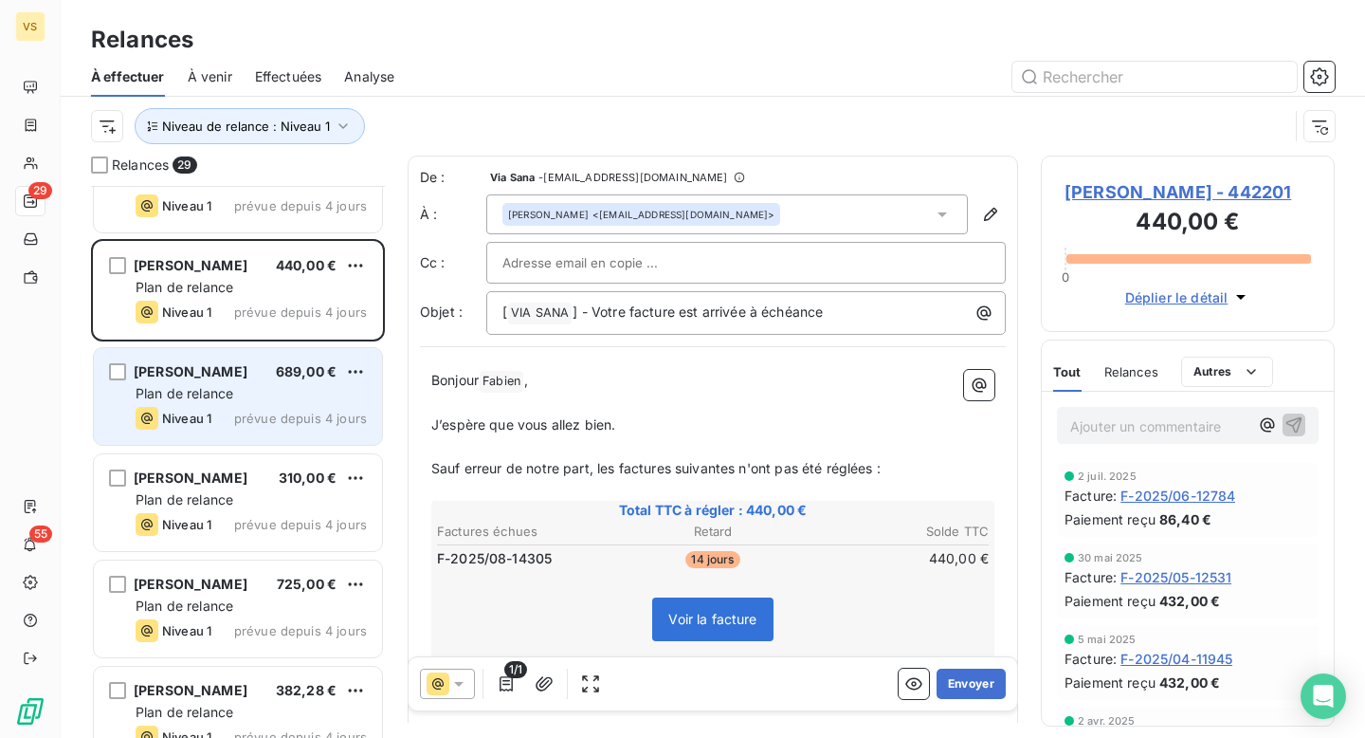
scroll to position [1123, 0]
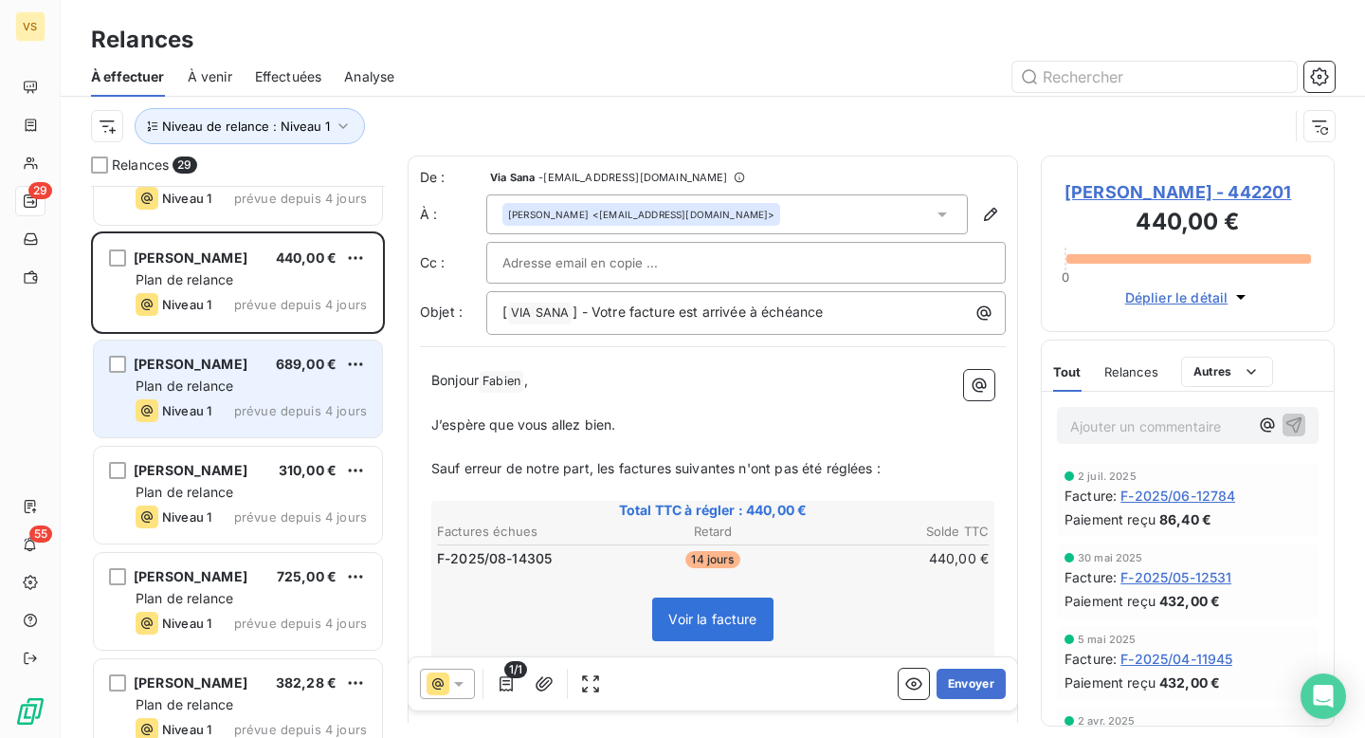
click at [247, 365] on div "Isabelle Adam 689,00 €" at bounding box center [251, 364] width 231 height 17
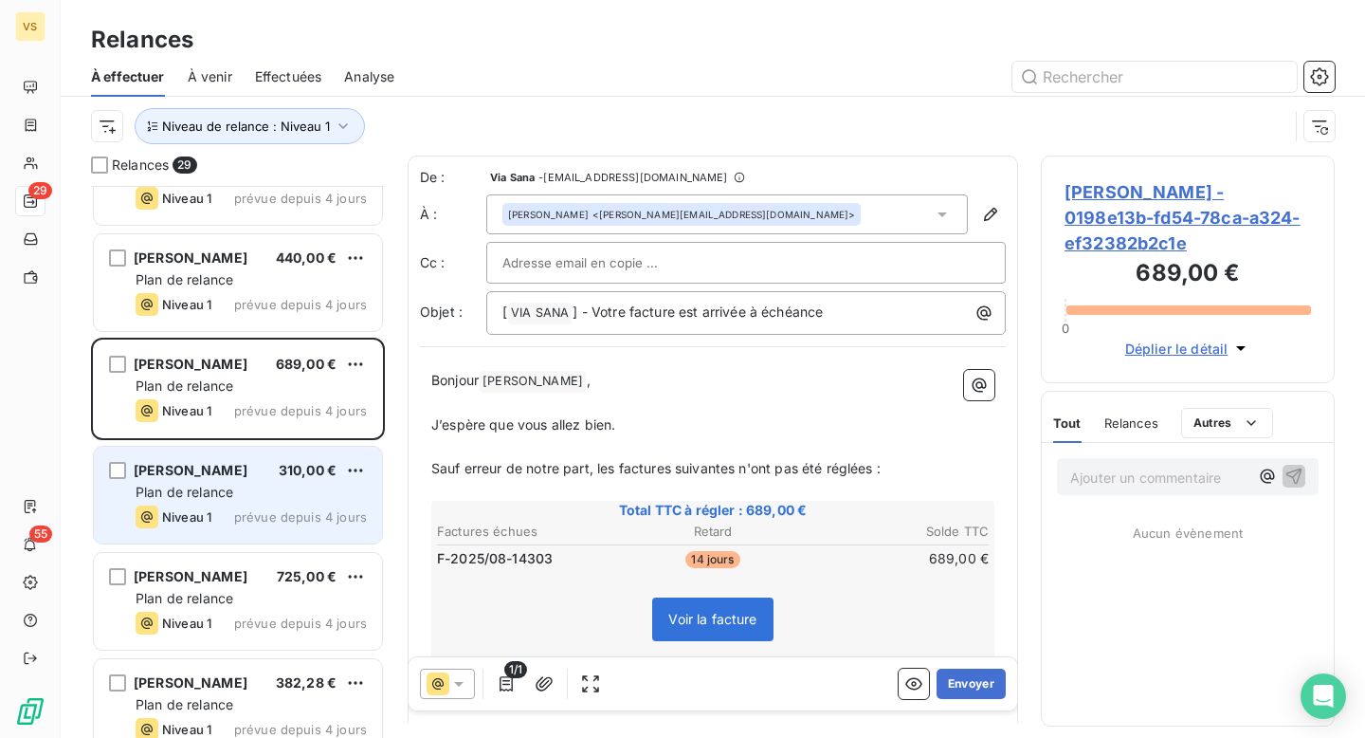
click at [236, 482] on div "Lisa Rondot 310,00 € Plan de relance Niveau 1 prévue depuis 4 jours" at bounding box center [238, 495] width 288 height 97
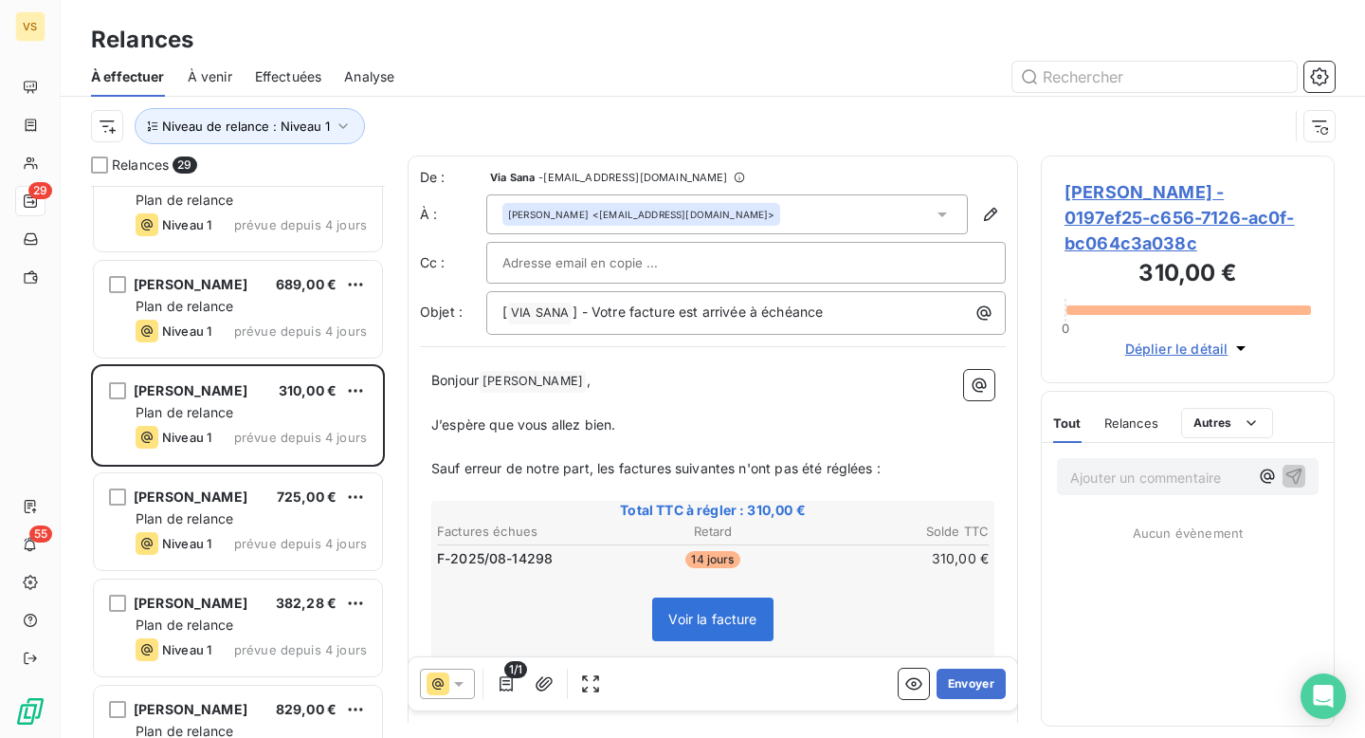
scroll to position [1199, 0]
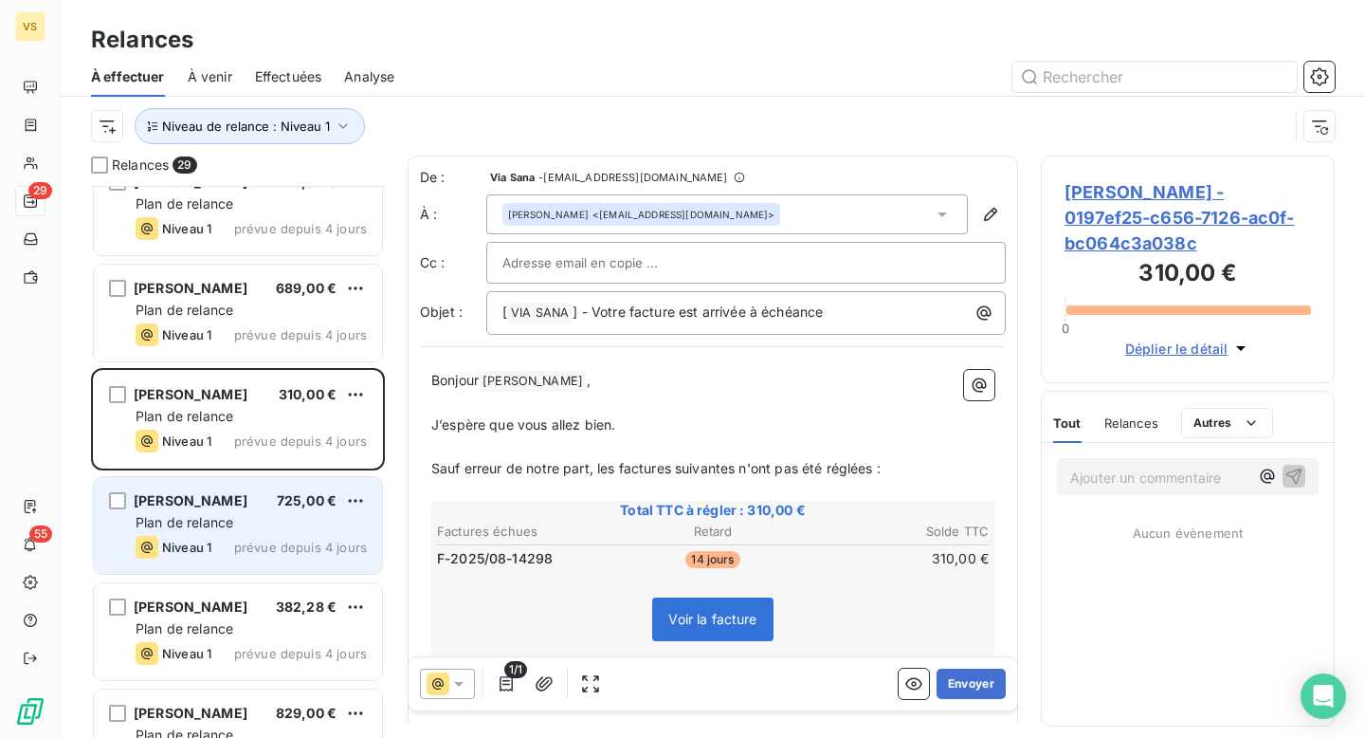
click at [294, 536] on div "Niveau 1 prévue depuis 4 jours" at bounding box center [251, 547] width 231 height 23
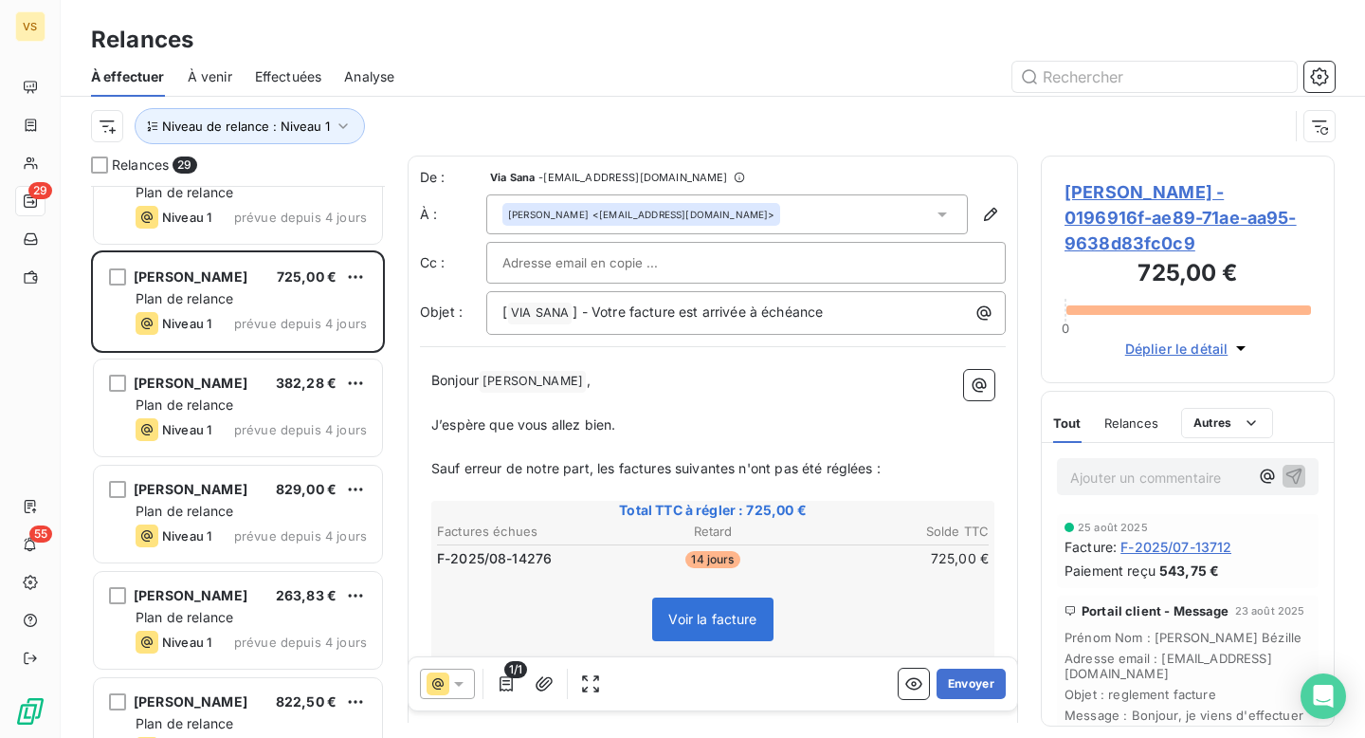
scroll to position [1444, 0]
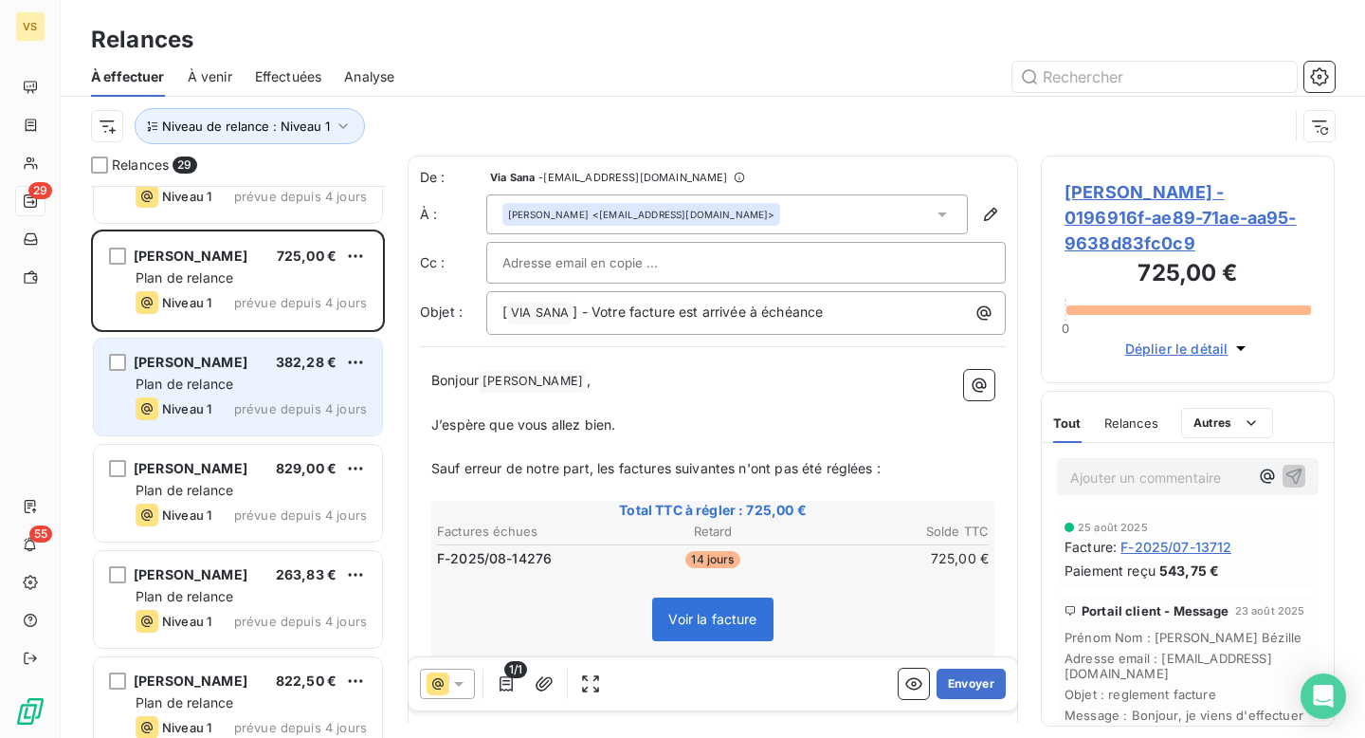
click at [247, 370] on div "[PERSON_NAME]" at bounding box center [191, 362] width 114 height 19
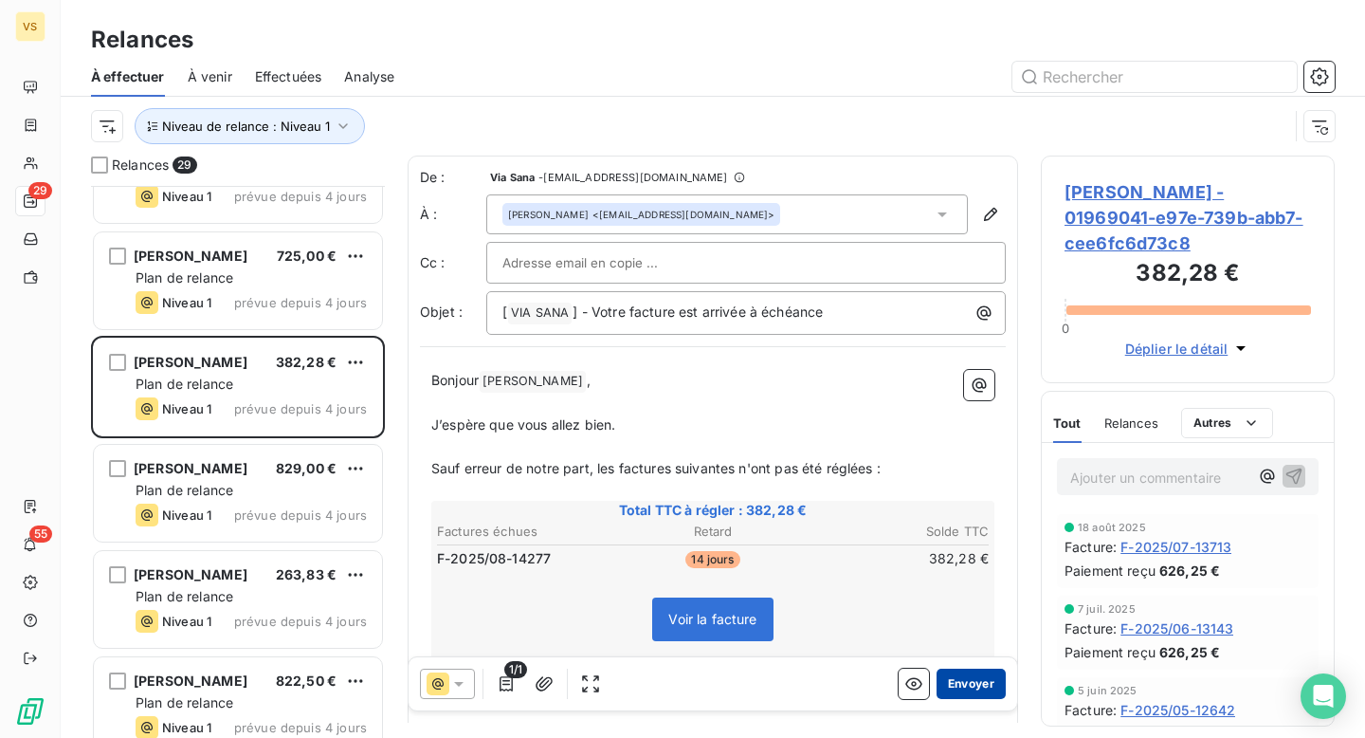
click at [978, 677] on button "Envoyer" at bounding box center [971, 683] width 69 height 30
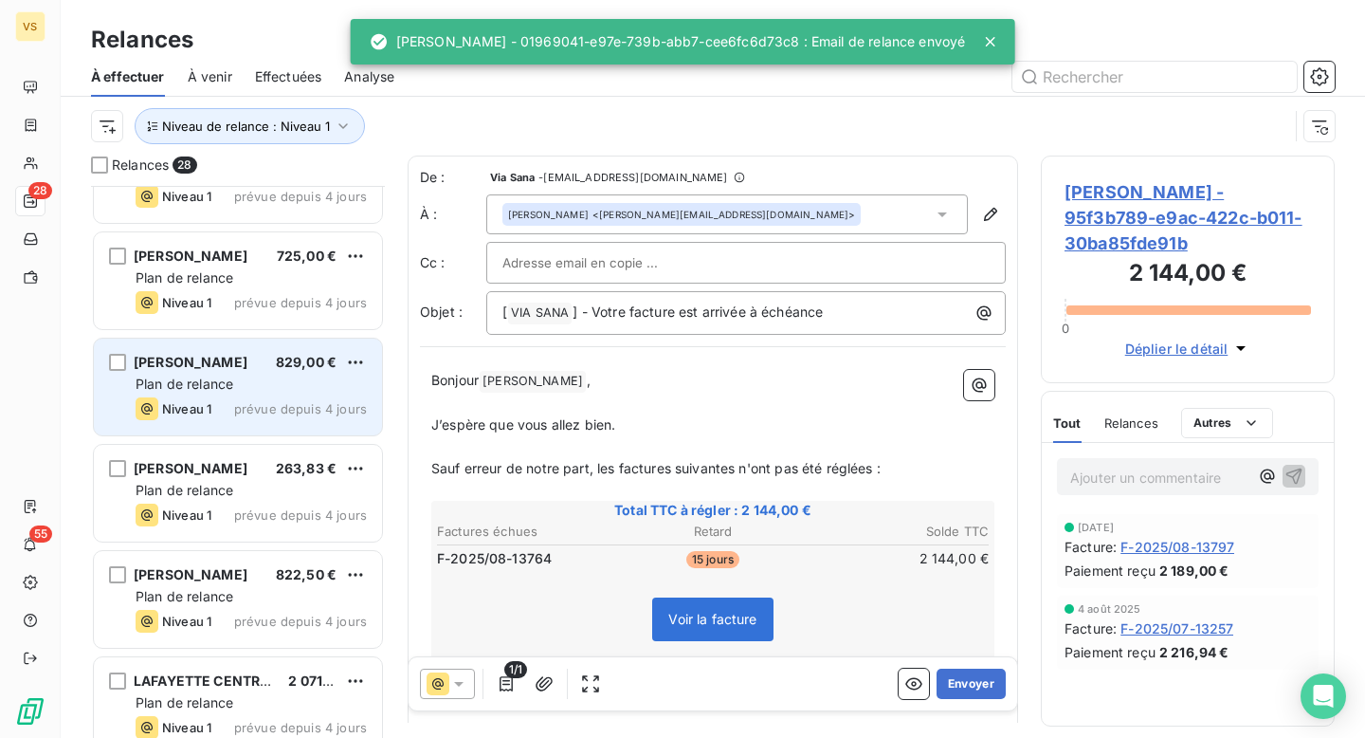
click at [243, 366] on div "Fidan Cetiner 829,00 €" at bounding box center [251, 362] width 231 height 17
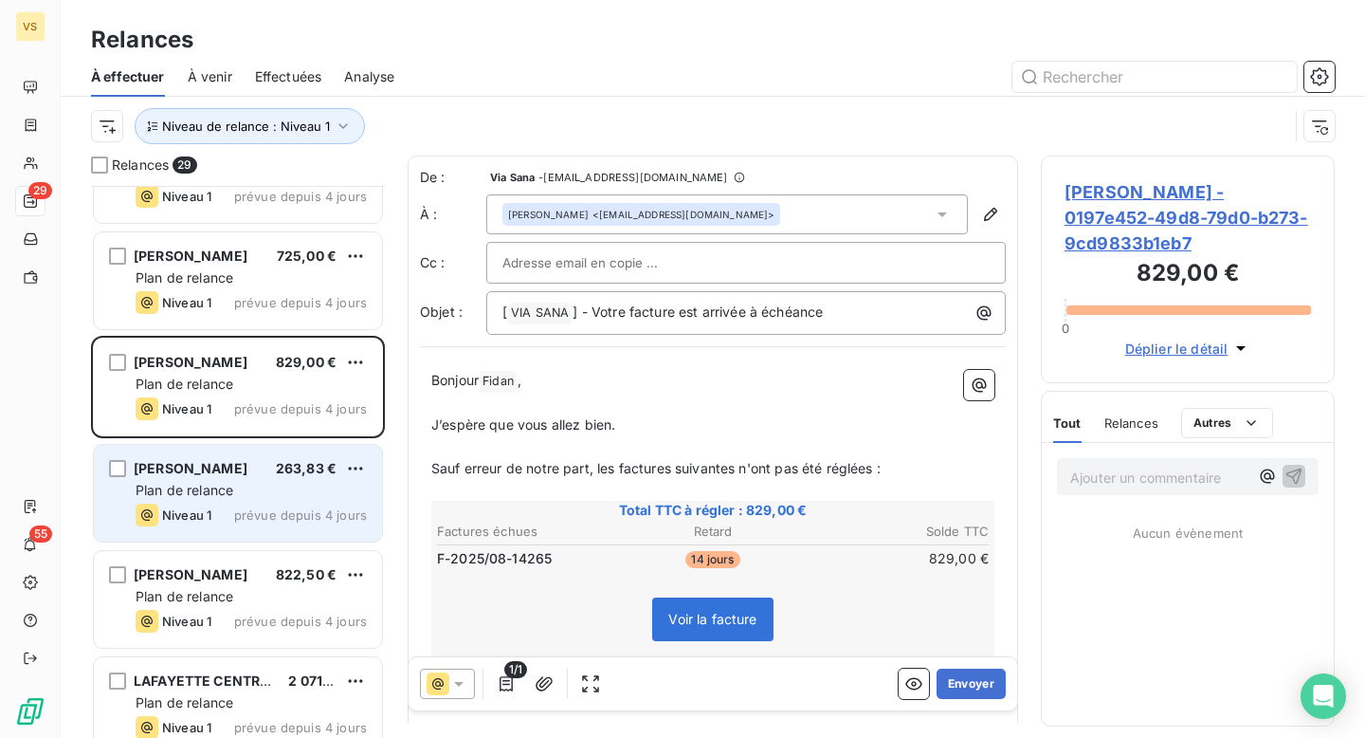
click at [233, 477] on div "Olivier Grondin 263,83 € Plan de relance Niveau 1 prévue depuis 4 jours" at bounding box center [238, 493] width 288 height 97
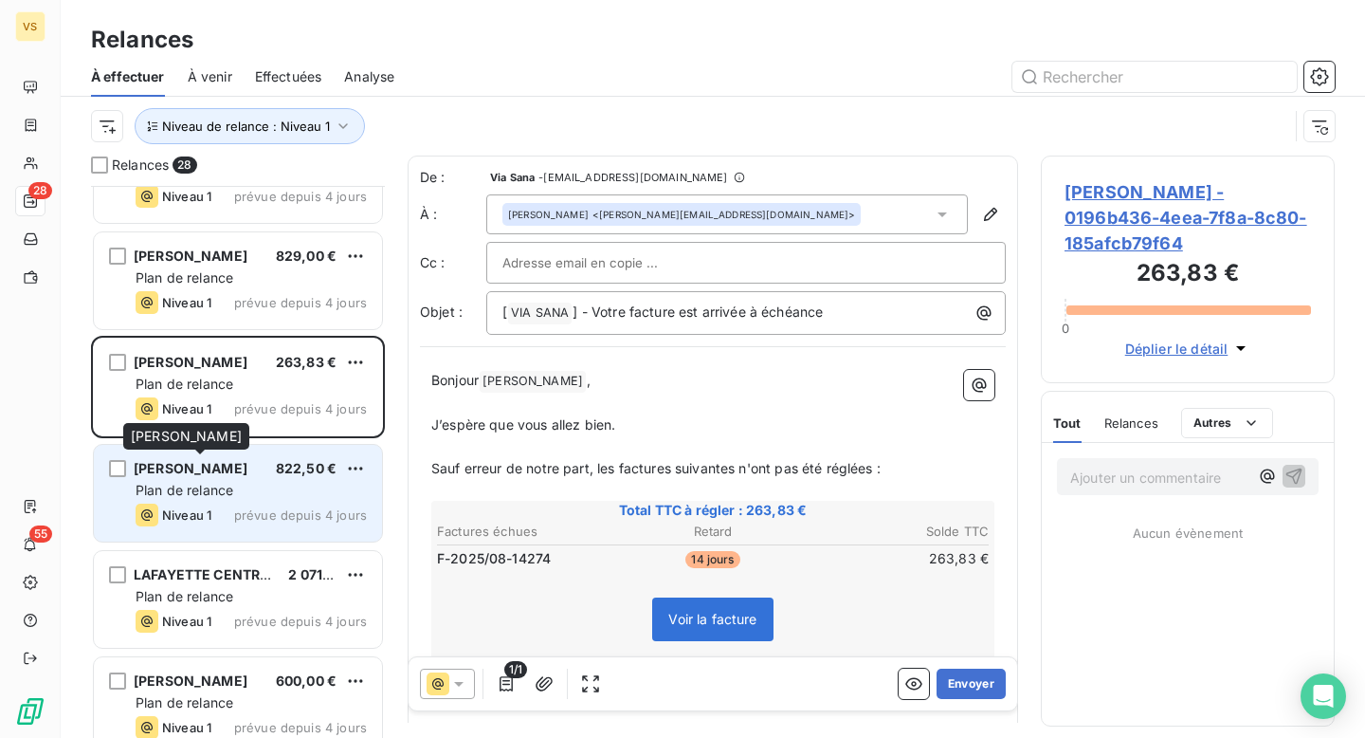
click at [235, 483] on div "Plan de relance" at bounding box center [251, 490] width 231 height 19
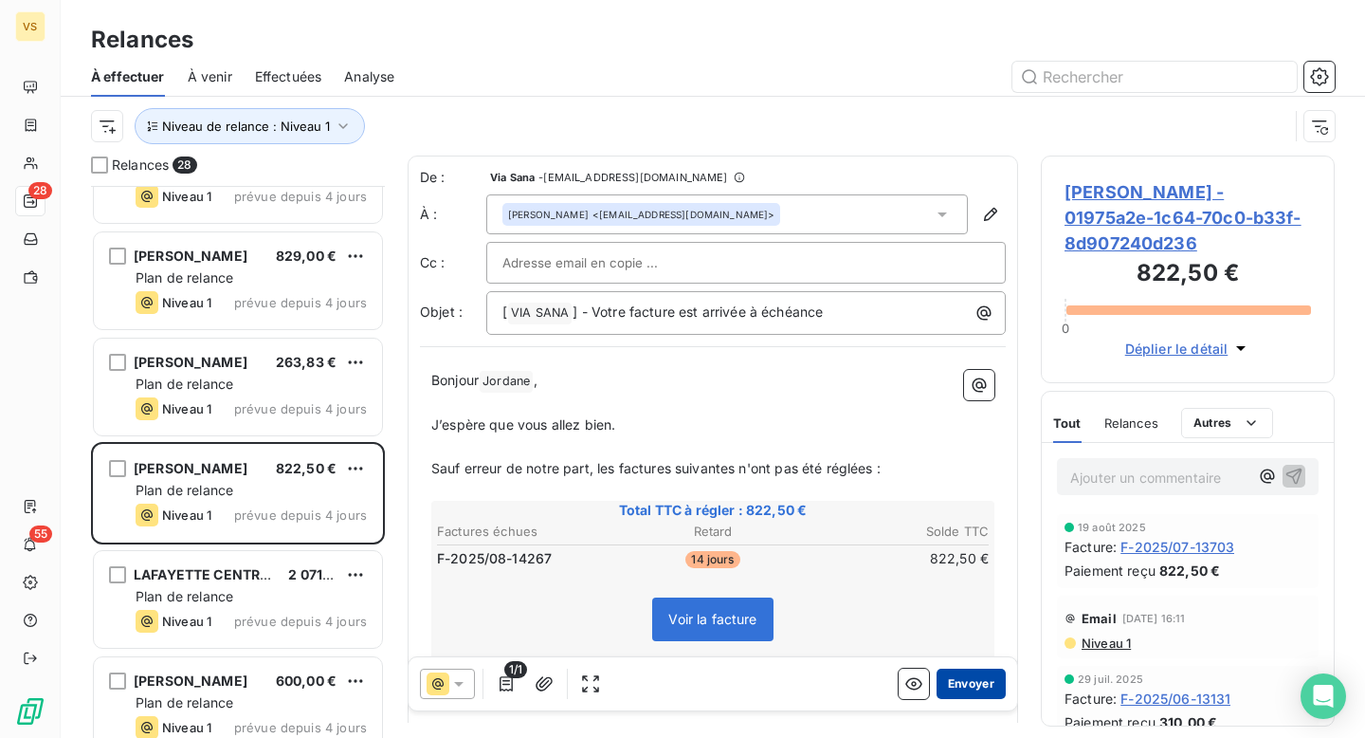
click at [958, 684] on button "Envoyer" at bounding box center [971, 683] width 69 height 30
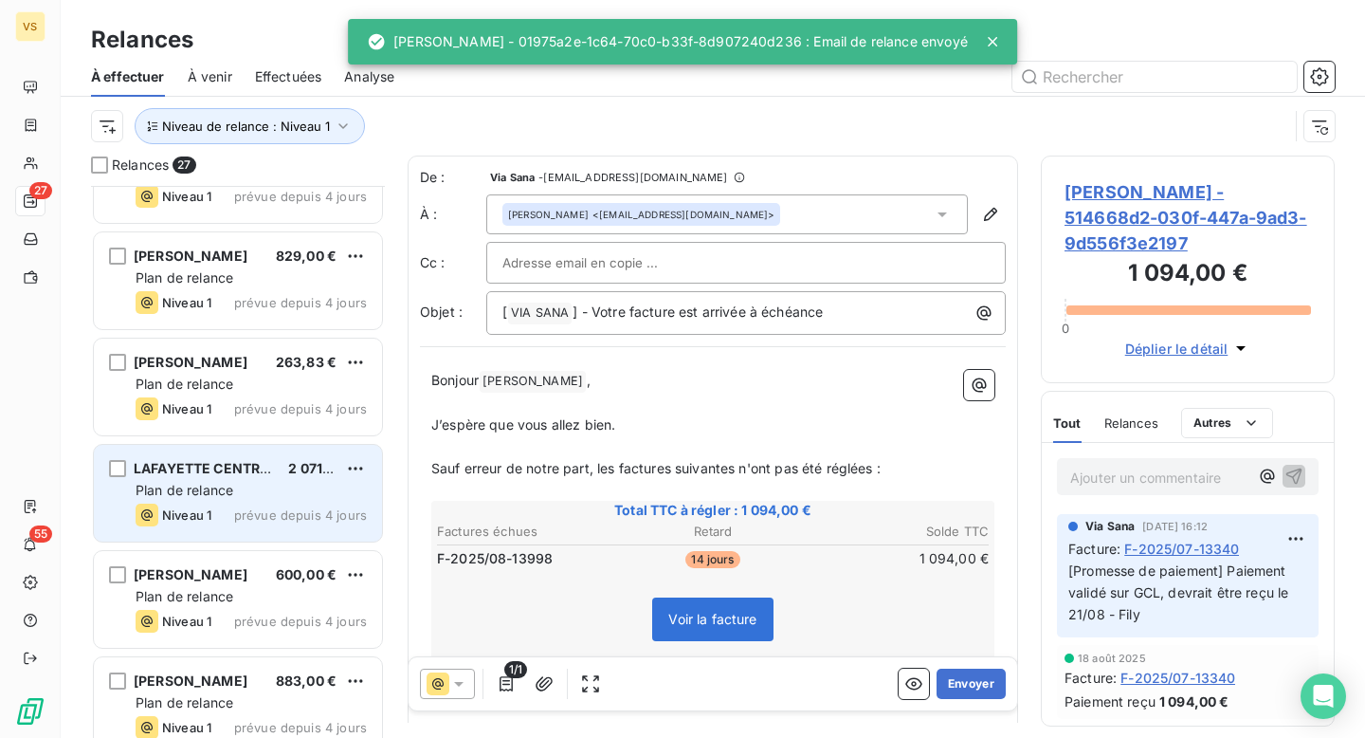
click at [245, 462] on span "LAFAYETTE CENTRE MÉDICAL" at bounding box center [234, 468] width 200 height 16
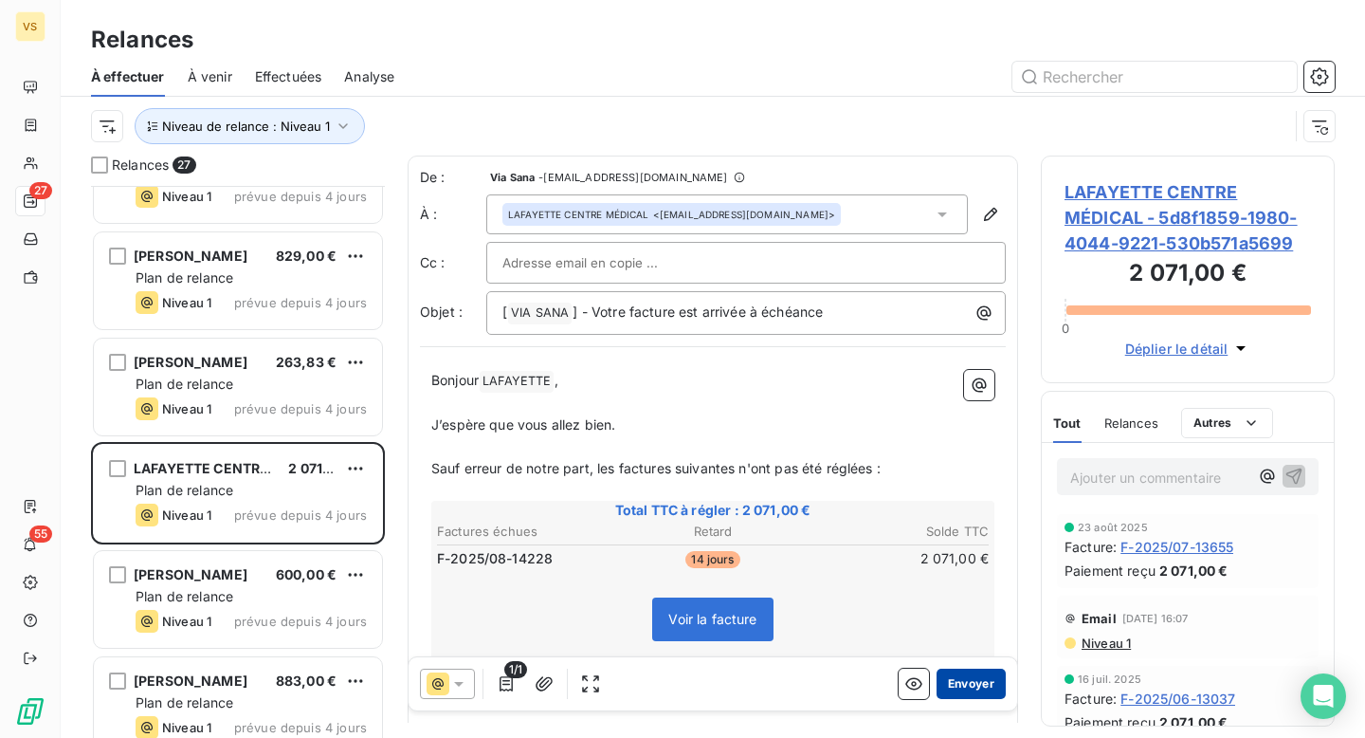
click at [980, 670] on button "Envoyer" at bounding box center [971, 683] width 69 height 30
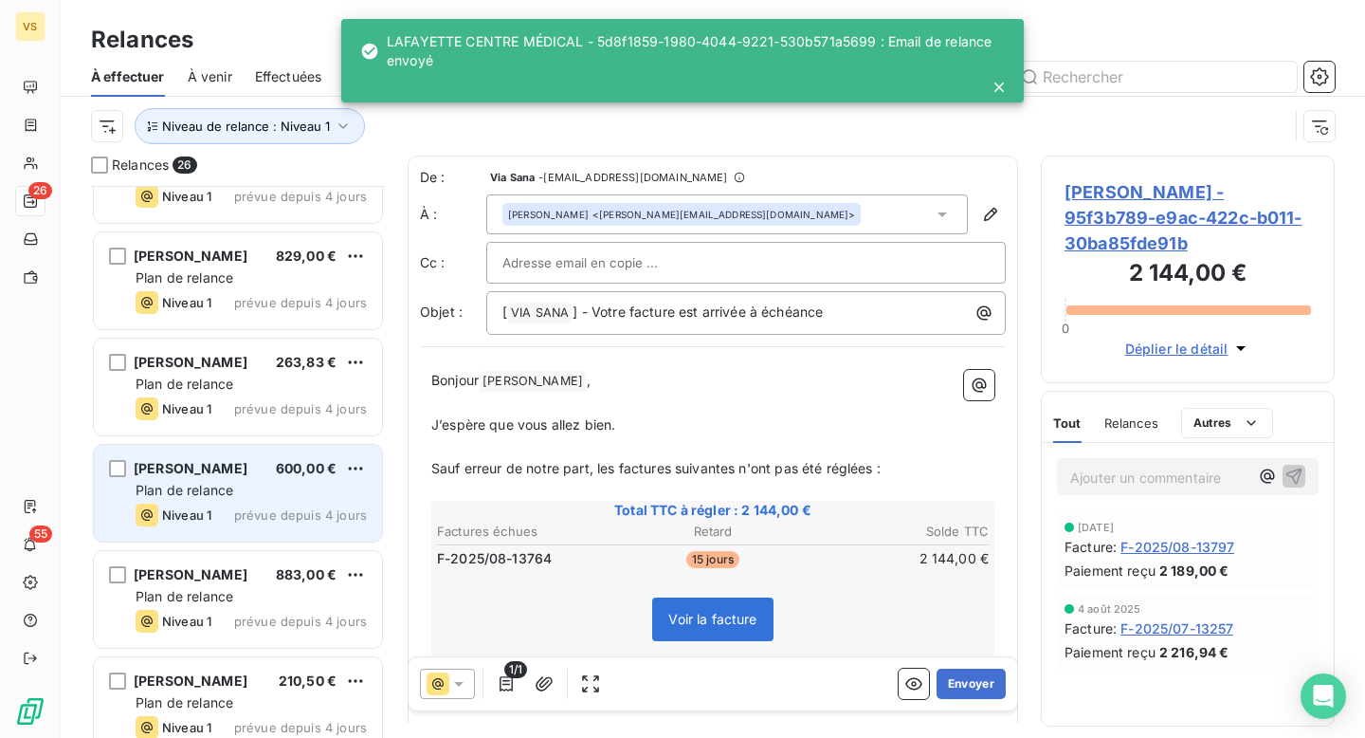
click at [242, 509] on span "prévue depuis 4 jours" at bounding box center [300, 514] width 133 height 15
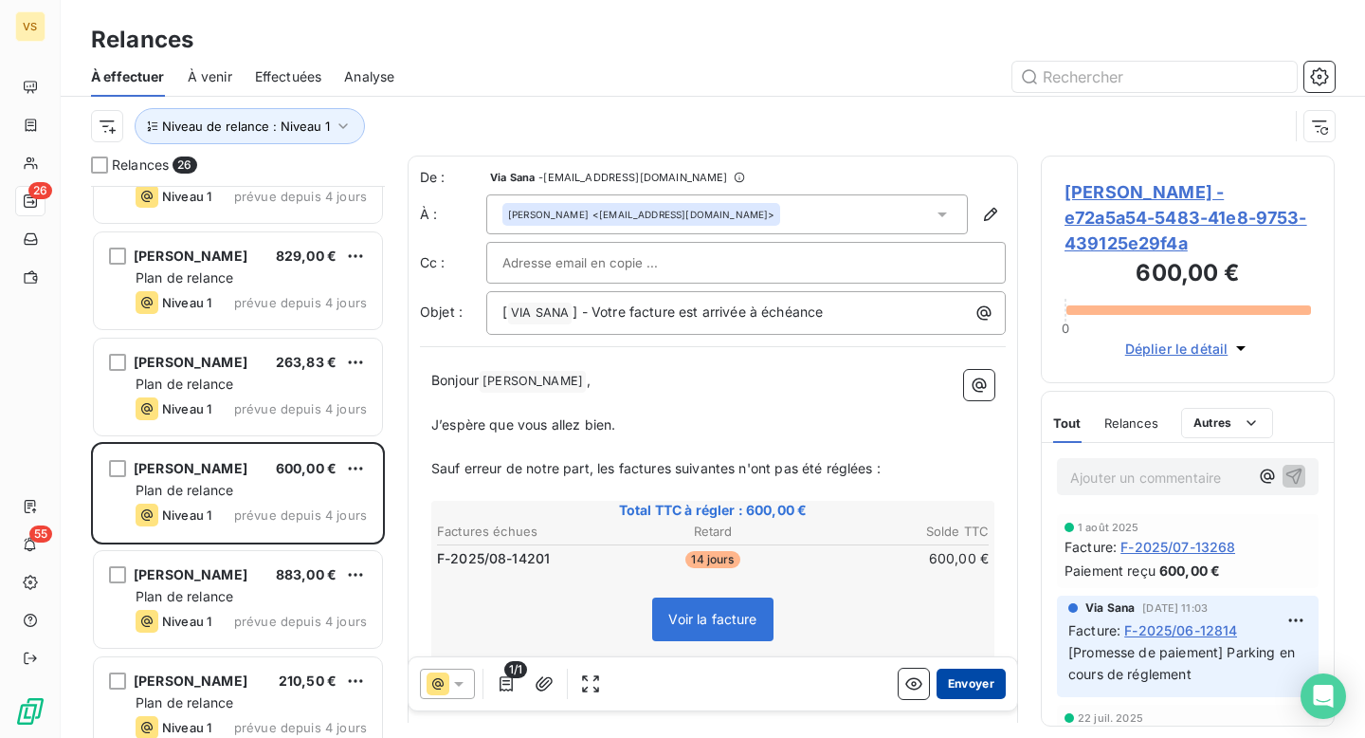
click at [981, 676] on button "Envoyer" at bounding box center [971, 683] width 69 height 30
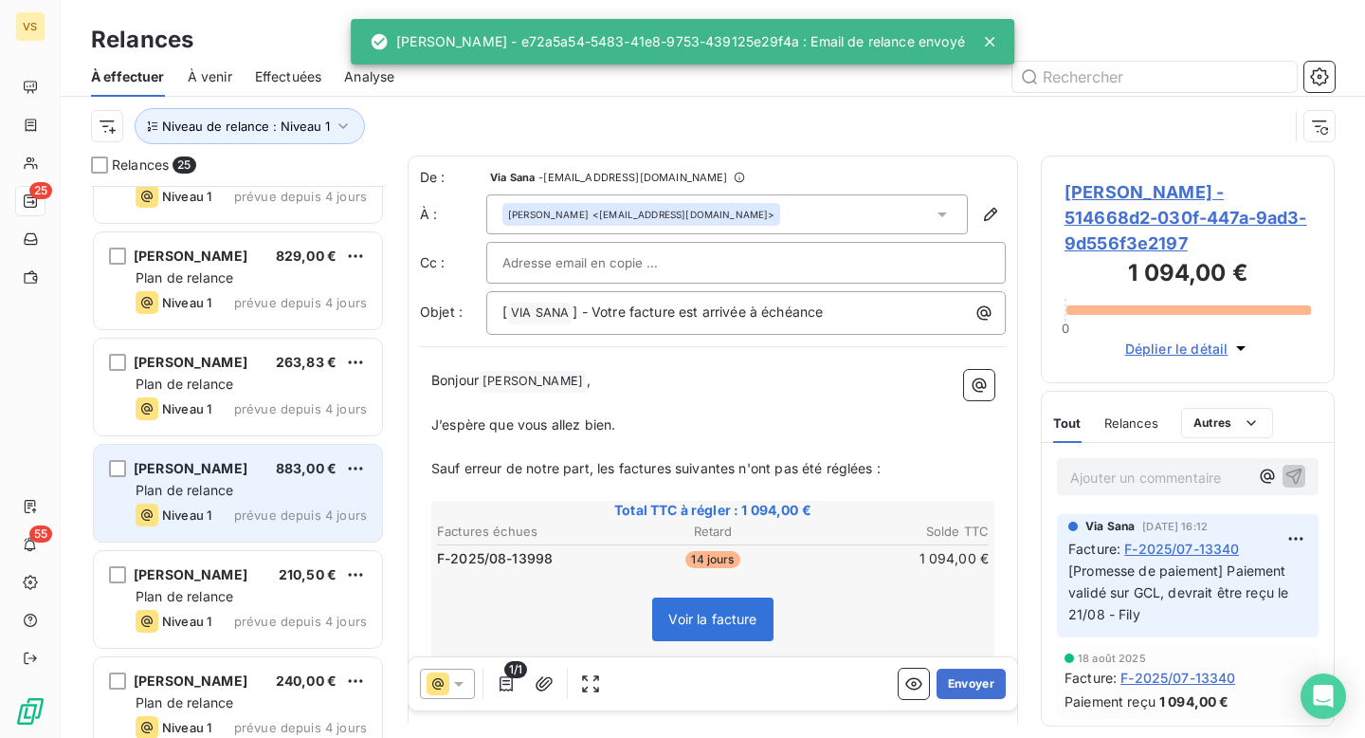
click at [255, 486] on div "Plan de relance" at bounding box center [251, 490] width 231 height 19
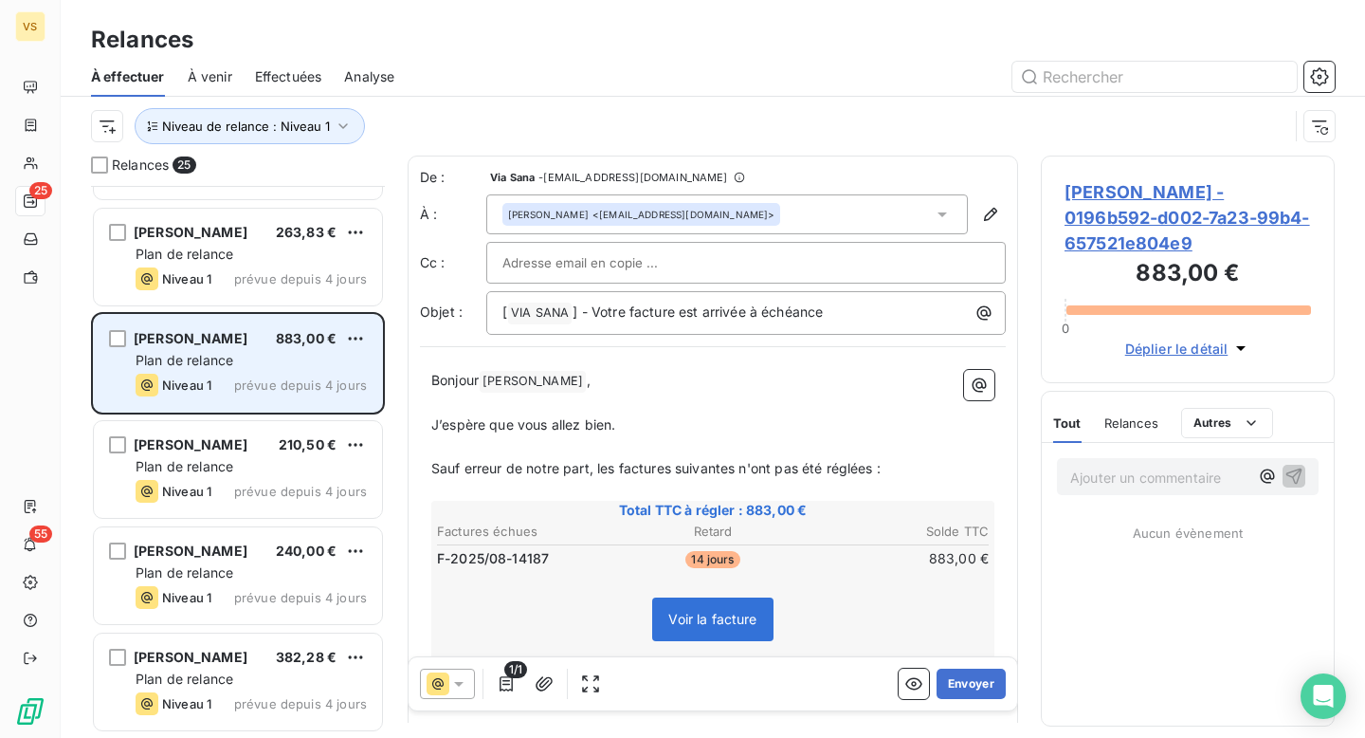
scroll to position [1593, 0]
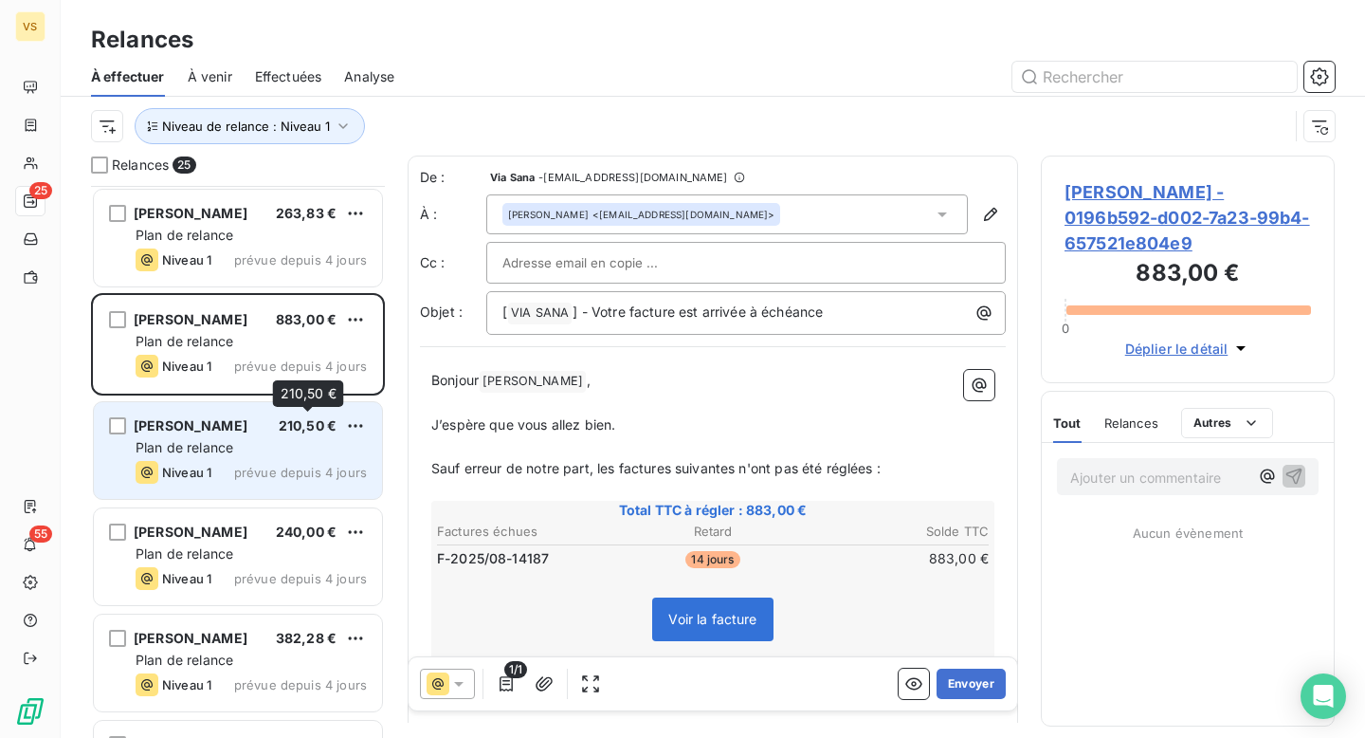
click at [301, 430] on span "210,50 €" at bounding box center [308, 425] width 58 height 16
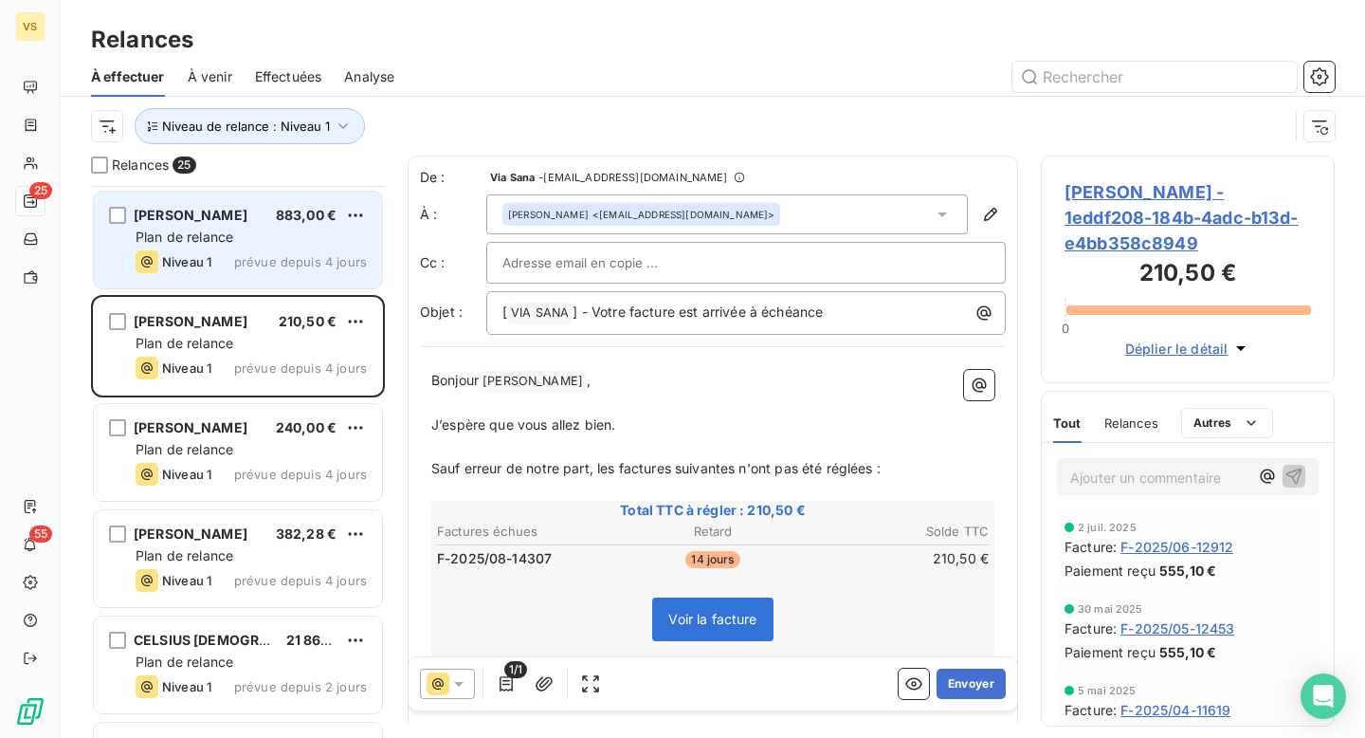
scroll to position [1792, 0]
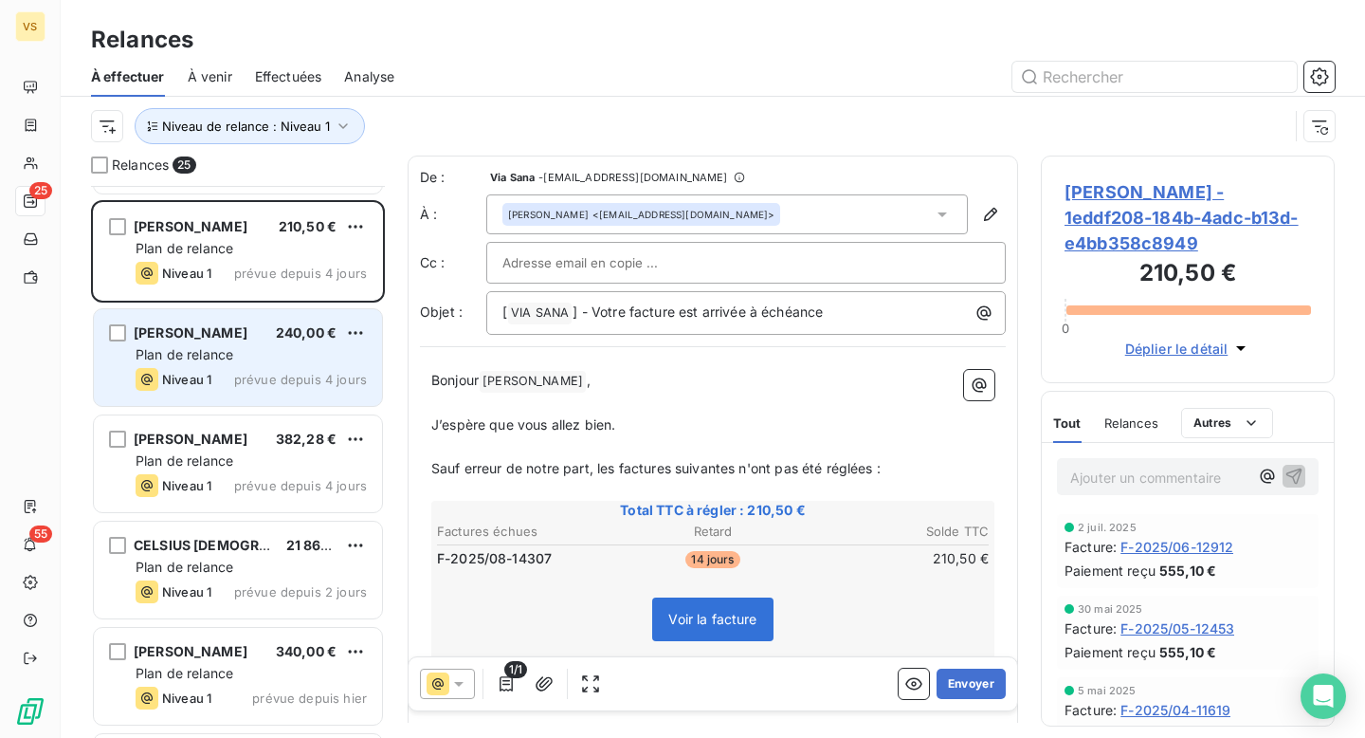
click at [219, 367] on div "Olivier Deboute 240,00 € Plan de relance Niveau 1 prévue depuis 4 jours" at bounding box center [238, 357] width 288 height 97
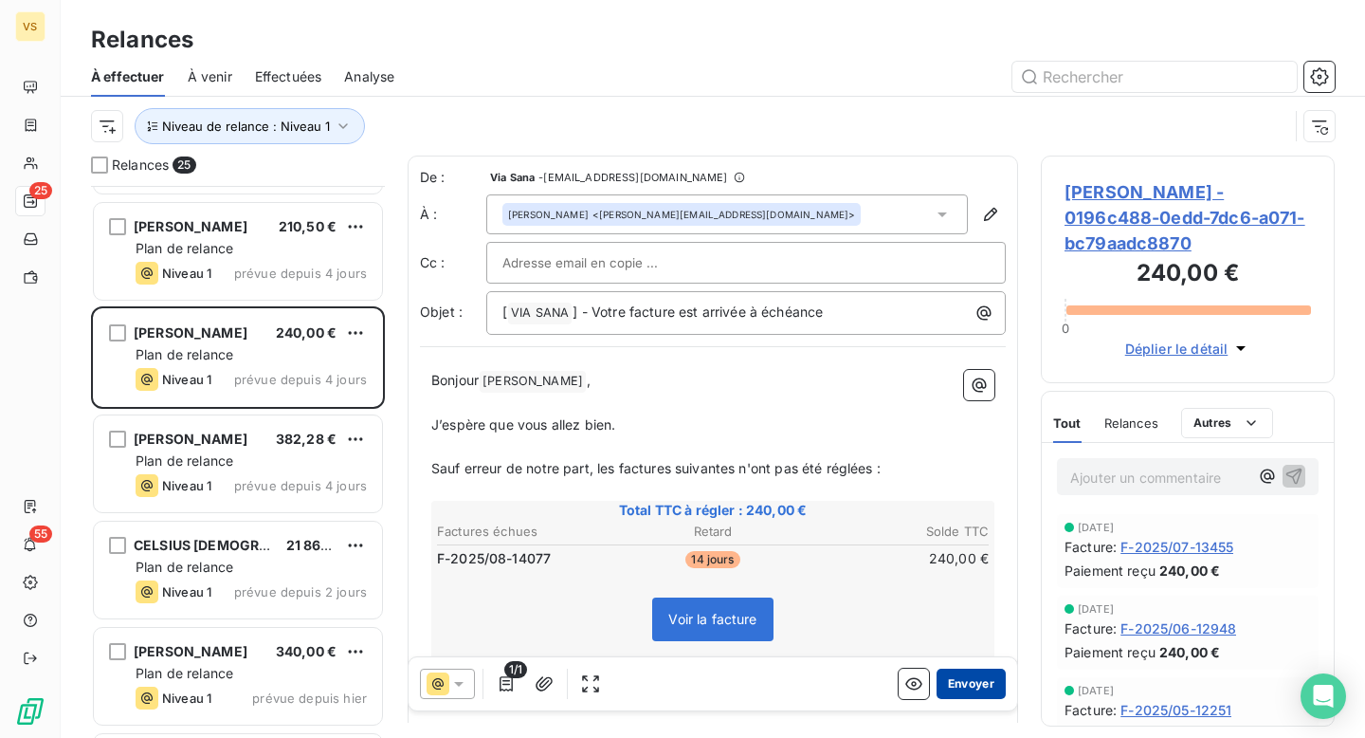
click at [991, 687] on button "Envoyer" at bounding box center [971, 683] width 69 height 30
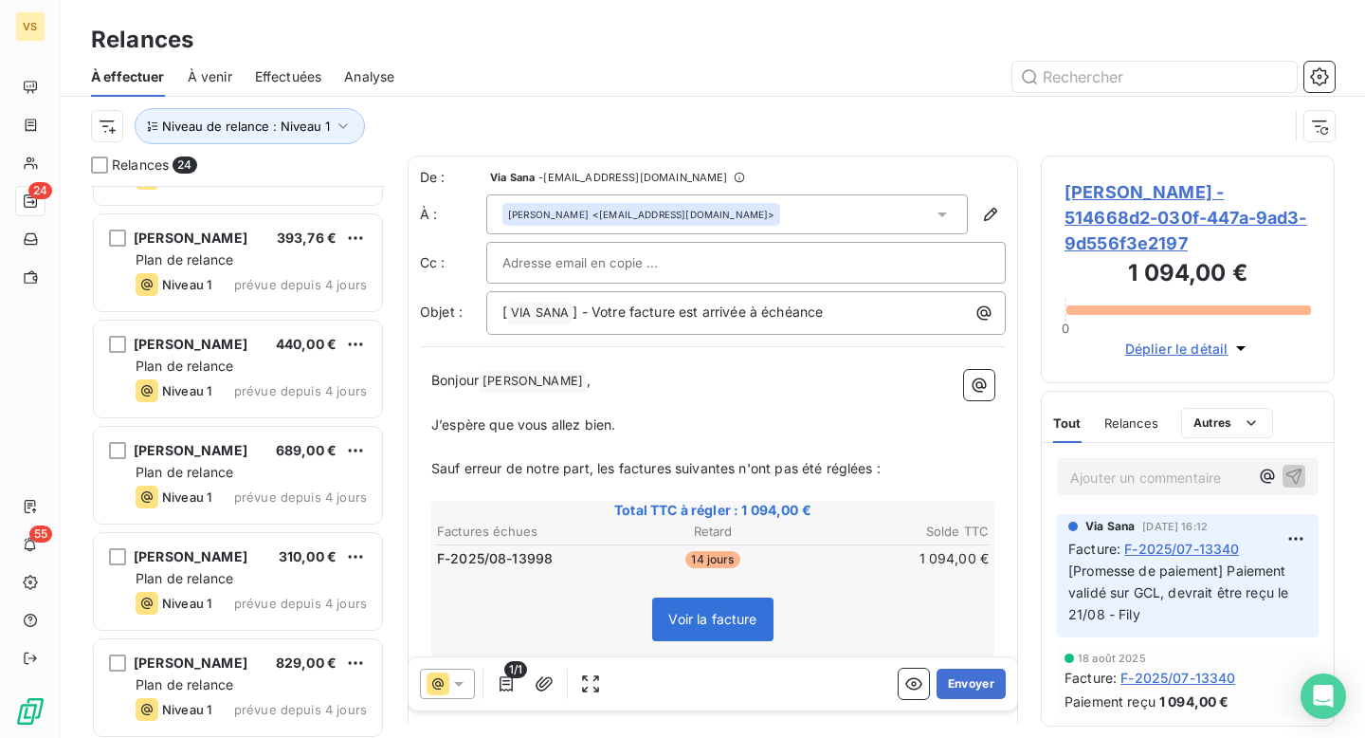
scroll to position [1040, 0]
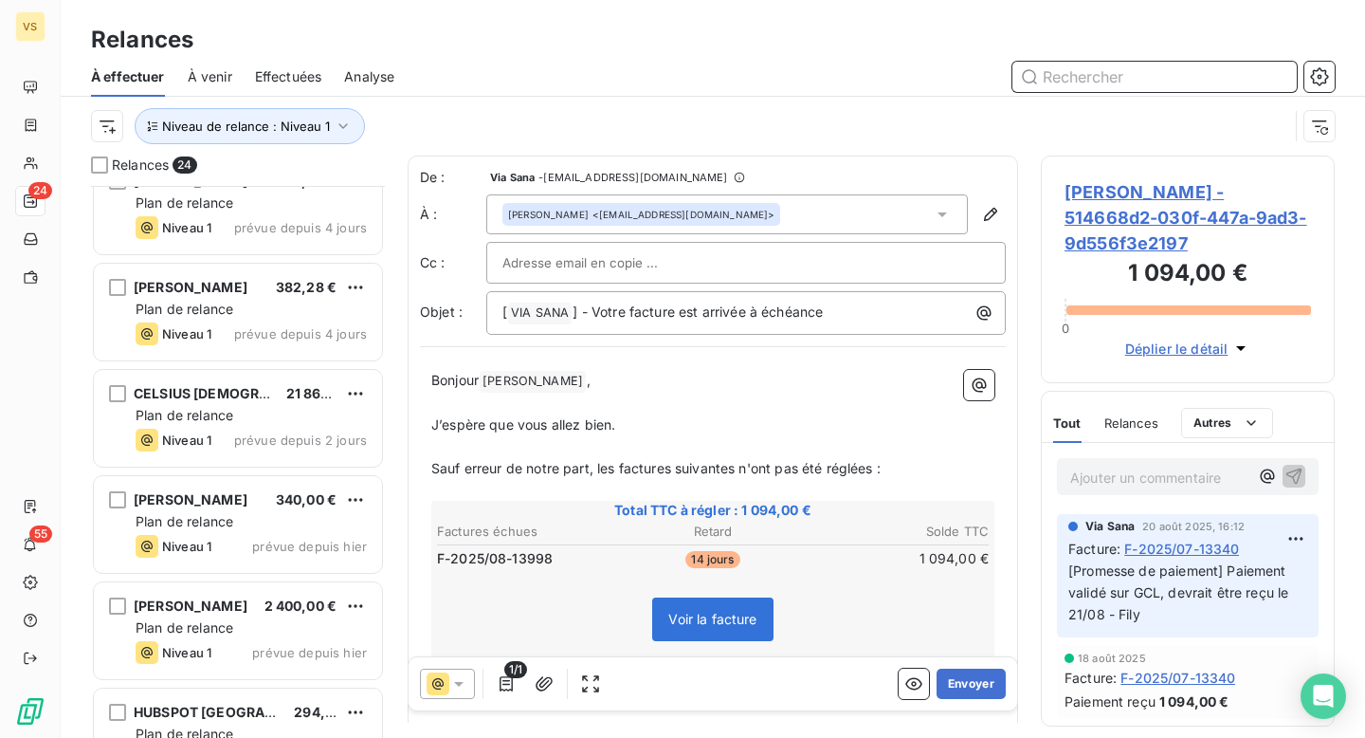
scroll to position [1869, 0]
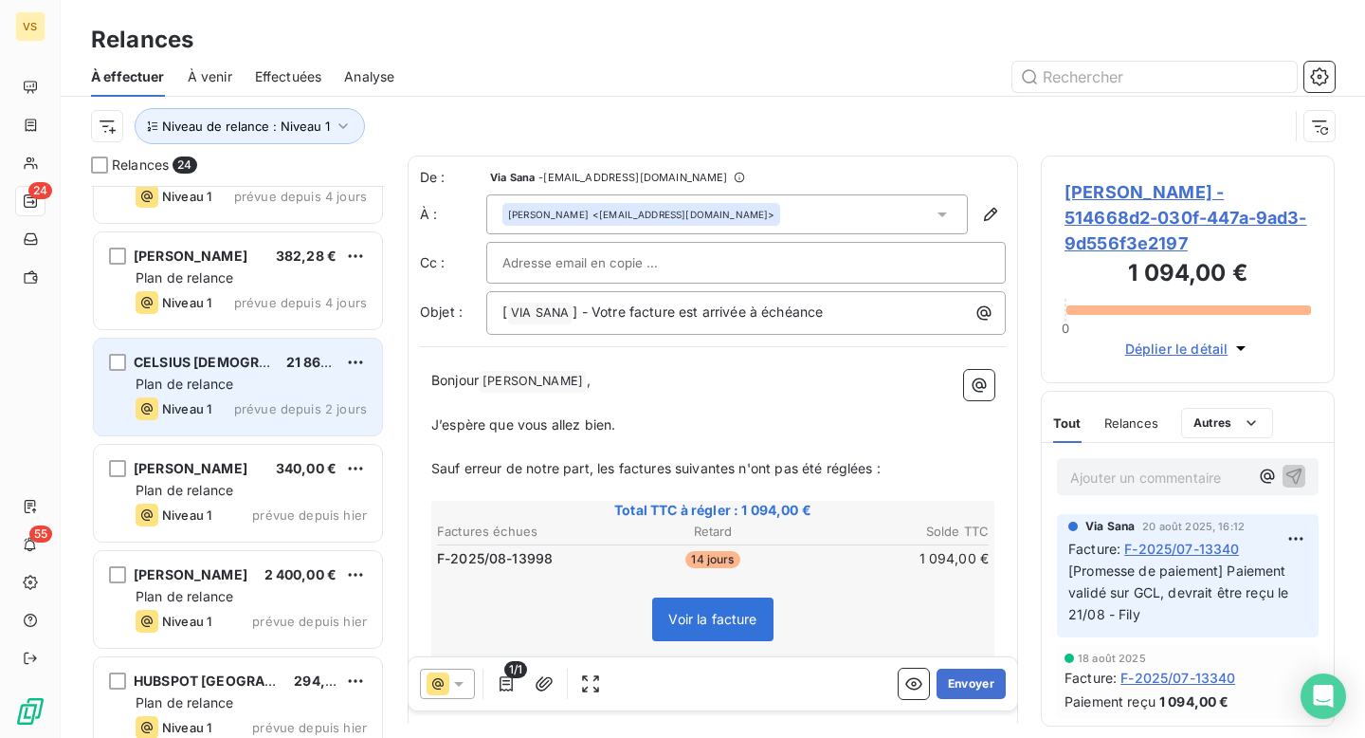
click at [268, 373] on div "CELSIUS SANTE 21 860,40 € Plan de relance Niveau 1 prévue depuis 2 jours" at bounding box center [238, 386] width 288 height 97
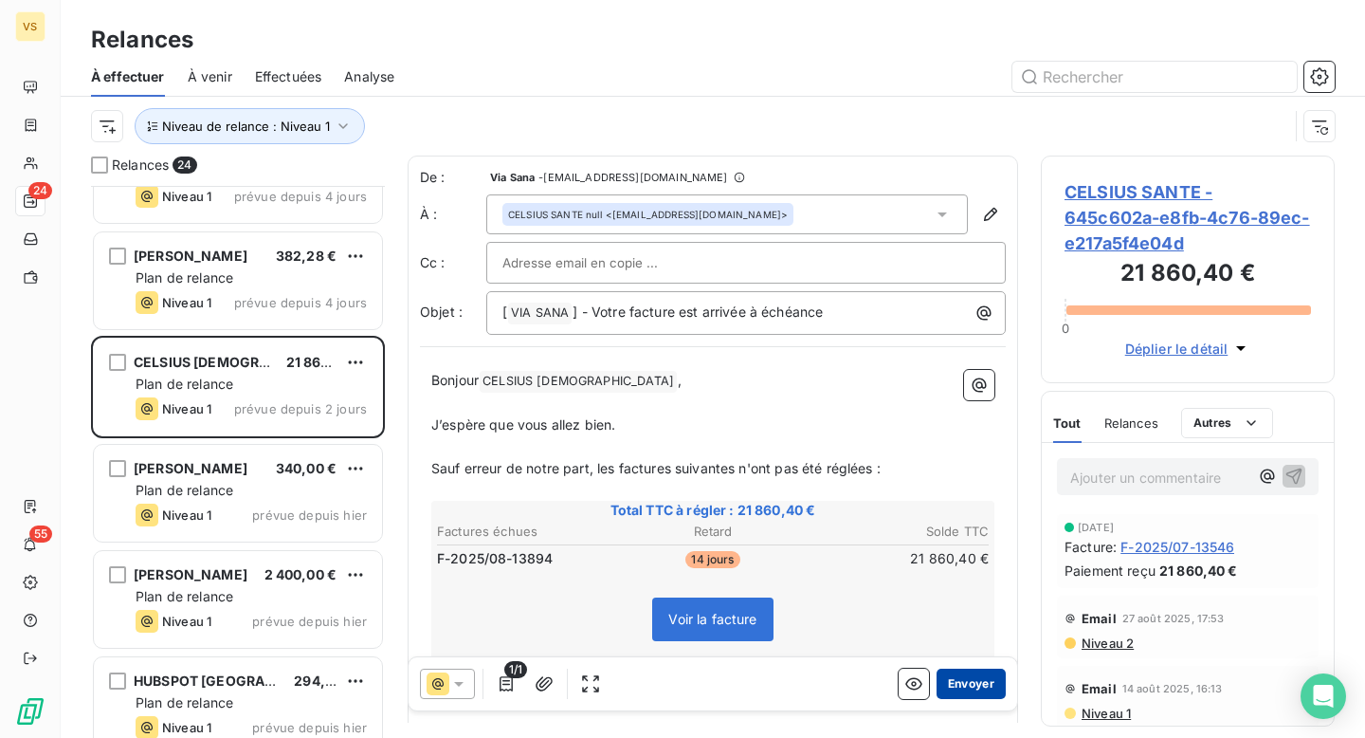
click at [977, 683] on button "Envoyer" at bounding box center [971, 683] width 69 height 30
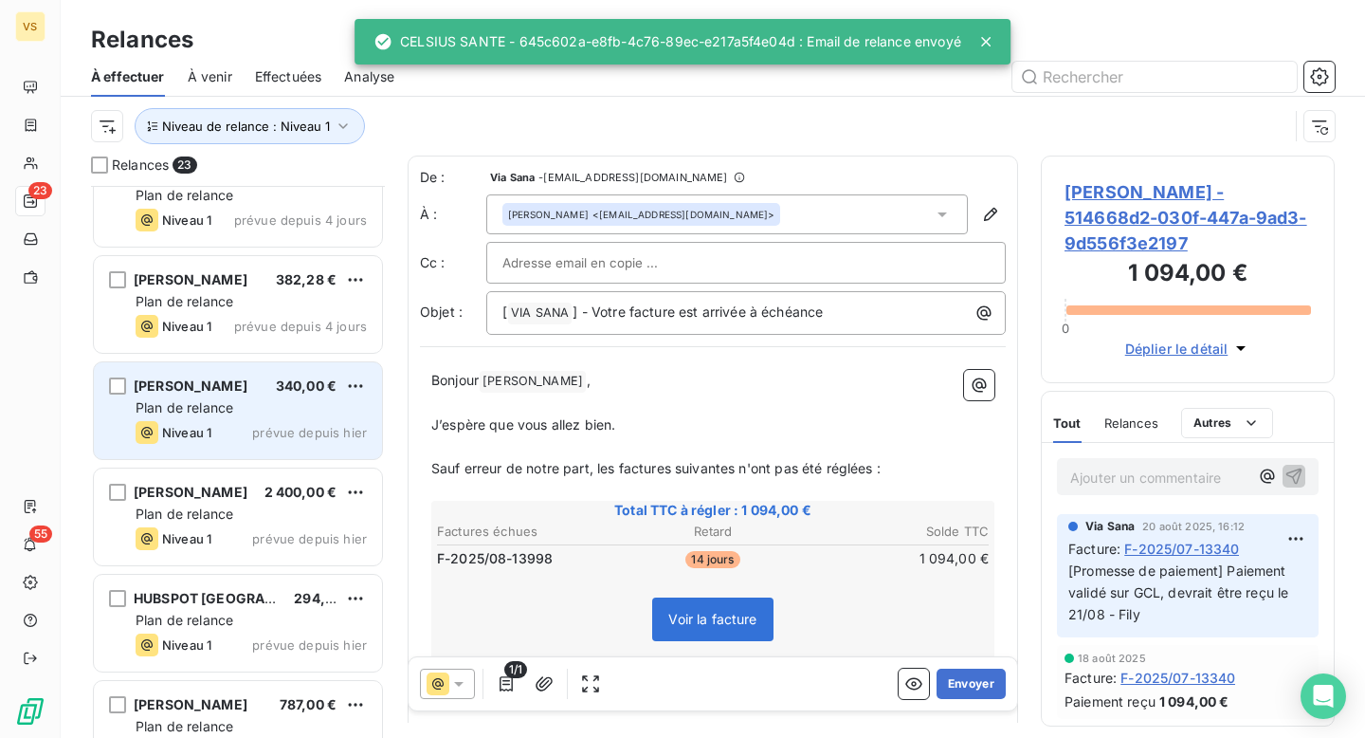
scroll to position [1842, 0]
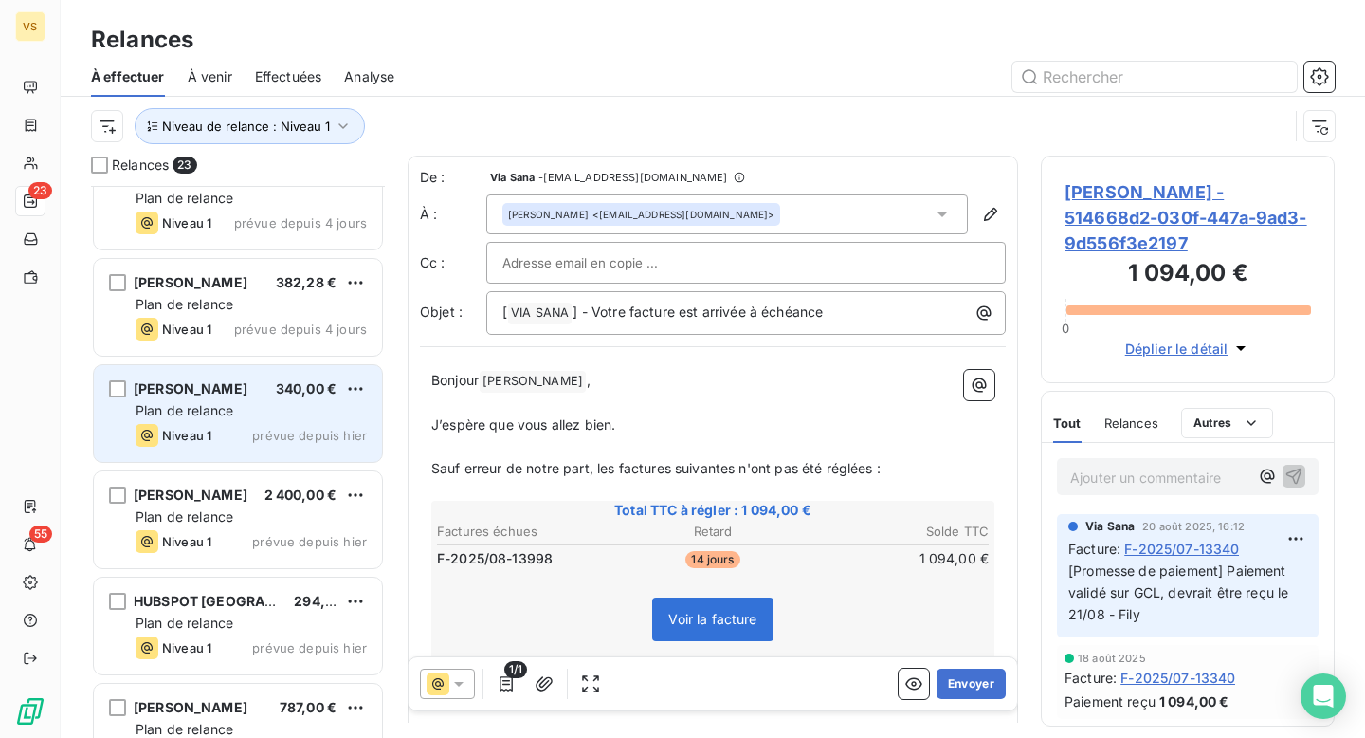
click at [290, 382] on span "340,00 €" at bounding box center [306, 388] width 61 height 16
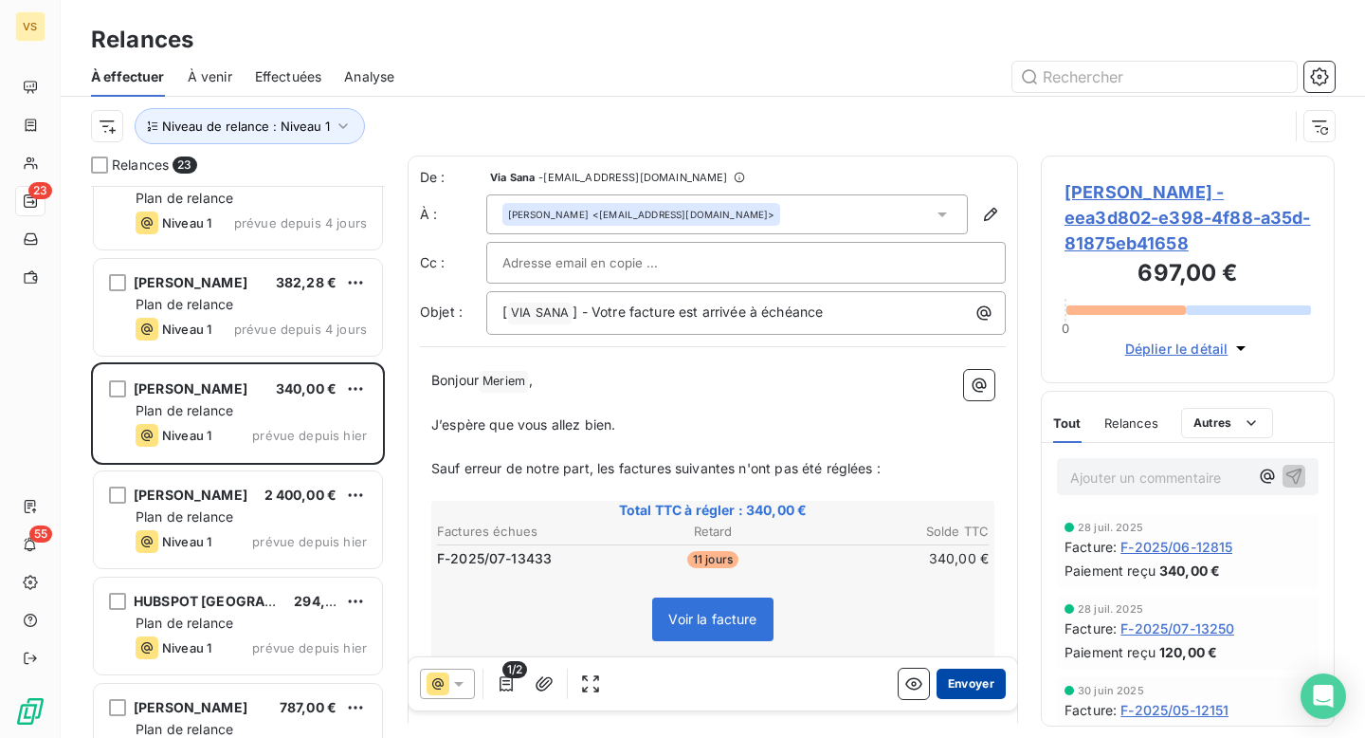
click at [986, 680] on button "Envoyer" at bounding box center [971, 683] width 69 height 30
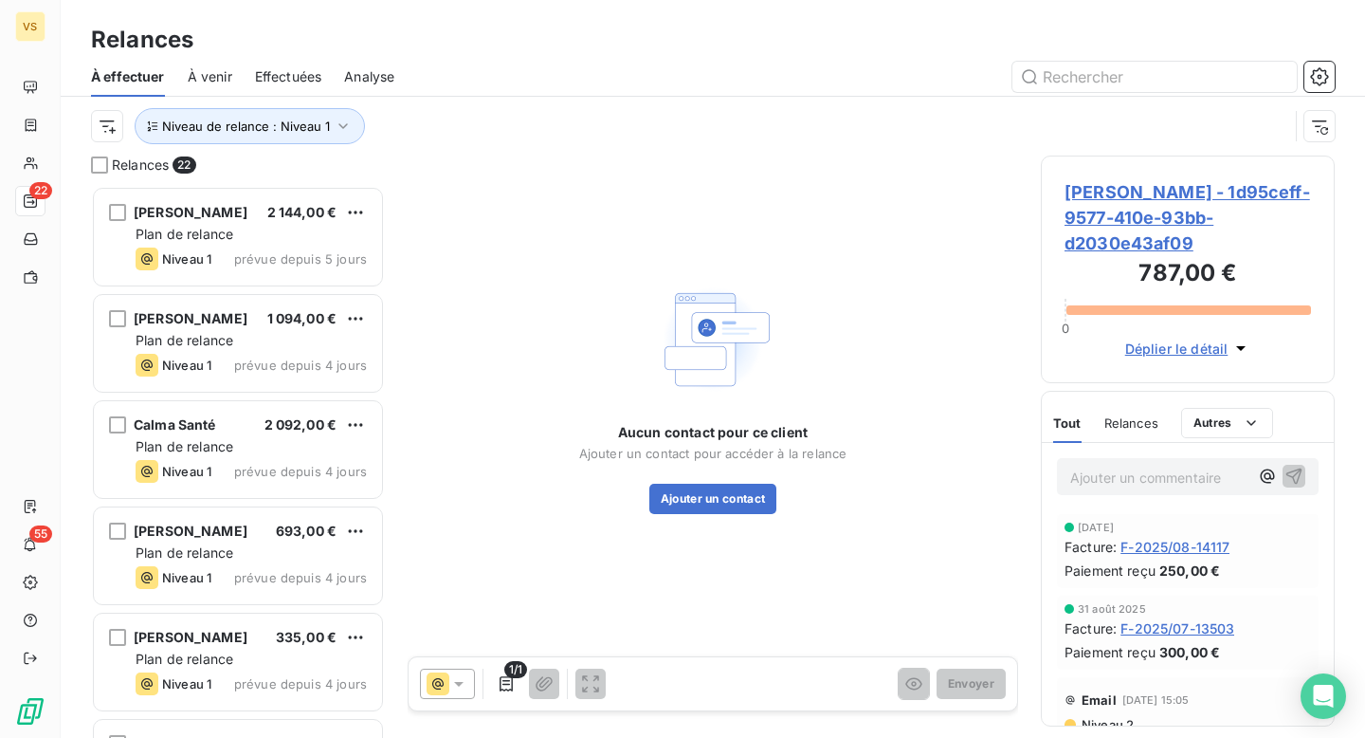
scroll to position [552, 294]
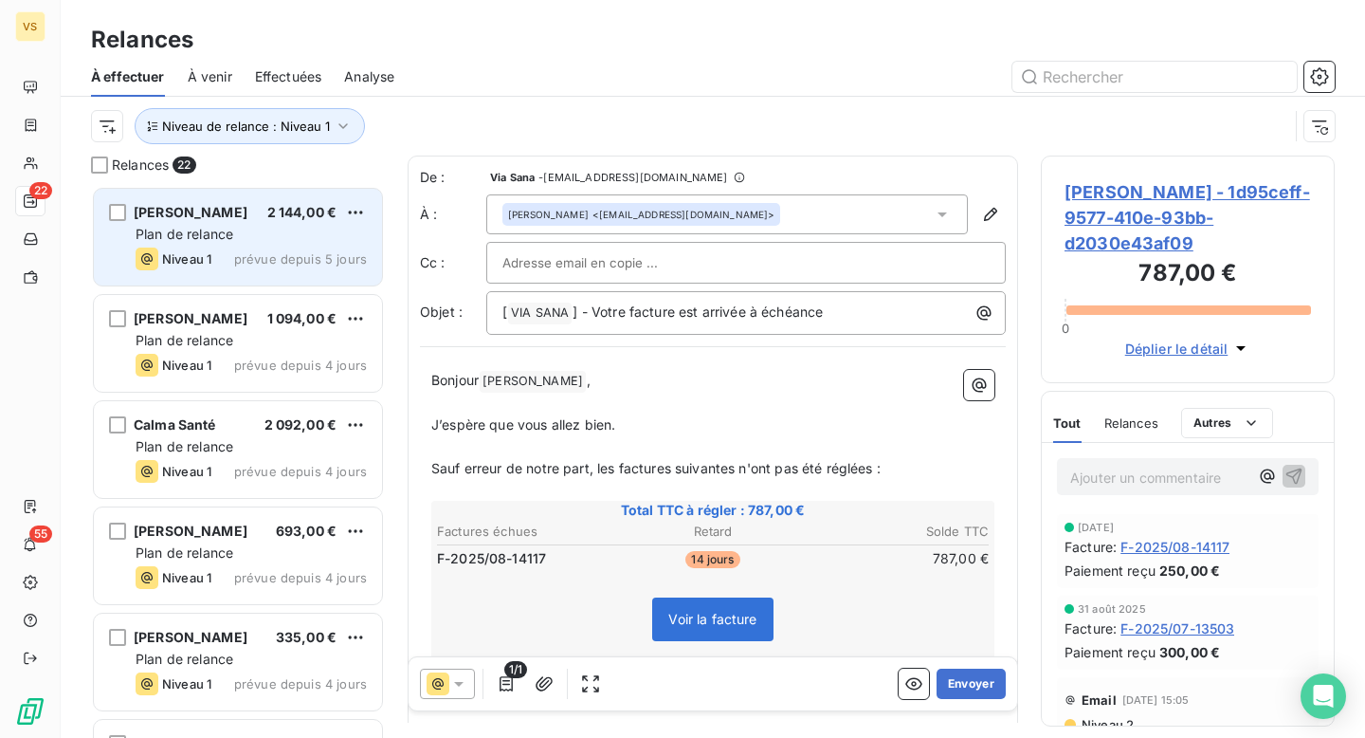
click at [269, 255] on span "prévue depuis 5 jours" at bounding box center [300, 258] width 133 height 15
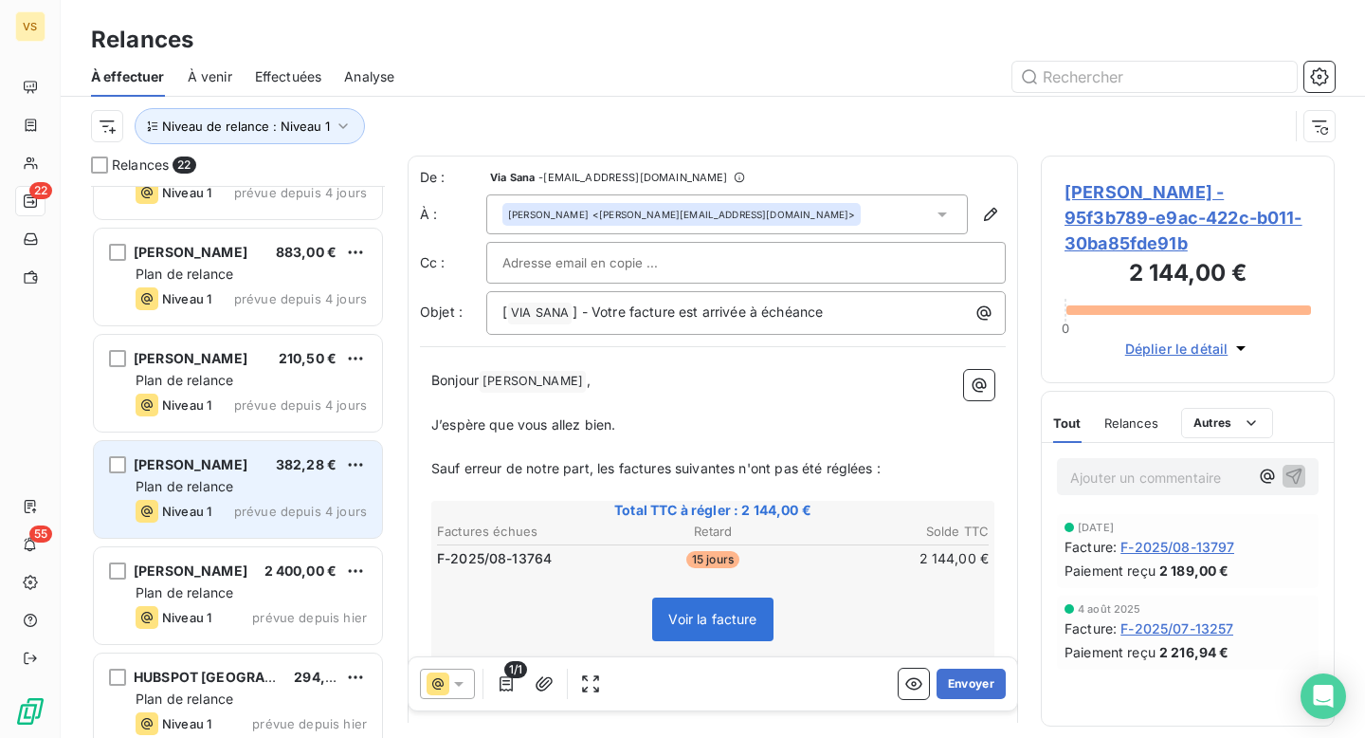
scroll to position [1655, 0]
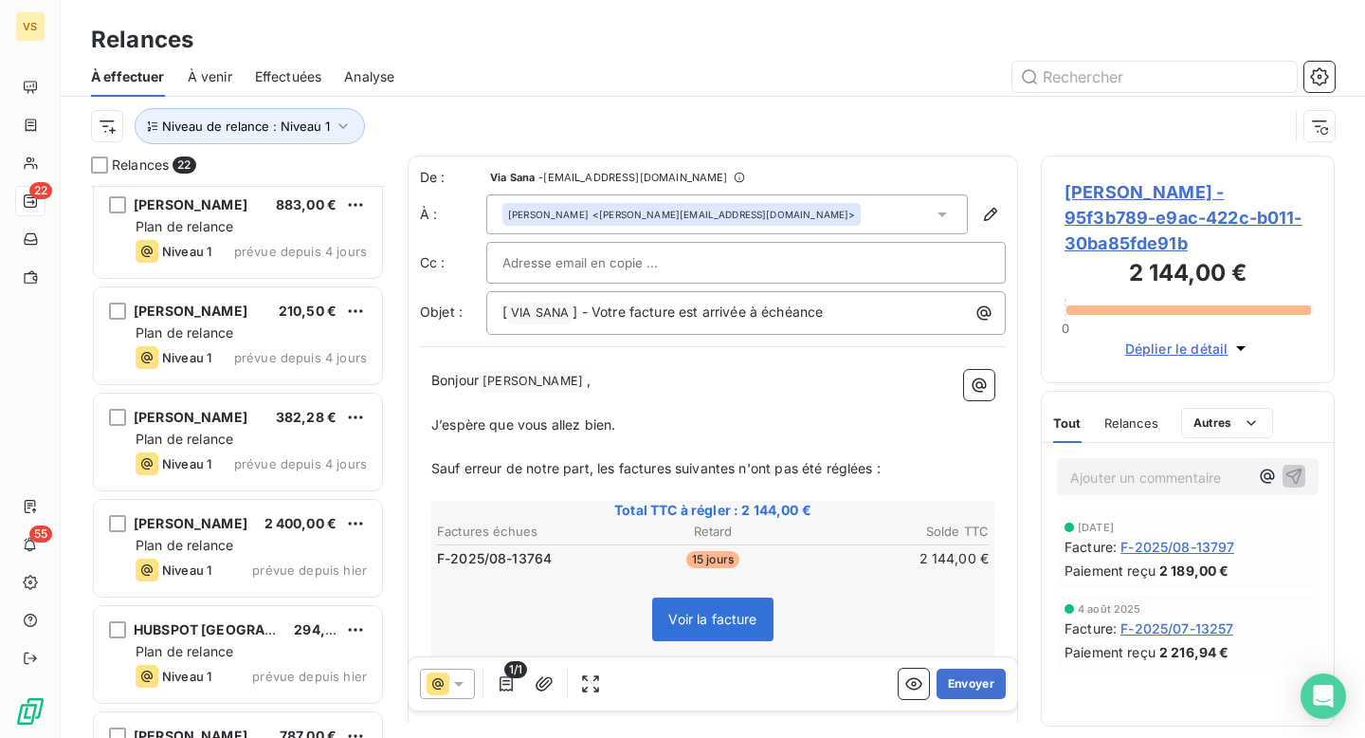
scroll to position [1785, 0]
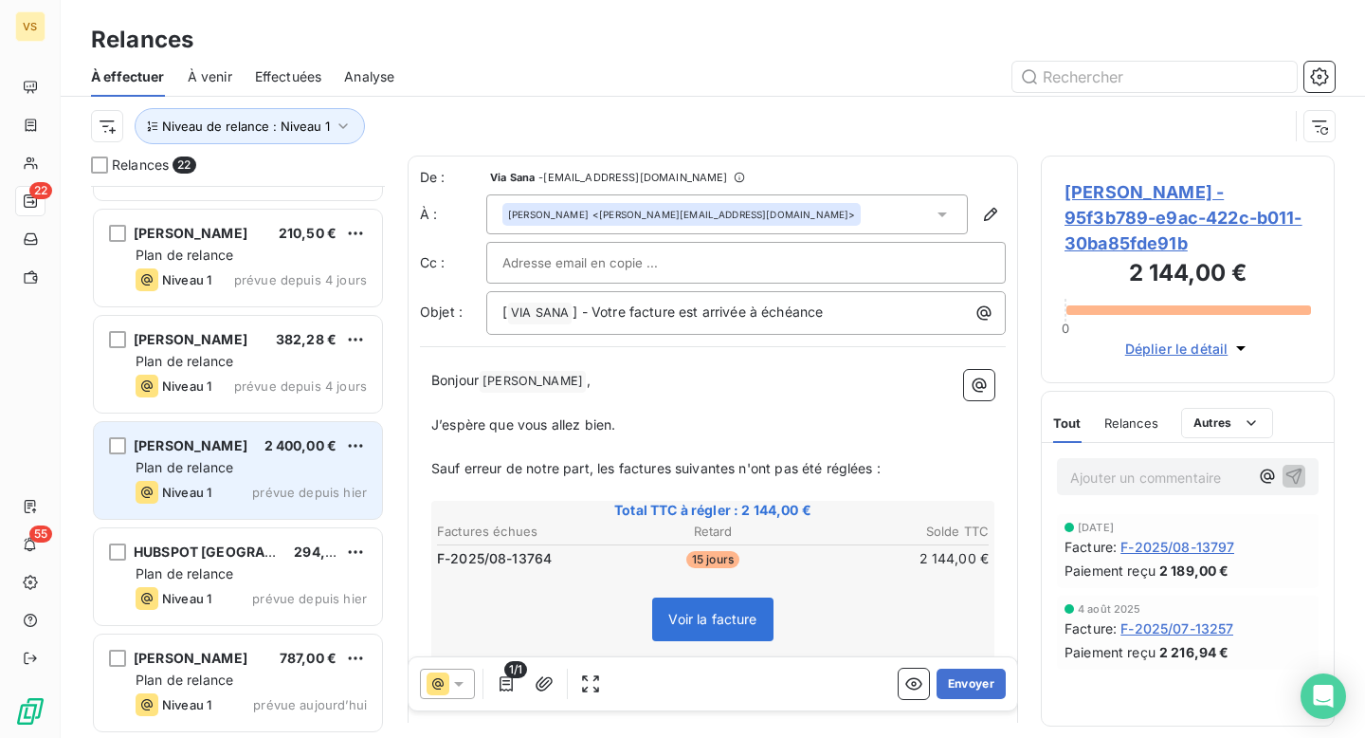
click at [285, 458] on div "Plan de relance" at bounding box center [251, 467] width 231 height 19
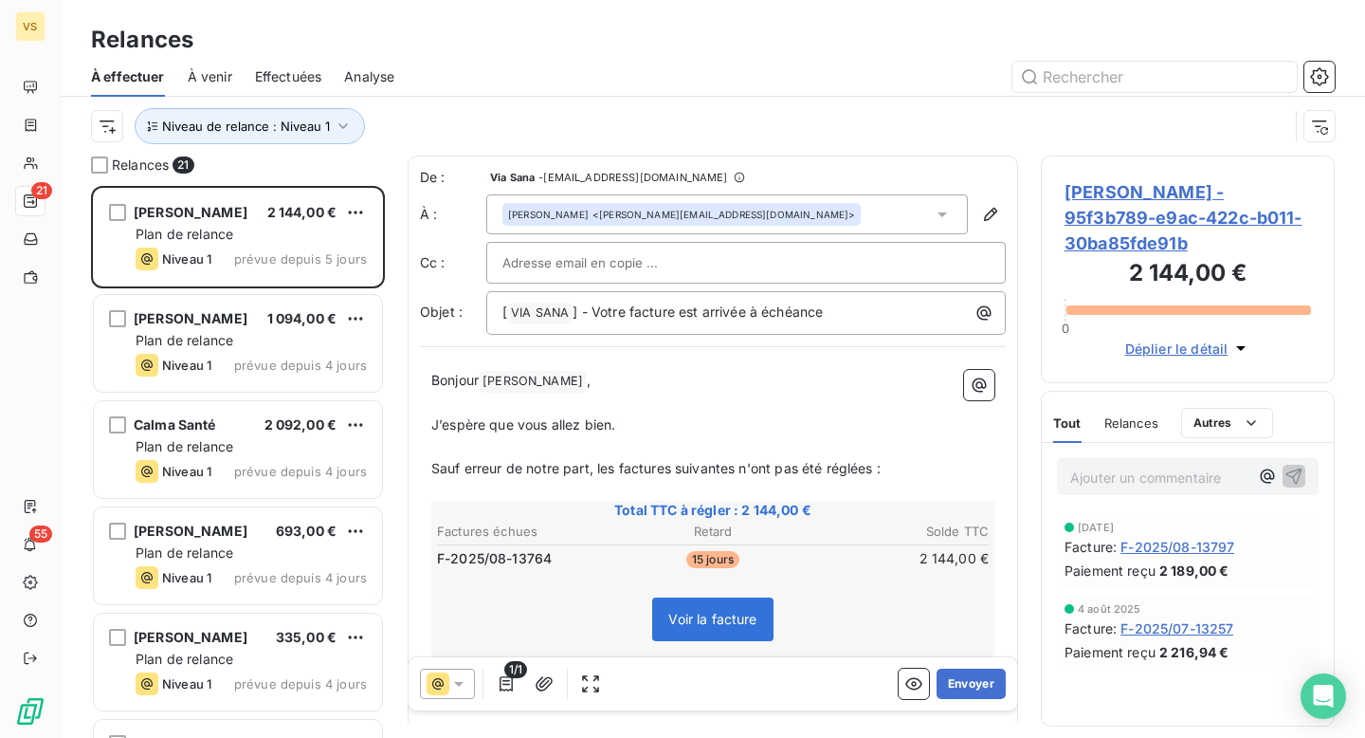
click at [454, 83] on div at bounding box center [876, 77] width 918 height 30
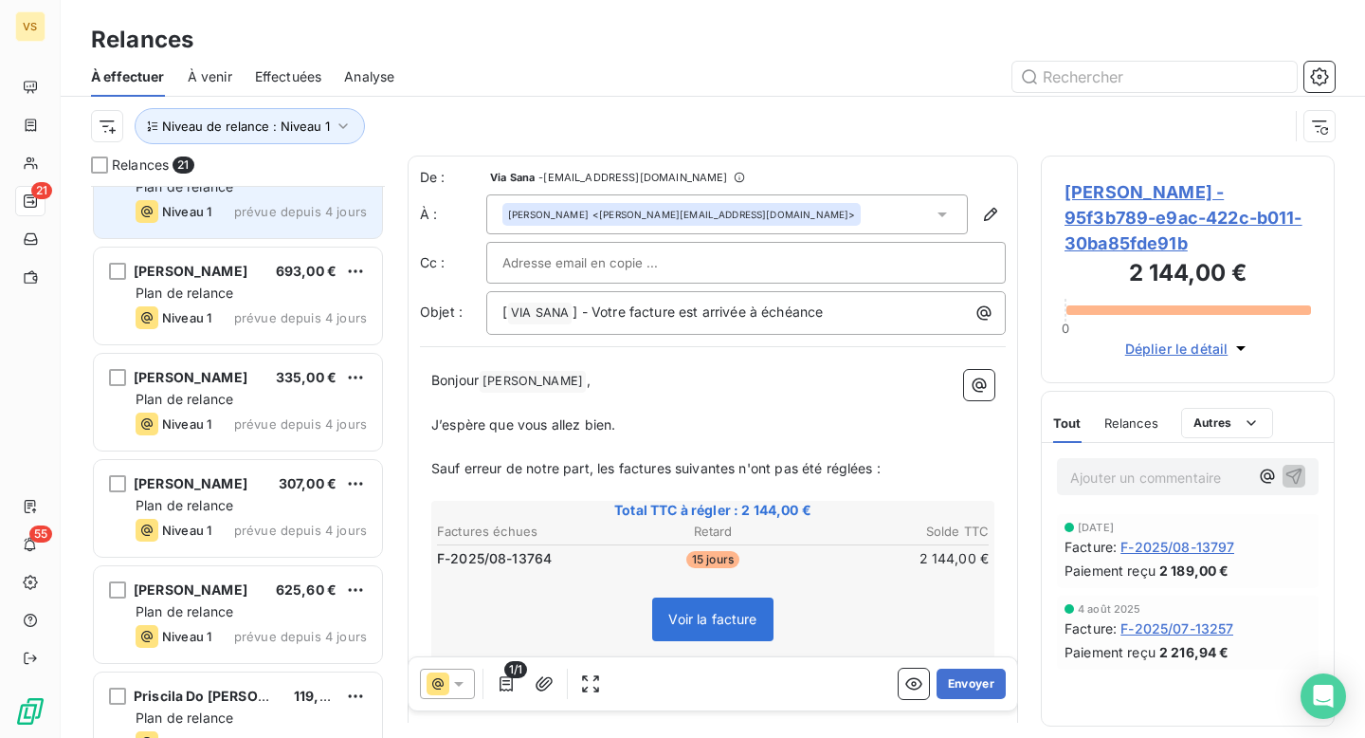
scroll to position [268, 0]
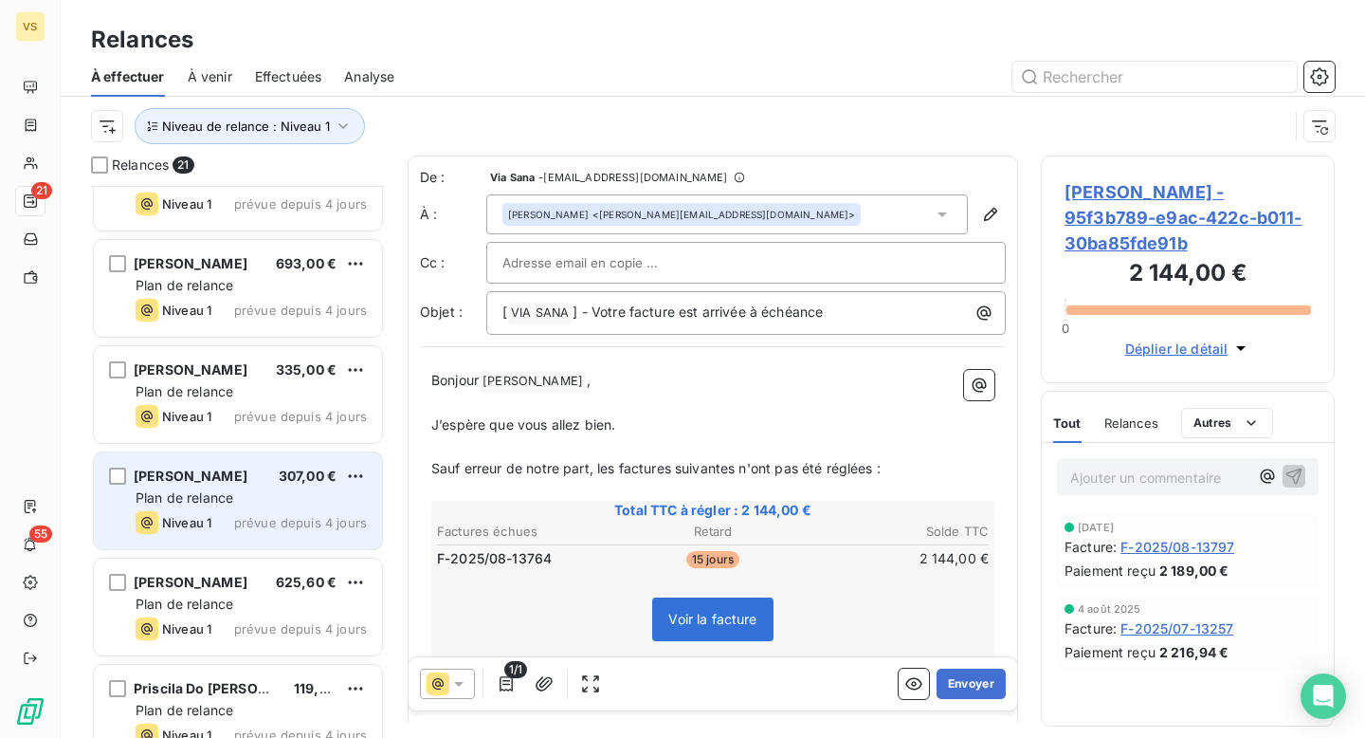
click at [264, 475] on div "Aïcha Jriri 307,00 €" at bounding box center [251, 475] width 231 height 17
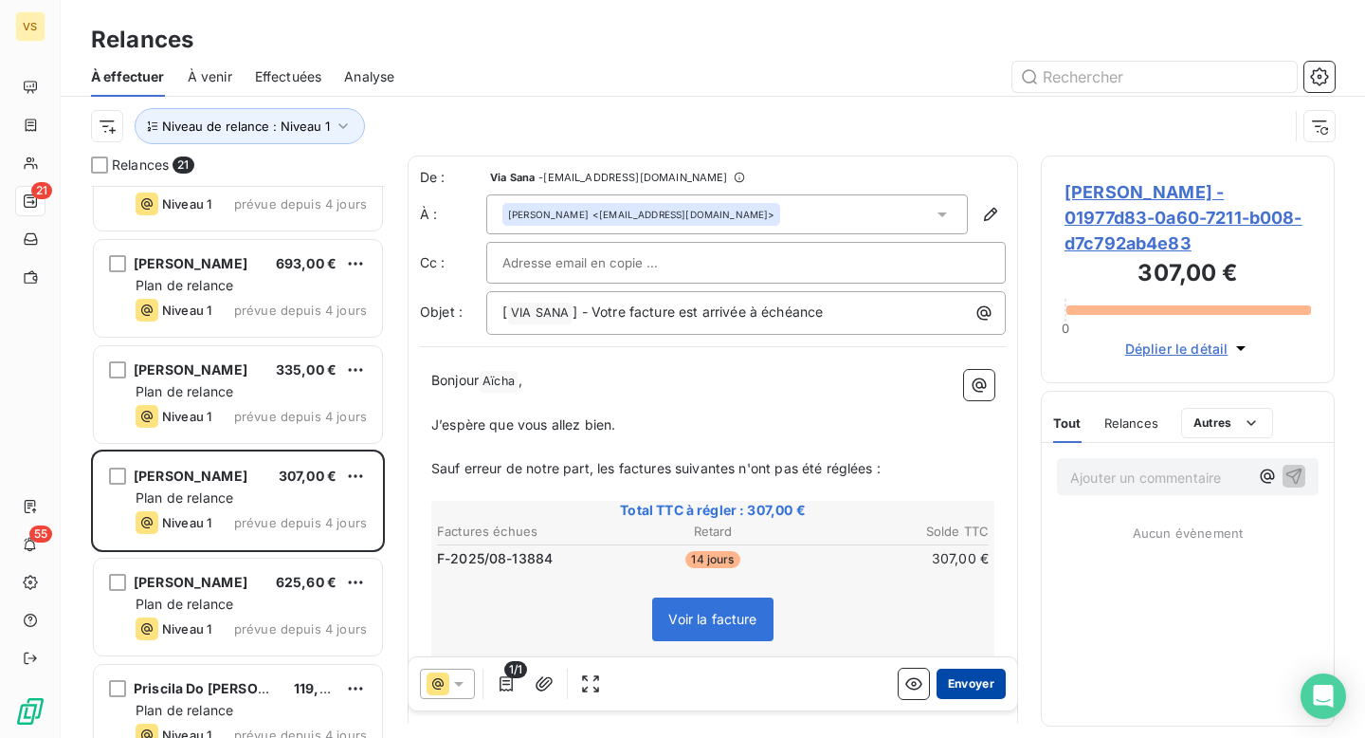
click at [966, 690] on button "Envoyer" at bounding box center [971, 683] width 69 height 30
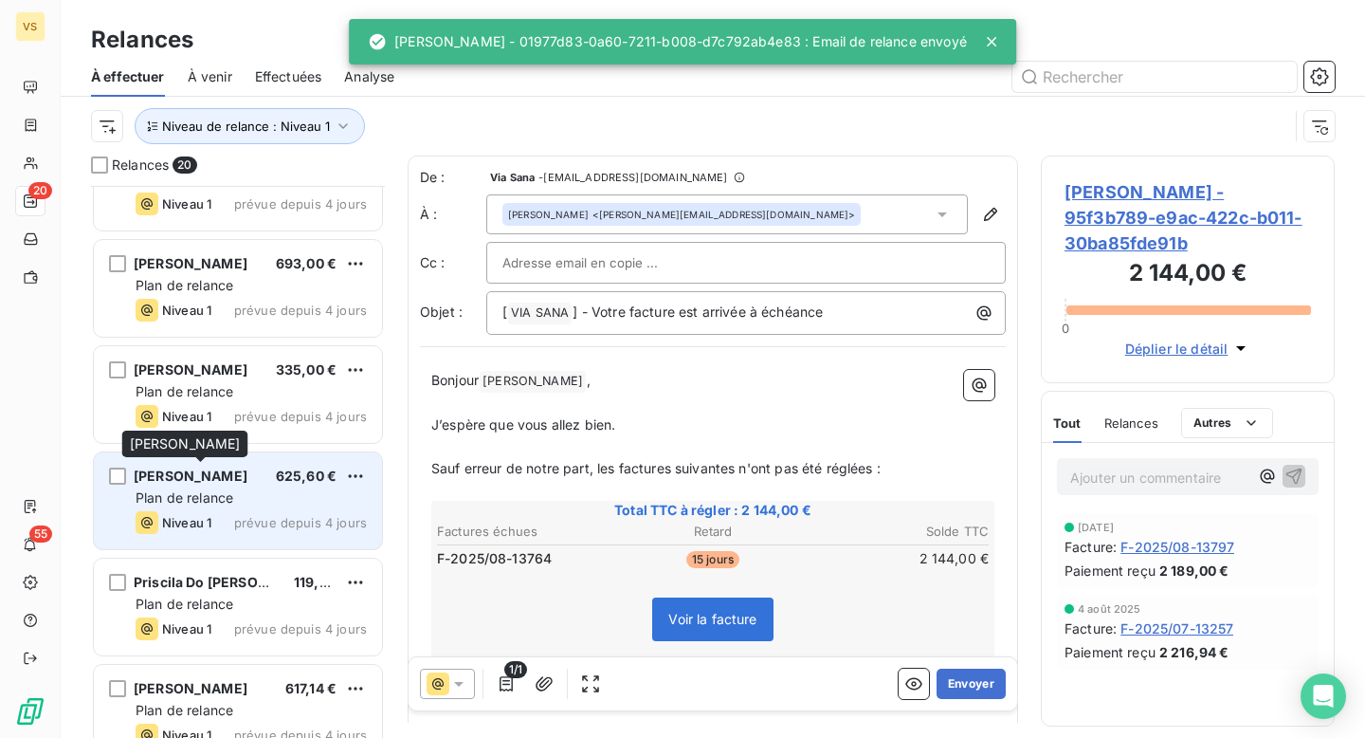
click at [244, 483] on div "Quentin Dumasdelage" at bounding box center [191, 475] width 114 height 19
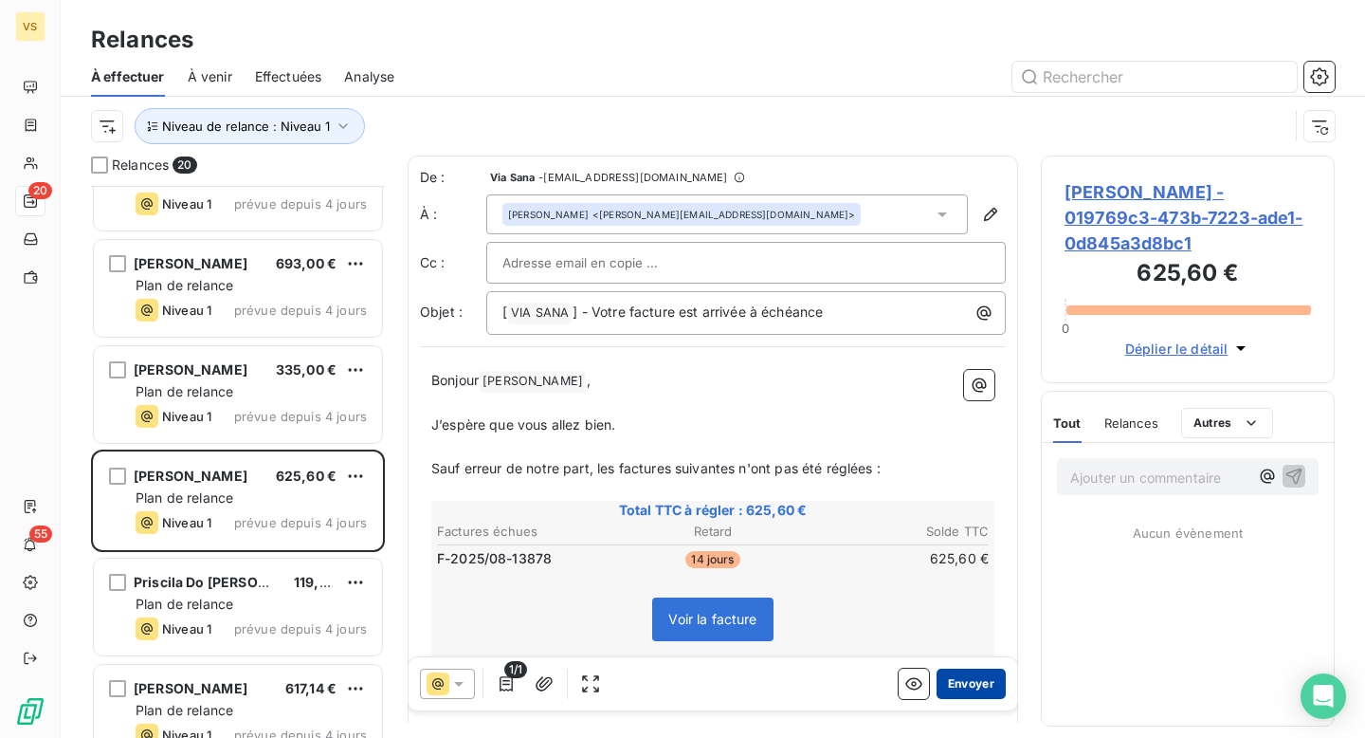
click at [980, 674] on button "Envoyer" at bounding box center [971, 683] width 69 height 30
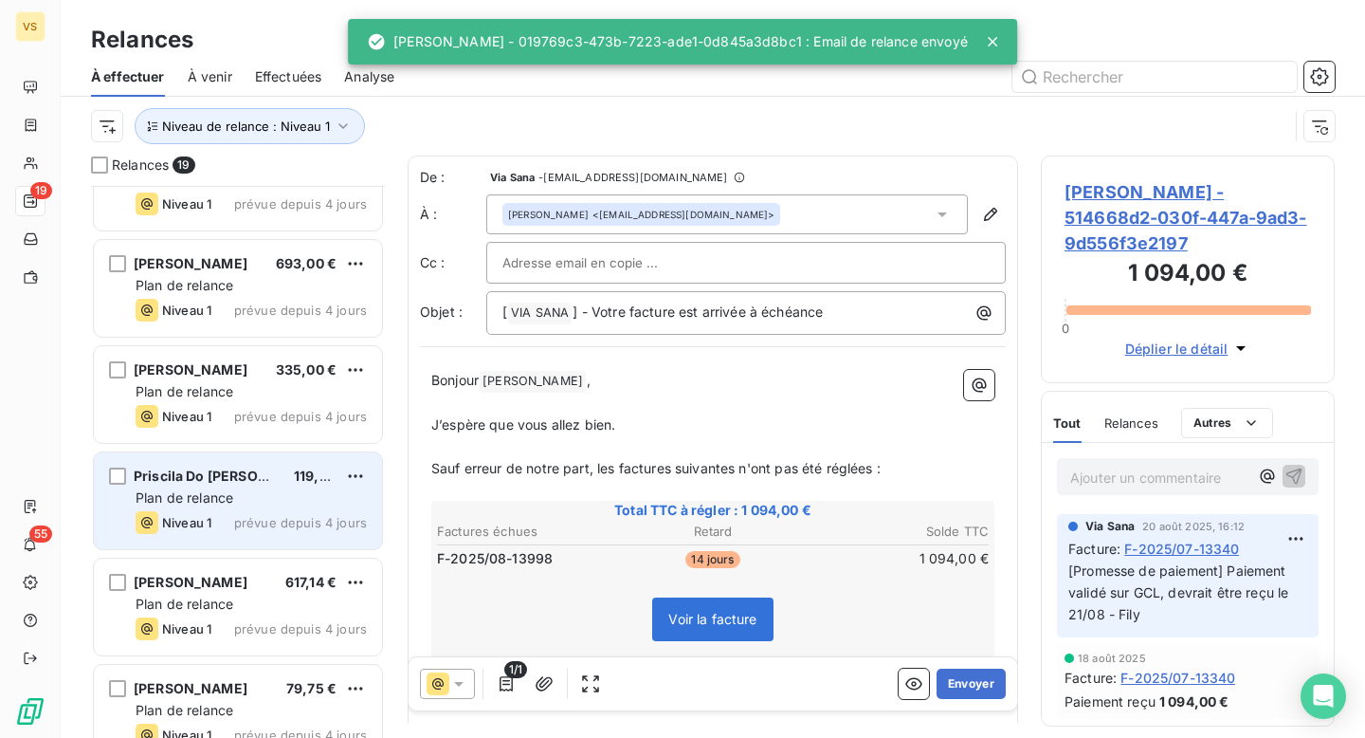
click at [262, 452] on div "Priscila Do Vale Ramos 119,33 € Plan de relance Niveau 1 prévue depuis 4 jours" at bounding box center [238, 500] width 288 height 97
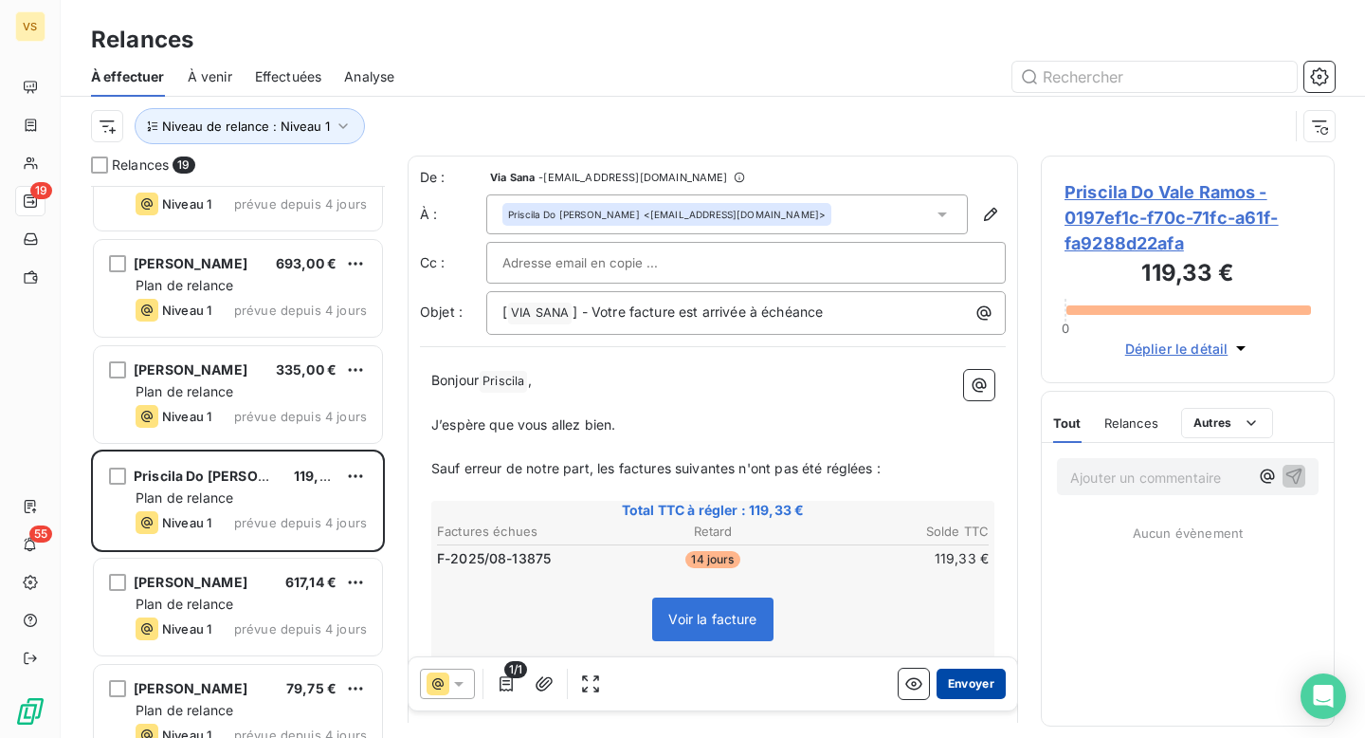
click at [962, 677] on button "Envoyer" at bounding box center [971, 683] width 69 height 30
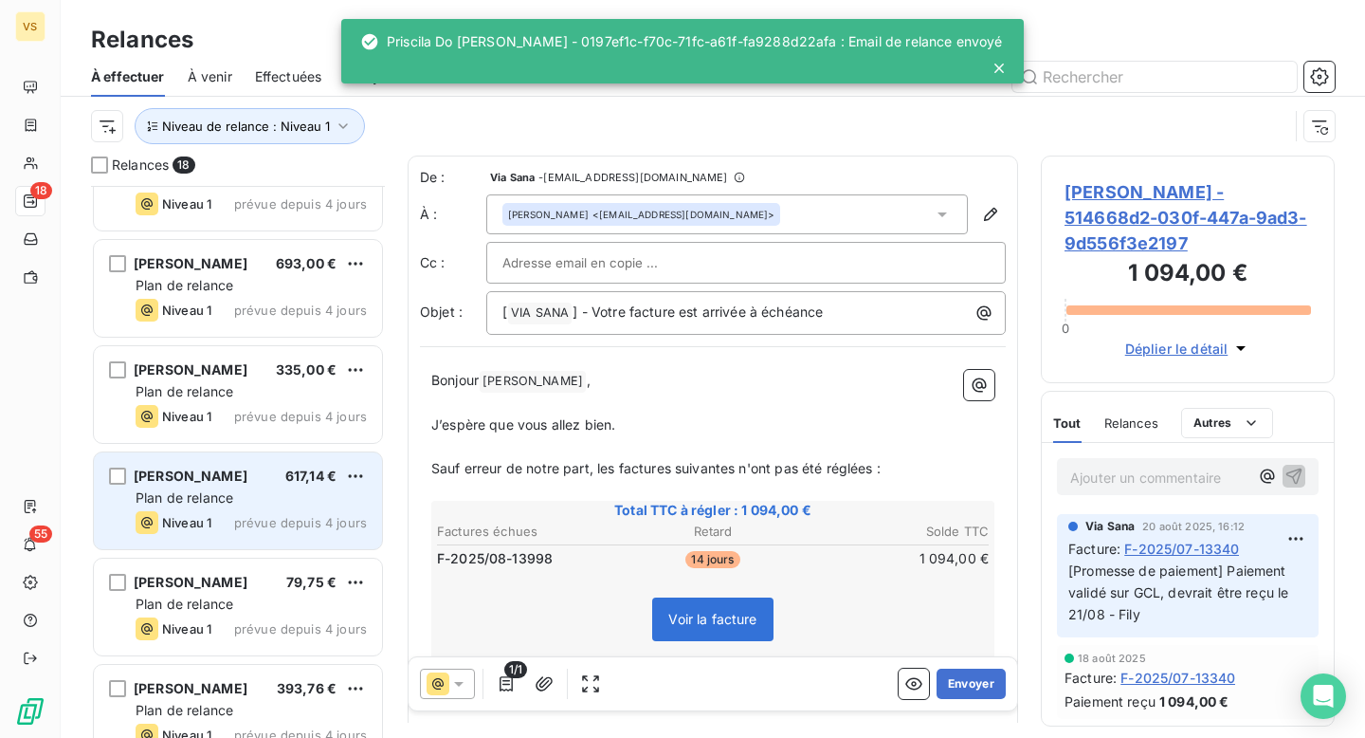
click at [236, 467] on span "Fernanda Albuquerque" at bounding box center [191, 475] width 114 height 16
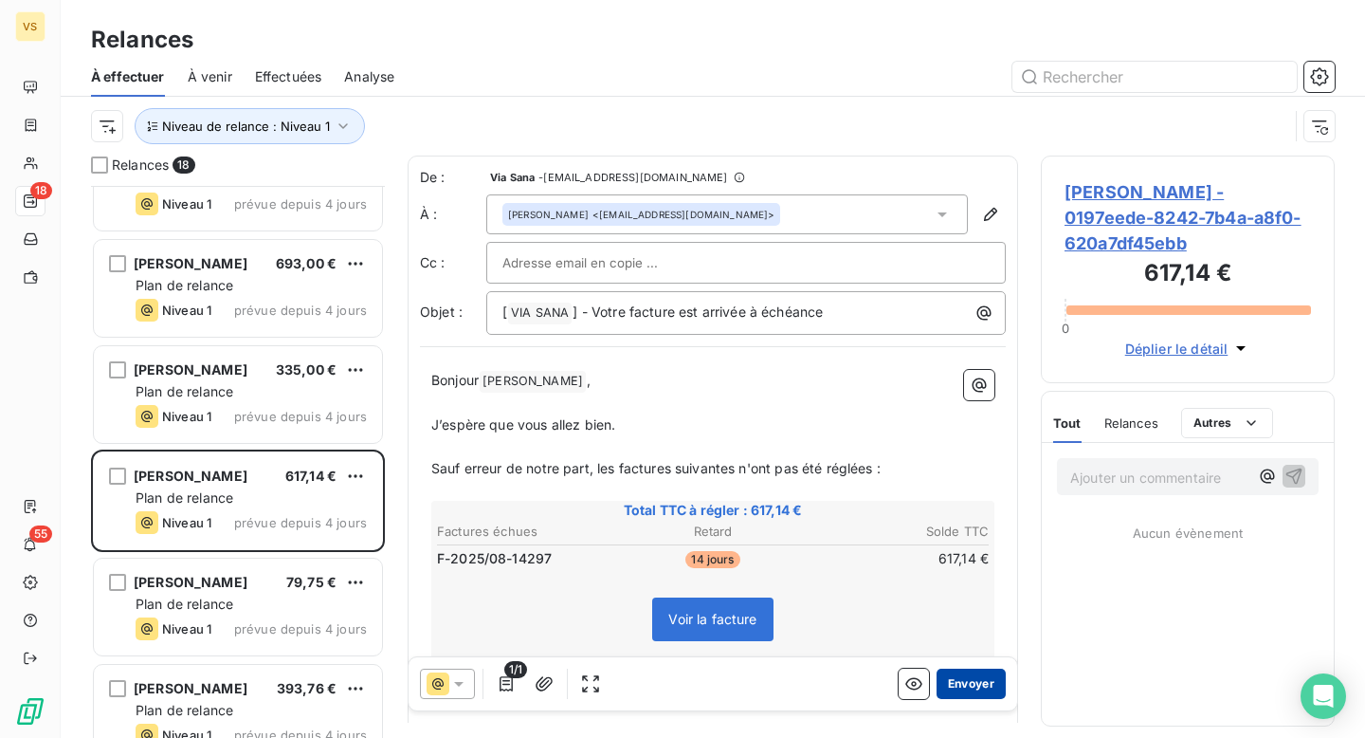
click at [961, 676] on button "Envoyer" at bounding box center [971, 683] width 69 height 30
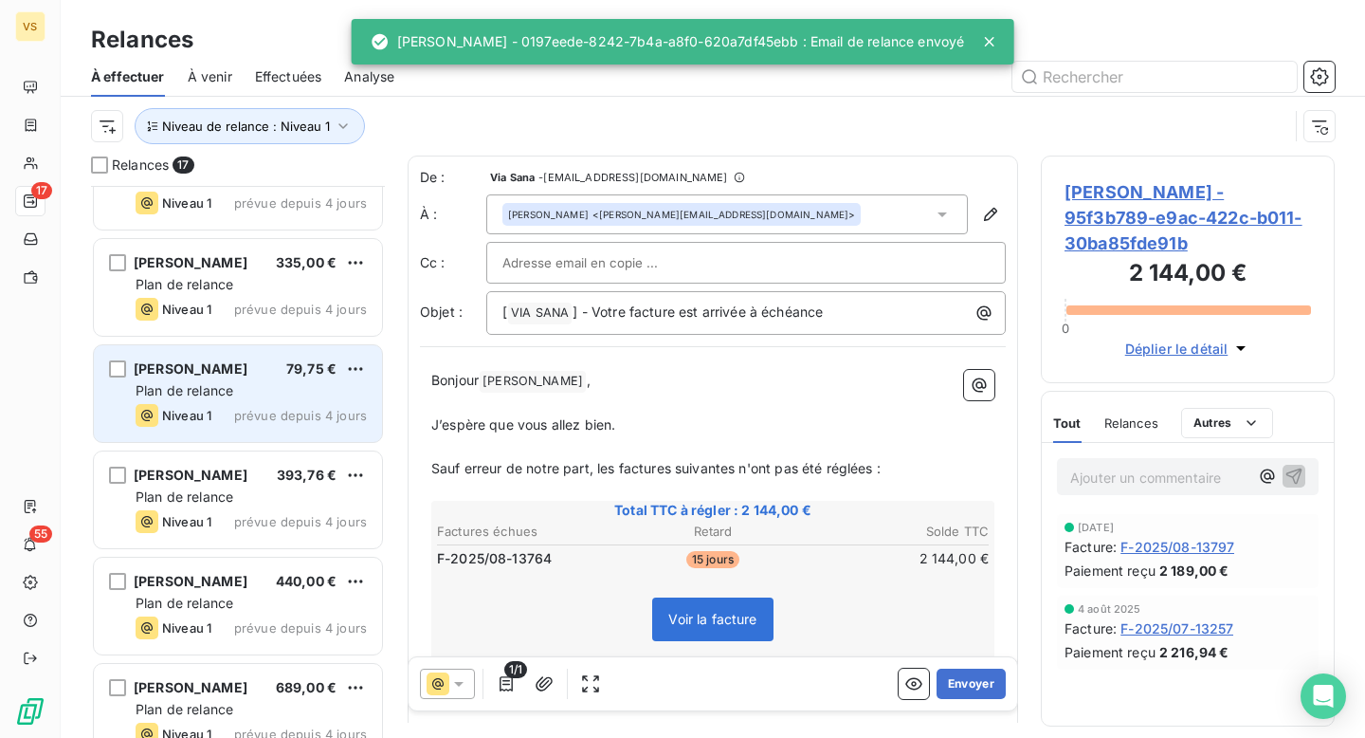
scroll to position [447, 0]
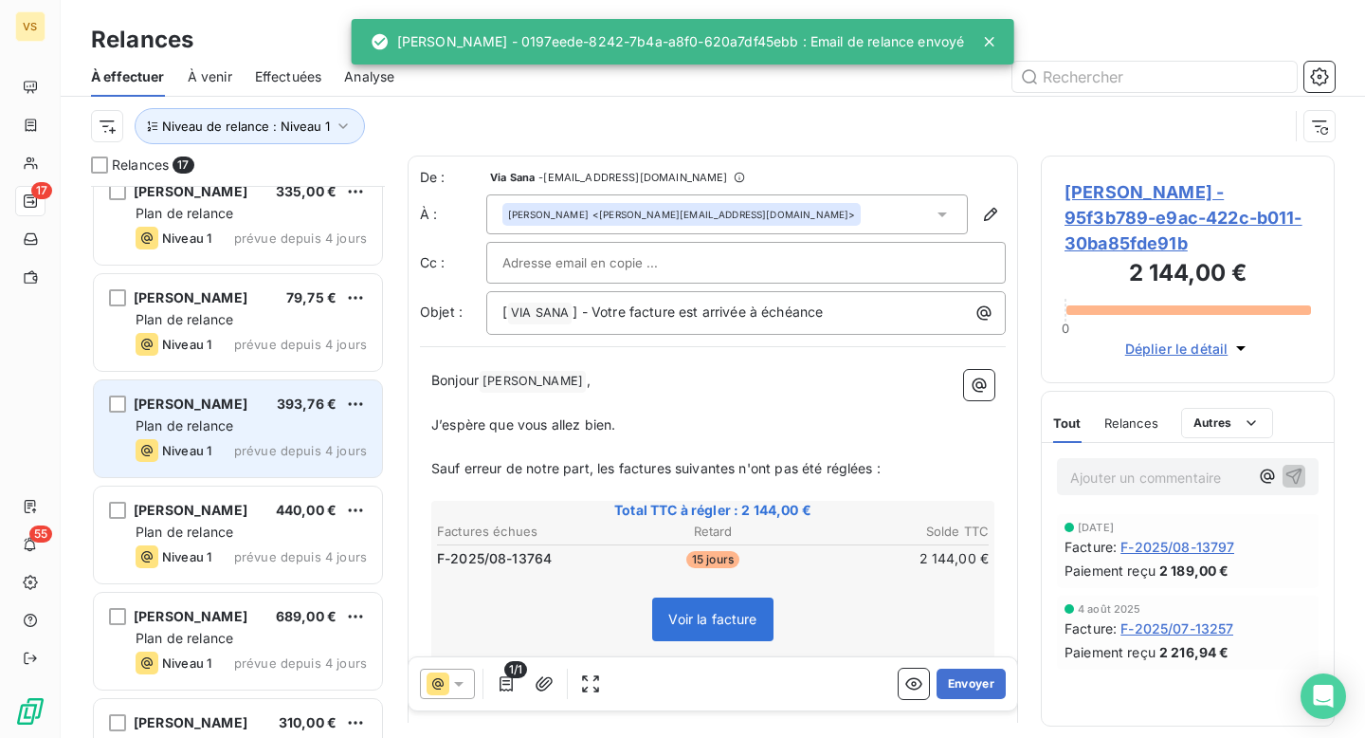
click at [260, 465] on div "Selin Altin 393,76 € Plan de relance Niveau 1 prévue depuis 4 jours" at bounding box center [238, 428] width 288 height 97
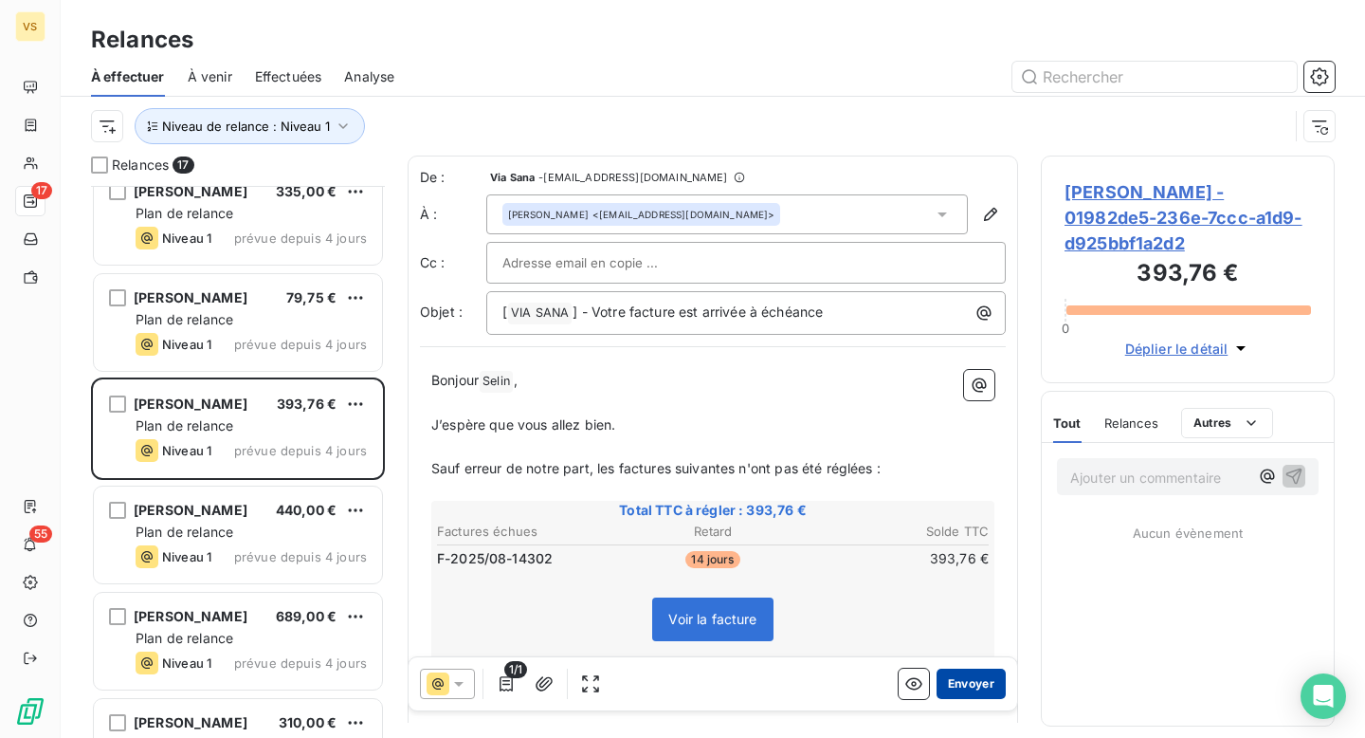
click at [975, 669] on button "Envoyer" at bounding box center [971, 683] width 69 height 30
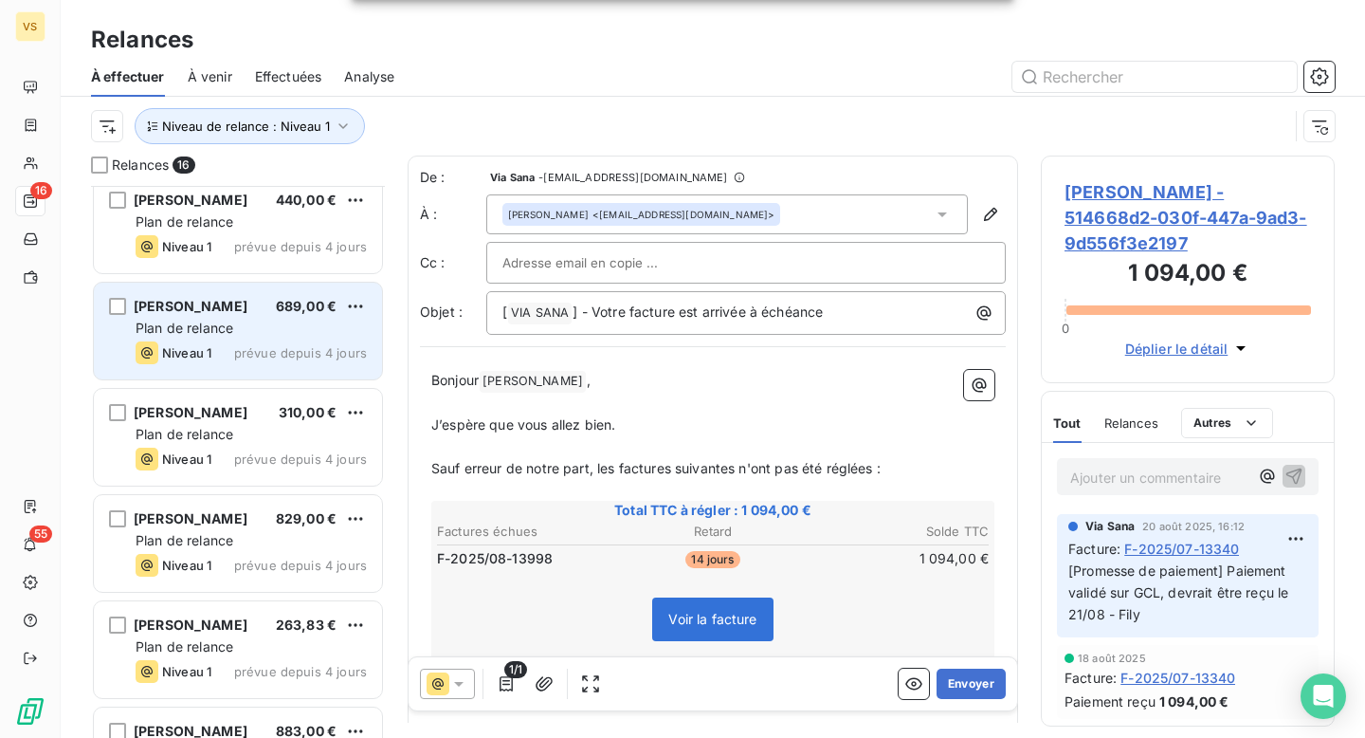
scroll to position [664, 0]
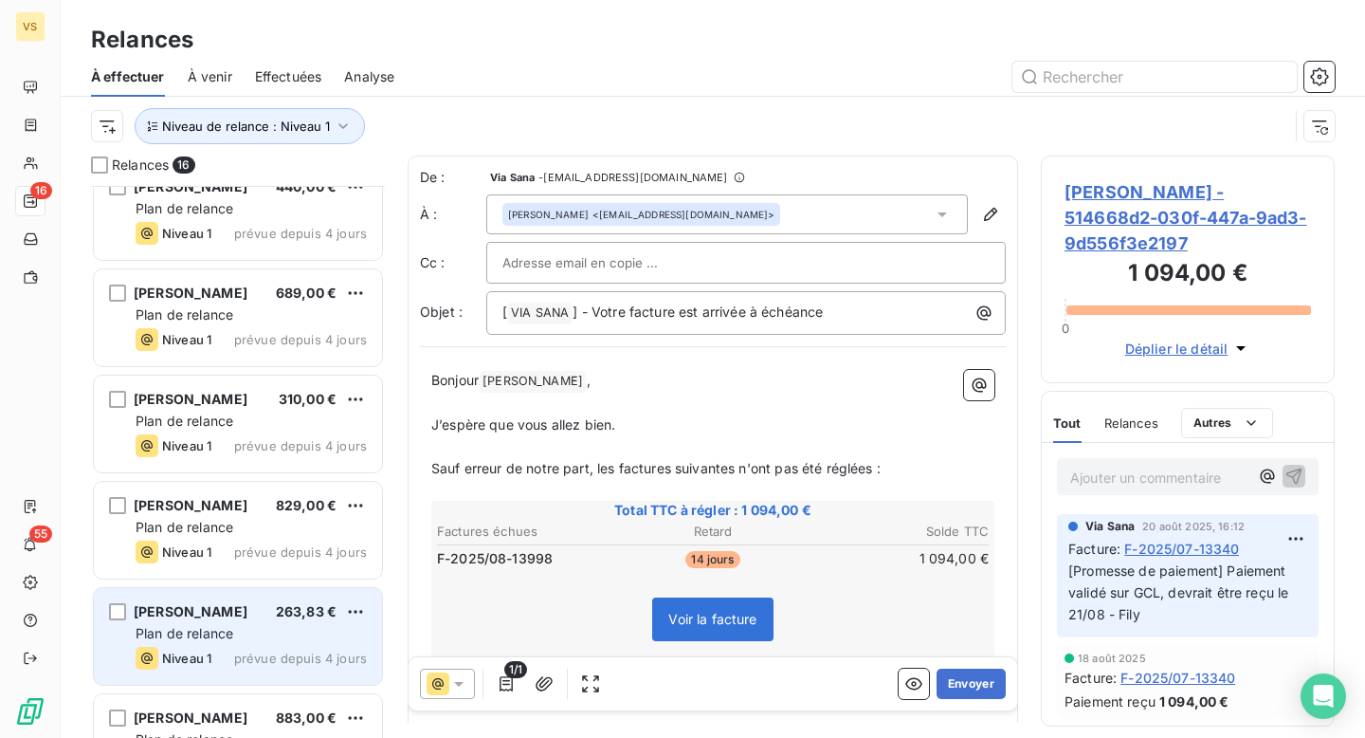
click at [288, 604] on span "263,83 €" at bounding box center [306, 611] width 61 height 16
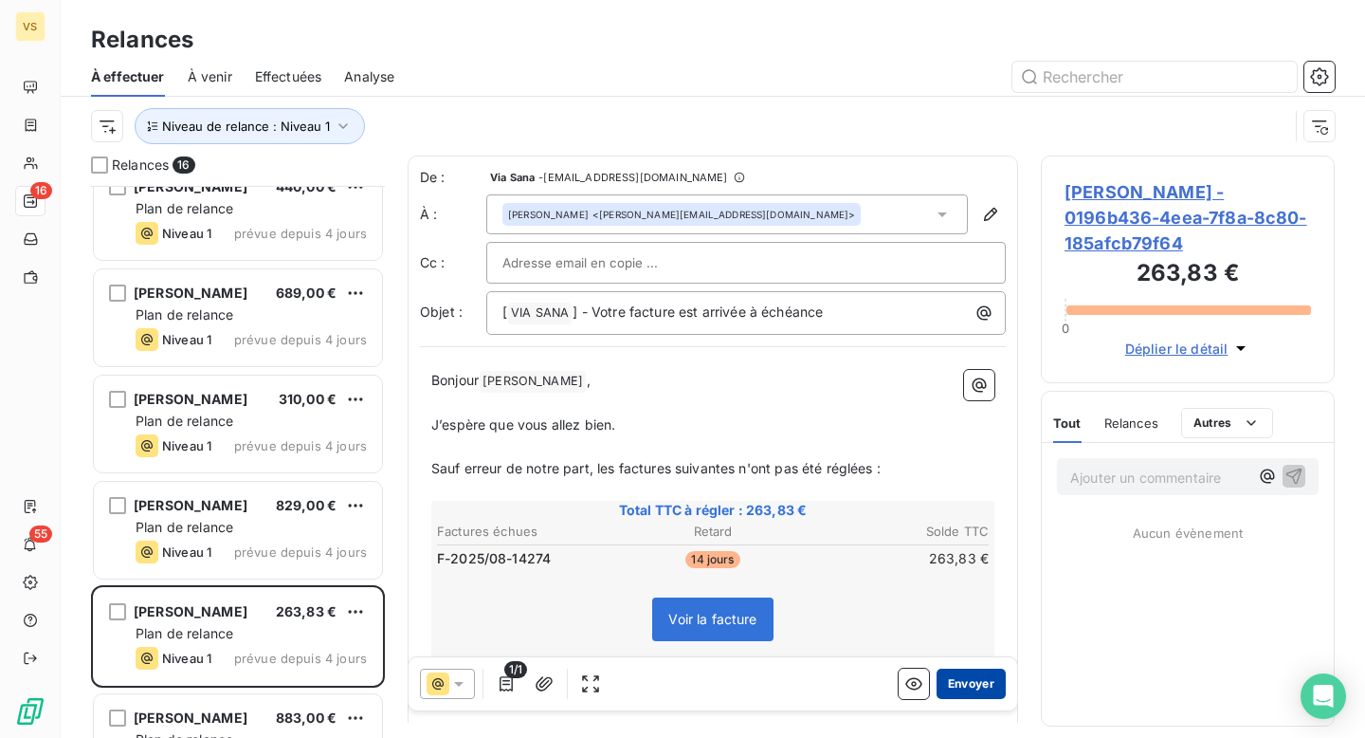
click at [976, 687] on button "Envoyer" at bounding box center [971, 683] width 69 height 30
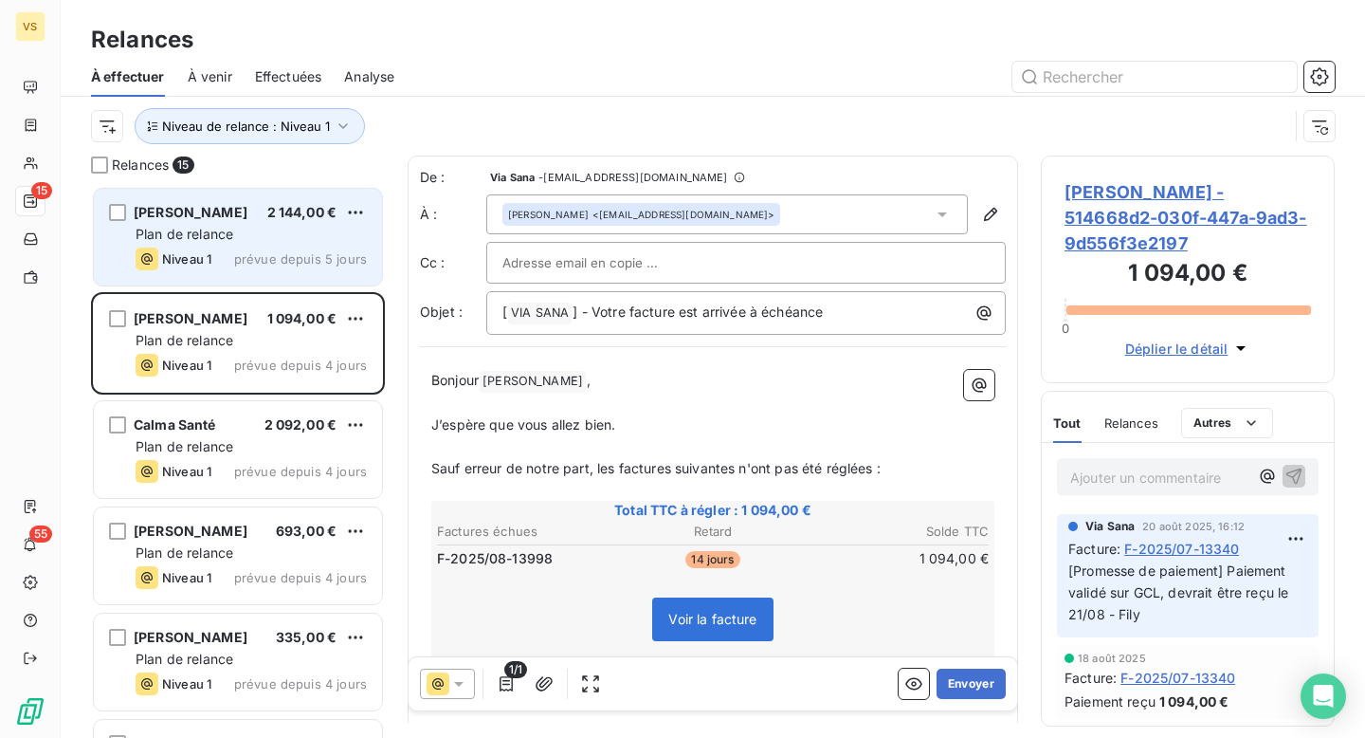
click at [284, 215] on span "2 144,00 €" at bounding box center [302, 212] width 70 height 16
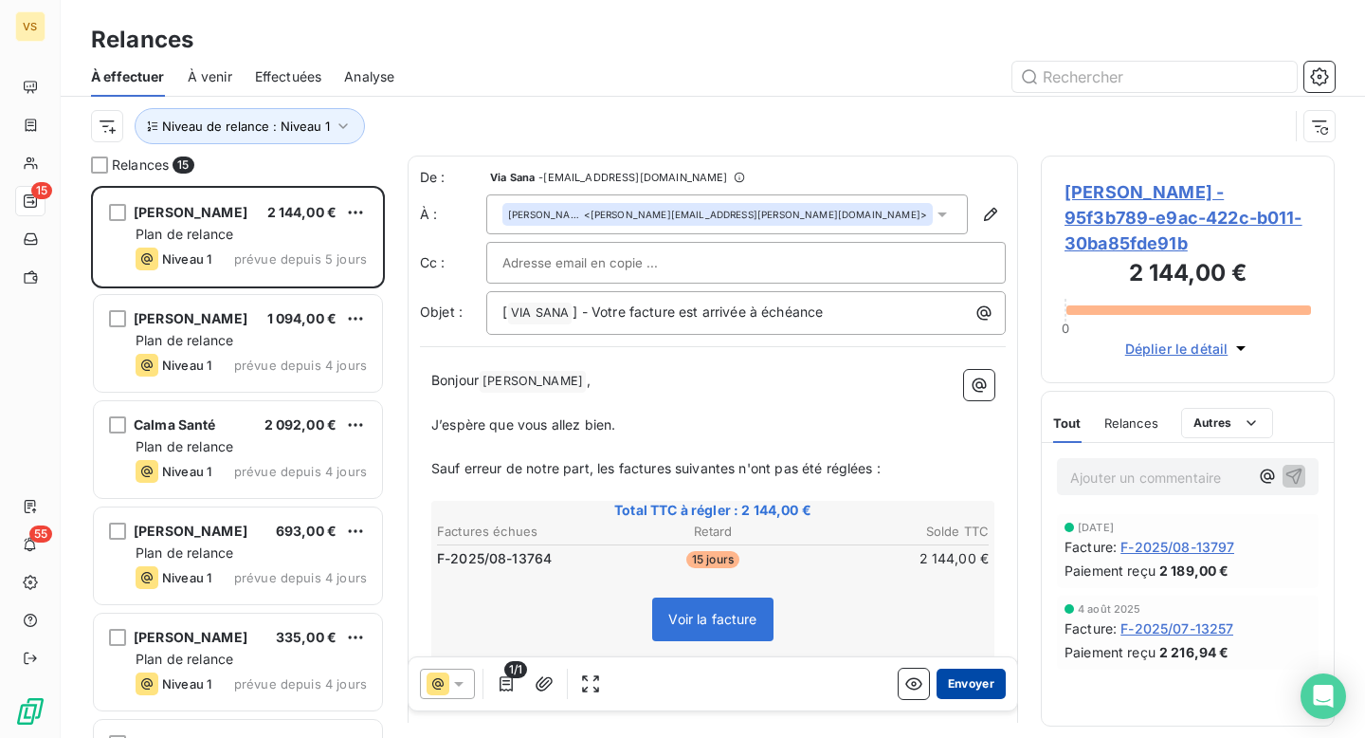
click at [960, 682] on button "Envoyer" at bounding box center [971, 683] width 69 height 30
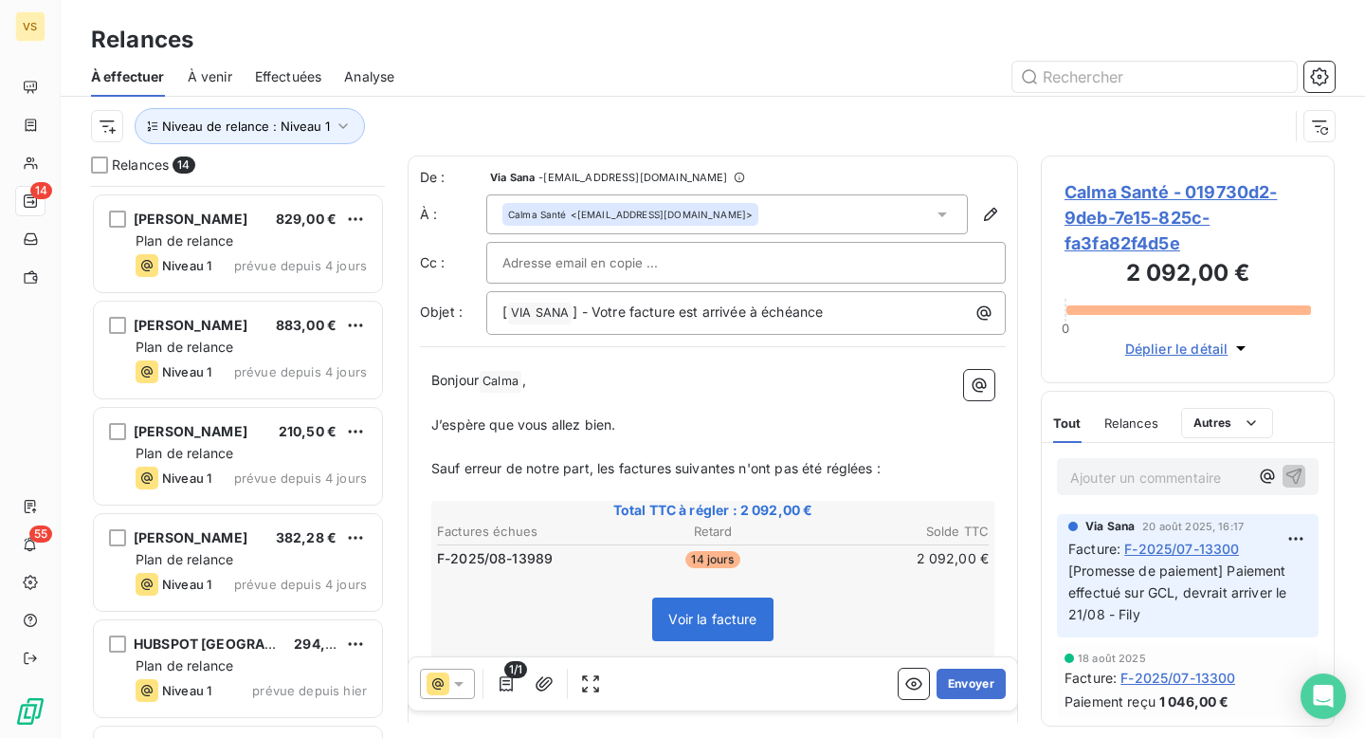
scroll to position [936, 0]
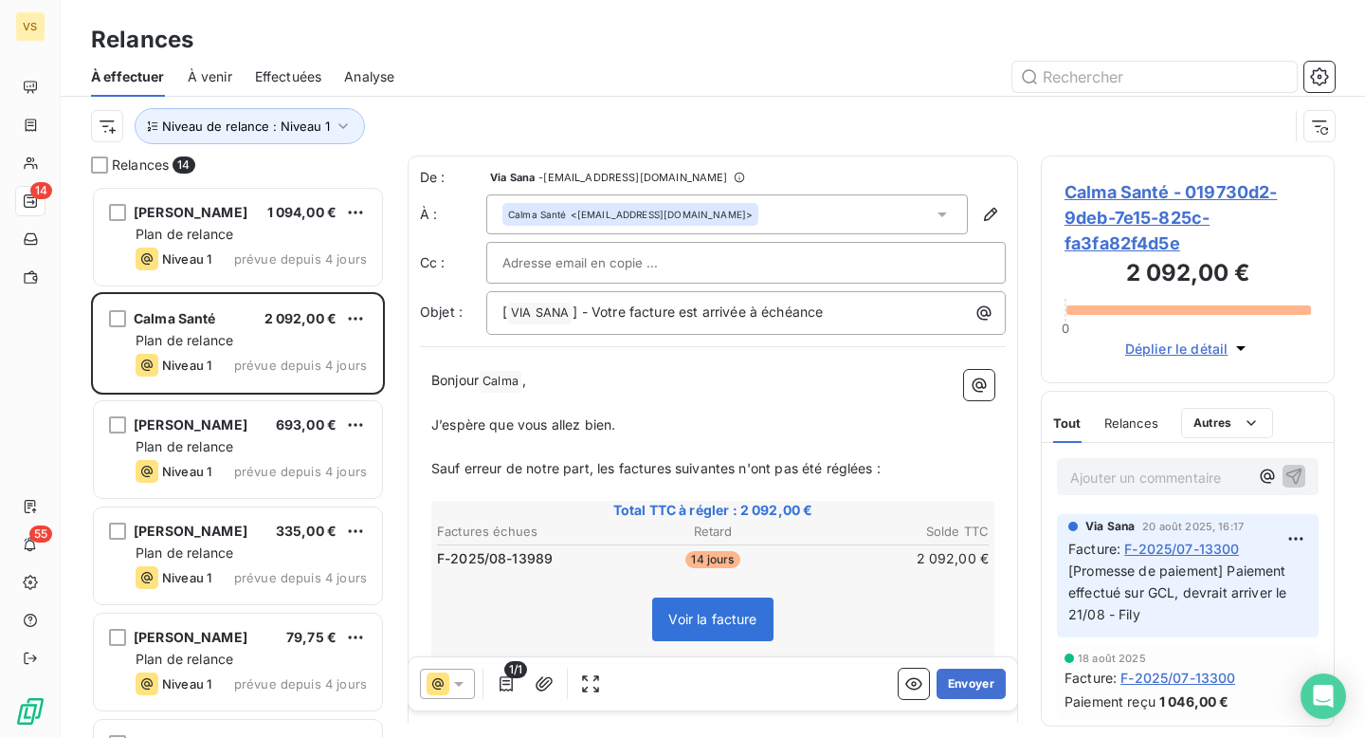
scroll to position [552, 294]
